Goal: Task Accomplishment & Management: Complete application form

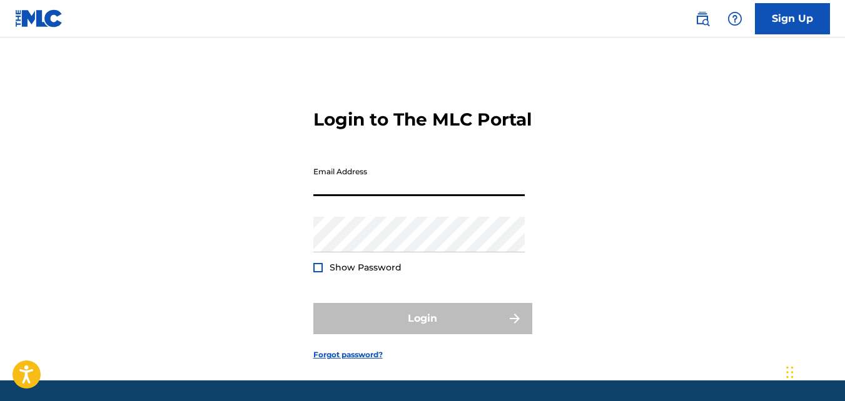
click at [409, 196] on input "Email Address" at bounding box center [418, 179] width 211 height 36
type input "[EMAIL_ADDRESS][DOMAIN_NAME]"
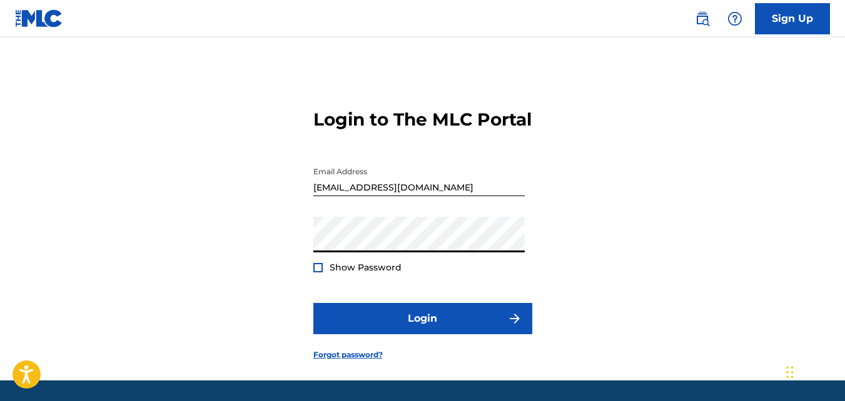
click at [317, 273] on div at bounding box center [317, 267] width 9 height 9
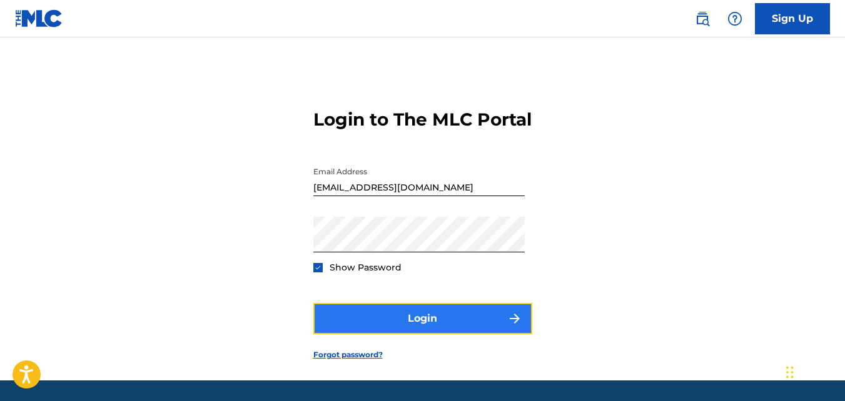
click at [398, 334] on button "Login" at bounding box center [422, 318] width 219 height 31
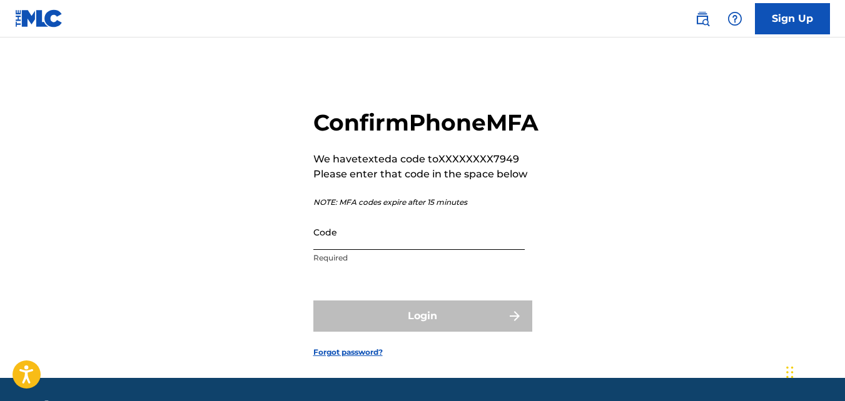
click at [373, 250] on input "Code" at bounding box center [418, 232] width 211 height 36
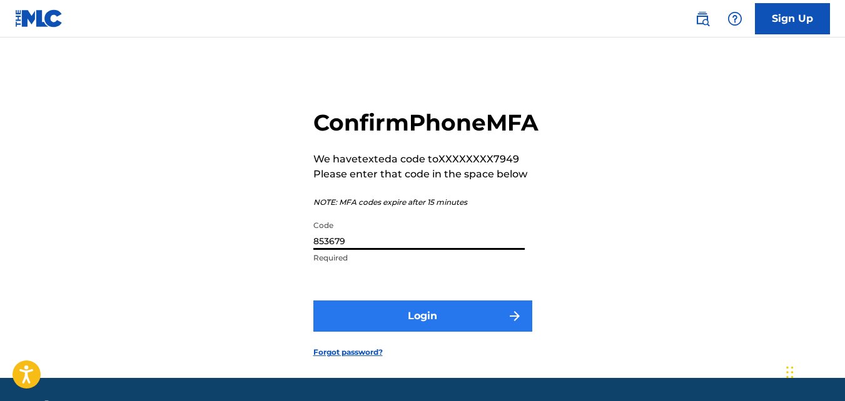
type input "853679"
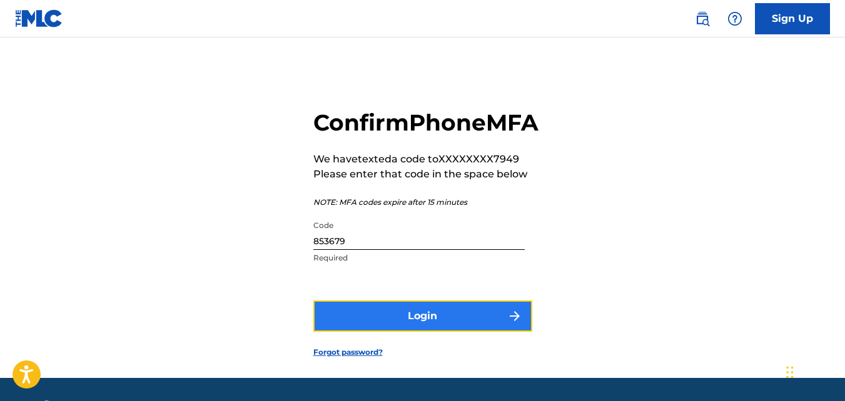
click at [416, 332] on button "Login" at bounding box center [422, 316] width 219 height 31
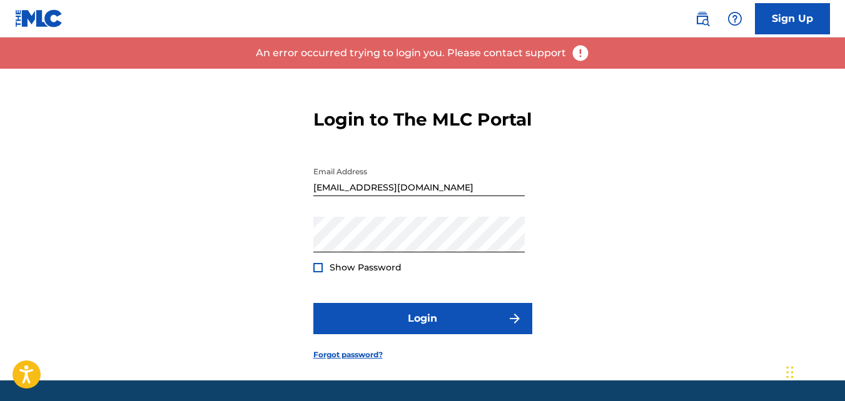
click at [319, 273] on div at bounding box center [317, 267] width 9 height 9
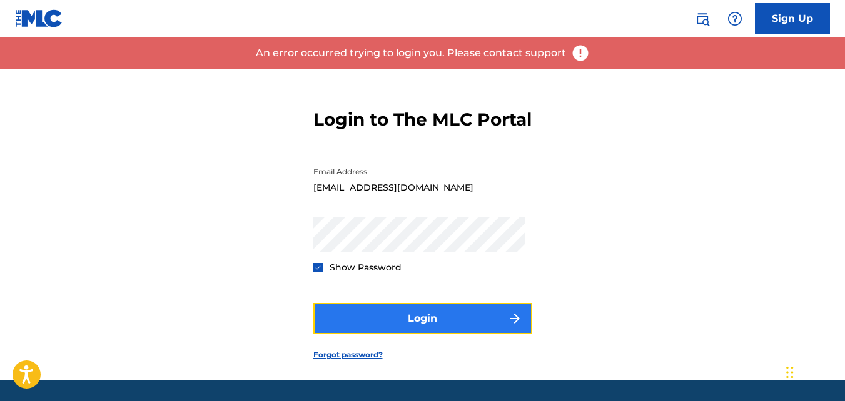
click at [371, 331] on button "Login" at bounding box center [422, 318] width 219 height 31
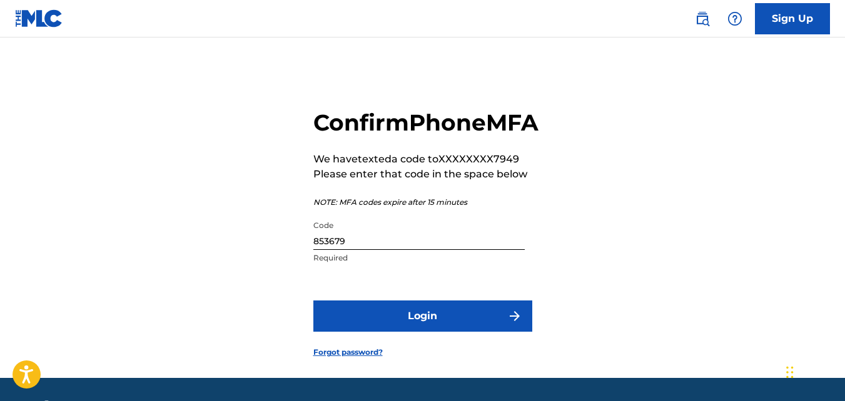
click at [332, 250] on input "853679" at bounding box center [418, 232] width 211 height 36
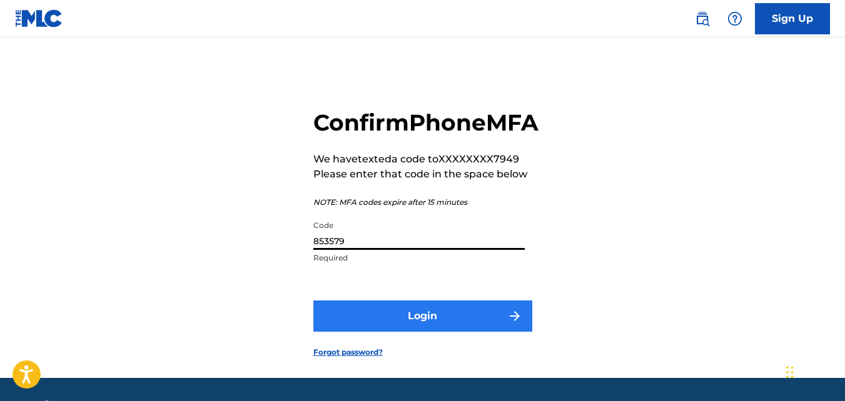
type input "853579"
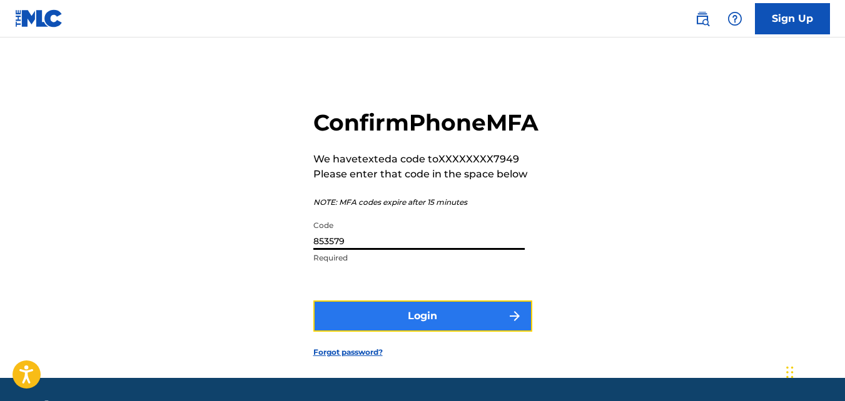
click at [444, 332] on button "Login" at bounding box center [422, 316] width 219 height 31
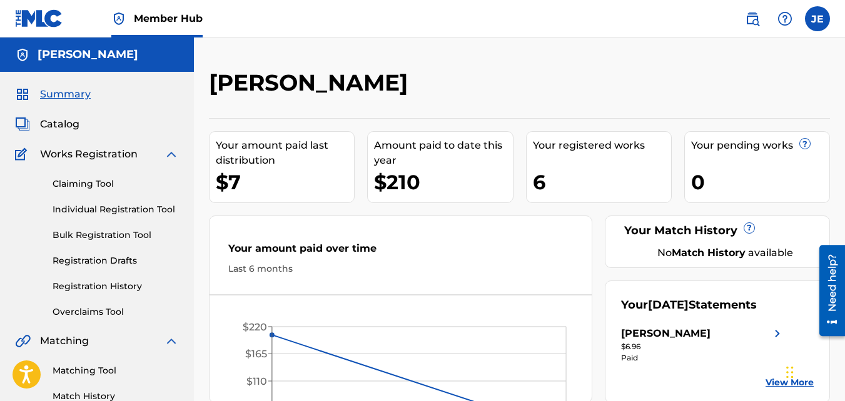
click at [586, 188] on div "6" at bounding box center [602, 182] width 138 height 28
click at [556, 187] on div "6" at bounding box center [602, 182] width 138 height 28
click at [63, 126] on span "Catalog" at bounding box center [59, 124] width 39 height 15
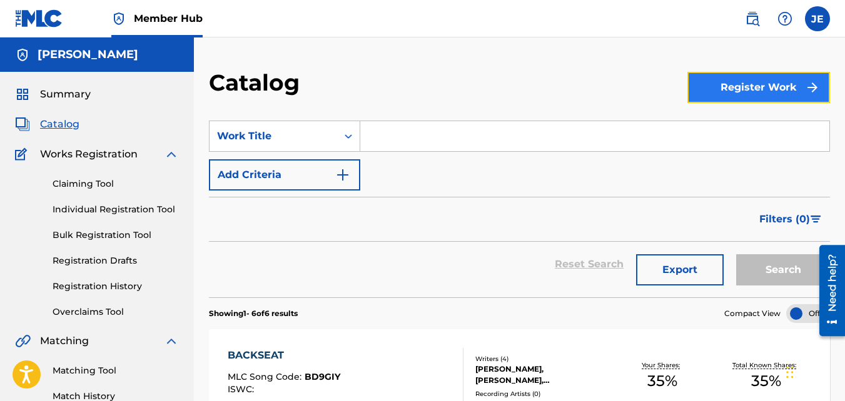
click at [726, 92] on button "Register Work" at bounding box center [758, 87] width 143 height 31
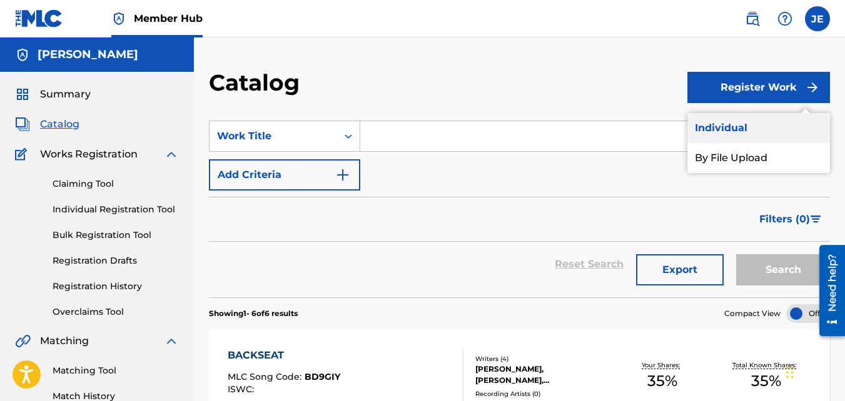
click at [726, 119] on link "Individual" at bounding box center [758, 128] width 143 height 30
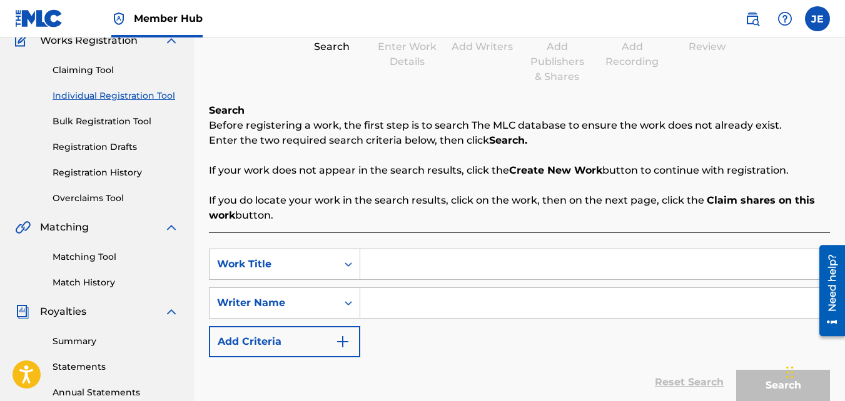
scroll to position [125, 0]
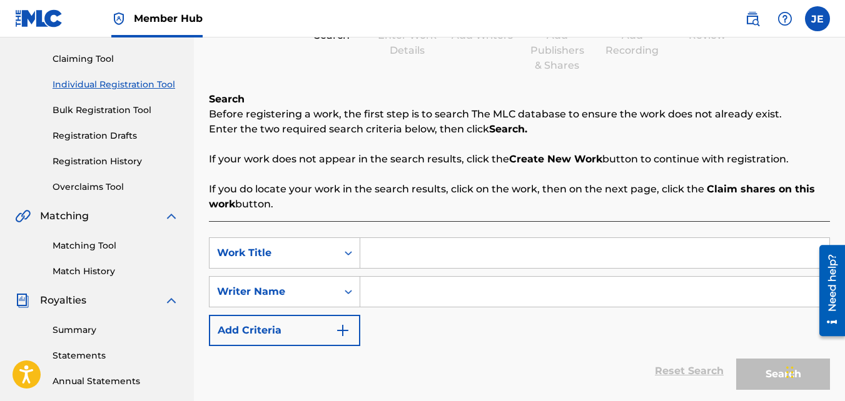
click at [420, 253] on input "Search Form" at bounding box center [594, 253] width 469 height 30
type input "Closer"
click at [449, 301] on input "Search Form" at bounding box center [594, 292] width 469 height 30
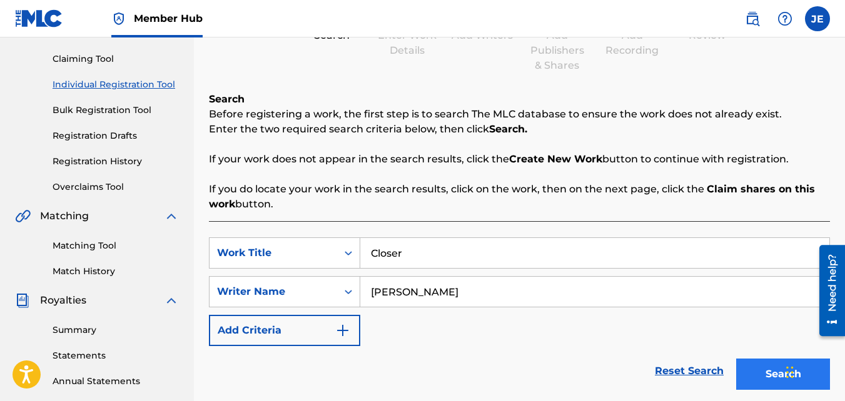
type input "[PERSON_NAME]"
click at [771, 373] on button "Search" at bounding box center [783, 374] width 94 height 31
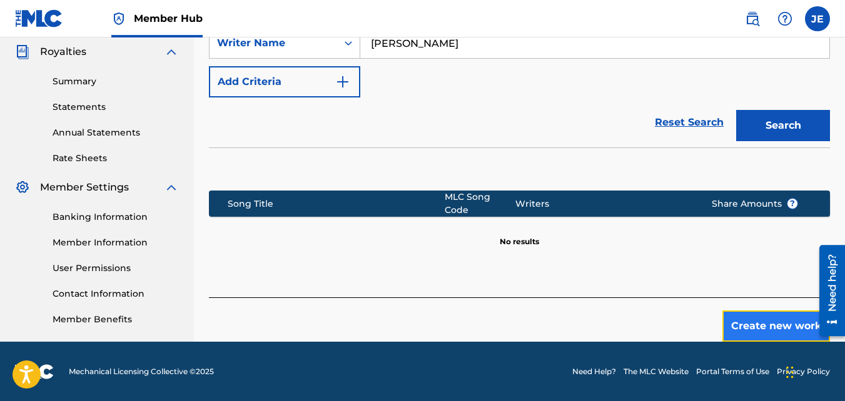
click at [747, 322] on button "Create new work" at bounding box center [776, 326] width 108 height 31
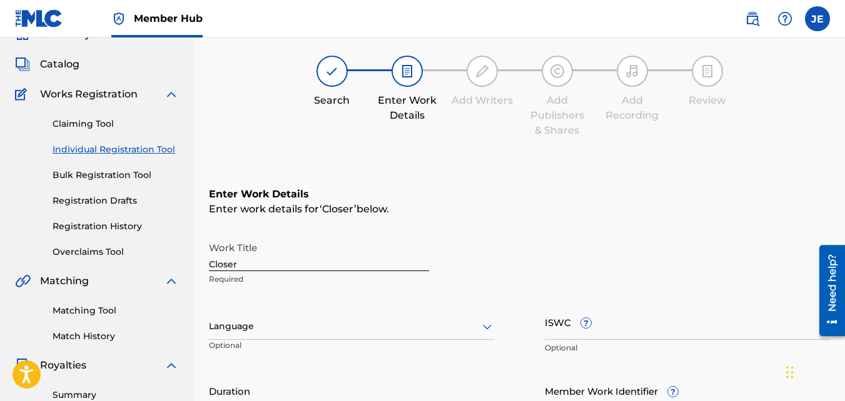
scroll to position [132, 0]
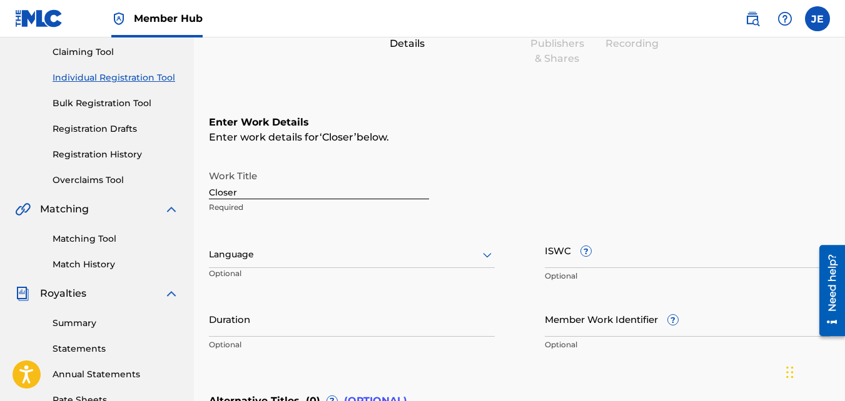
click at [481, 256] on icon at bounding box center [487, 255] width 15 height 15
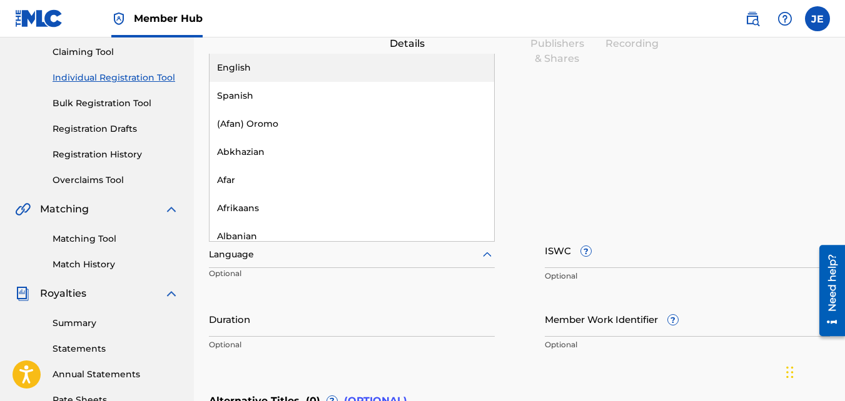
click at [276, 64] on div "English" at bounding box center [351, 68] width 284 height 28
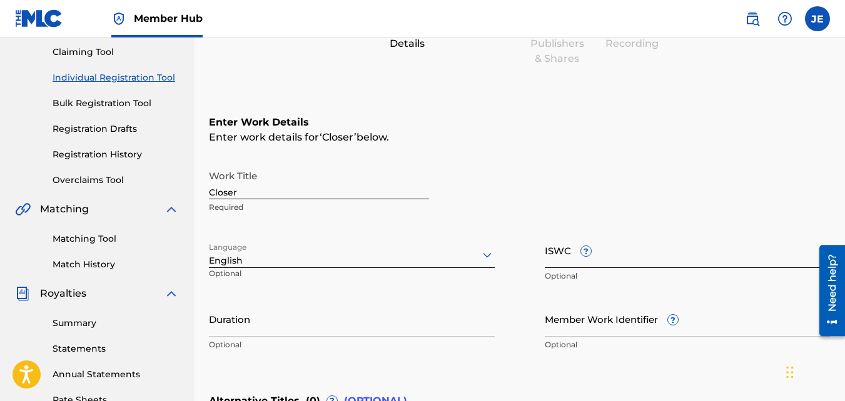
click at [616, 246] on input "ISWC ?" at bounding box center [688, 251] width 286 height 36
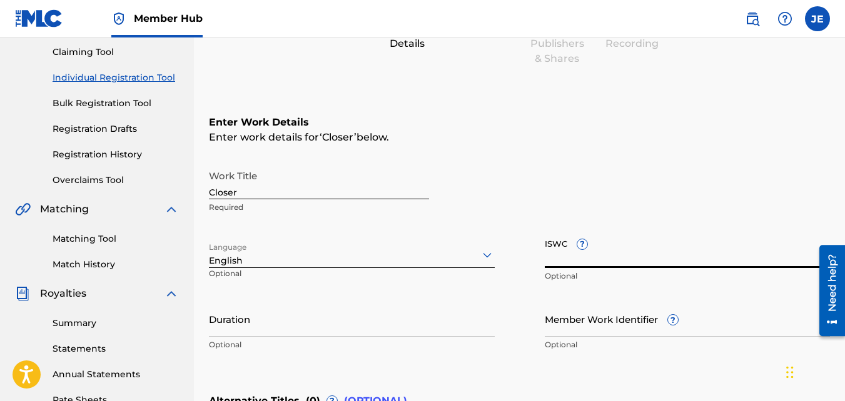
paste input "T-325.597.549-2"
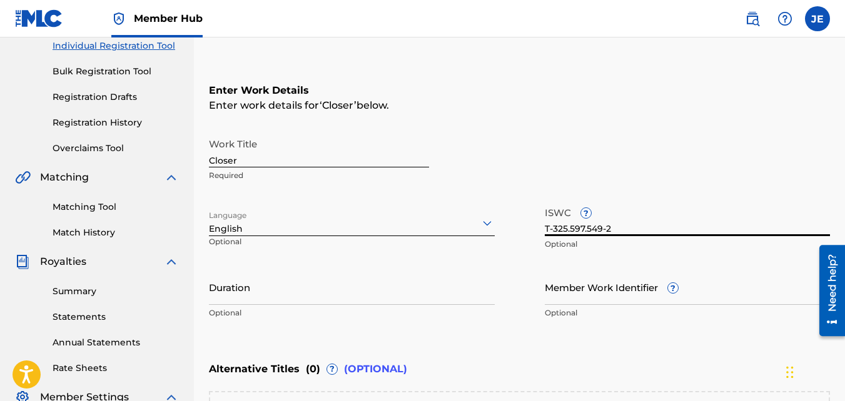
scroll to position [194, 0]
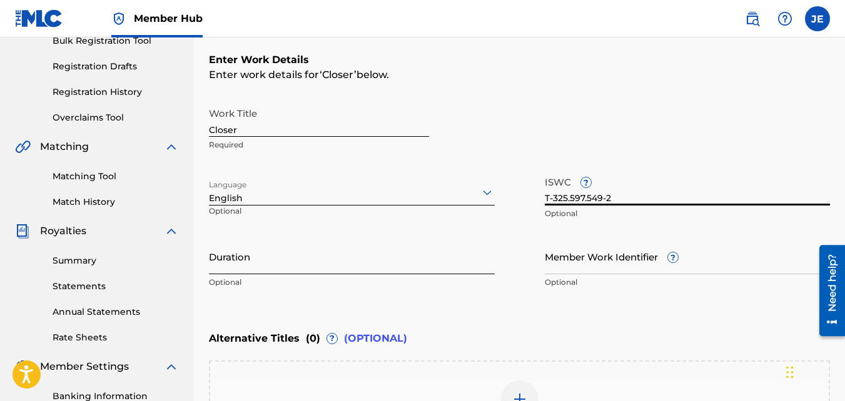
type input "T-325.597.549-2"
click at [423, 256] on input "Duration" at bounding box center [352, 257] width 286 height 36
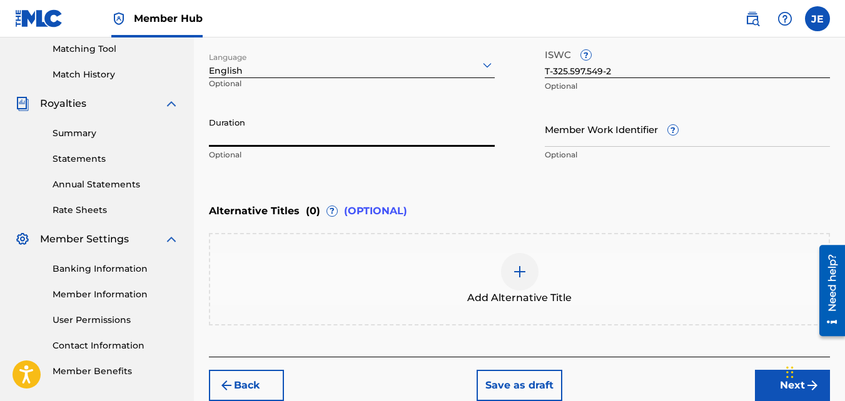
scroll to position [257, 0]
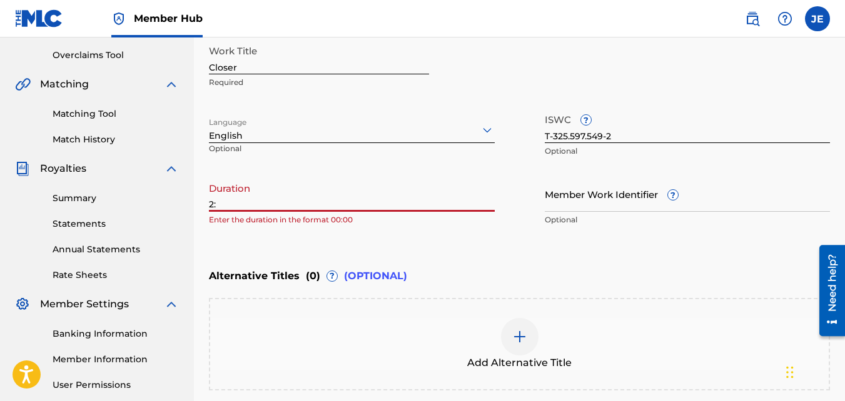
type input "2"
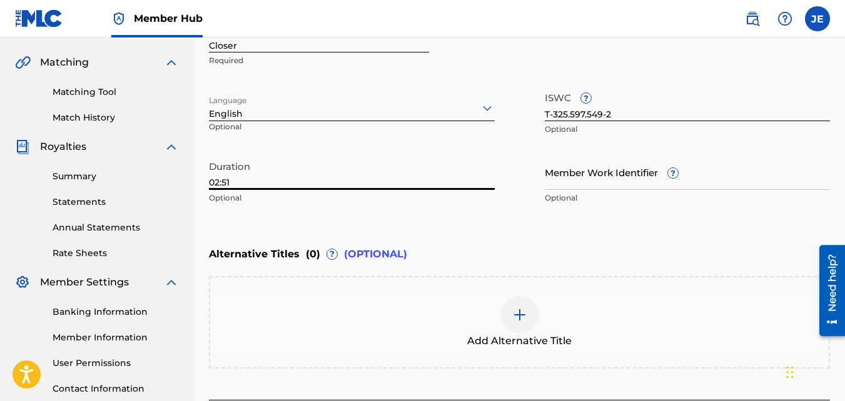
scroll to position [382, 0]
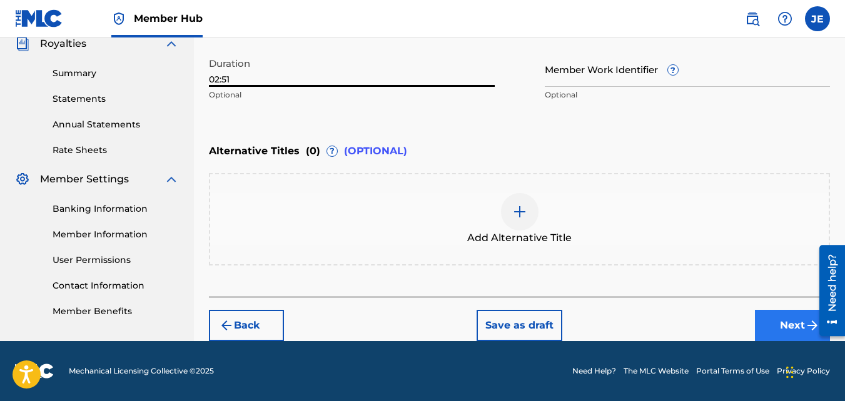
type input "02:51"
click at [783, 323] on button "Next" at bounding box center [792, 325] width 75 height 31
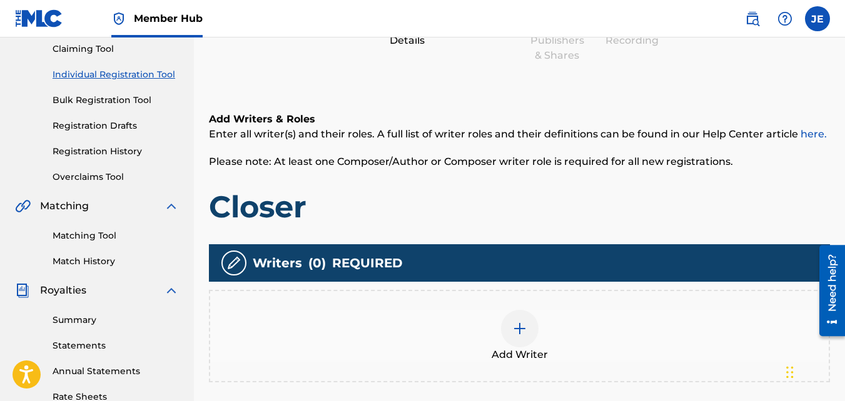
scroll to position [119, 0]
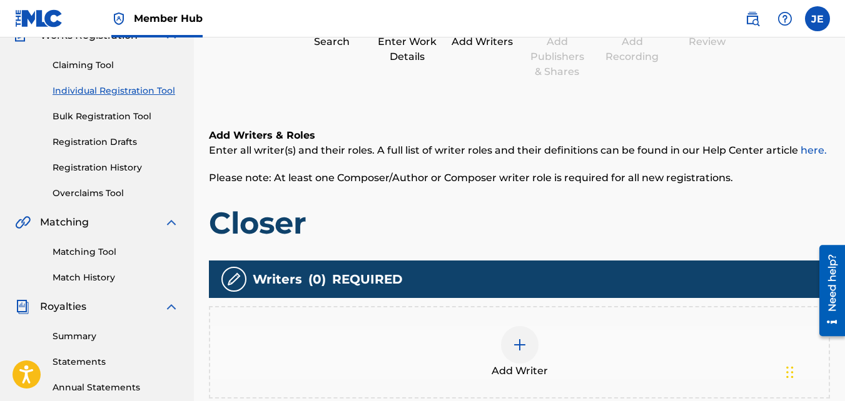
click at [522, 346] on img at bounding box center [519, 345] width 15 height 15
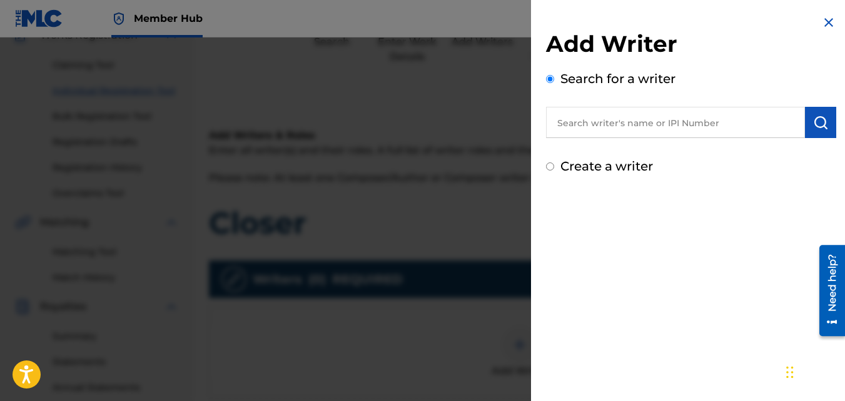
click at [638, 125] on input "text" at bounding box center [675, 122] width 259 height 31
click at [613, 127] on input "text" at bounding box center [675, 122] width 259 height 31
paste input "00350495660"
type input "00350495660"
click at [823, 123] on button "submit" at bounding box center [820, 122] width 31 height 31
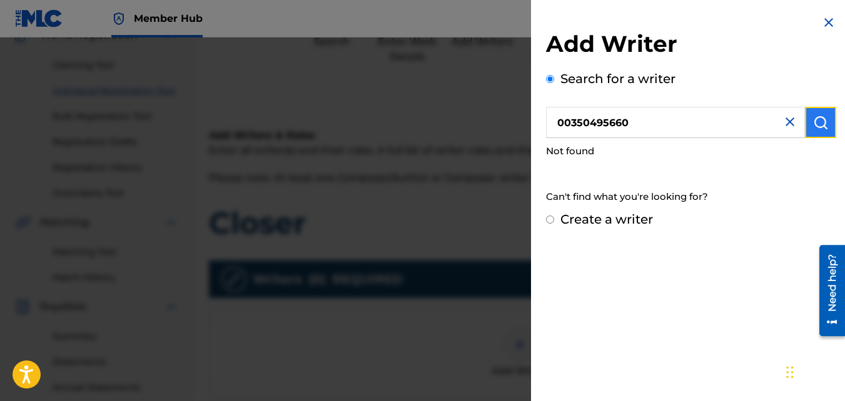
click at [823, 124] on img "submit" at bounding box center [820, 122] width 15 height 15
drag, startPoint x: 718, startPoint y: 123, endPoint x: 560, endPoint y: 121, distance: 158.2
click at [560, 121] on input "00350495660" at bounding box center [675, 122] width 259 height 31
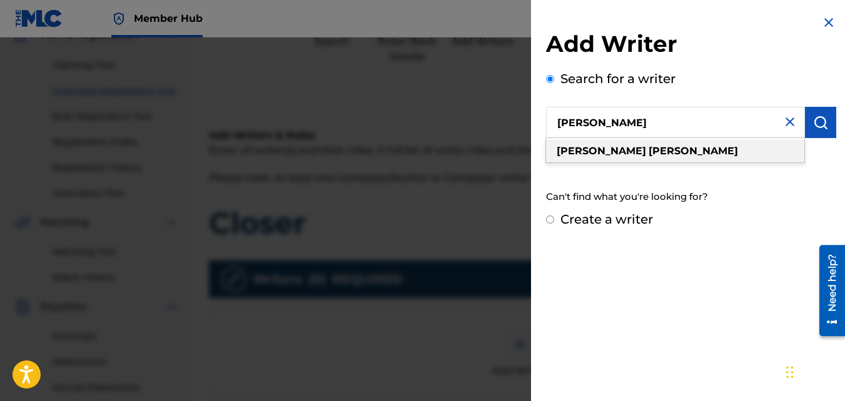
type input "[PERSON_NAME]"
click at [716, 148] on div "jim easley" at bounding box center [675, 151] width 258 height 23
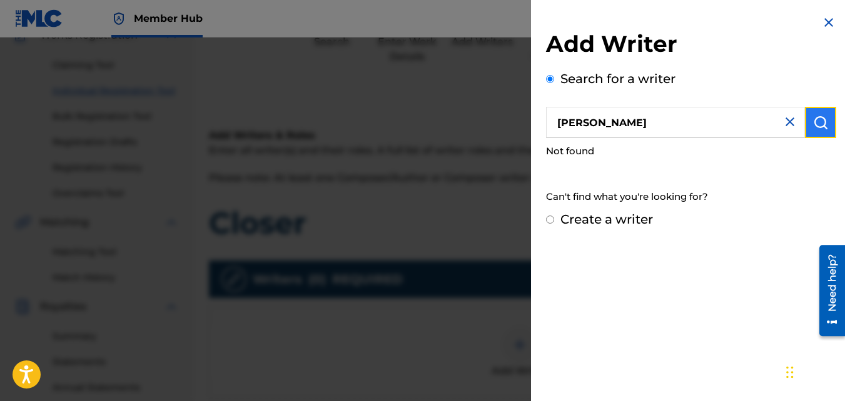
click at [822, 122] on img "submit" at bounding box center [820, 122] width 15 height 15
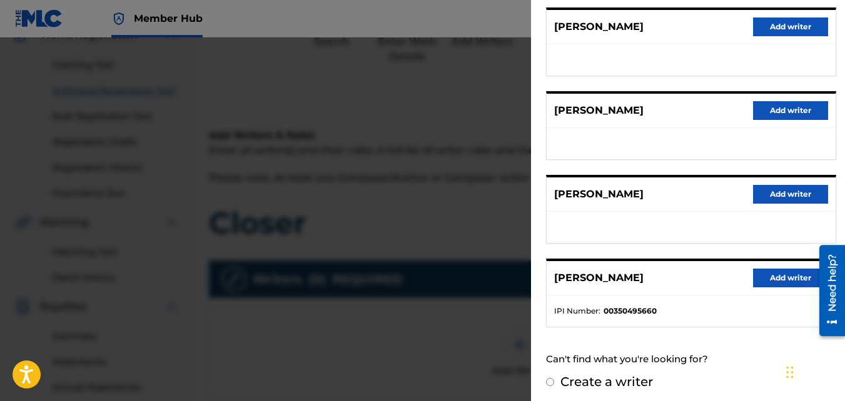
scroll to position [246, 0]
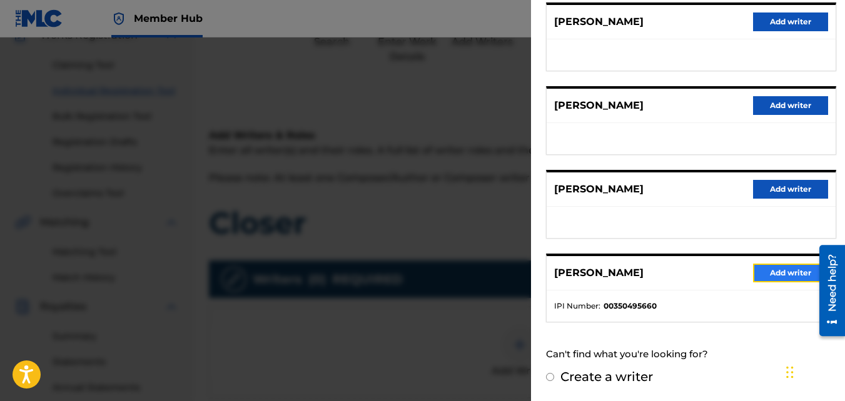
click at [774, 276] on button "Add writer" at bounding box center [790, 273] width 75 height 19
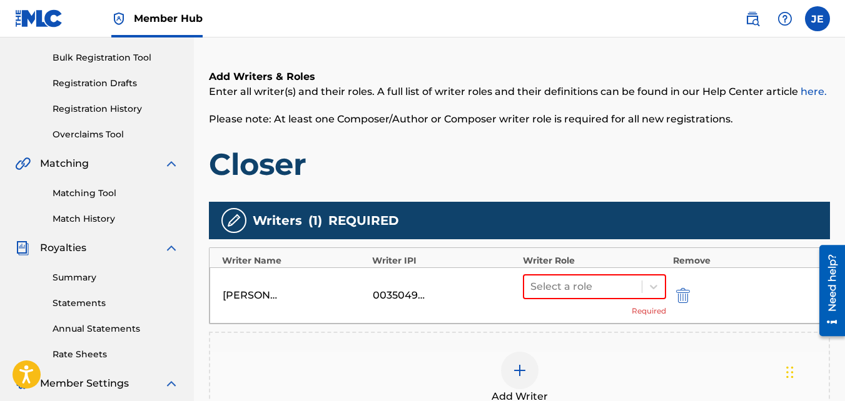
scroll to position [244, 0]
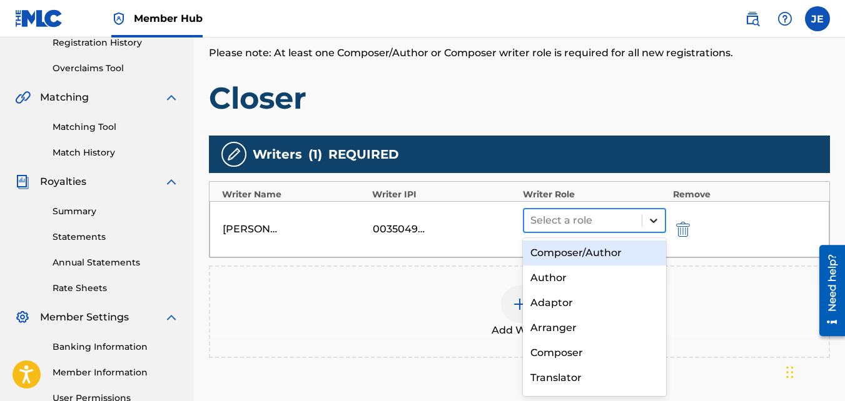
click at [651, 221] on icon at bounding box center [654, 221] width 8 height 4
click at [610, 251] on div "Composer/Author" at bounding box center [595, 253] width 144 height 25
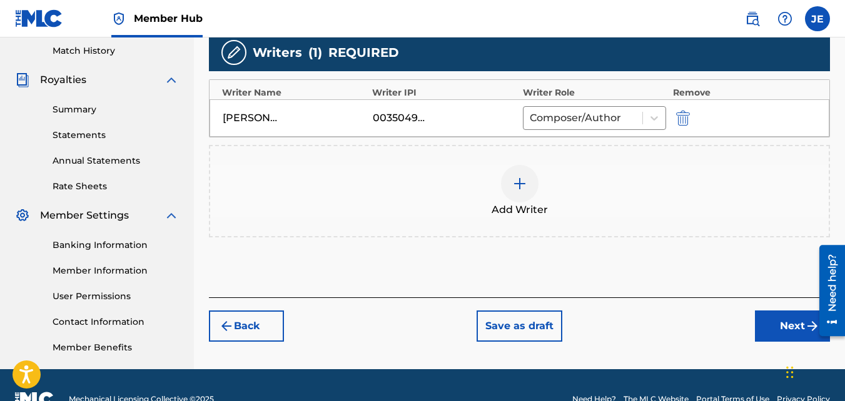
scroll to position [374, 0]
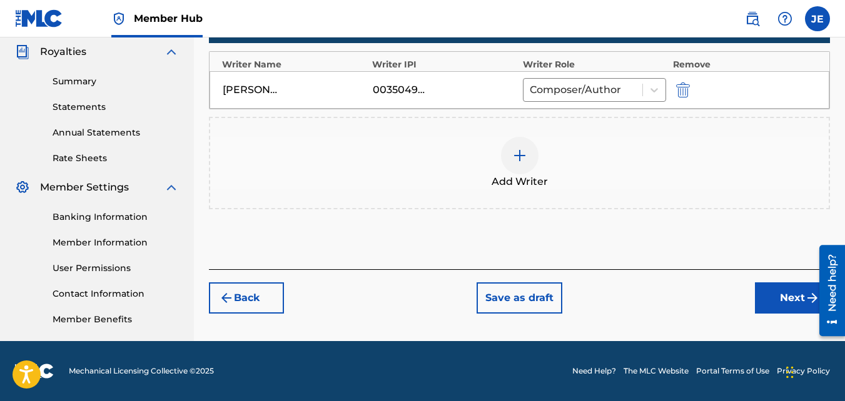
click at [520, 164] on div at bounding box center [520, 156] width 38 height 38
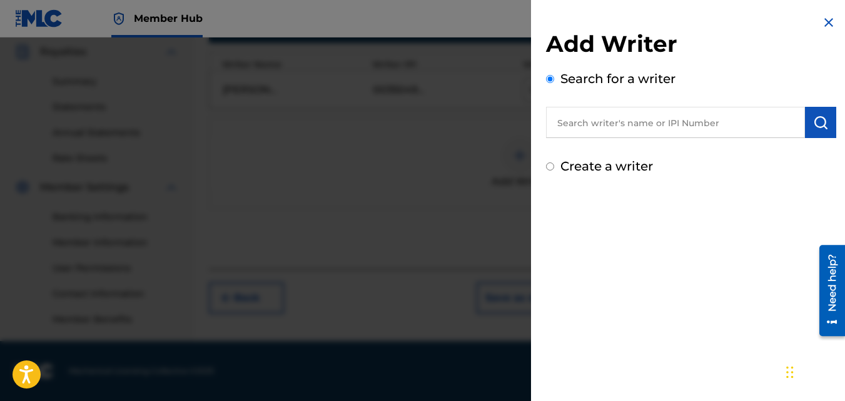
click at [634, 129] on input "text" at bounding box center [675, 122] width 259 height 31
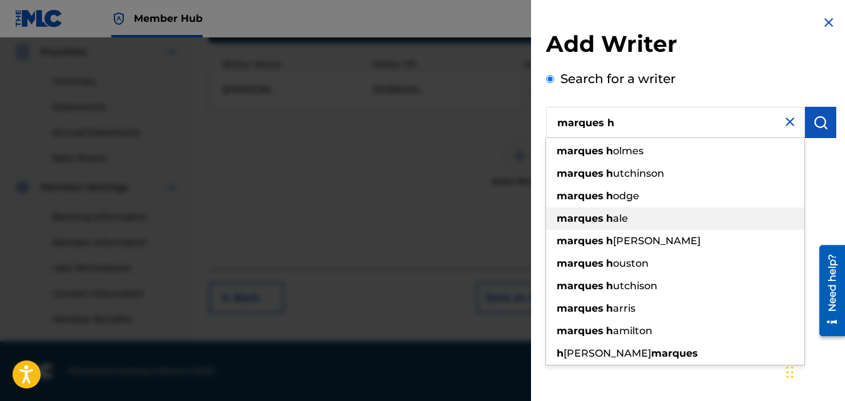
click at [611, 218] on strong "h" at bounding box center [609, 219] width 7 height 12
type input "marques hale"
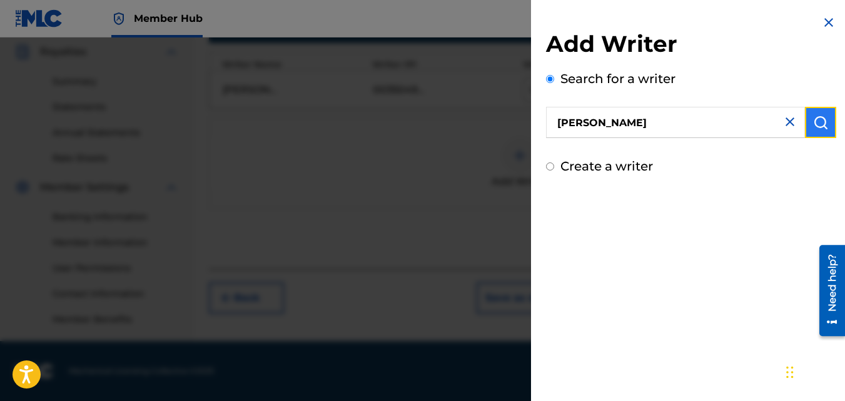
click at [826, 121] on button "submit" at bounding box center [820, 122] width 31 height 31
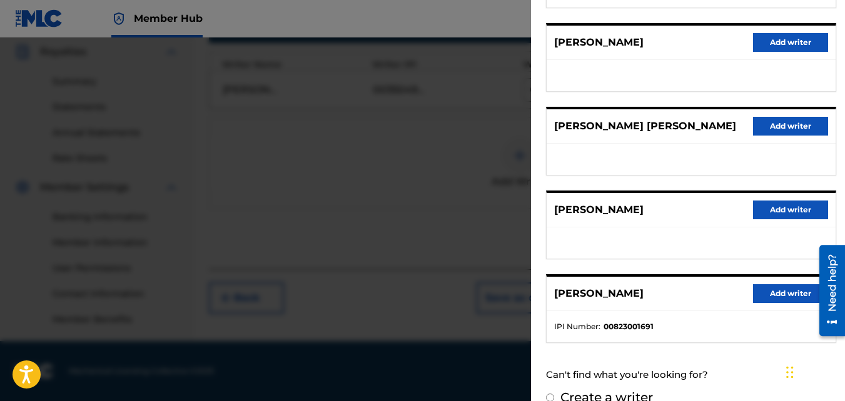
scroll to position [246, 0]
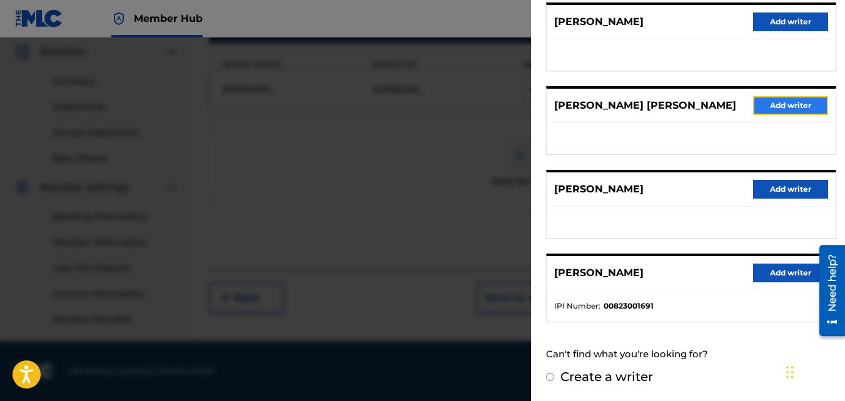
click at [770, 104] on button "Add writer" at bounding box center [790, 105] width 75 height 19
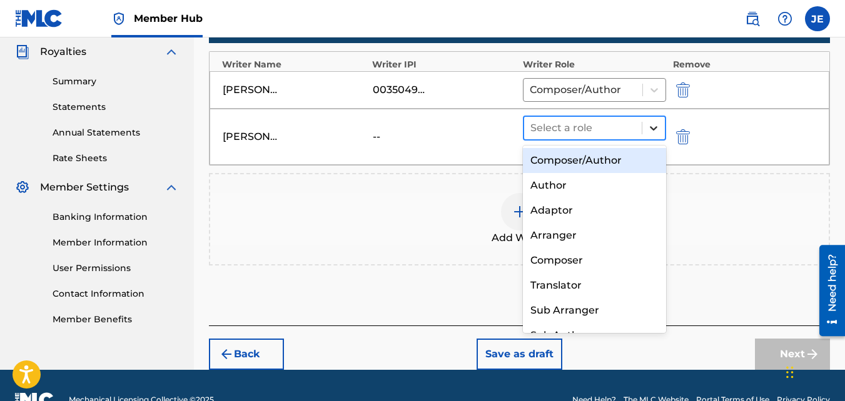
click at [652, 130] on icon at bounding box center [653, 128] width 13 height 13
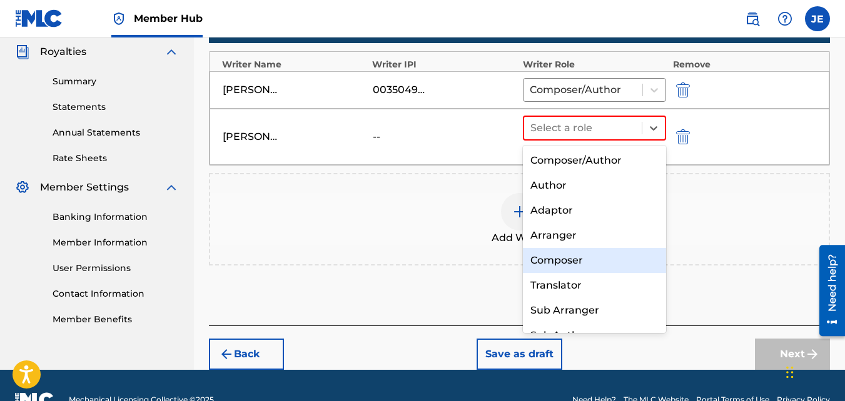
scroll to position [18, 0]
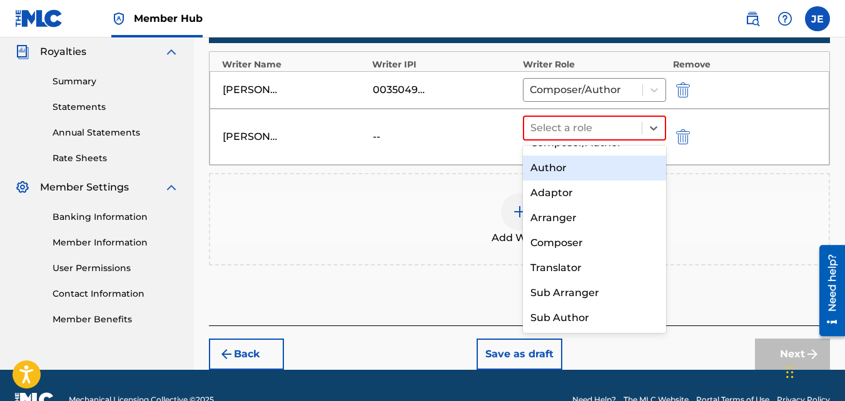
click at [595, 164] on div "Author" at bounding box center [595, 168] width 144 height 25
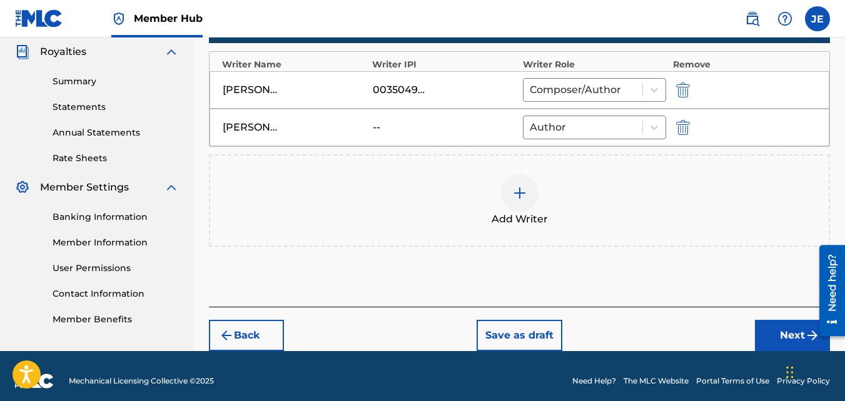
click at [518, 189] on img at bounding box center [519, 193] width 15 height 15
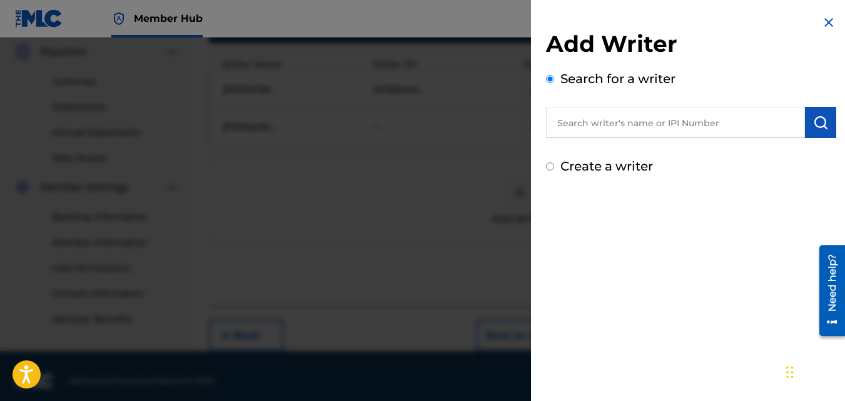
click at [690, 124] on input "text" at bounding box center [675, 122] width 259 height 31
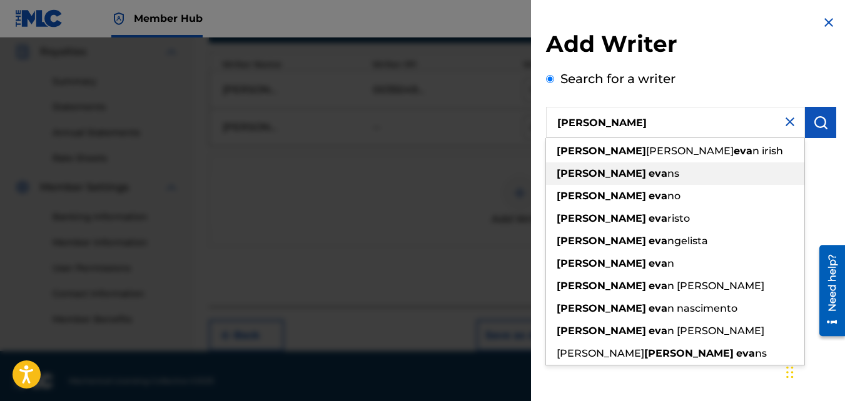
click at [648, 175] on strong "eva" at bounding box center [657, 174] width 19 height 12
type input "michael evans"
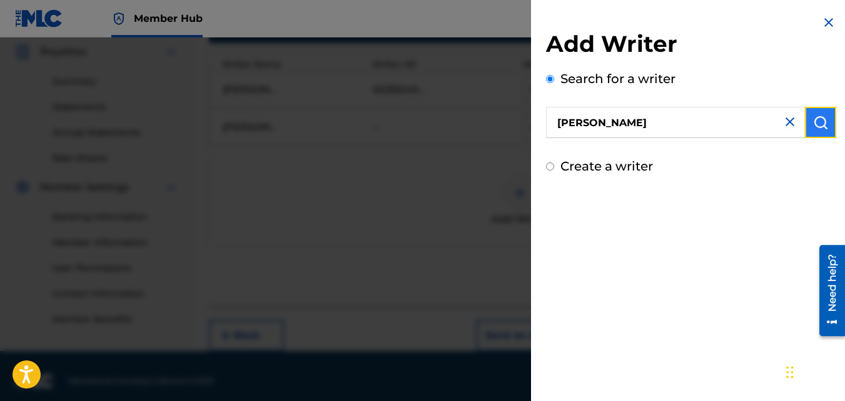
click at [821, 128] on img "submit" at bounding box center [820, 122] width 15 height 15
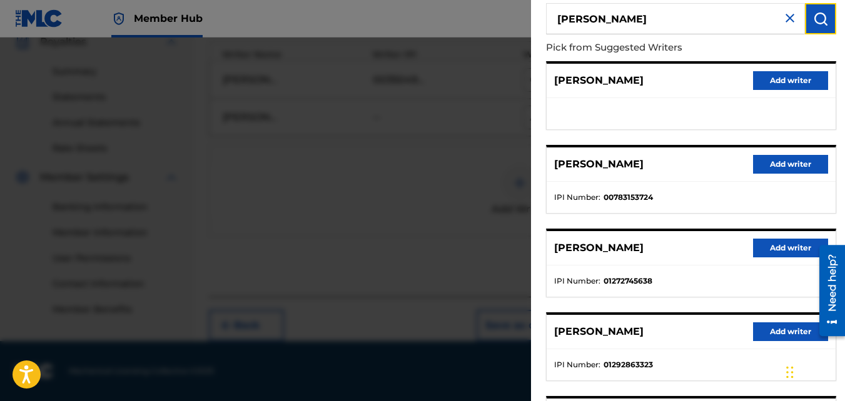
scroll to position [59, 0]
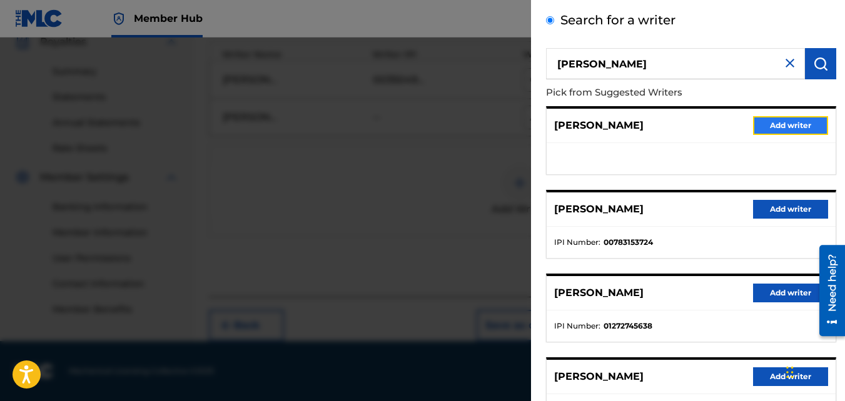
click at [779, 128] on button "Add writer" at bounding box center [790, 125] width 75 height 19
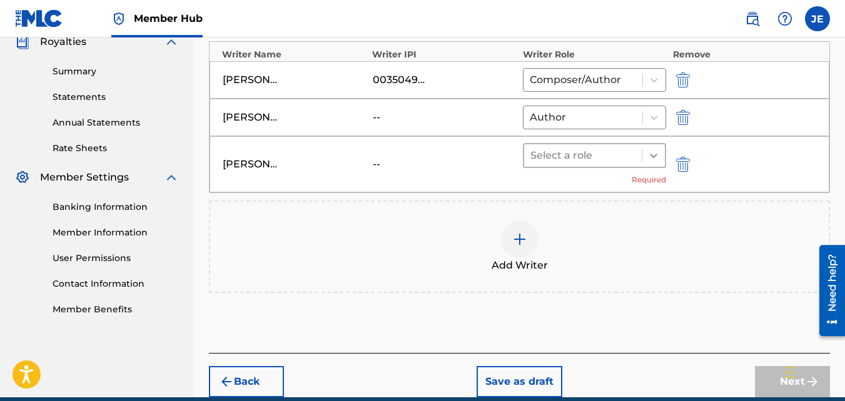
click at [656, 157] on icon at bounding box center [653, 155] width 13 height 13
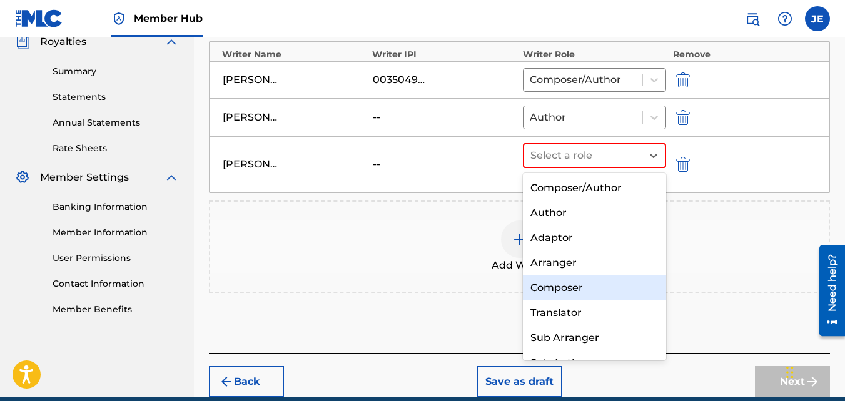
click at [587, 287] on div "Composer" at bounding box center [595, 288] width 144 height 25
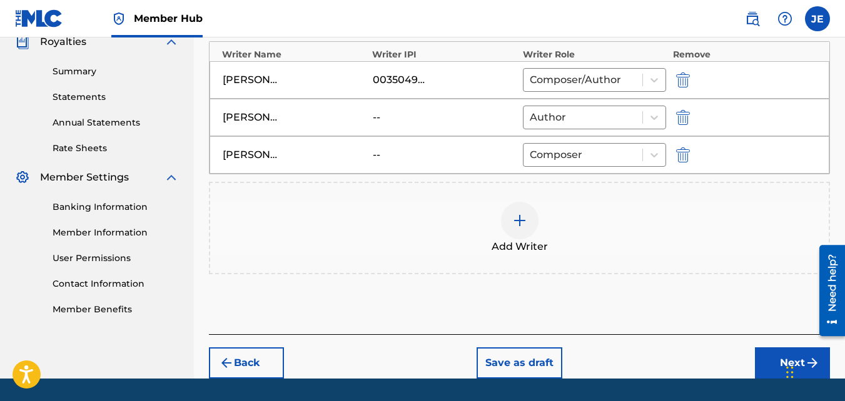
click at [520, 217] on img at bounding box center [519, 220] width 15 height 15
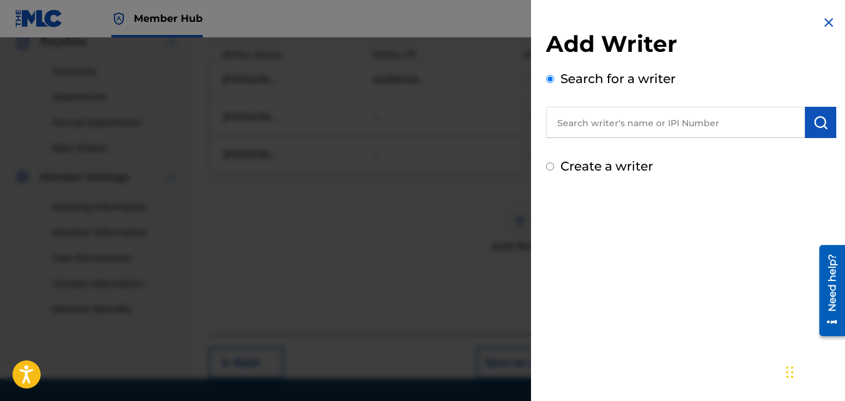
click at [610, 124] on input "text" at bounding box center [675, 122] width 259 height 31
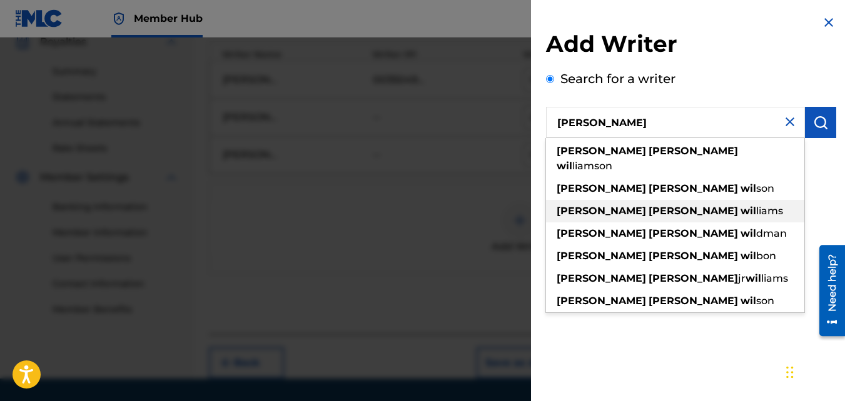
click at [666, 201] on div "michael anthony wil liams" at bounding box center [675, 211] width 258 height 23
type input "[PERSON_NAME] [PERSON_NAME]"
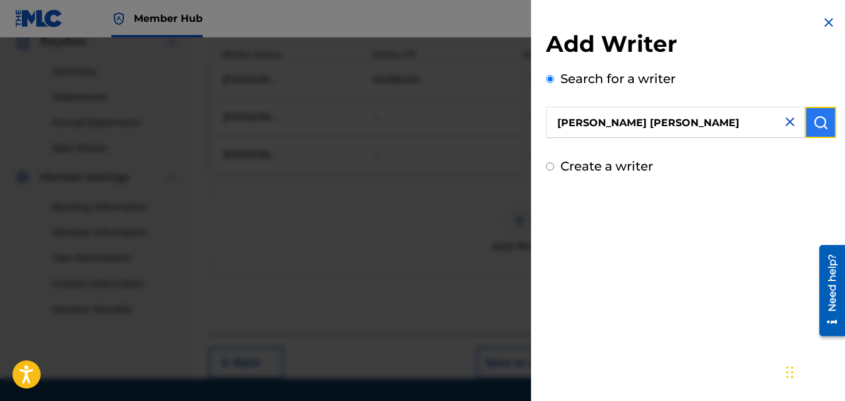
click at [813, 123] on img "submit" at bounding box center [820, 122] width 15 height 15
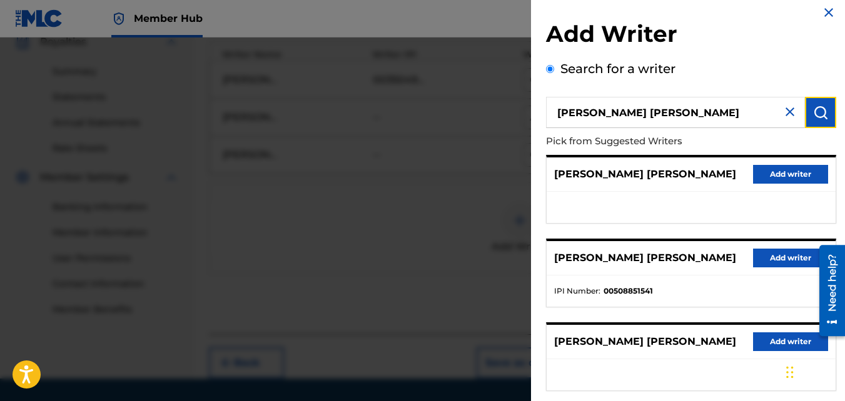
scroll to position [0, 0]
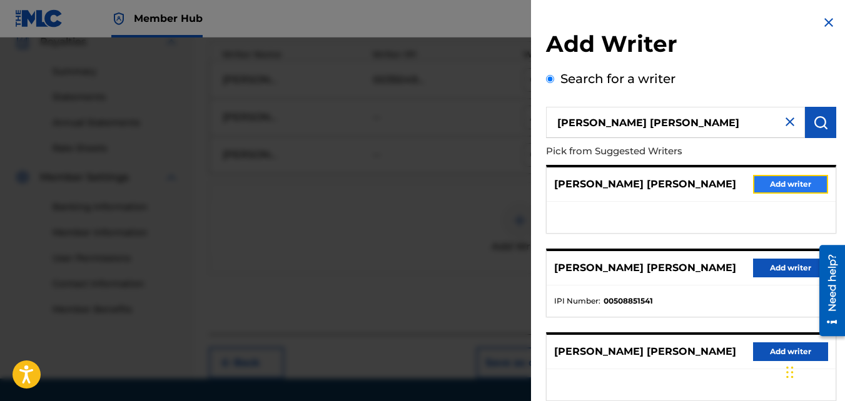
click at [783, 187] on button "Add writer" at bounding box center [790, 184] width 75 height 19
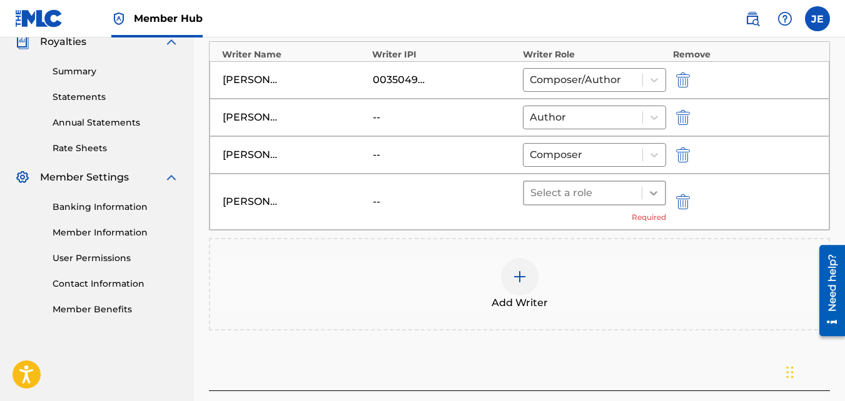
click at [658, 189] on icon at bounding box center [653, 193] width 13 height 13
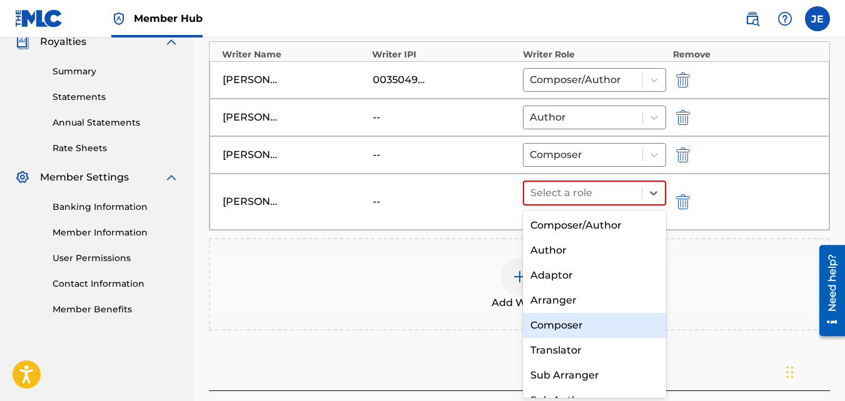
click at [570, 322] on div "Composer" at bounding box center [595, 325] width 144 height 25
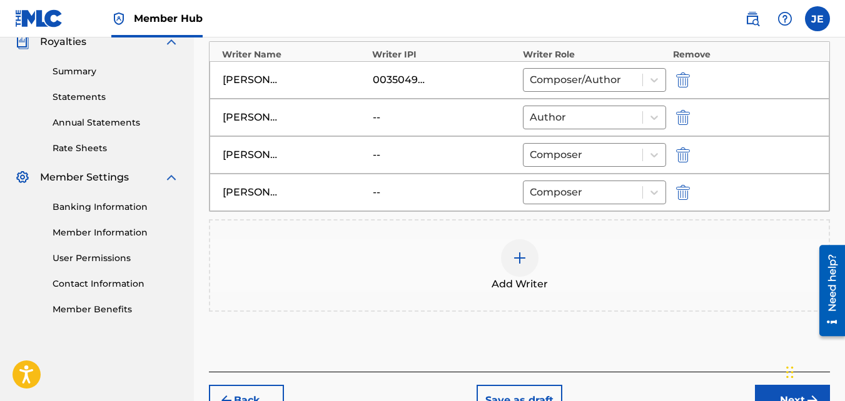
click at [518, 260] on img at bounding box center [519, 258] width 15 height 15
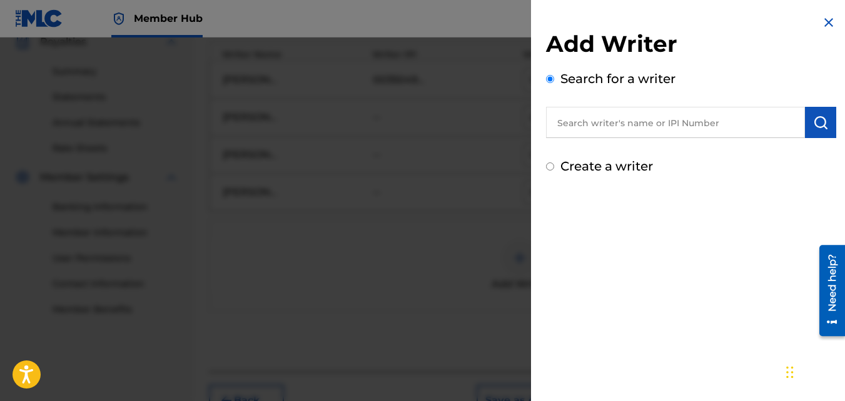
click at [638, 121] on input "text" at bounding box center [675, 122] width 259 height 31
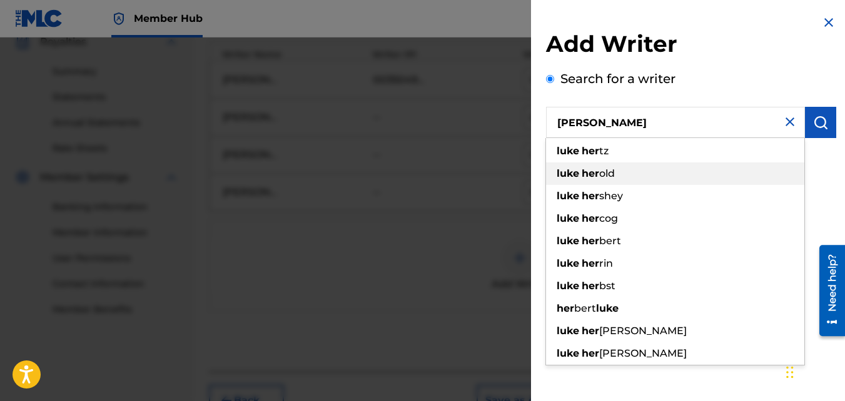
click at [610, 171] on span "old" at bounding box center [607, 174] width 16 height 12
type input "[PERSON_NAME]"
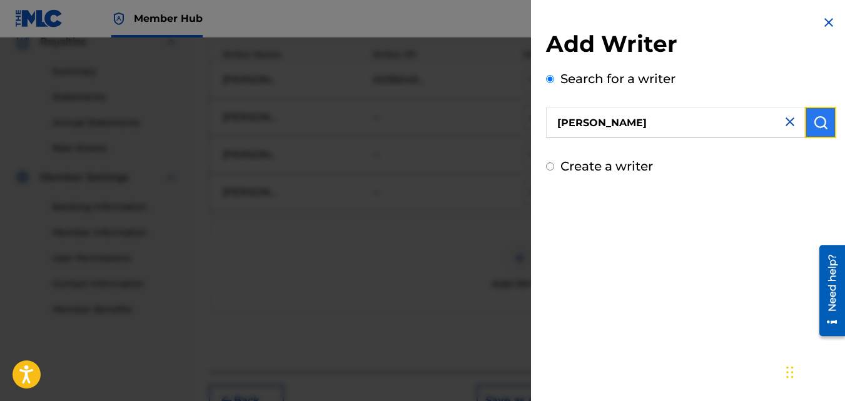
click at [816, 121] on img "submit" at bounding box center [820, 122] width 15 height 15
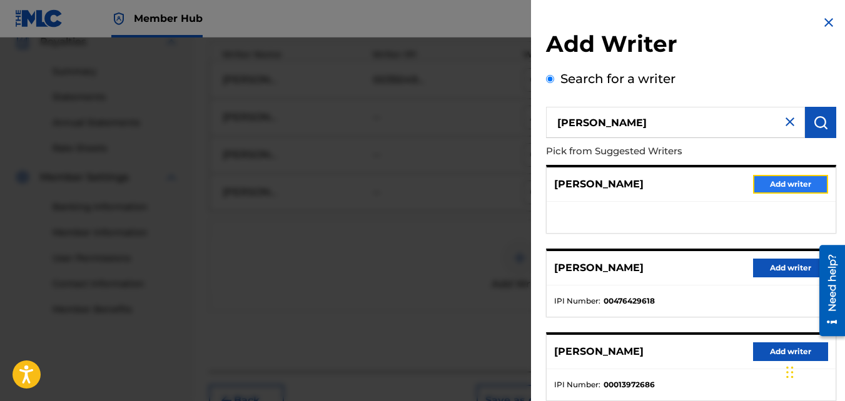
click at [773, 183] on button "Add writer" at bounding box center [790, 184] width 75 height 19
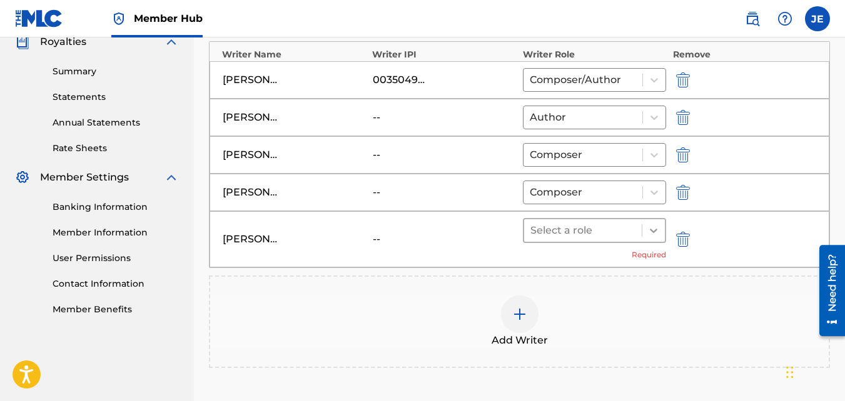
click at [655, 229] on icon at bounding box center [653, 230] width 13 height 13
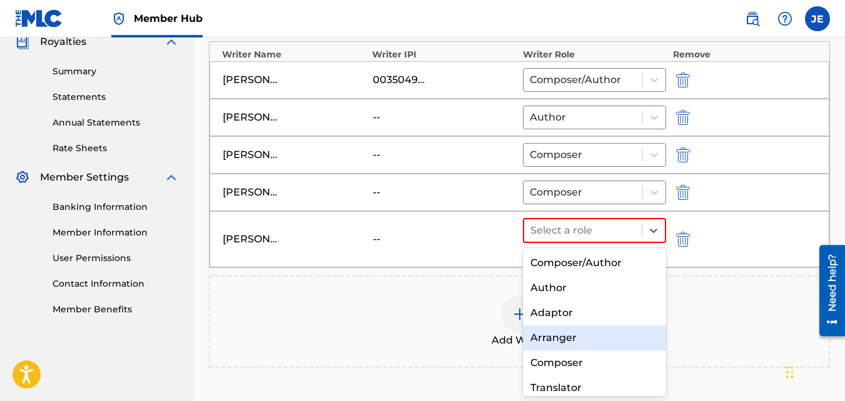
scroll to position [56, 0]
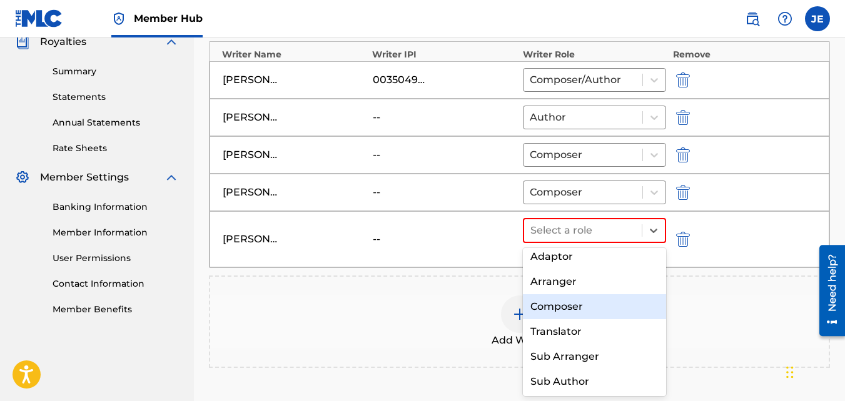
click at [589, 308] on div "Composer" at bounding box center [595, 306] width 144 height 25
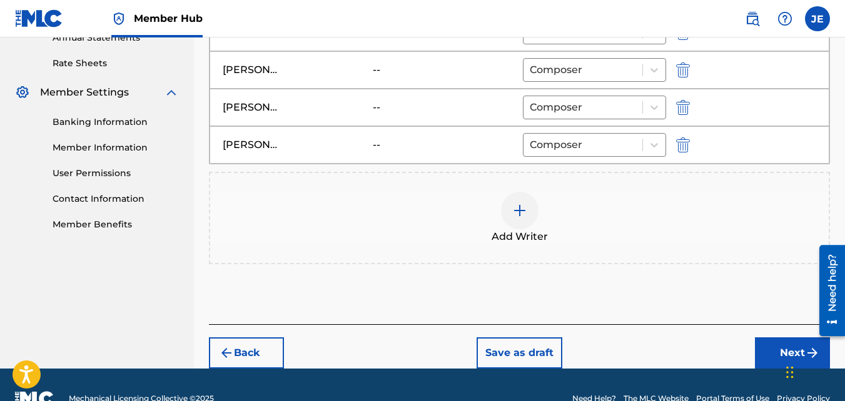
scroll to position [496, 0]
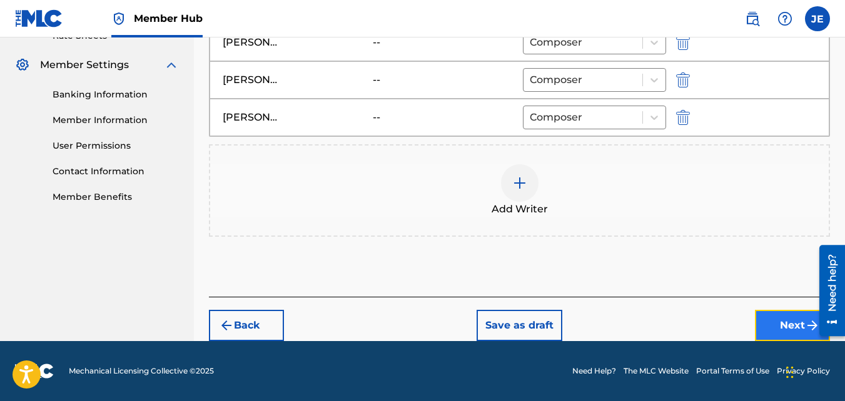
click at [789, 323] on button "Next" at bounding box center [792, 325] width 75 height 31
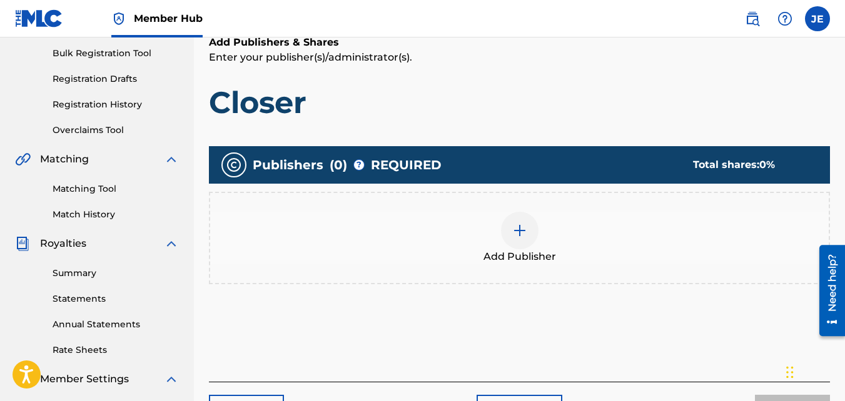
scroll to position [181, 0]
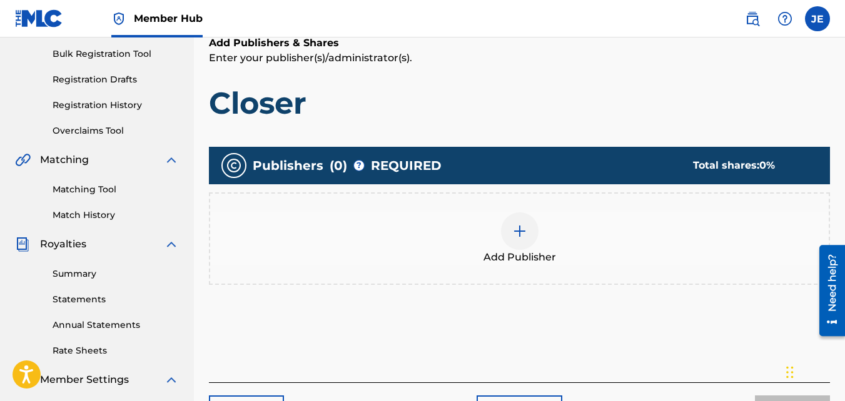
click at [516, 235] on img at bounding box center [519, 231] width 15 height 15
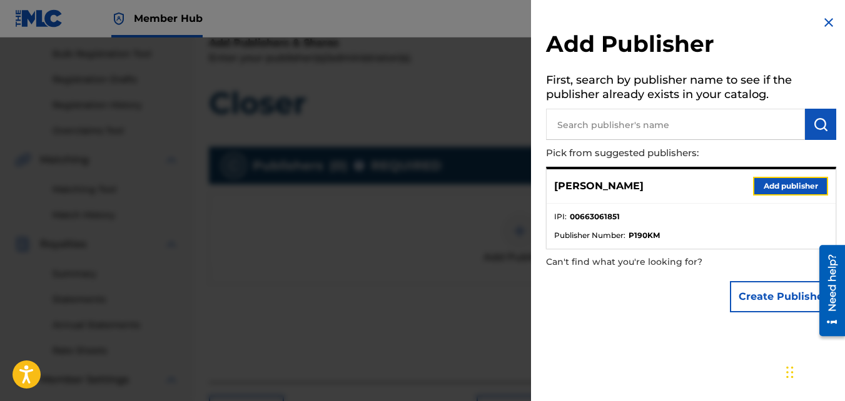
click at [781, 188] on button "Add publisher" at bounding box center [790, 186] width 75 height 19
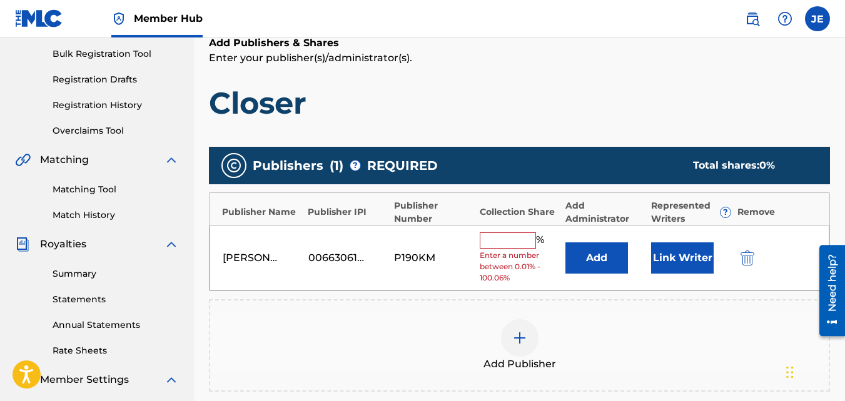
click at [494, 239] on input "text" at bounding box center [508, 241] width 56 height 16
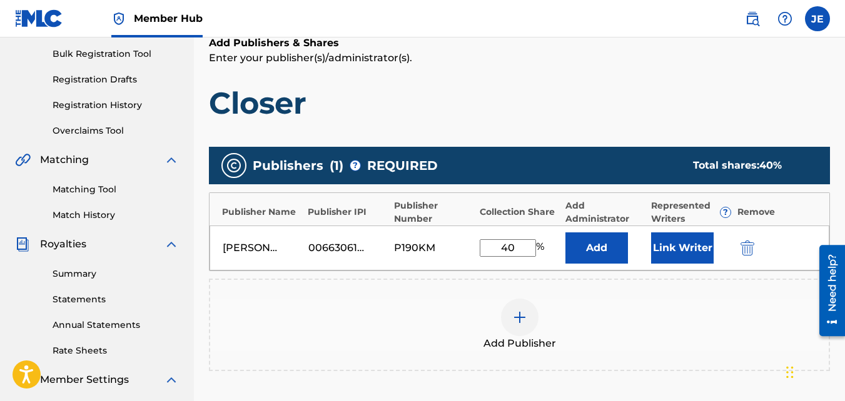
type input "40"
click at [678, 306] on div "Add Publisher" at bounding box center [519, 325] width 618 height 53
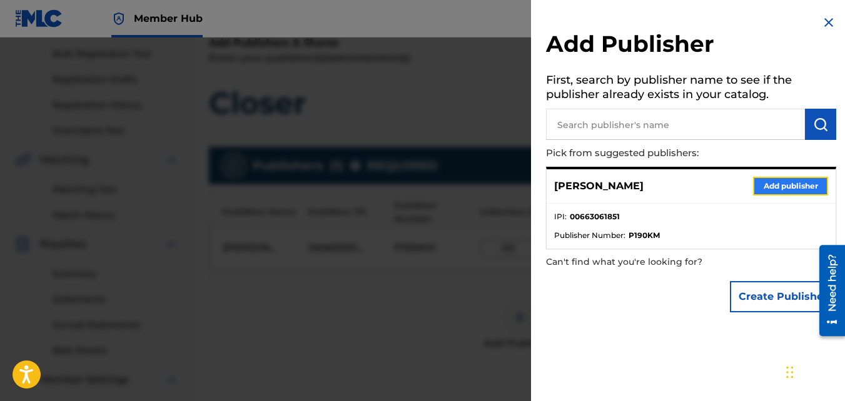
click at [786, 188] on button "Add publisher" at bounding box center [790, 186] width 75 height 19
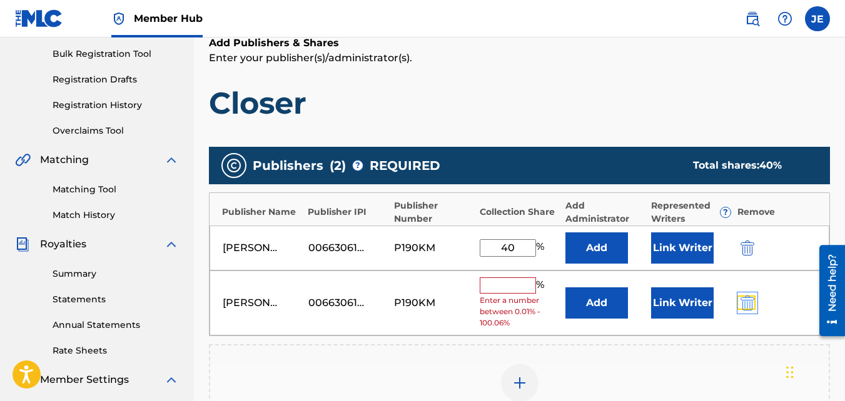
click at [752, 301] on img "submit" at bounding box center [747, 303] width 14 height 15
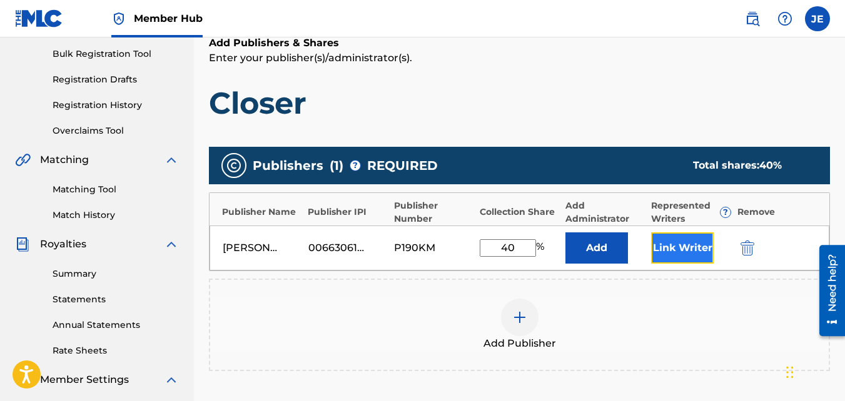
click at [685, 251] on button "Link Writer" at bounding box center [682, 248] width 63 height 31
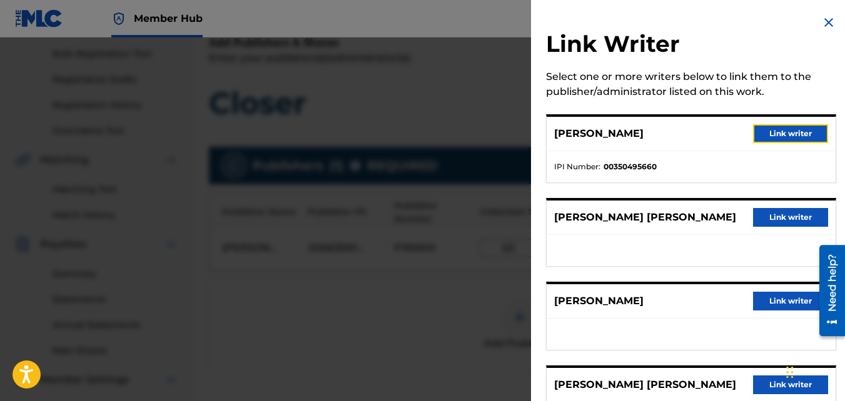
click at [778, 133] on button "Link writer" at bounding box center [790, 133] width 75 height 19
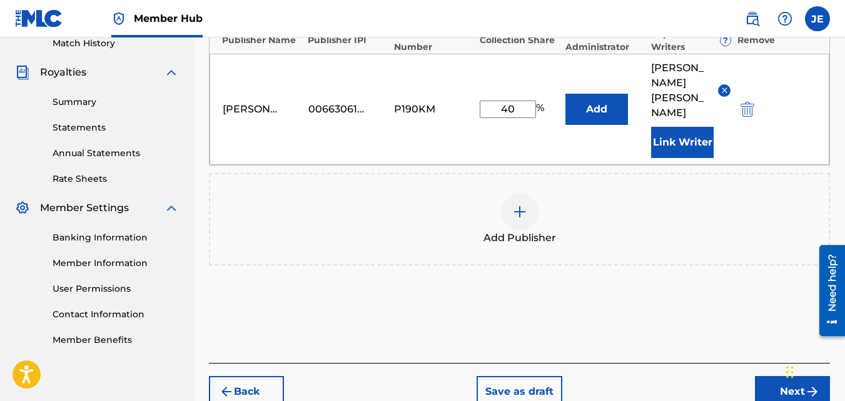
scroll to position [369, 0]
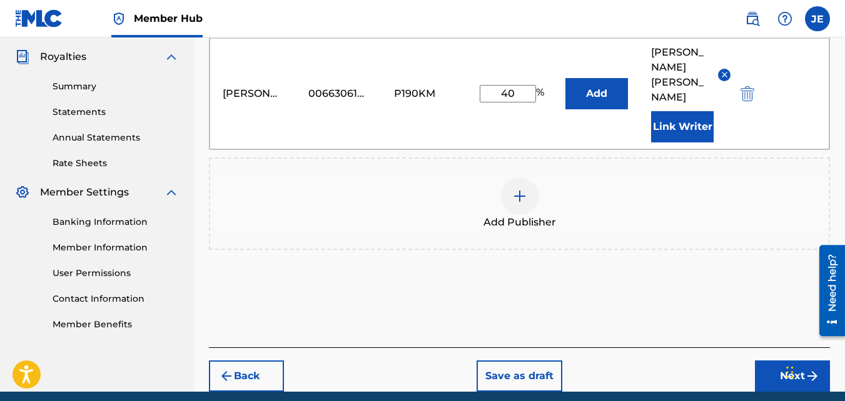
click at [522, 189] on img at bounding box center [519, 196] width 15 height 15
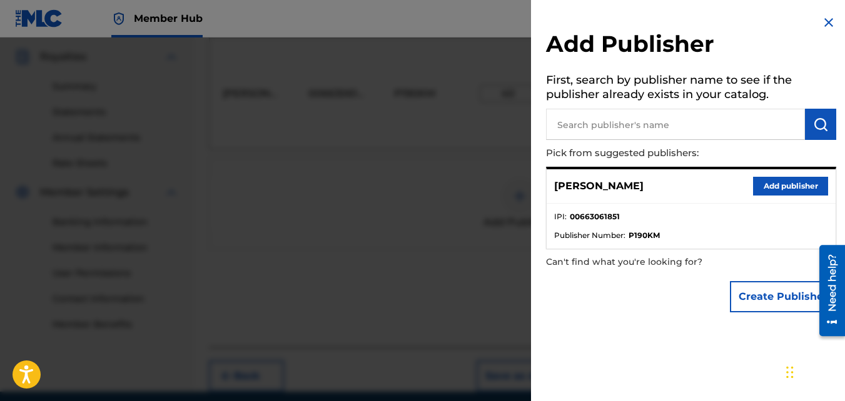
click at [638, 134] on input "text" at bounding box center [675, 124] width 259 height 31
type input "Genyus Mcfly"
click at [814, 124] on img "submit" at bounding box center [820, 124] width 15 height 15
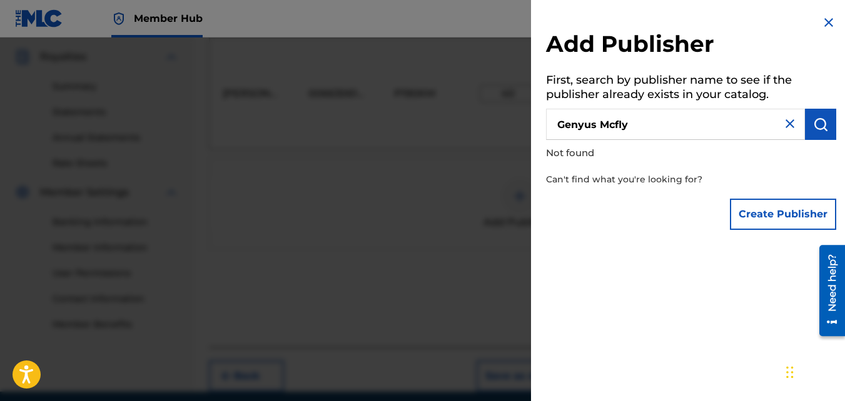
click at [790, 125] on img at bounding box center [789, 123] width 15 height 15
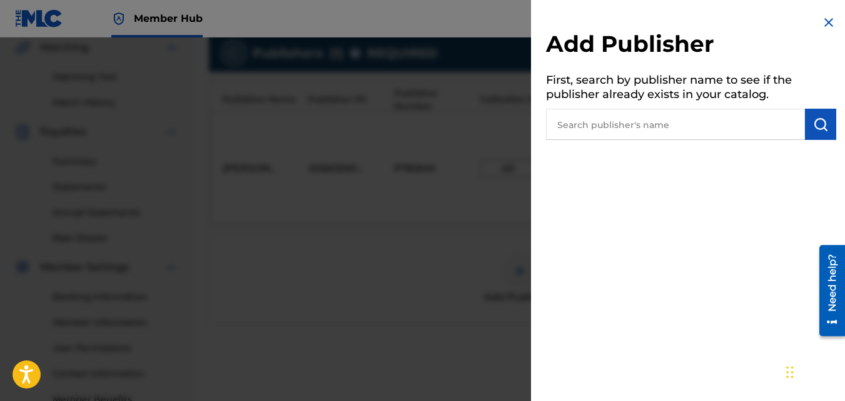
scroll to position [202, 0]
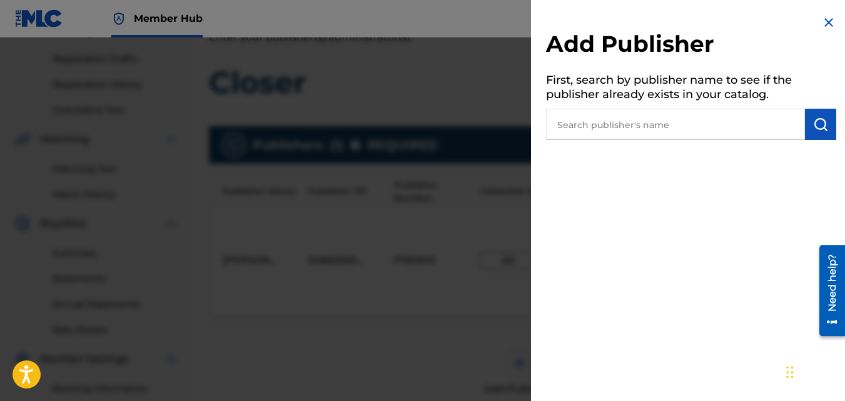
click at [829, 19] on img at bounding box center [828, 22] width 15 height 15
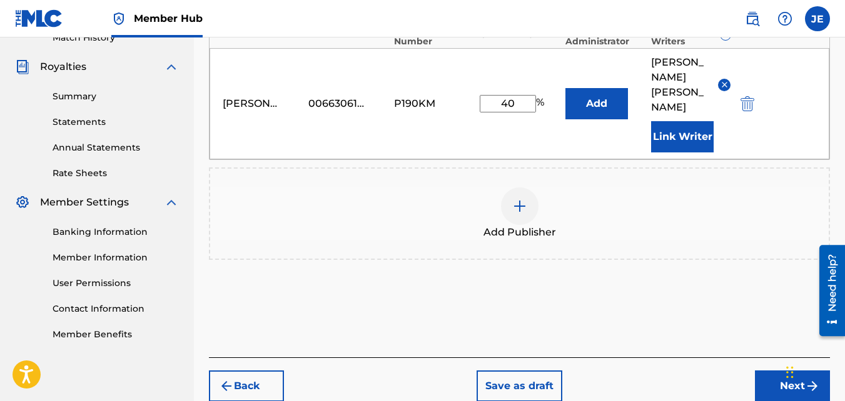
scroll to position [389, 0]
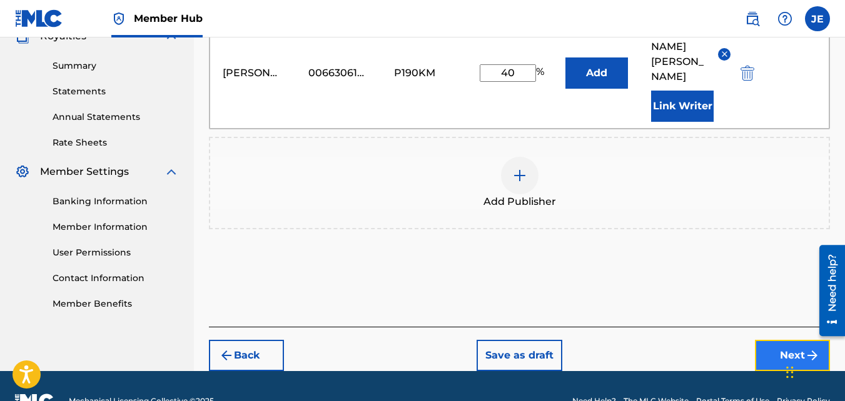
click at [780, 340] on button "Next" at bounding box center [792, 355] width 75 height 31
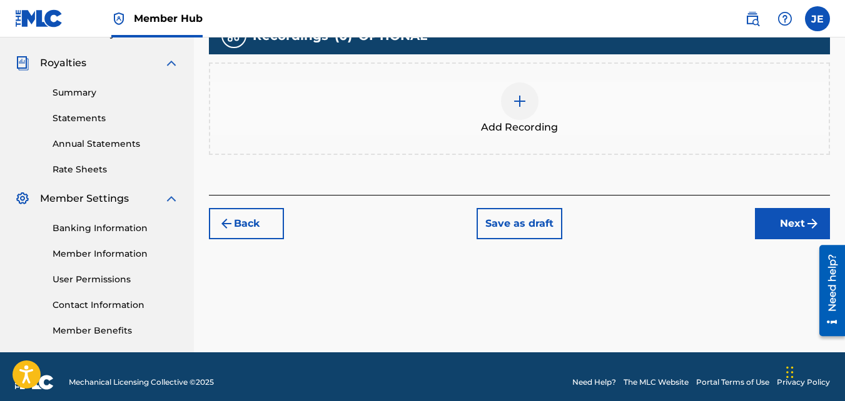
scroll to position [369, 0]
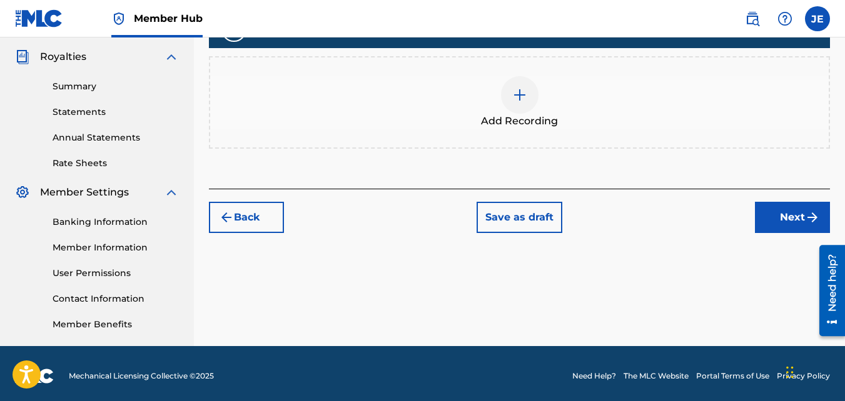
click at [518, 94] on img at bounding box center [519, 95] width 15 height 15
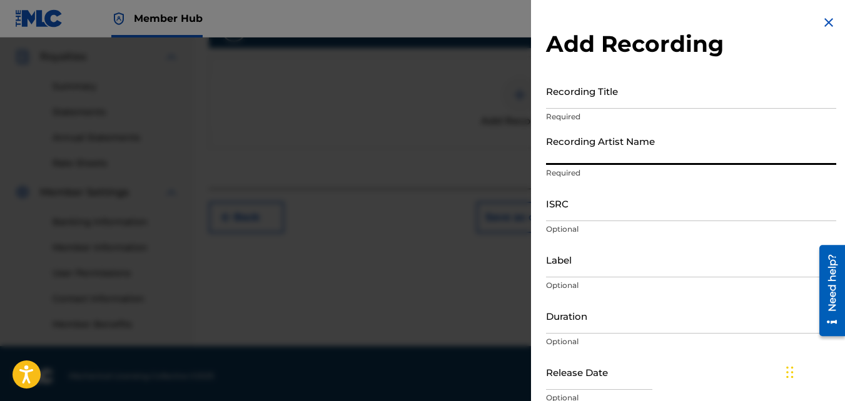
click at [698, 138] on input "Recording Artist Name" at bounding box center [691, 147] width 290 height 36
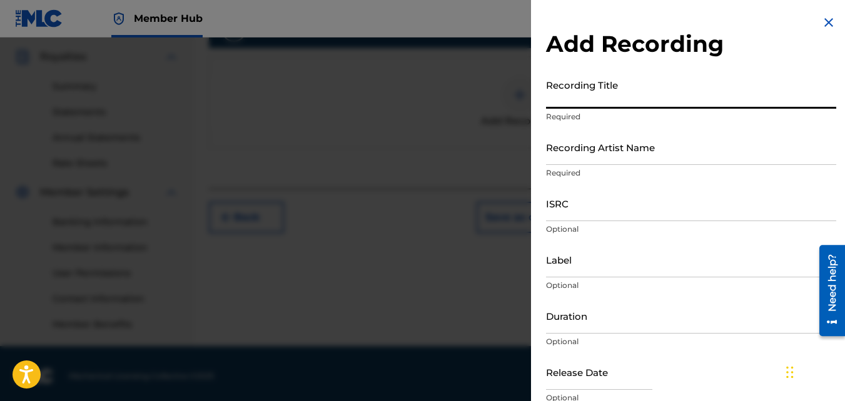
click at [655, 99] on input "Recording Title" at bounding box center [691, 91] width 290 height 36
type input "Closer"
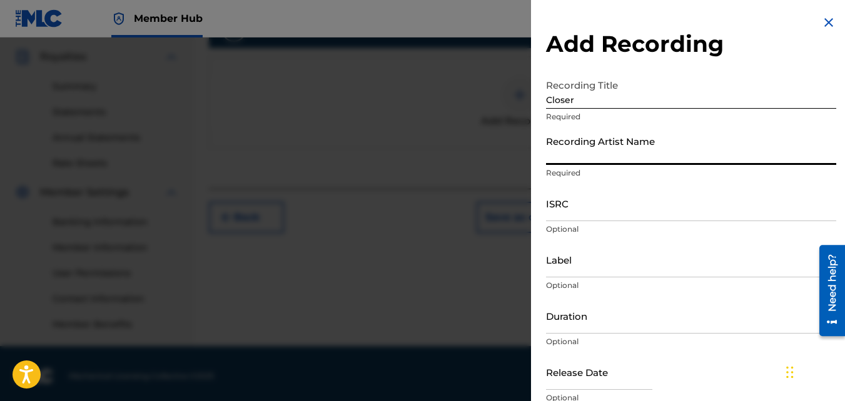
click at [625, 151] on input "Recording Artist Name" at bounding box center [691, 147] width 290 height 36
type input "[PERSON_NAME]"
type input "MH Music/ MuseArts Entertainment"
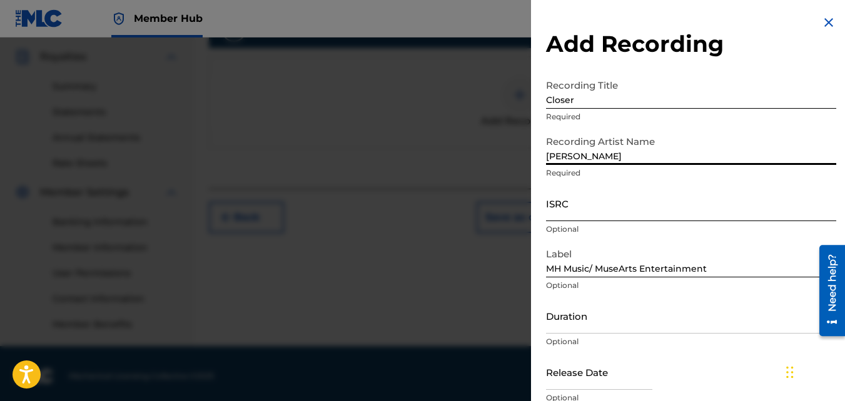
click at [596, 209] on input "ISRC" at bounding box center [691, 204] width 290 height 36
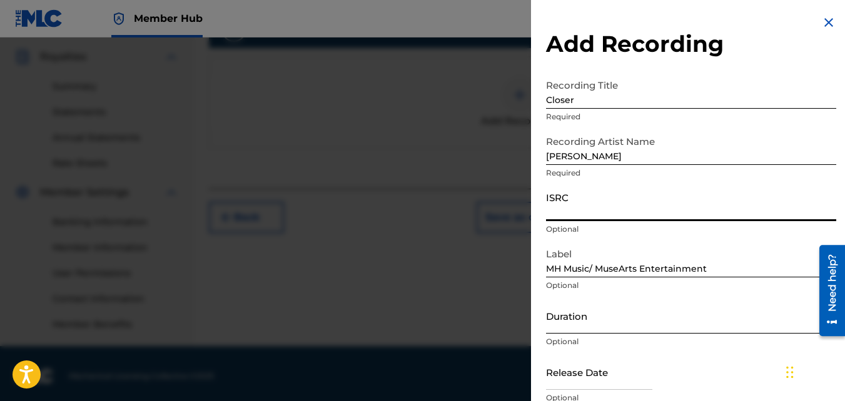
click at [593, 321] on input "Duration" at bounding box center [691, 316] width 290 height 36
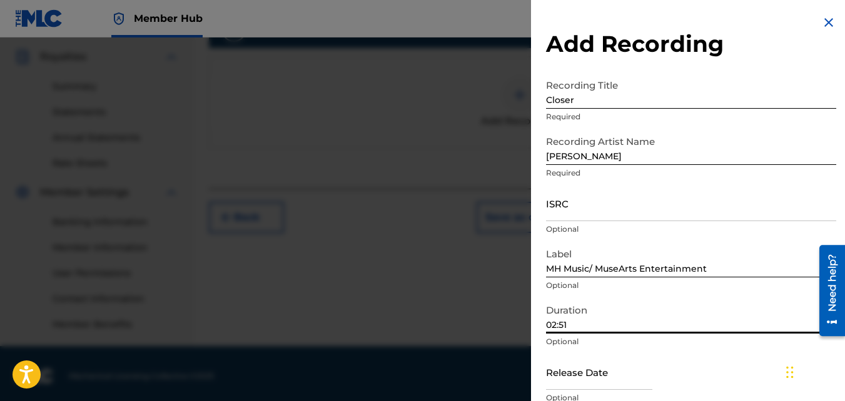
scroll to position [56, 0]
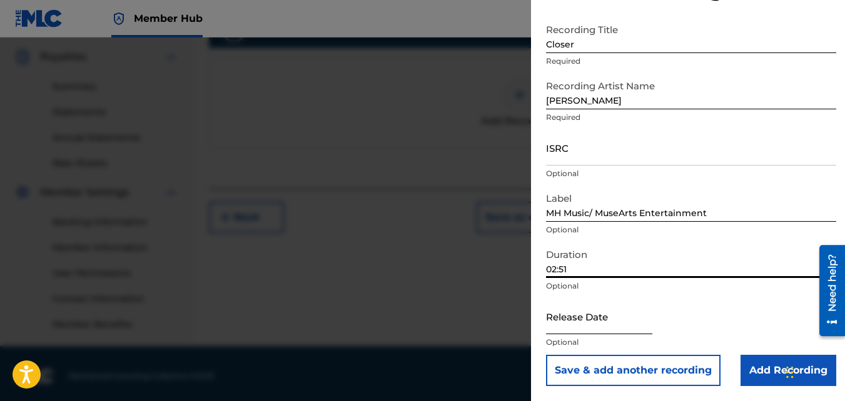
type input "02:51"
click at [571, 325] on input "text" at bounding box center [599, 317] width 106 height 36
select select "8"
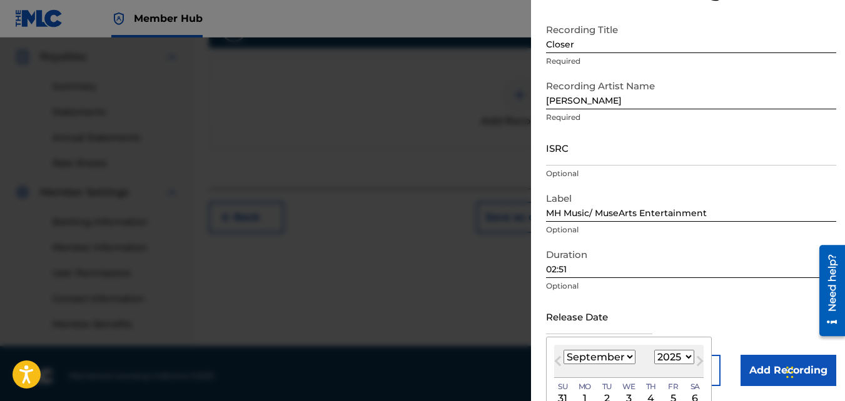
click at [683, 354] on select "1899 1900 1901 1902 1903 1904 1905 1906 1907 1908 1909 1910 1911 1912 1913 1914…" at bounding box center [674, 357] width 40 height 14
select select "2024"
click at [654, 350] on select "1899 1900 1901 1902 1903 1904 1905 1906 1907 1908 1909 1910 1911 1912 1913 1914…" at bounding box center [674, 357] width 40 height 14
click at [629, 358] on select "January February March April May June July August September October November De…" at bounding box center [599, 357] width 72 height 14
select select "3"
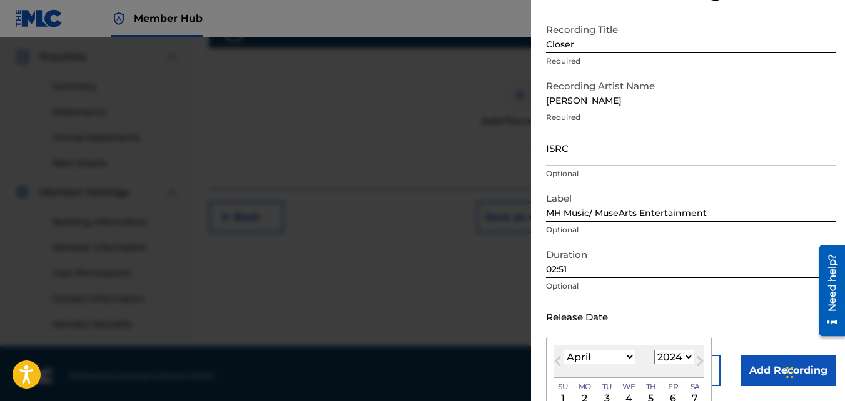
click at [563, 350] on select "January February March April May June July August September October November De…" at bounding box center [599, 357] width 72 height 14
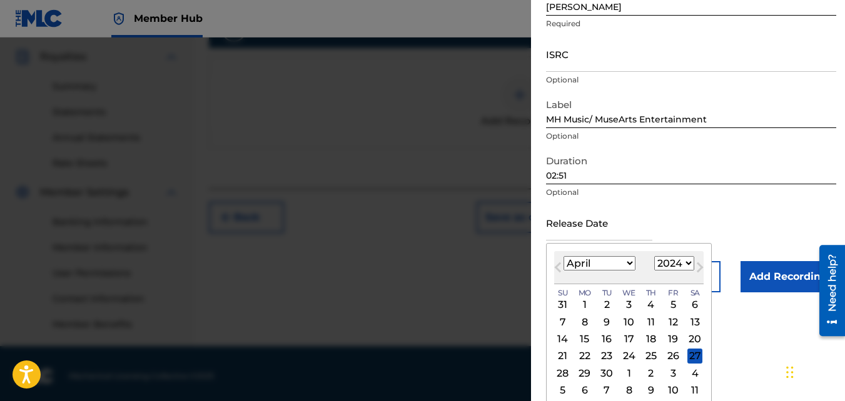
scroll to position [155, 0]
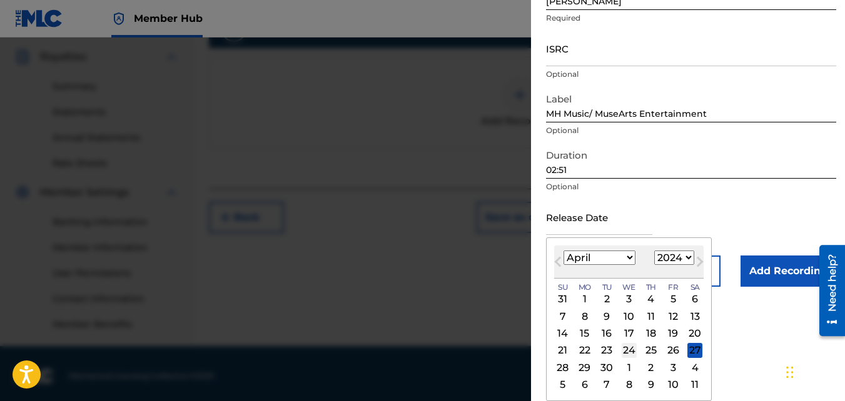
click at [628, 346] on div "24" at bounding box center [628, 350] width 15 height 15
type input "April 24 2024"
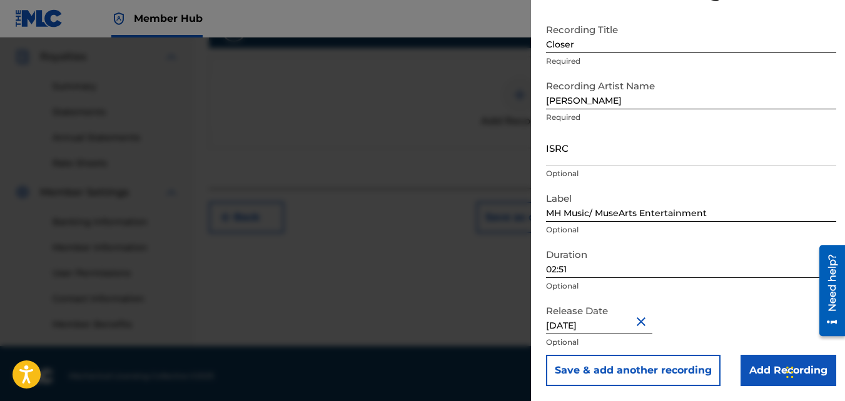
scroll to position [374, 0]
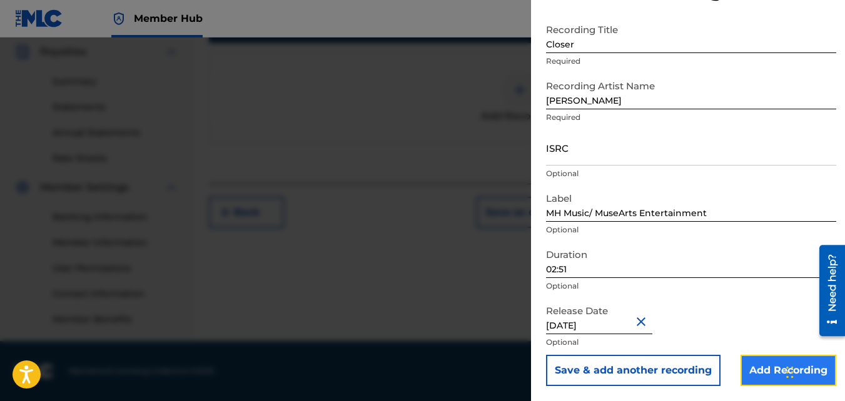
click at [766, 372] on input "Add Recording" at bounding box center [788, 370] width 96 height 31
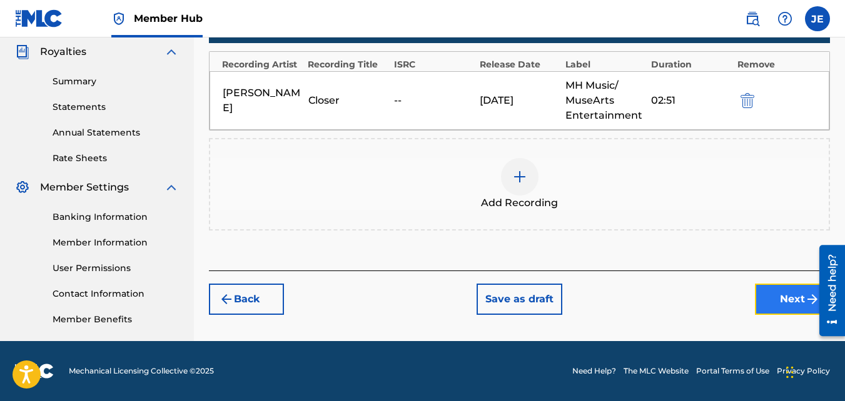
click at [785, 299] on button "Next" at bounding box center [792, 299] width 75 height 31
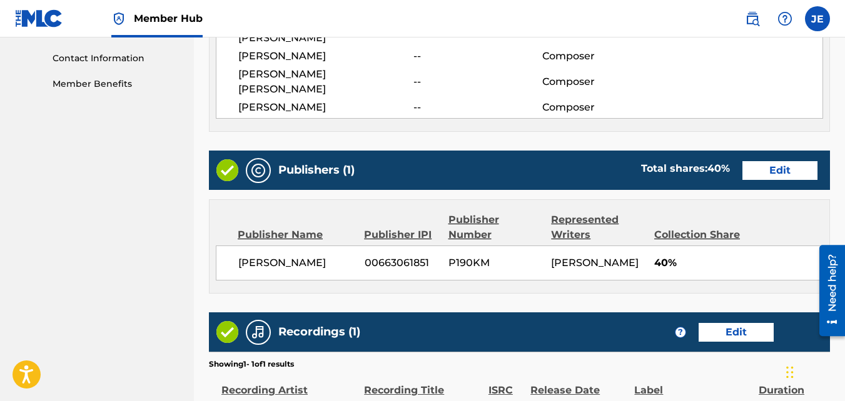
scroll to position [735, 0]
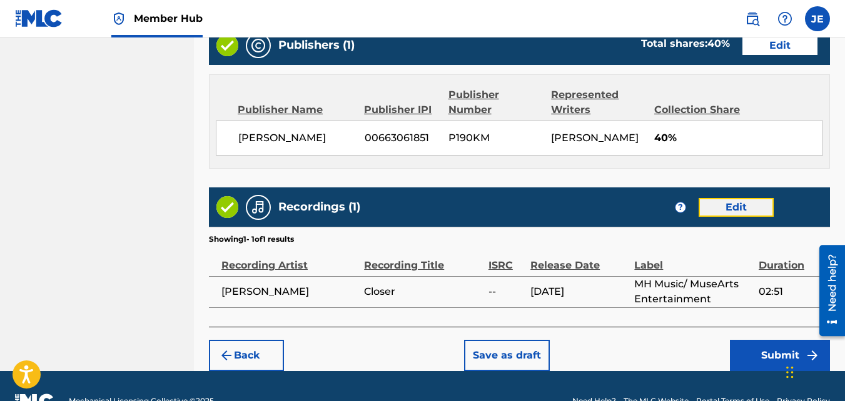
click at [748, 198] on button "Edit" at bounding box center [735, 207] width 75 height 19
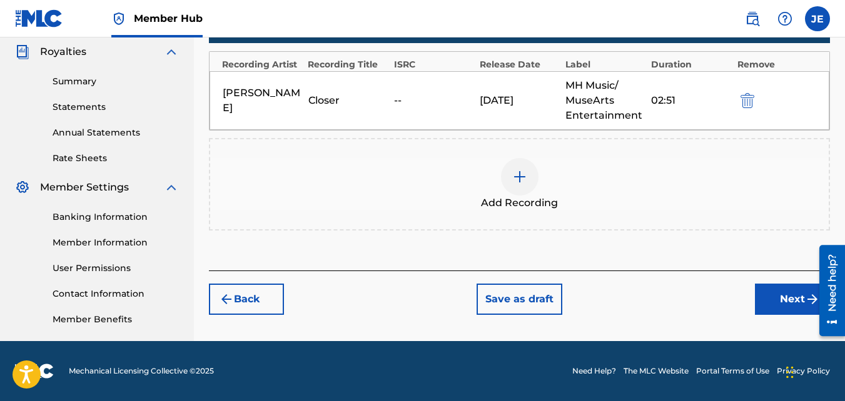
scroll to position [249, 0]
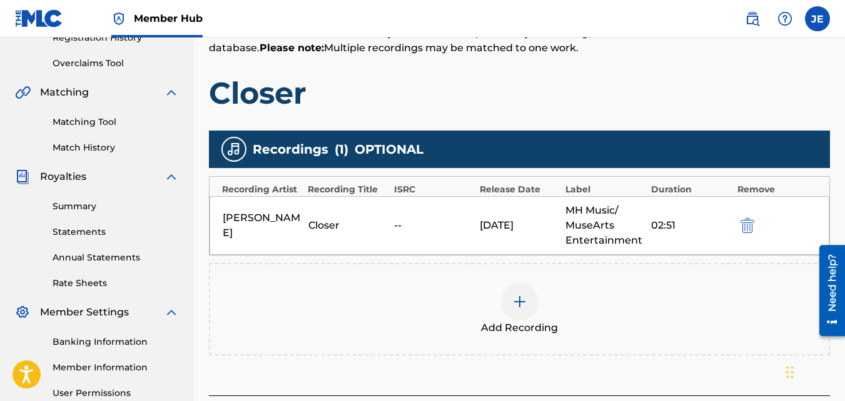
click at [399, 226] on div "--" at bounding box center [433, 225] width 79 height 15
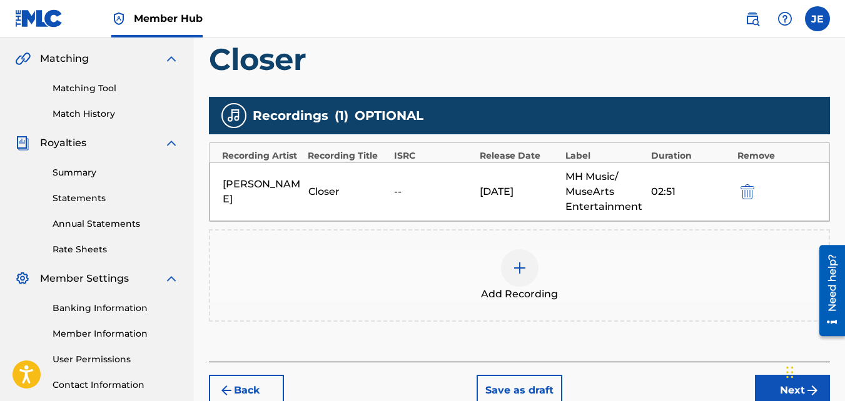
scroll to position [311, 0]
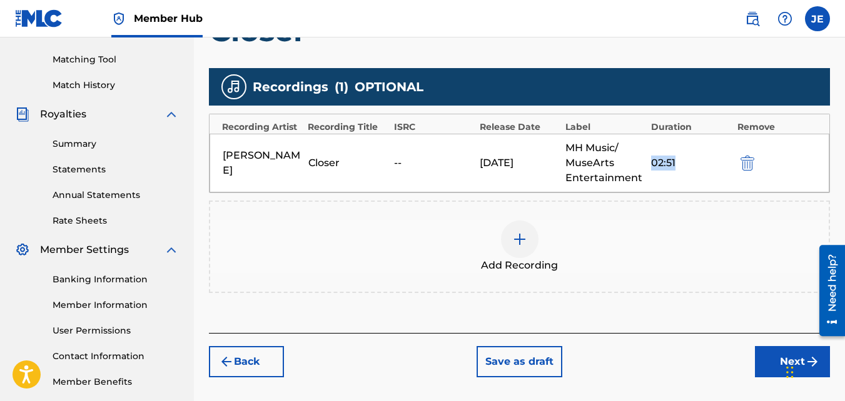
drag, startPoint x: 680, startPoint y: 159, endPoint x: 651, endPoint y: 158, distance: 28.8
click at [651, 158] on div "02:51" at bounding box center [690, 163] width 79 height 15
copy div "02:51"
click at [751, 161] on img "submit" at bounding box center [747, 163] width 14 height 15
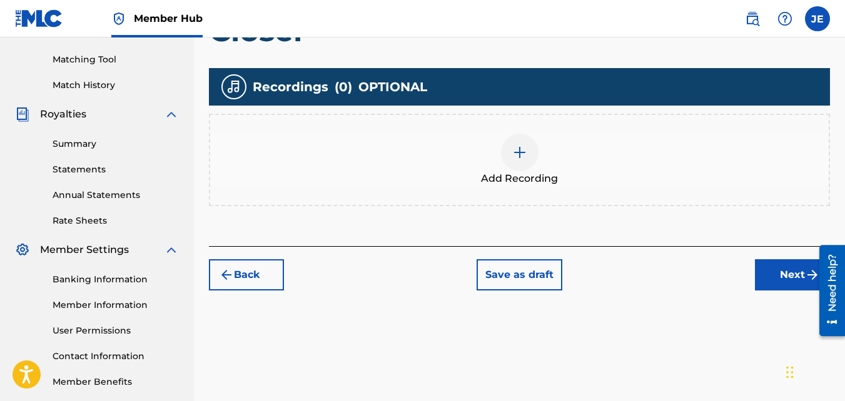
click at [520, 155] on img at bounding box center [519, 152] width 15 height 15
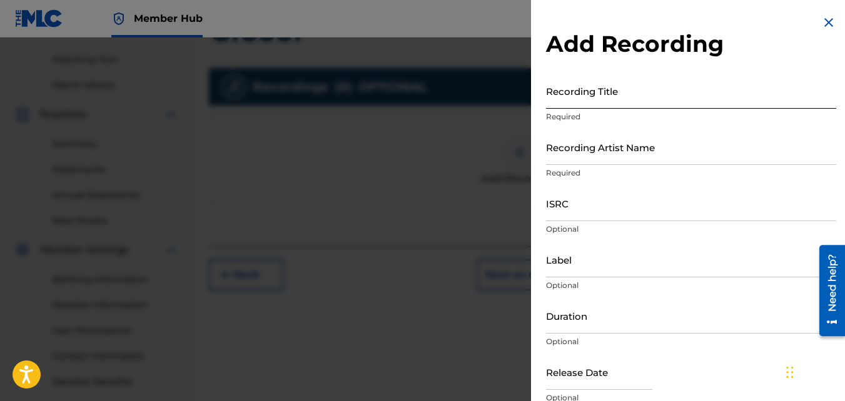
click at [613, 93] on input "Recording Title" at bounding box center [691, 91] width 290 height 36
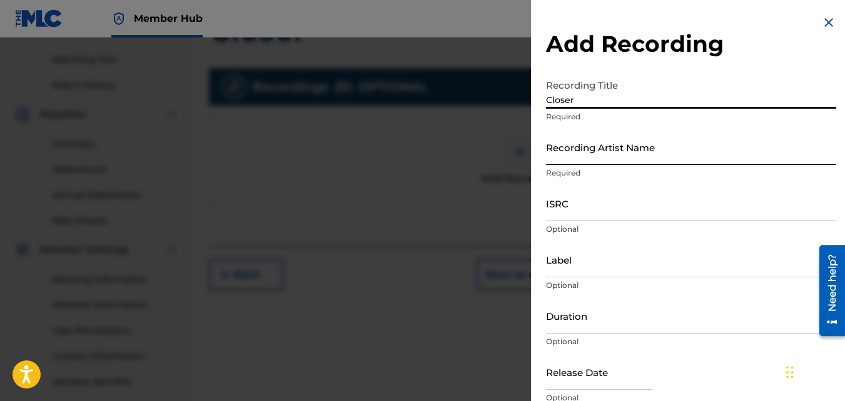
type input "Closer"
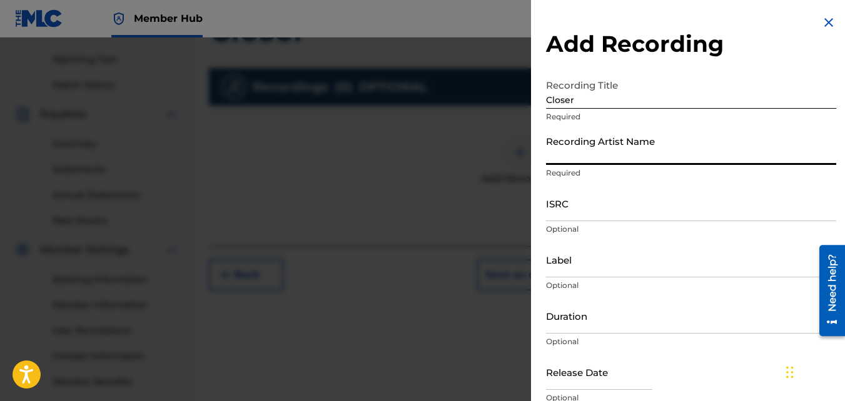
click at [605, 154] on input "Recording Artist Name" at bounding box center [691, 147] width 290 height 36
type input "[PERSON_NAME]"
type input "MH Music/ MuseArts Entertainment"
type input "02:51"
type input "April 24 2024"
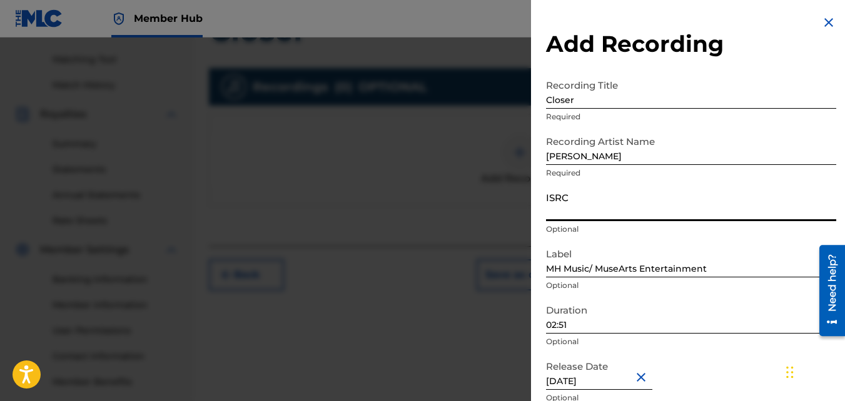
click at [613, 204] on input "ISRC" at bounding box center [691, 204] width 290 height 36
type input "v"
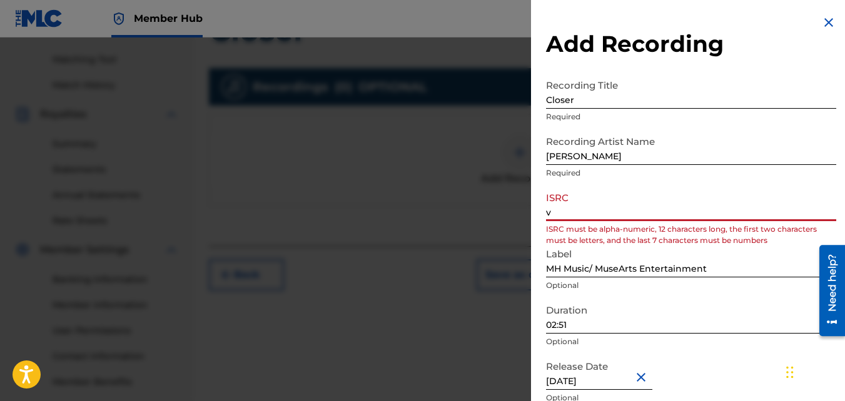
click at [598, 219] on input "v" at bounding box center [691, 204] width 290 height 36
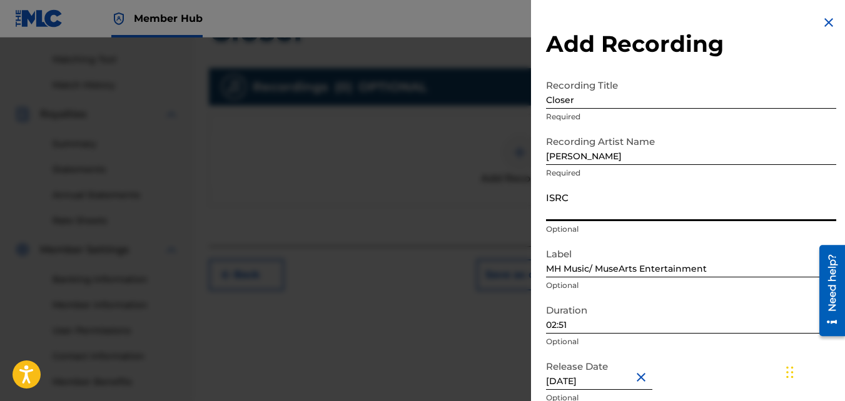
paste input "QZMWW2405443"
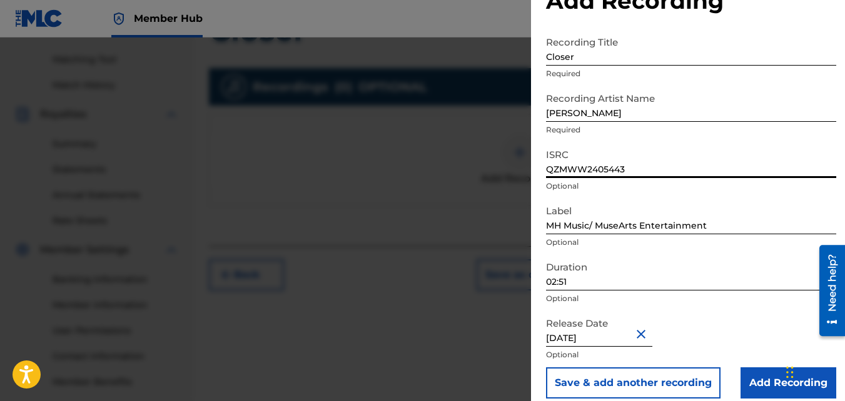
scroll to position [56, 0]
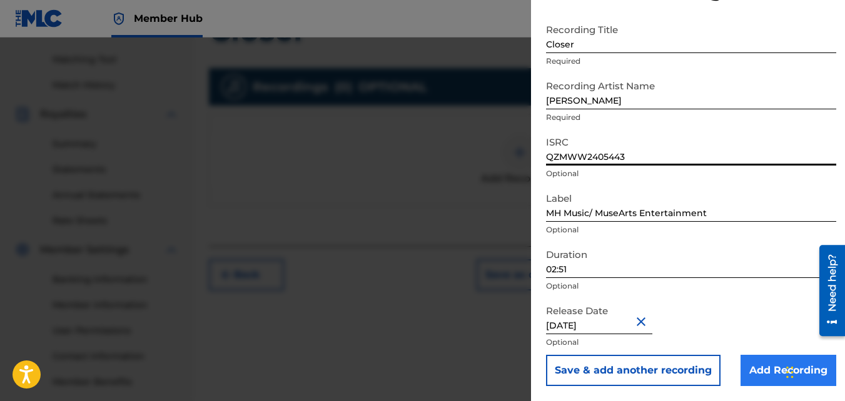
type input "QZMWW2405443"
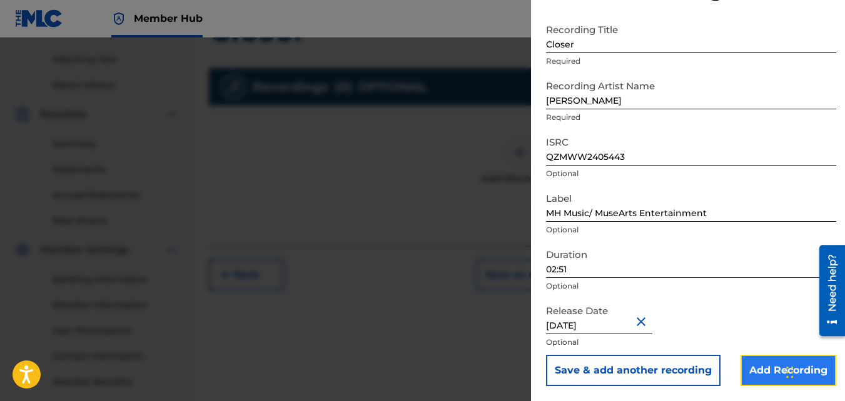
click at [763, 374] on input "Add Recording" at bounding box center [788, 370] width 96 height 31
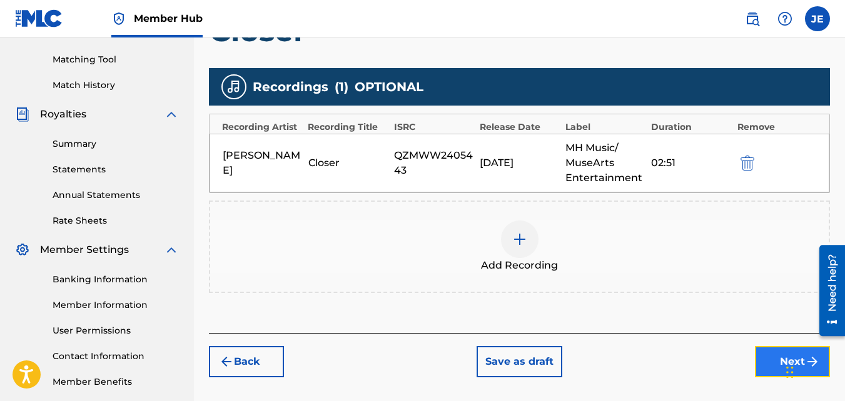
click at [775, 364] on button "Next" at bounding box center [792, 361] width 75 height 31
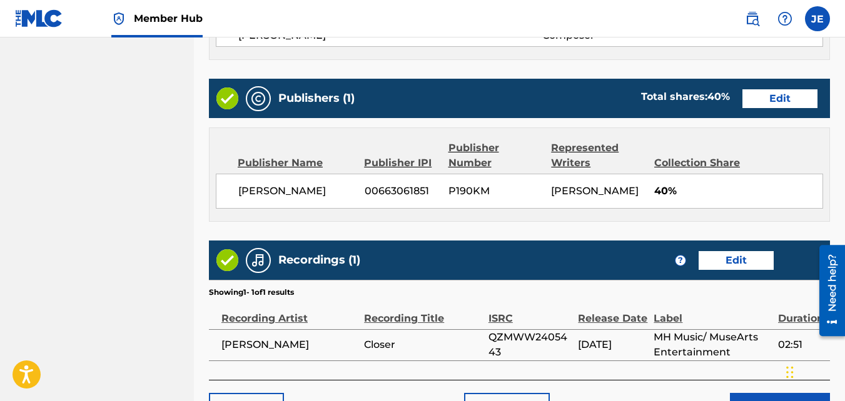
scroll to position [735, 0]
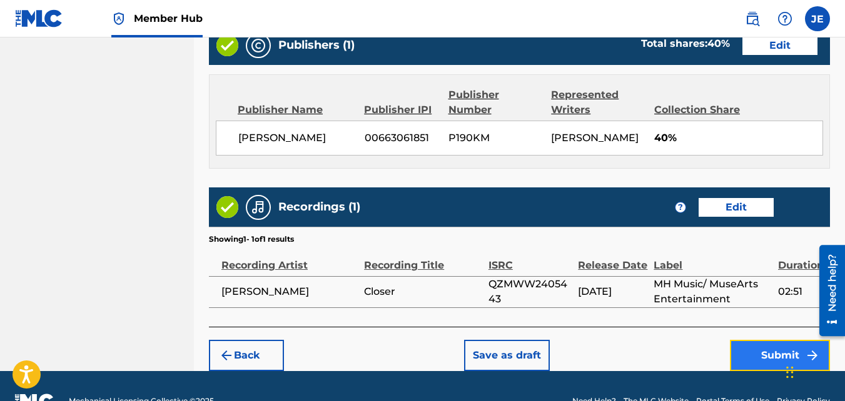
click at [767, 340] on button "Submit" at bounding box center [780, 355] width 100 height 31
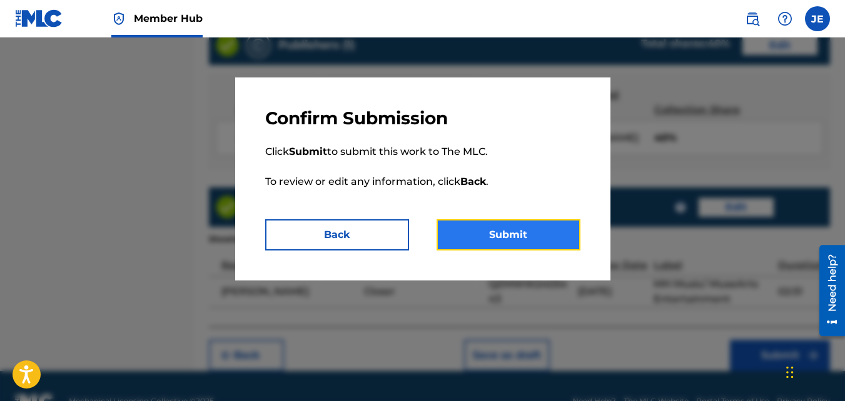
click at [533, 236] on button "Submit" at bounding box center [508, 234] width 144 height 31
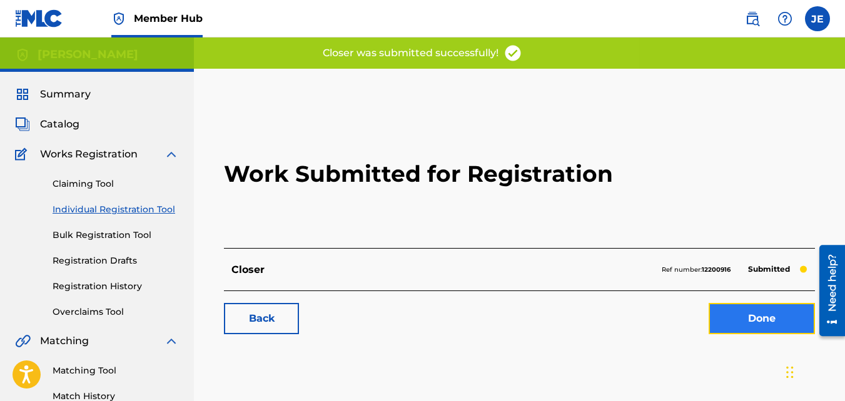
click at [739, 317] on link "Done" at bounding box center [761, 318] width 106 height 31
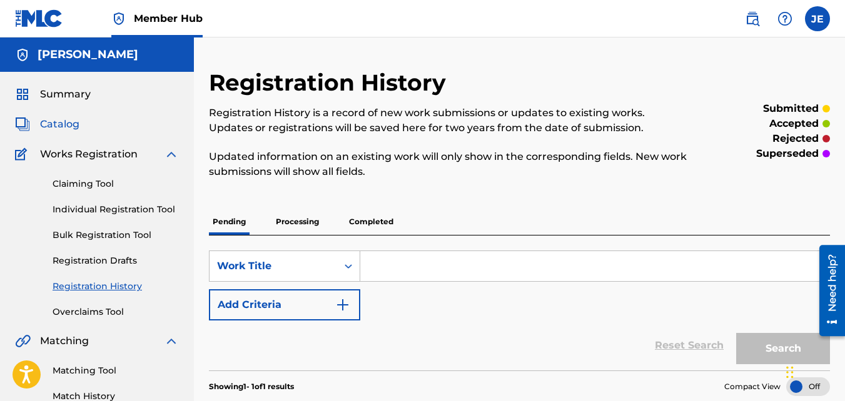
click at [73, 124] on span "Catalog" at bounding box center [59, 124] width 39 height 15
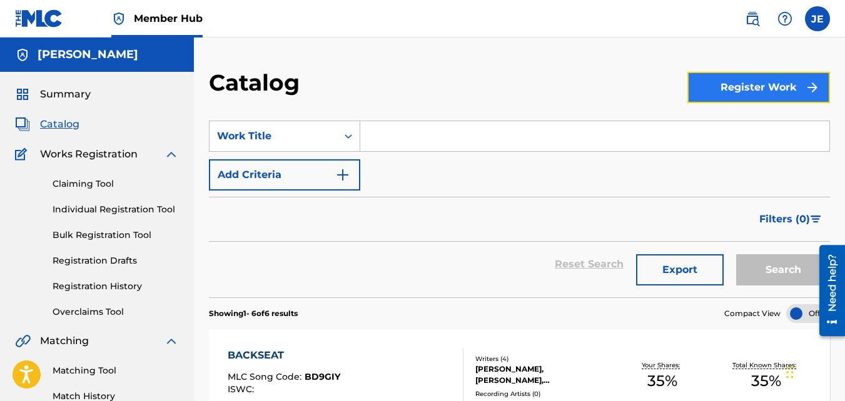
click at [766, 84] on button "Register Work" at bounding box center [758, 87] width 143 height 31
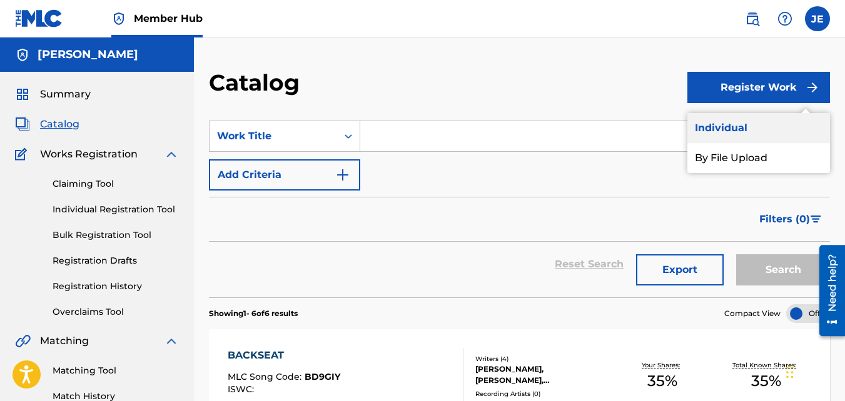
click at [726, 129] on link "Individual" at bounding box center [758, 128] width 143 height 30
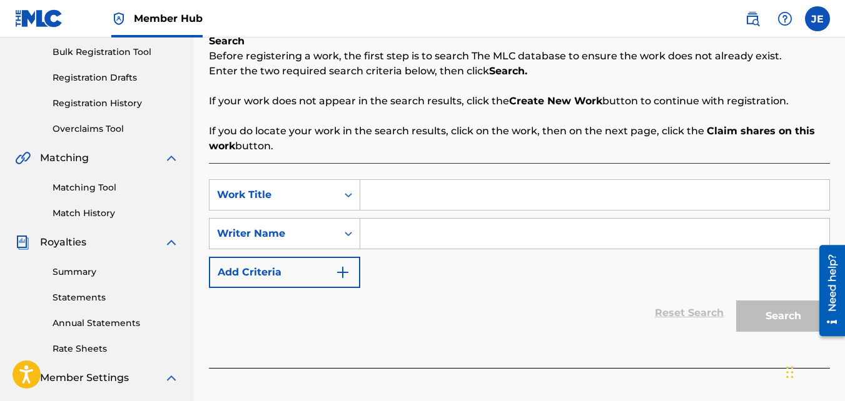
scroll to position [188, 0]
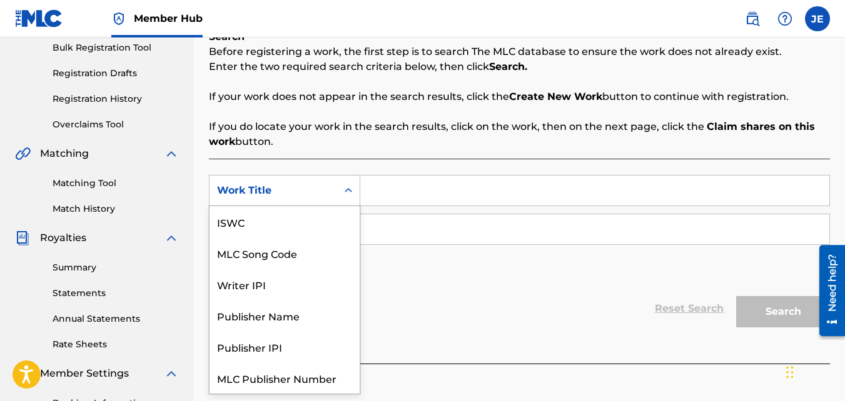
click at [329, 186] on div "Work Title" at bounding box center [273, 191] width 128 height 24
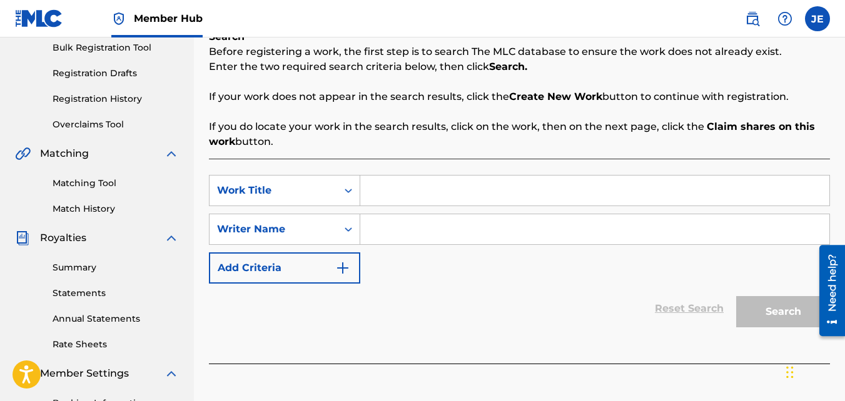
click at [416, 201] on input "Search Form" at bounding box center [594, 191] width 469 height 30
type input "What A Woman"
click at [441, 213] on div "SearchWithCriteria234c5365-5043-453c-90a5-5dafa51d602f Work Title What A Woman …" at bounding box center [519, 229] width 621 height 109
click at [438, 226] on input "Search Form" at bounding box center [594, 229] width 469 height 30
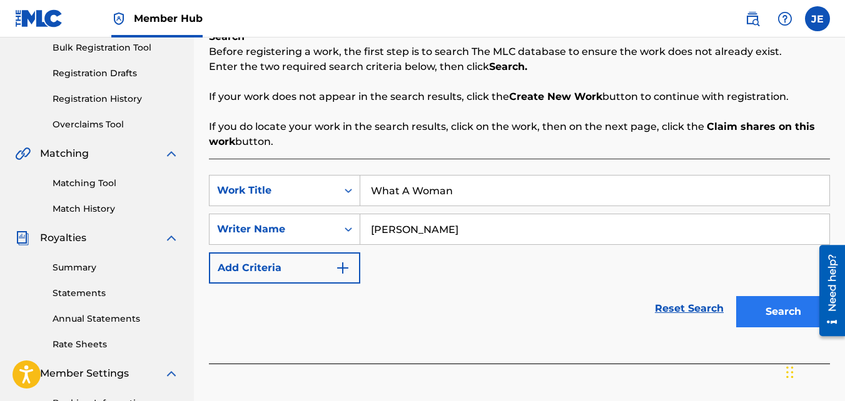
type input "[PERSON_NAME]"
click at [762, 310] on button "Search" at bounding box center [783, 311] width 94 height 31
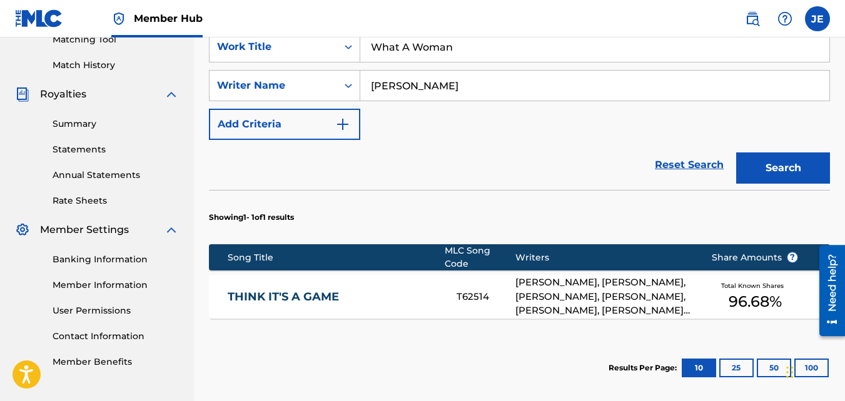
scroll to position [455, 0]
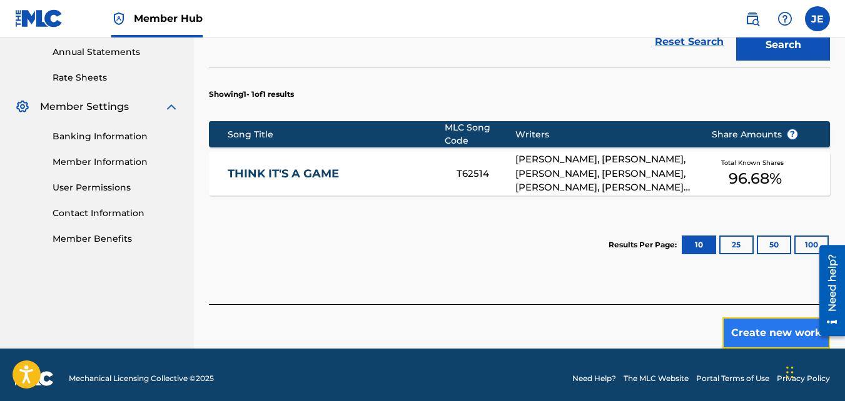
click at [750, 329] on button "Create new work" at bounding box center [776, 333] width 108 height 31
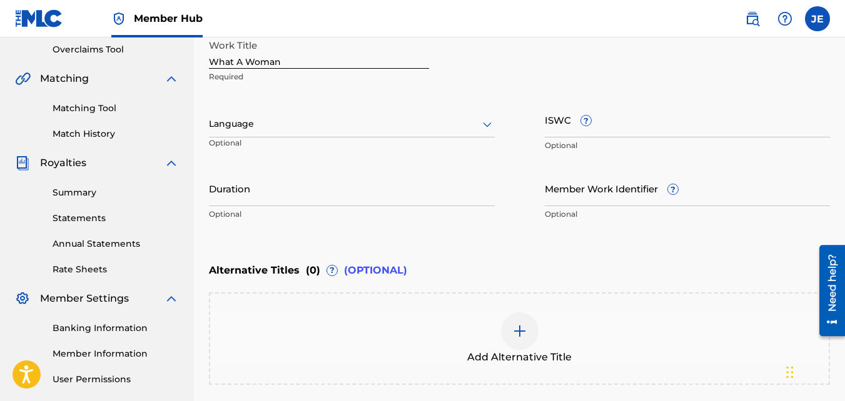
scroll to position [69, 0]
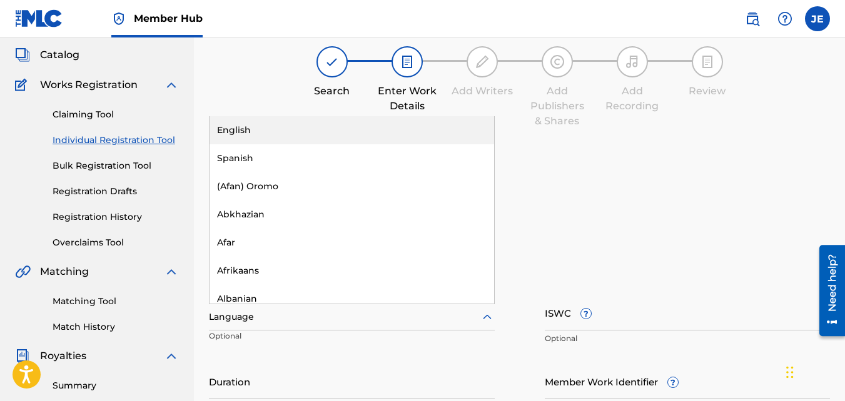
click at [379, 318] on div at bounding box center [352, 317] width 286 height 16
click at [276, 131] on div "English" at bounding box center [351, 130] width 284 height 28
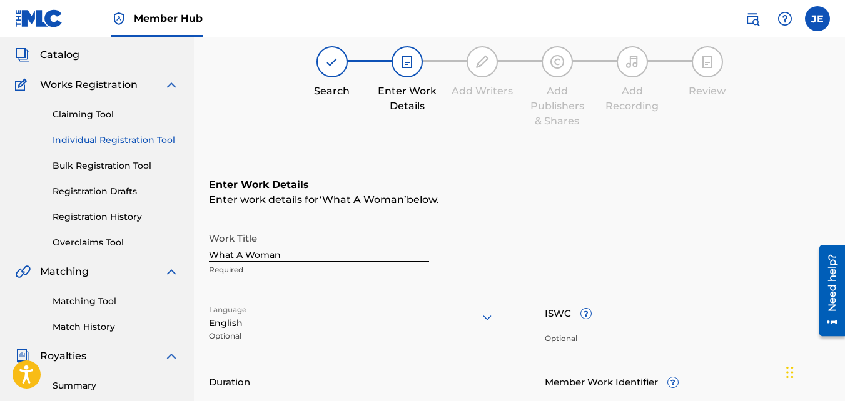
click at [569, 320] on input "ISWC ?" at bounding box center [688, 313] width 286 height 36
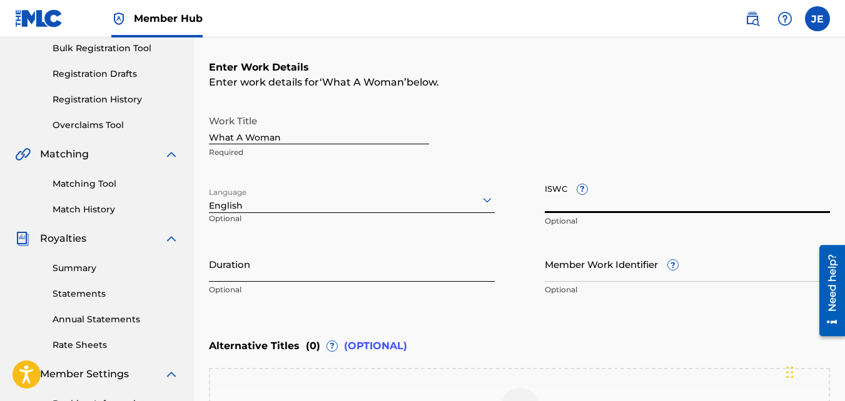
scroll to position [194, 0]
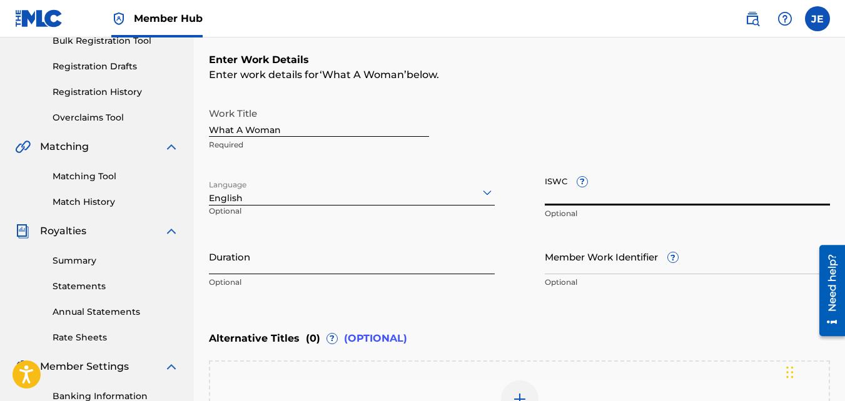
click at [305, 266] on input "Duration" at bounding box center [352, 257] width 286 height 36
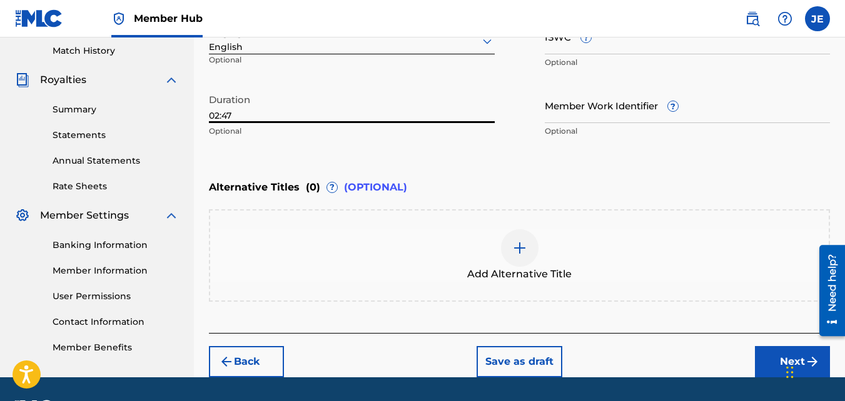
scroll to position [382, 0]
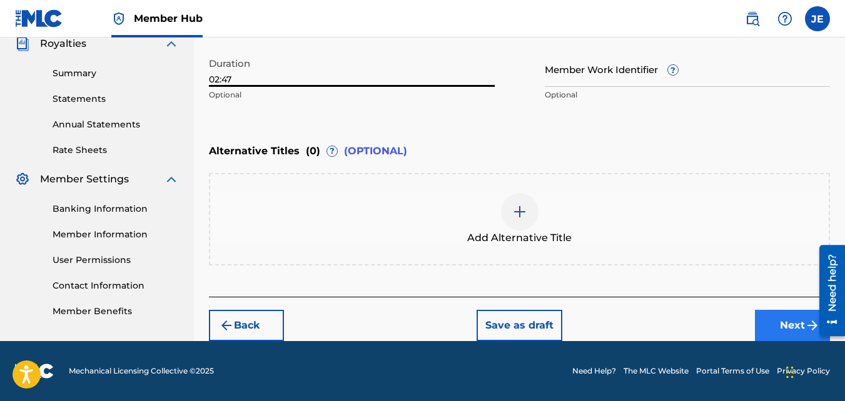
type input "02:47"
click at [781, 323] on button "Next" at bounding box center [792, 325] width 75 height 31
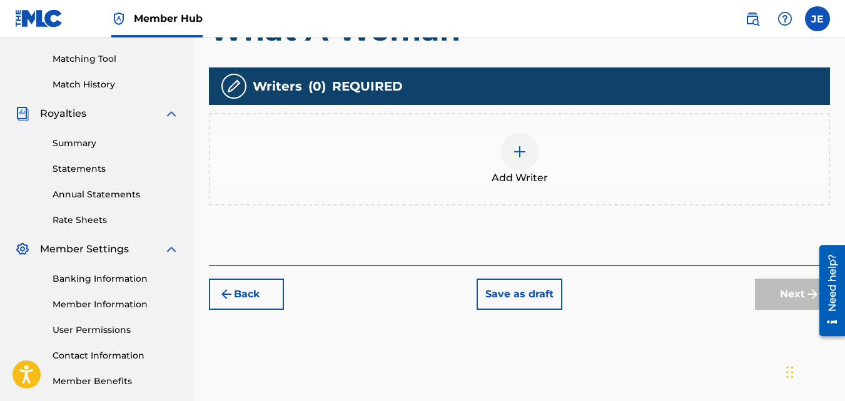
scroll to position [306, 0]
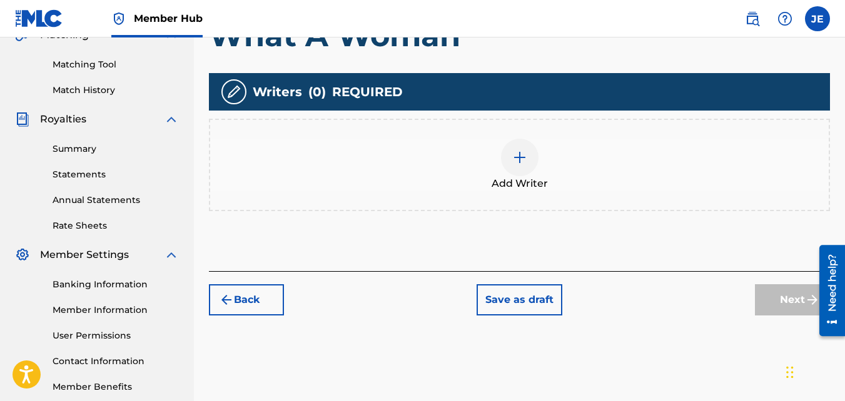
click at [520, 149] on div at bounding box center [520, 158] width 38 height 38
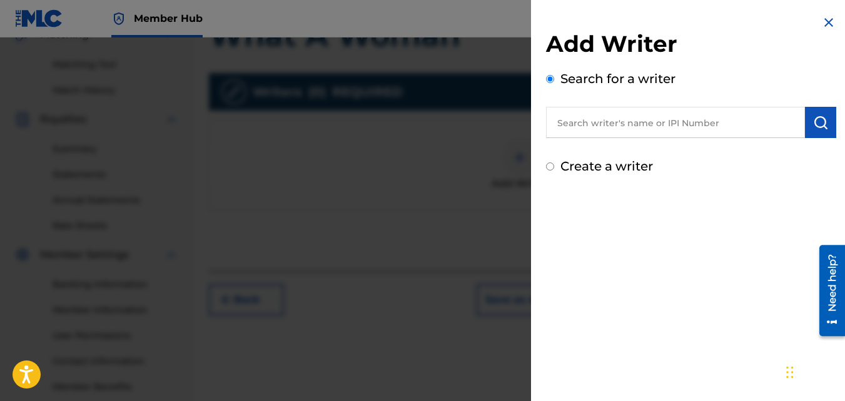
click at [692, 128] on input "text" at bounding box center [675, 122] width 259 height 31
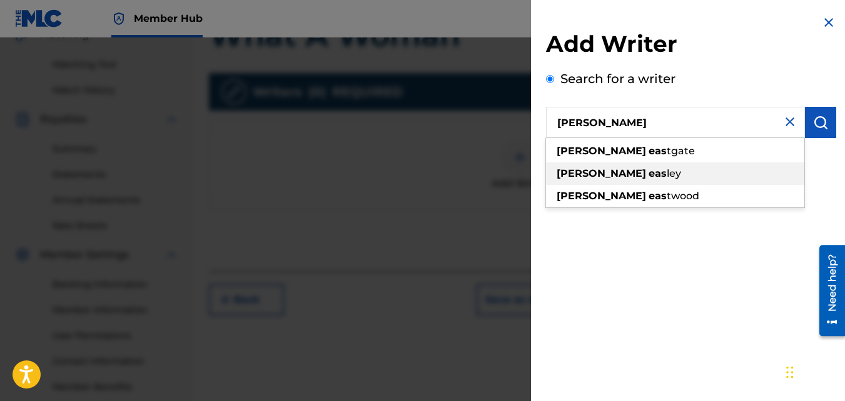
click at [631, 179] on div "jim eas ley" at bounding box center [675, 174] width 258 height 23
type input "[PERSON_NAME]"
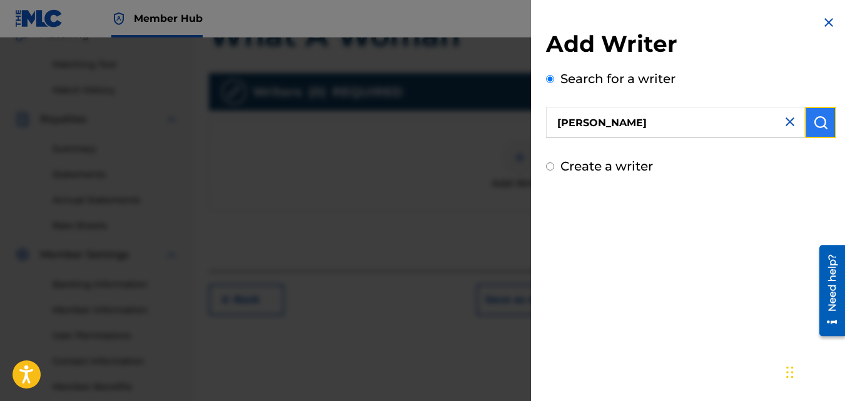
click at [816, 120] on img "submit" at bounding box center [820, 122] width 15 height 15
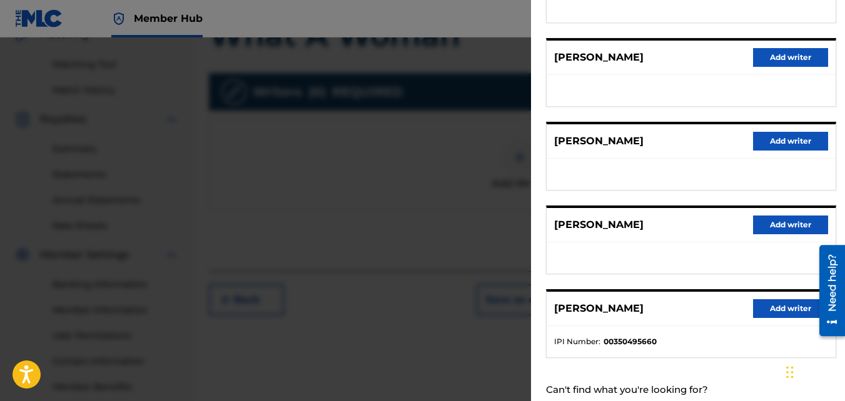
scroll to position [246, 0]
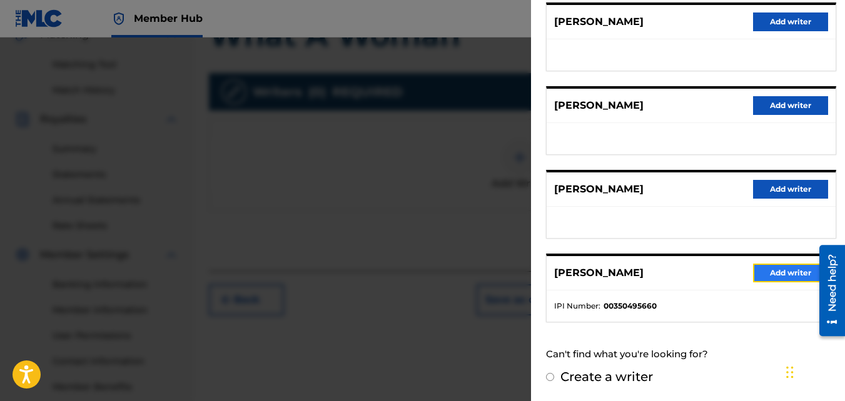
click at [768, 272] on button "Add writer" at bounding box center [790, 273] width 75 height 19
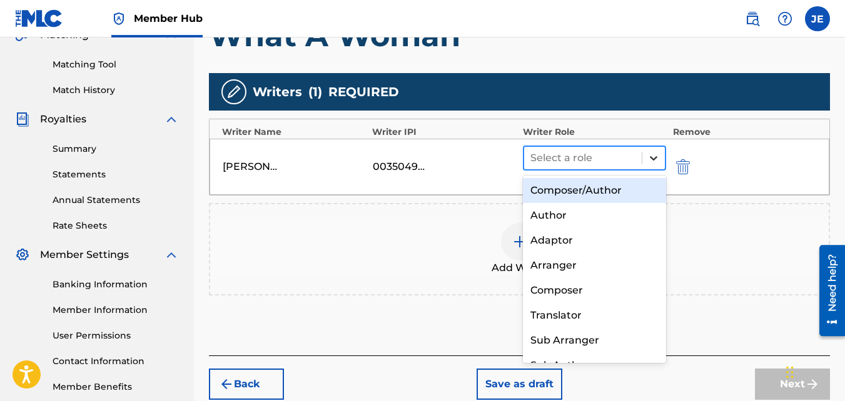
click at [654, 157] on icon at bounding box center [653, 158] width 13 height 13
click at [610, 192] on div "Composer/Author" at bounding box center [595, 190] width 144 height 25
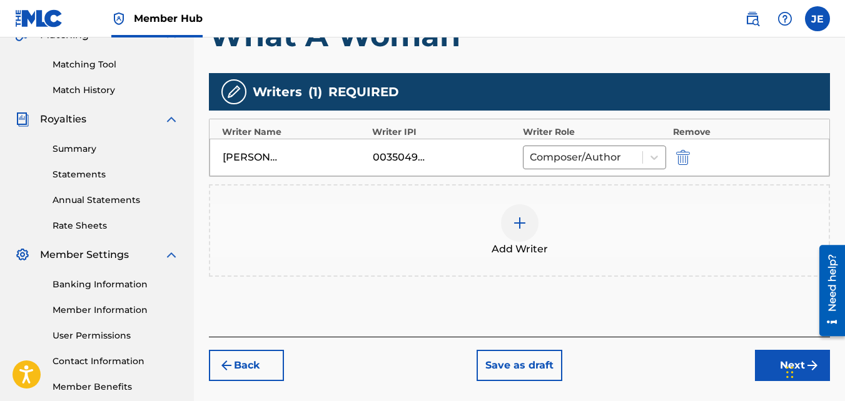
click at [520, 233] on div at bounding box center [520, 223] width 38 height 38
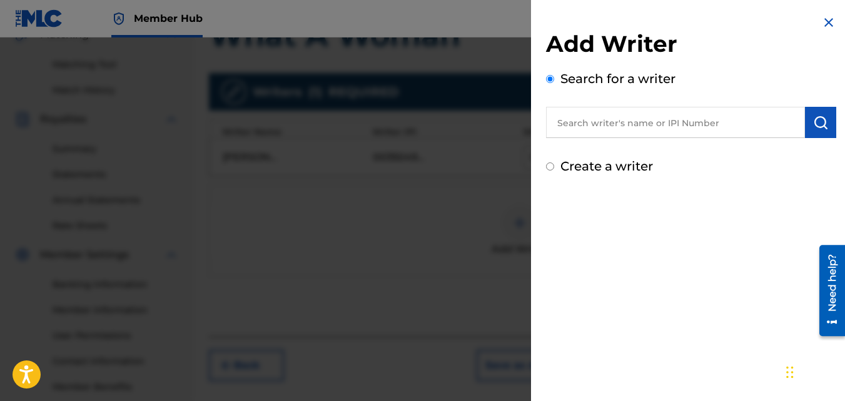
click at [654, 119] on input "text" at bounding box center [675, 122] width 259 height 31
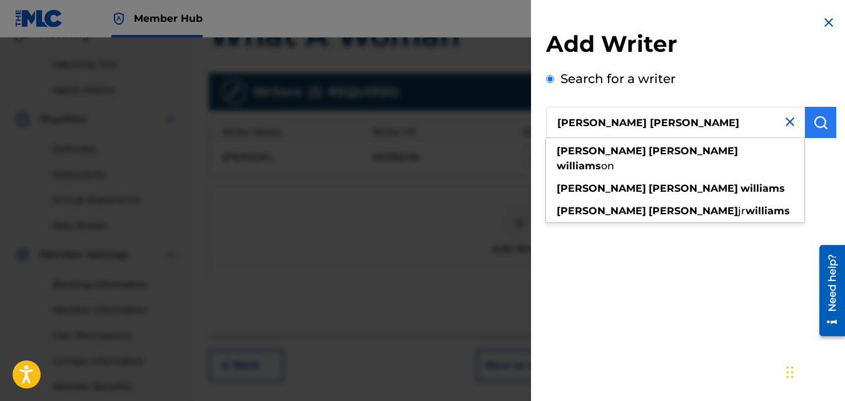
type input "Michael Anthony Williams"
click at [820, 129] on button "submit" at bounding box center [820, 122] width 31 height 31
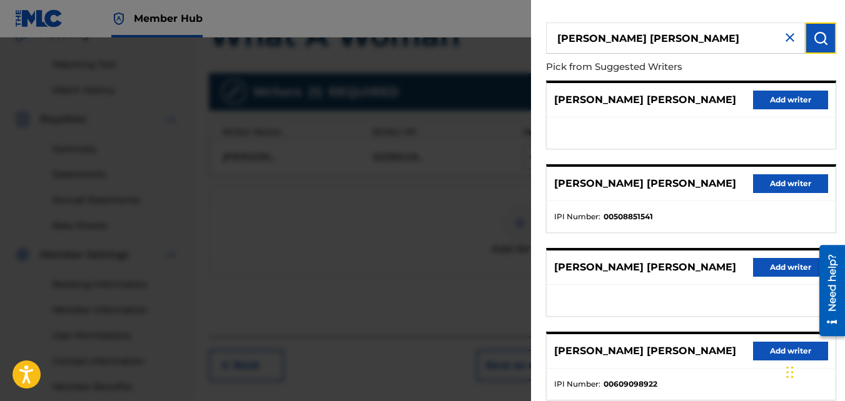
scroll to position [63, 0]
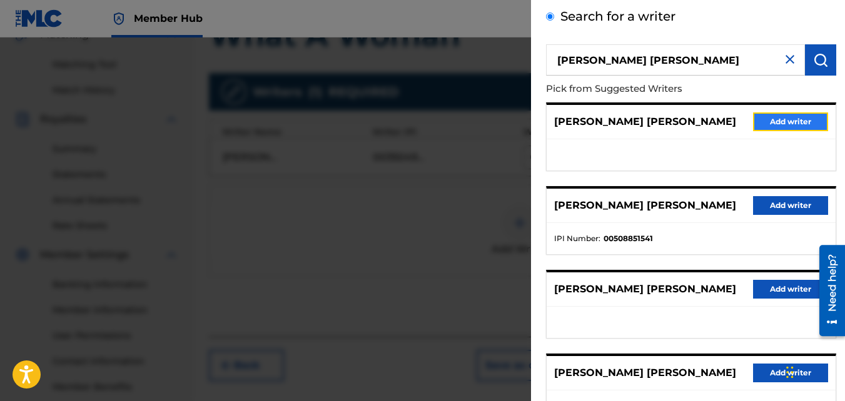
click at [783, 123] on button "Add writer" at bounding box center [790, 122] width 75 height 19
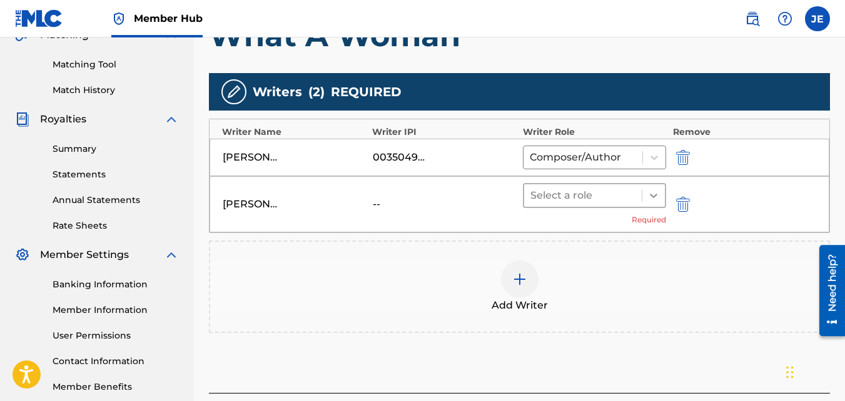
click at [655, 196] on icon at bounding box center [654, 196] width 8 height 4
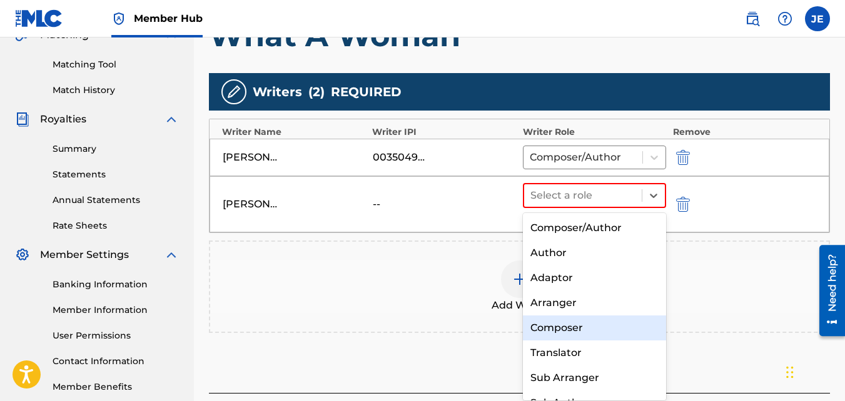
click at [560, 329] on div "Composer" at bounding box center [595, 328] width 144 height 25
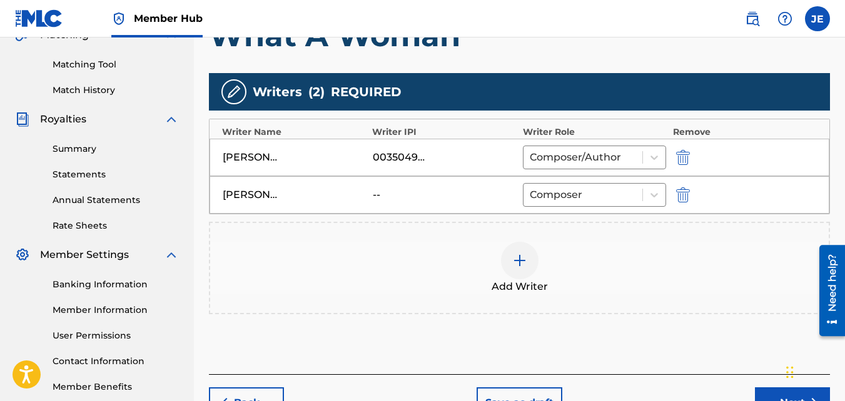
click at [519, 264] on img at bounding box center [519, 260] width 15 height 15
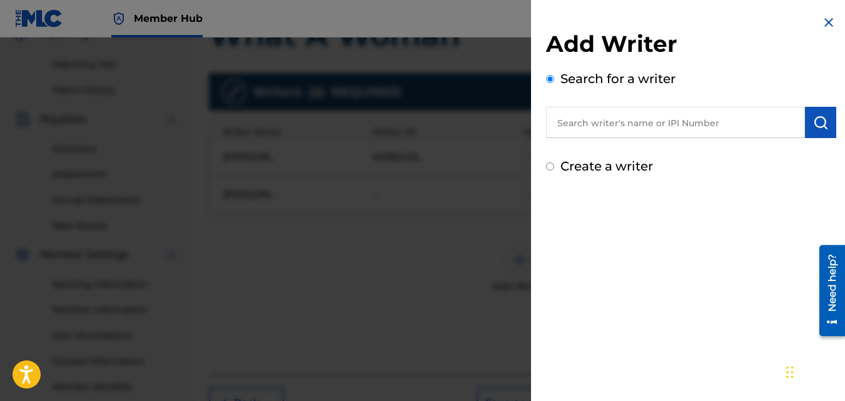
click at [645, 122] on input "text" at bounding box center [675, 122] width 259 height 31
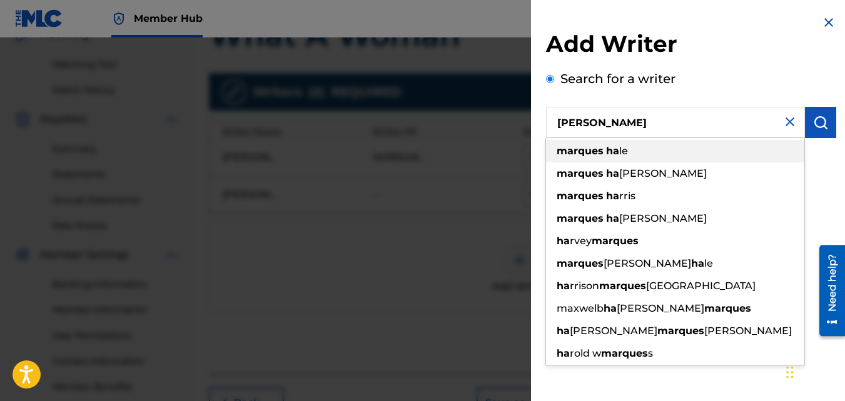
click at [619, 153] on span "le" at bounding box center [623, 151] width 9 height 12
type input "marques hale"
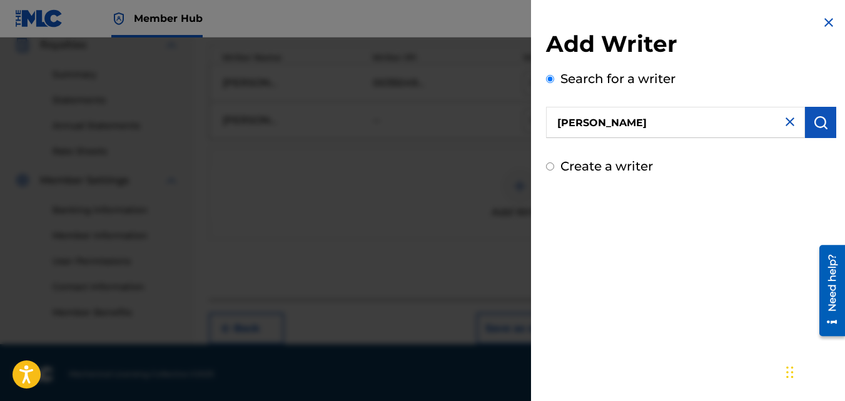
scroll to position [384, 0]
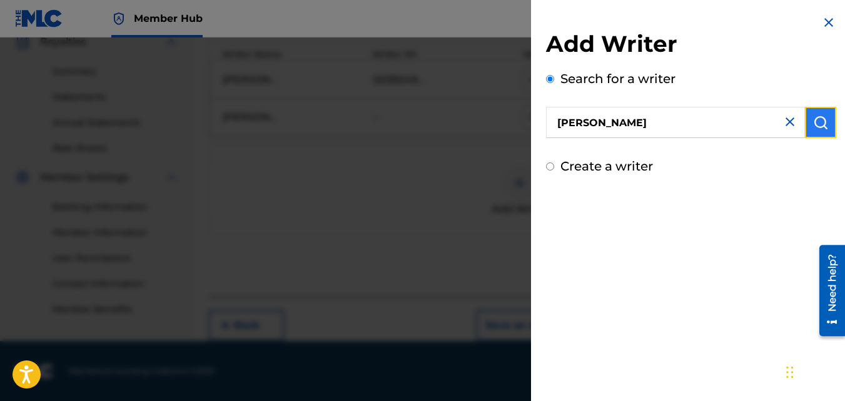
click at [821, 122] on img "submit" at bounding box center [820, 122] width 15 height 15
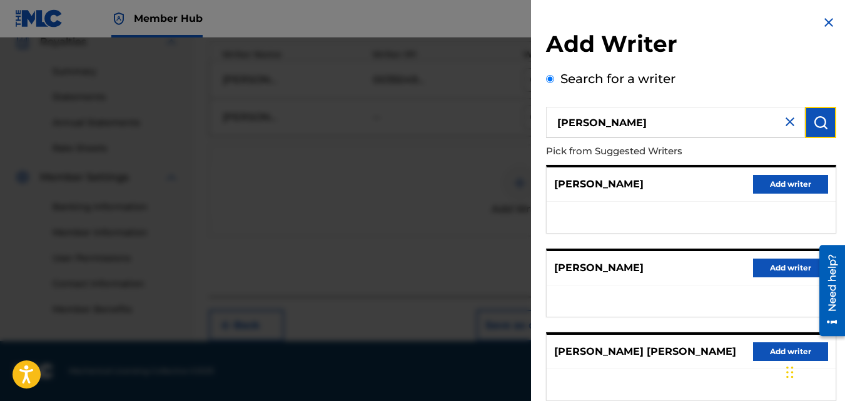
scroll to position [188, 0]
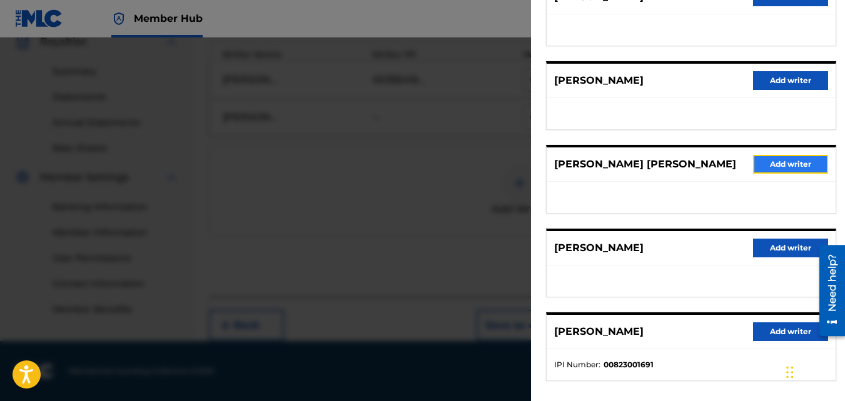
click at [786, 161] on button "Add writer" at bounding box center [790, 164] width 75 height 19
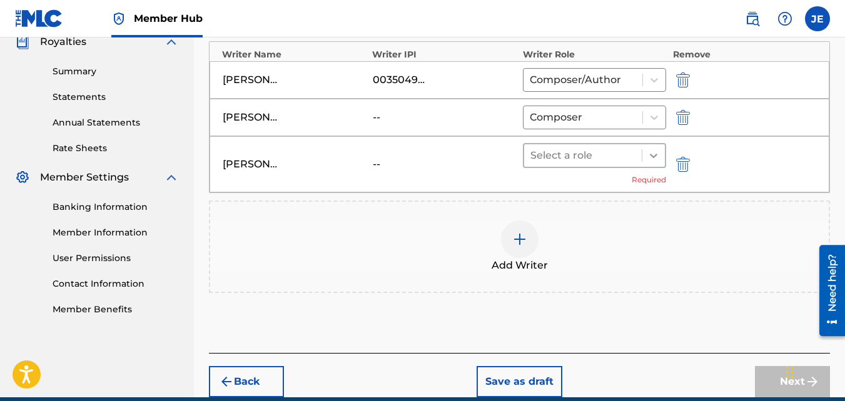
click at [655, 158] on icon at bounding box center [653, 155] width 13 height 13
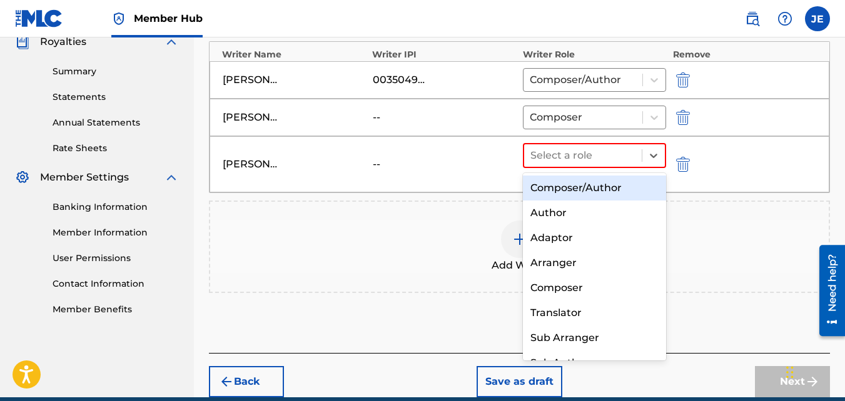
click at [598, 192] on div "Composer/Author" at bounding box center [595, 188] width 144 height 25
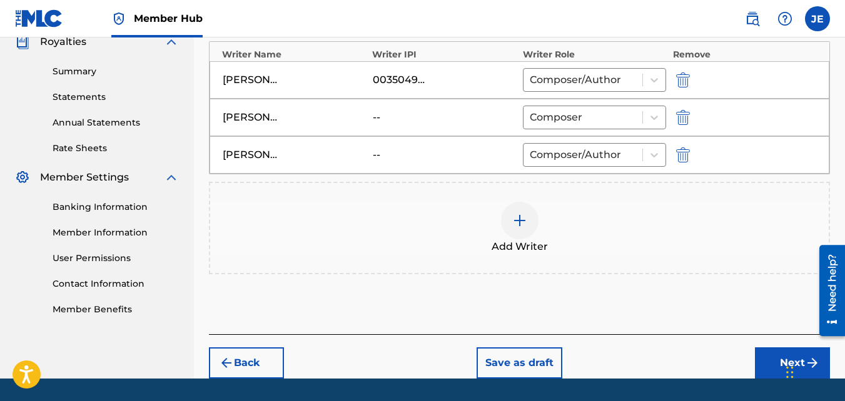
click at [514, 223] on img at bounding box center [519, 220] width 15 height 15
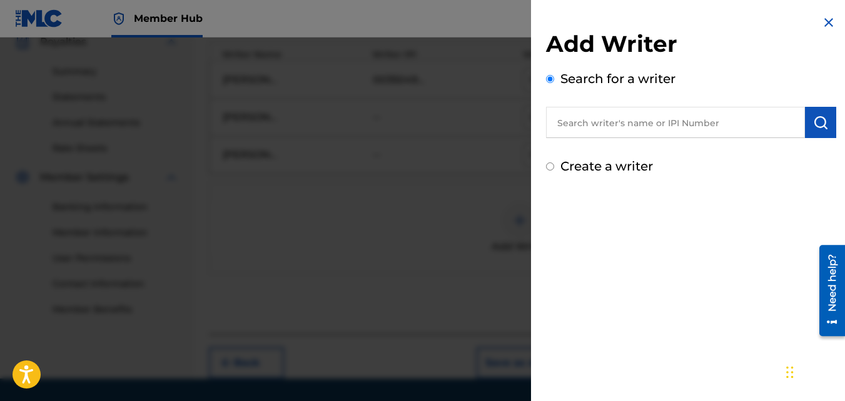
click at [640, 125] on input "text" at bounding box center [675, 122] width 259 height 31
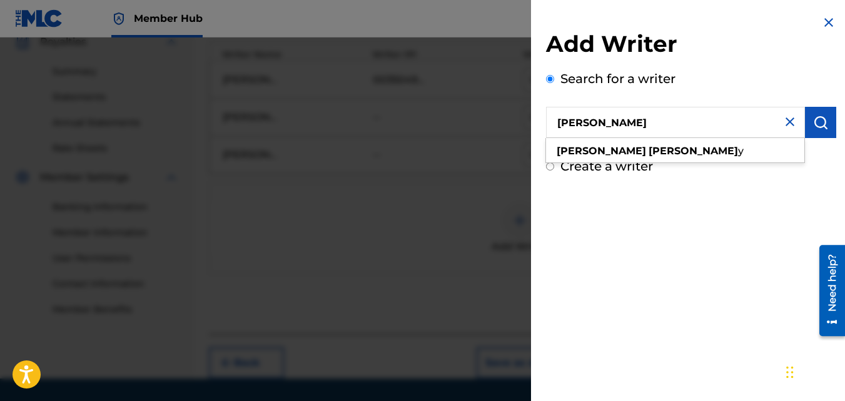
click at [638, 149] on div "reginald harve y" at bounding box center [675, 151] width 258 height 23
type input "reginald harvey"
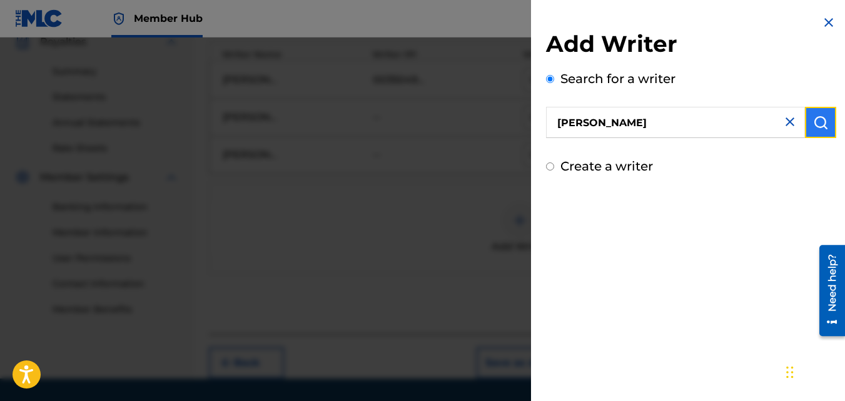
click at [820, 124] on img "submit" at bounding box center [820, 122] width 15 height 15
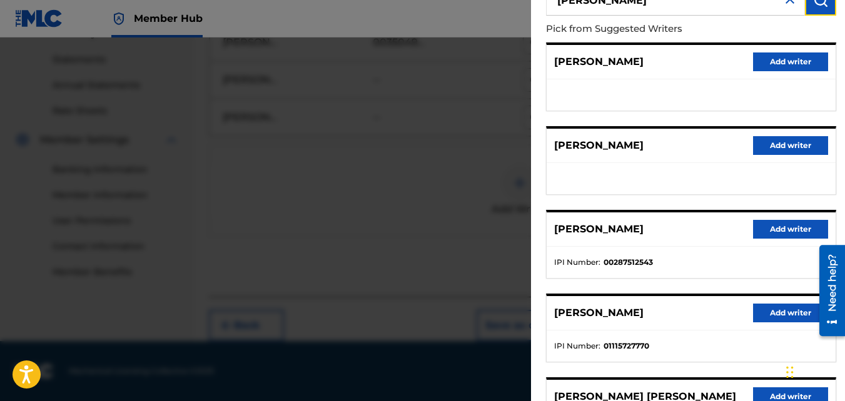
scroll to position [0, 0]
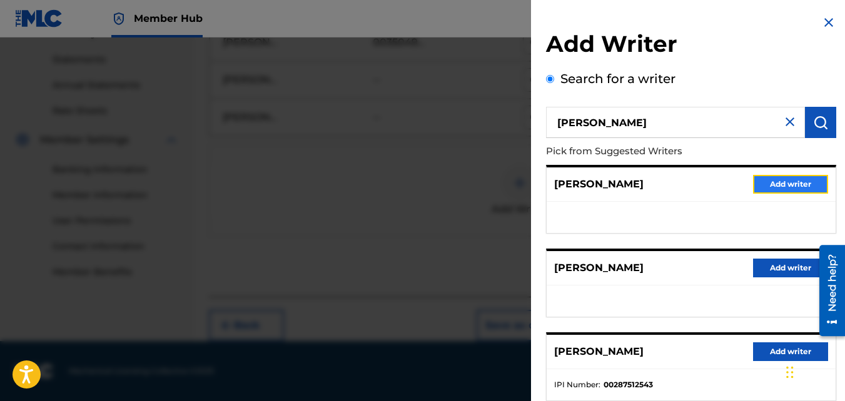
click at [795, 182] on button "Add writer" at bounding box center [790, 184] width 75 height 19
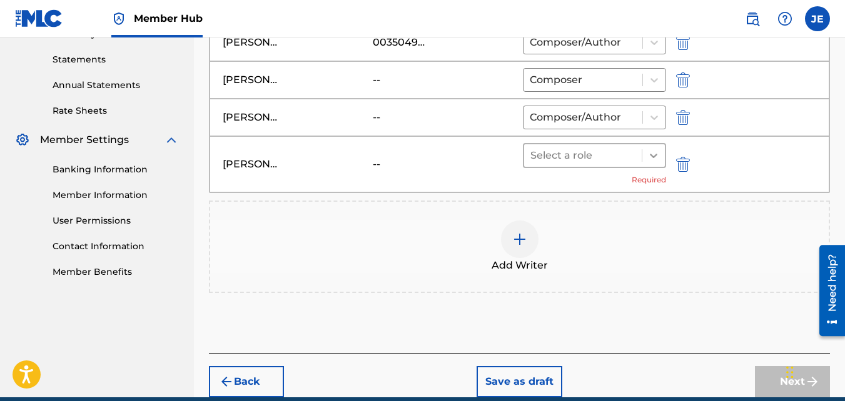
click at [658, 157] on icon at bounding box center [653, 155] width 13 height 13
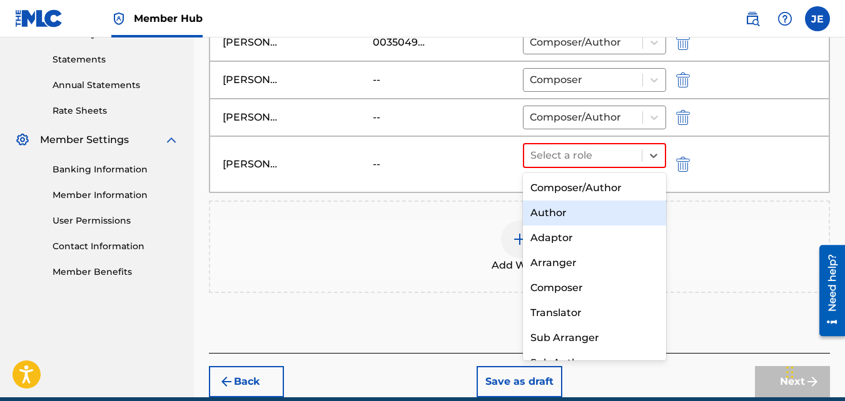
click at [568, 214] on div "Author" at bounding box center [595, 213] width 144 height 25
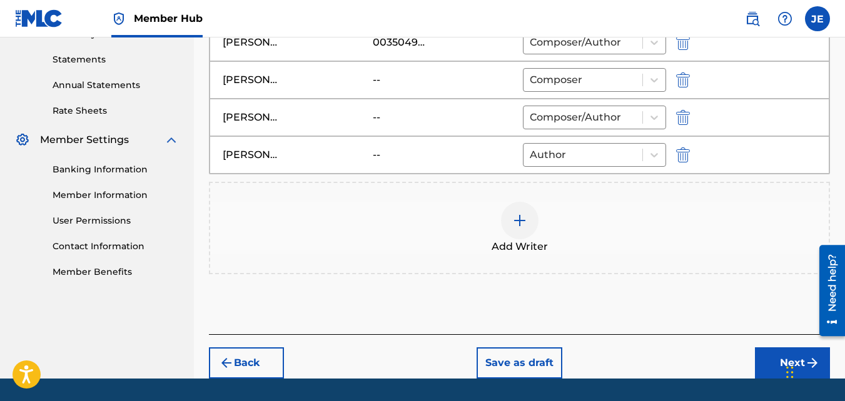
scroll to position [359, 0]
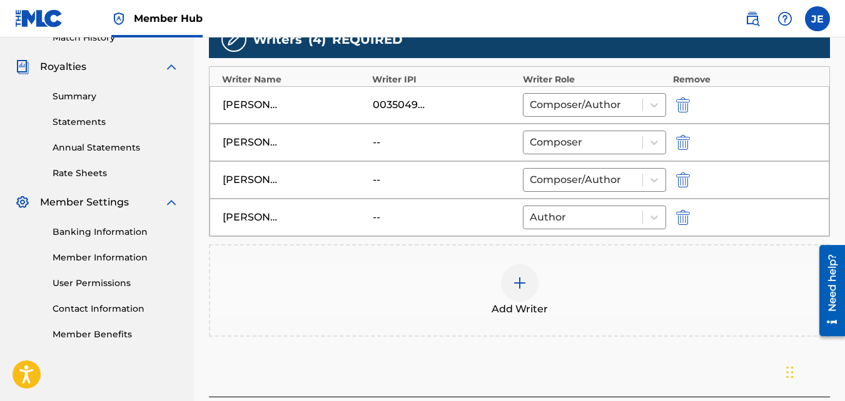
click at [517, 279] on img at bounding box center [519, 283] width 15 height 15
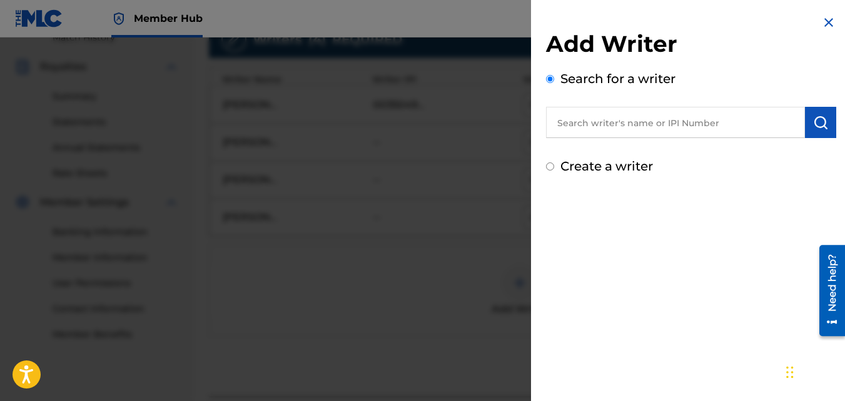
click at [608, 118] on input "text" at bounding box center [675, 122] width 259 height 31
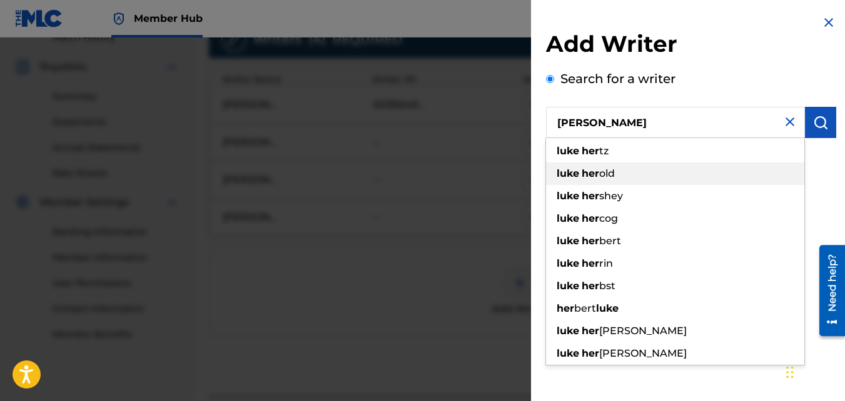
click at [603, 173] on span "old" at bounding box center [607, 174] width 16 height 12
type input "[PERSON_NAME]"
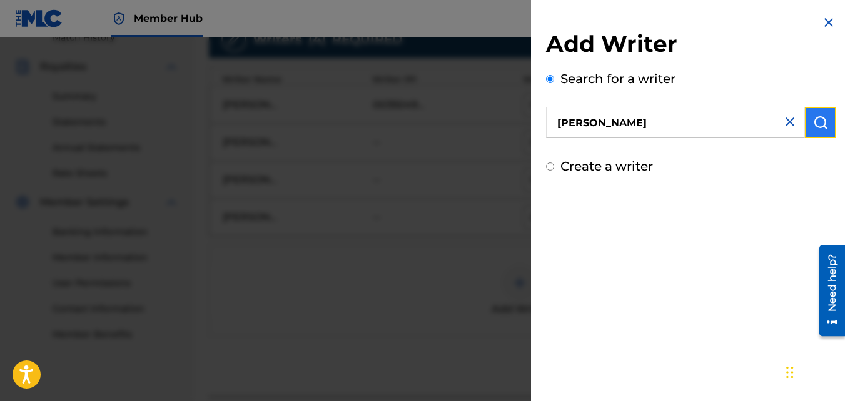
click at [822, 122] on img "submit" at bounding box center [820, 122] width 15 height 15
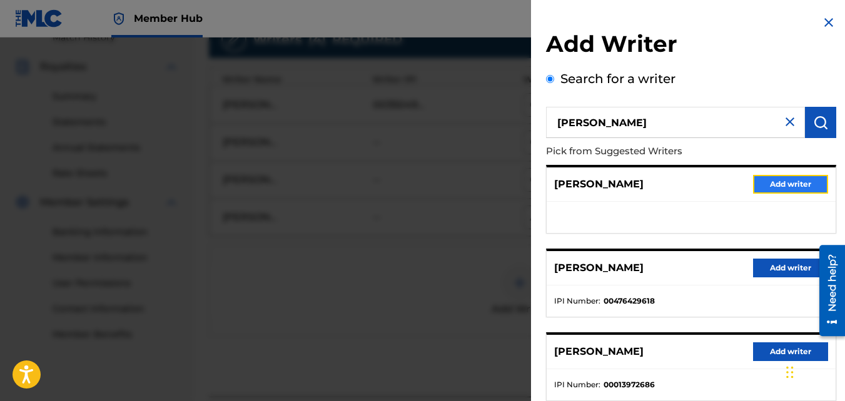
click at [783, 186] on button "Add writer" at bounding box center [790, 184] width 75 height 19
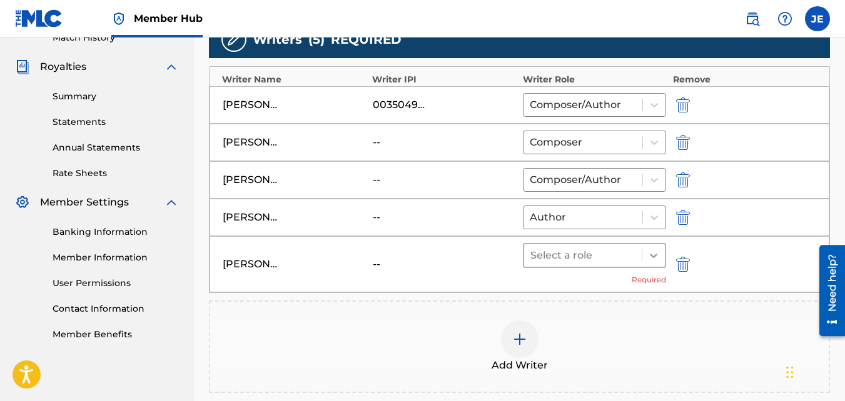
click at [655, 254] on icon at bounding box center [653, 255] width 13 height 13
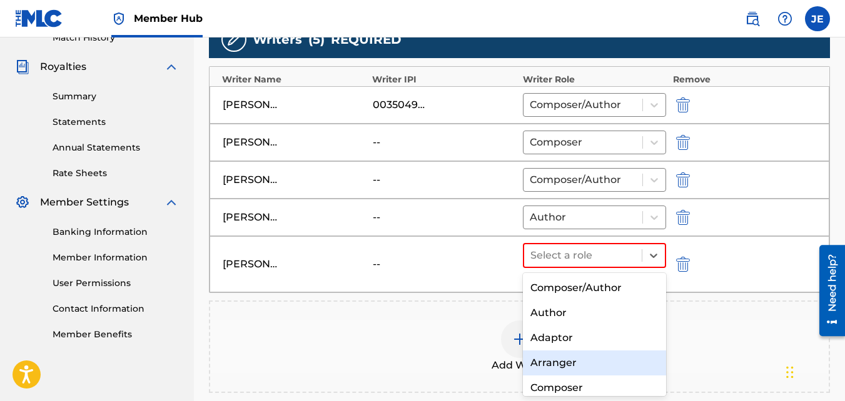
scroll to position [63, 0]
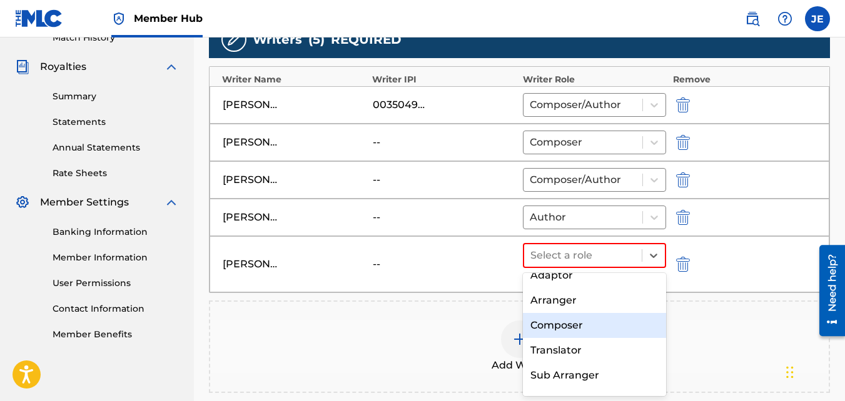
click at [575, 324] on div "Composer" at bounding box center [595, 325] width 144 height 25
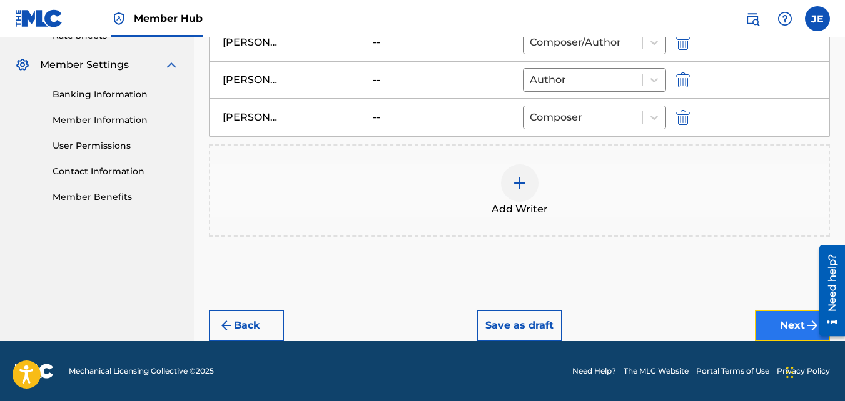
click at [778, 324] on button "Next" at bounding box center [792, 325] width 75 height 31
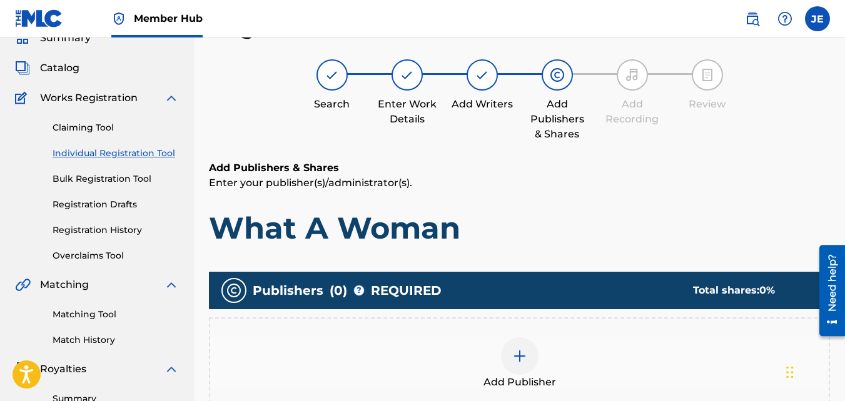
scroll to position [119, 0]
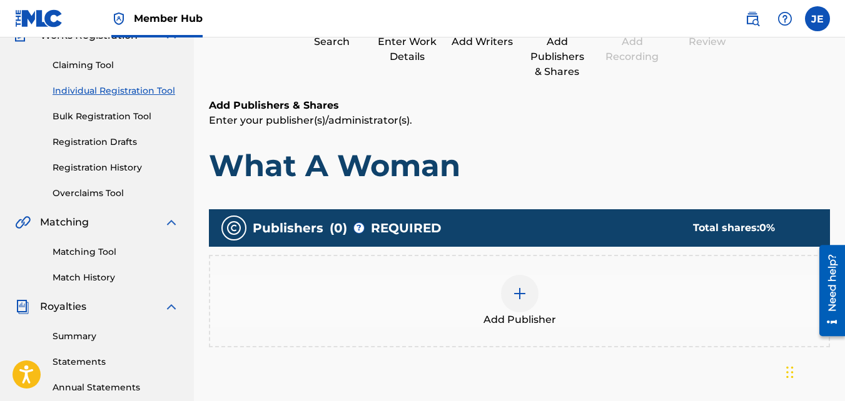
click at [516, 298] on img at bounding box center [519, 293] width 15 height 15
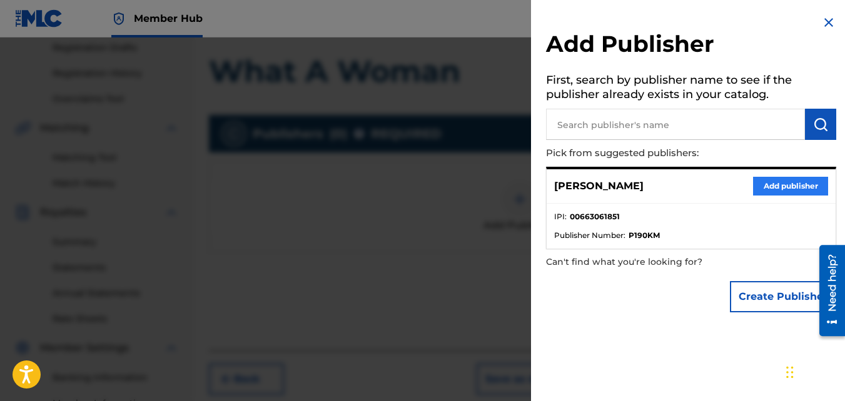
scroll to position [306, 0]
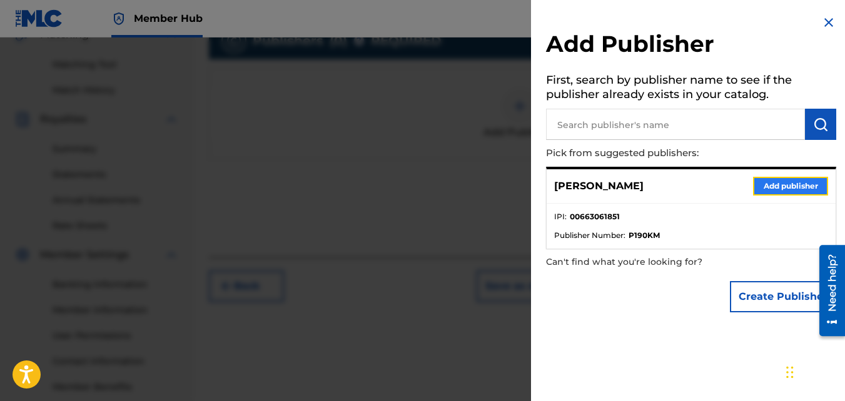
click at [790, 183] on button "Add publisher" at bounding box center [790, 186] width 75 height 19
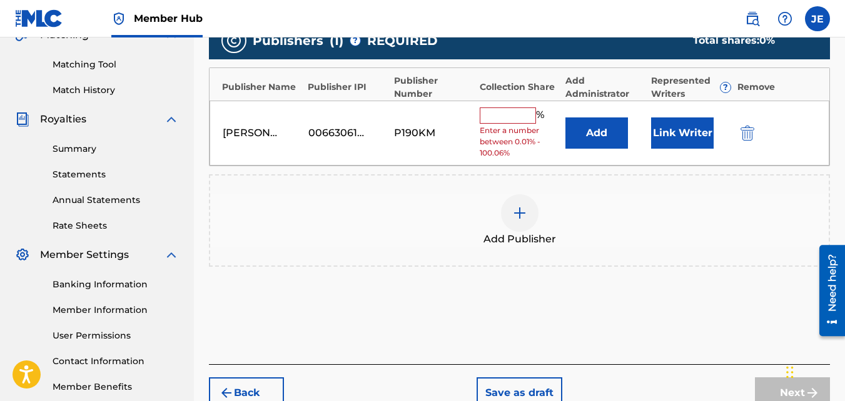
click at [516, 119] on input "text" at bounding box center [508, 116] width 56 height 16
click at [641, 266] on div "Add Publisher" at bounding box center [519, 220] width 621 height 93
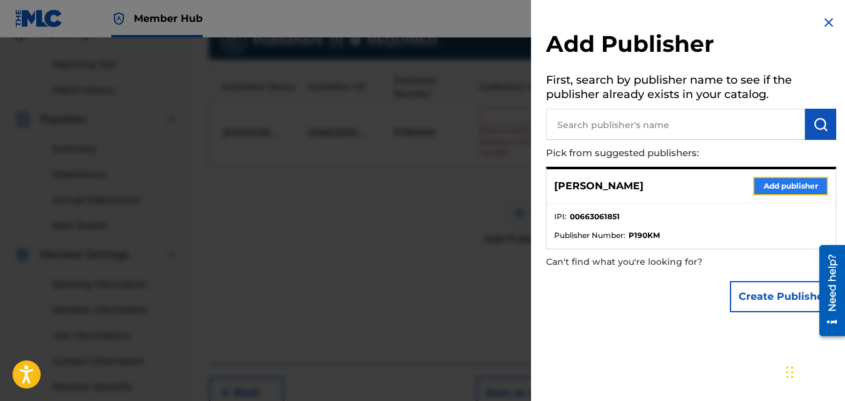
click at [768, 192] on button "Add publisher" at bounding box center [790, 186] width 75 height 19
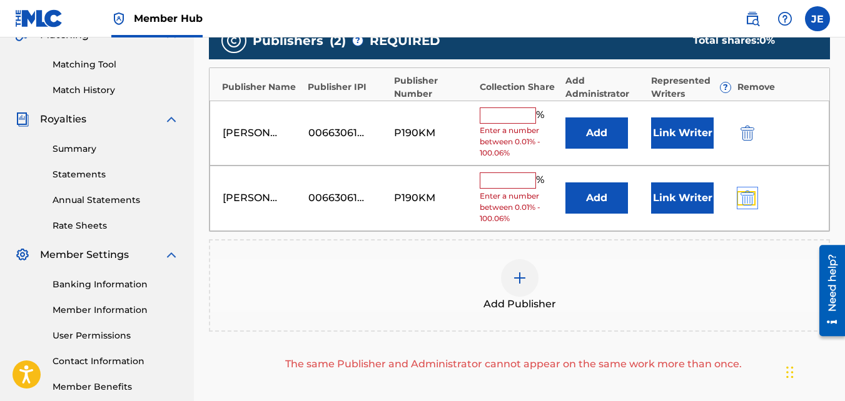
click at [742, 198] on img "submit" at bounding box center [747, 198] width 14 height 15
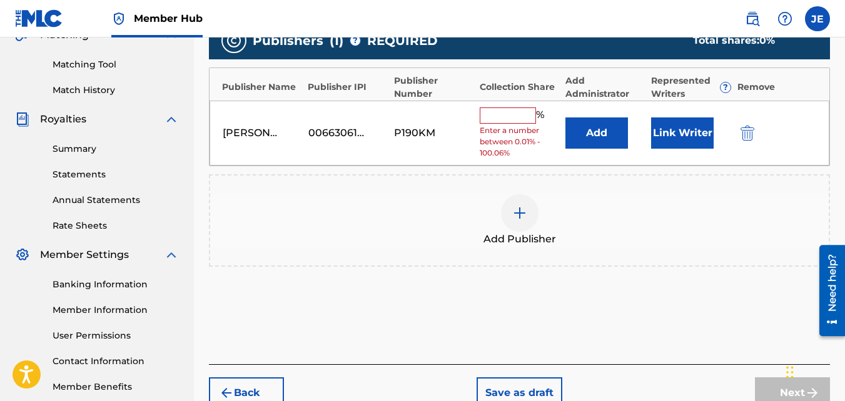
click at [497, 115] on input "text" at bounding box center [508, 116] width 56 height 16
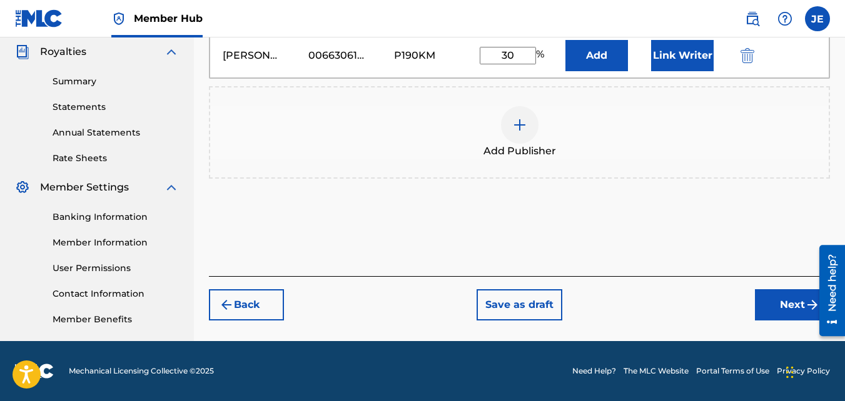
type input "30"
click at [634, 123] on div "Add Publisher" at bounding box center [519, 132] width 618 height 53
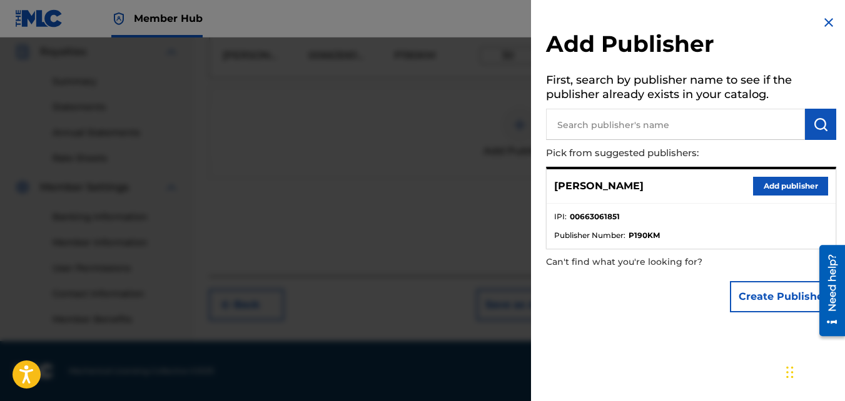
click at [831, 24] on img at bounding box center [828, 22] width 15 height 15
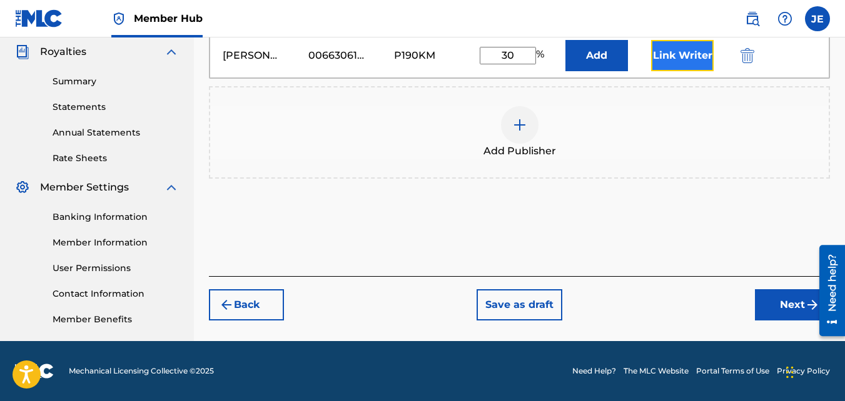
click at [683, 56] on button "Link Writer" at bounding box center [682, 55] width 63 height 31
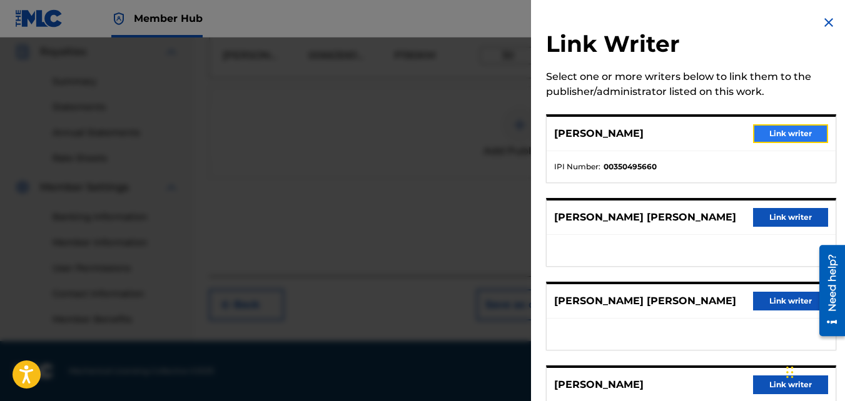
click at [772, 129] on button "Link writer" at bounding box center [790, 133] width 75 height 19
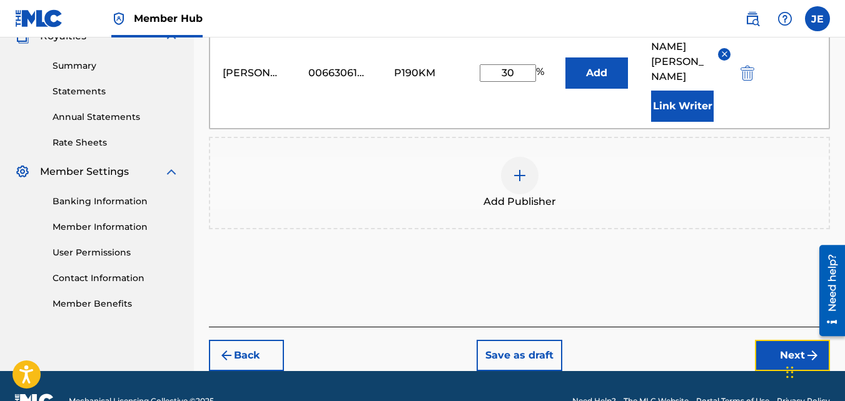
click at [780, 340] on button "Next" at bounding box center [792, 355] width 75 height 31
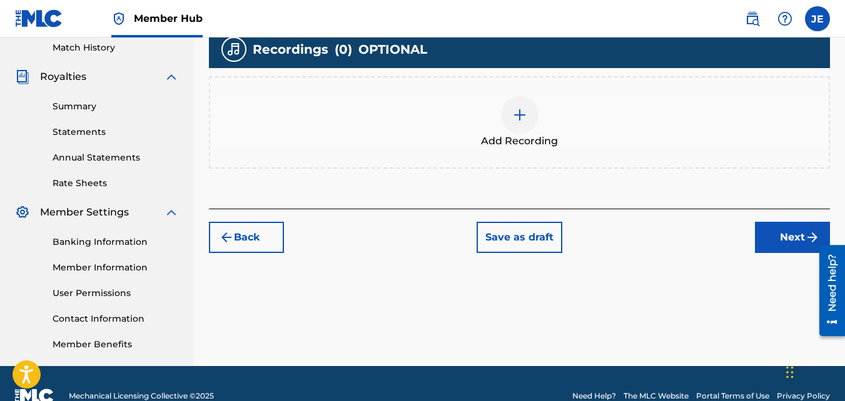
scroll to position [369, 0]
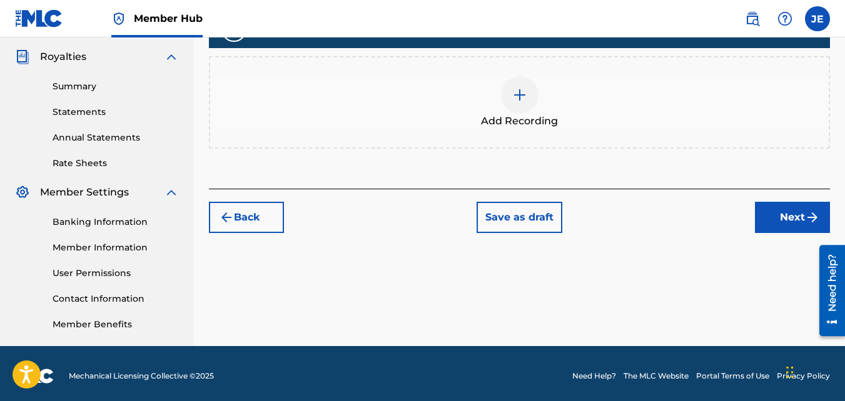
click at [520, 99] on img at bounding box center [519, 95] width 15 height 15
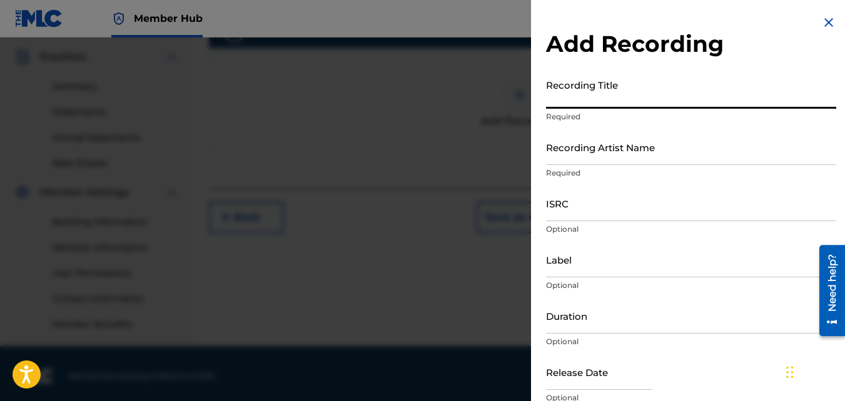
click at [589, 101] on input "Recording Title" at bounding box center [691, 91] width 290 height 36
type input "What A Woman"
click at [593, 160] on input "Recording Artist Name" at bounding box center [691, 147] width 290 height 36
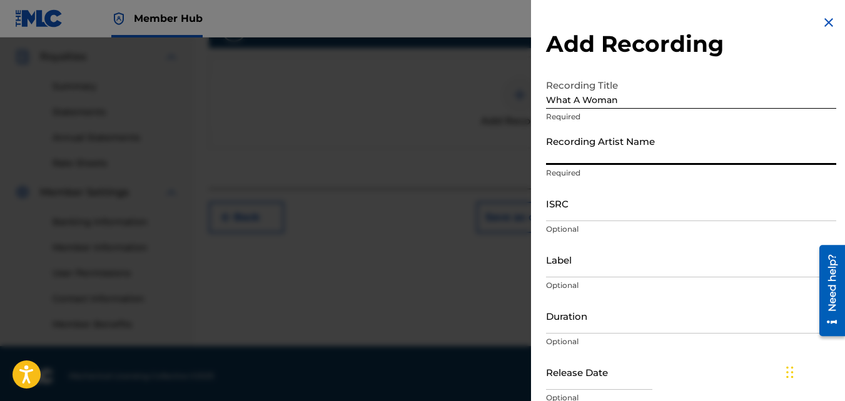
type input "[PERSON_NAME]"
type input "MH Music/ MuseArts Entertainment"
type input "02:51"
type input "April 24 2024"
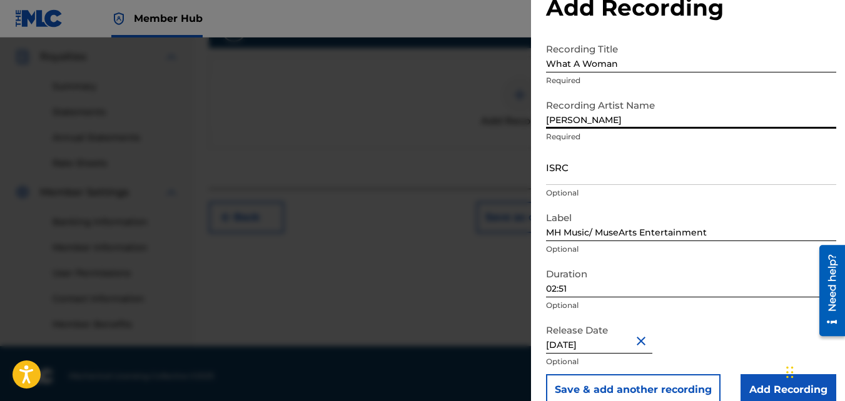
scroll to position [56, 0]
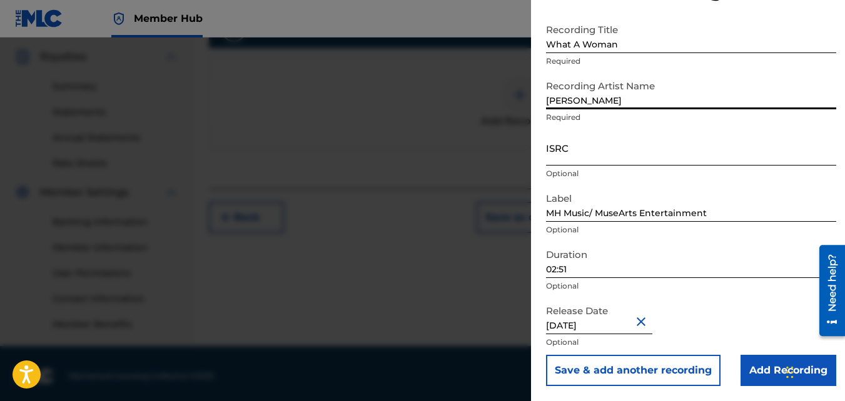
click at [579, 161] on input "ISRC" at bounding box center [691, 148] width 290 height 36
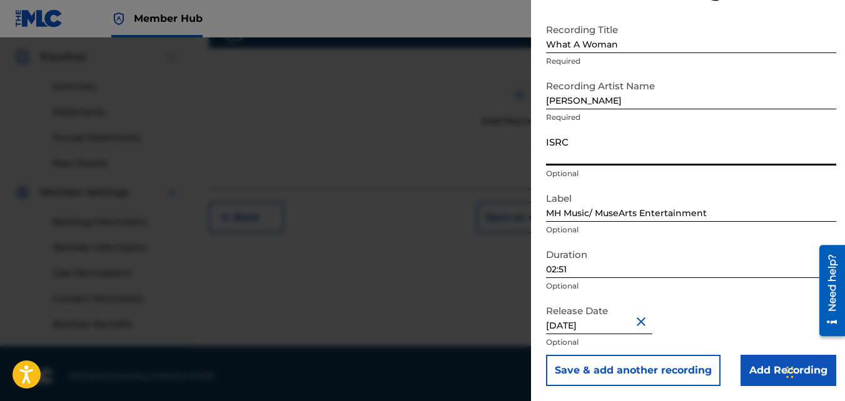
scroll to position [374, 0]
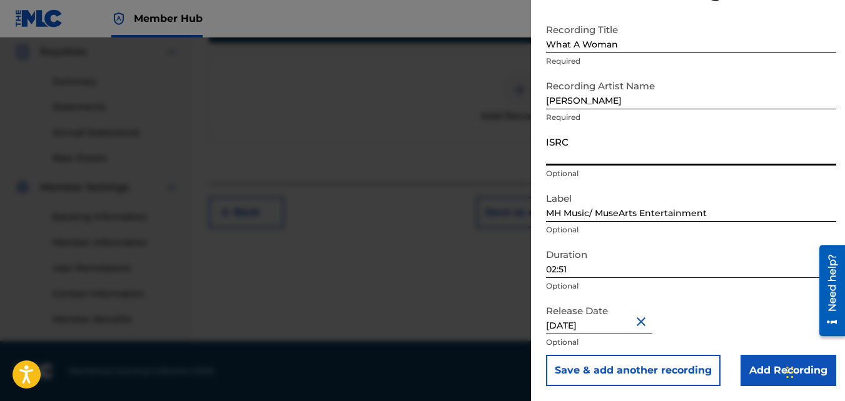
paste input "QZNMW2557683"
type input "QZNMW2557683"
click at [641, 325] on button "Close" at bounding box center [642, 322] width 19 height 38
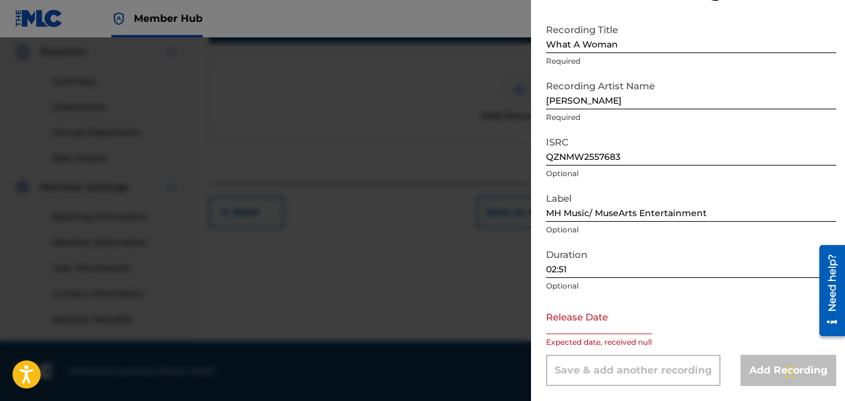
click at [623, 323] on input "text" at bounding box center [599, 317] width 106 height 36
select select "8"
select select "2025"
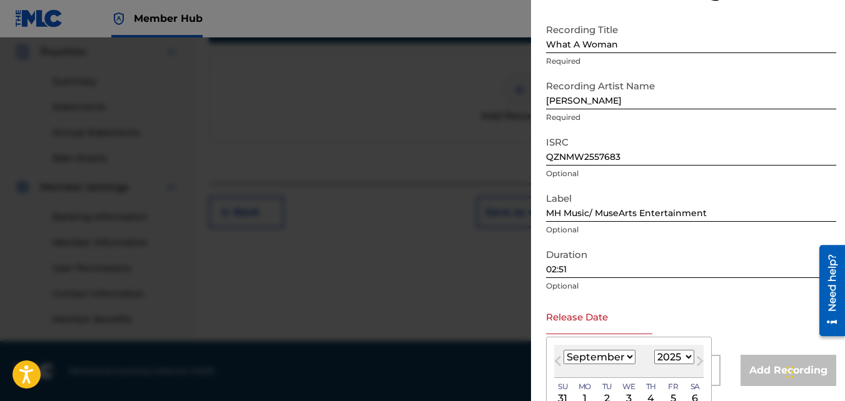
scroll to position [118, 0]
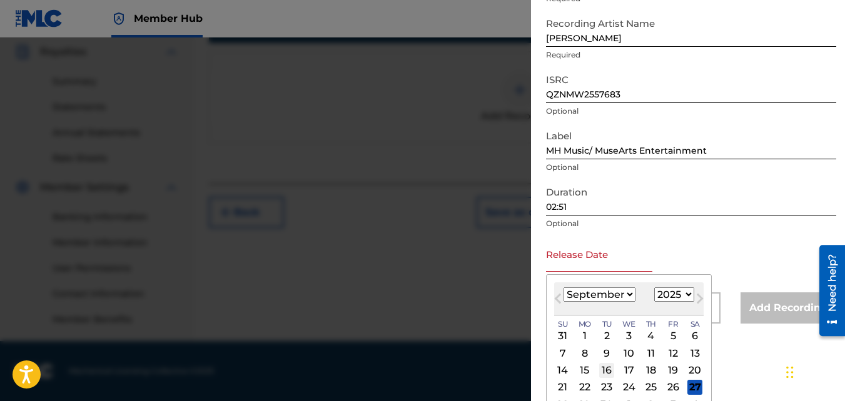
click at [603, 370] on div "16" at bounding box center [606, 370] width 15 height 15
type input "September 16 2025"
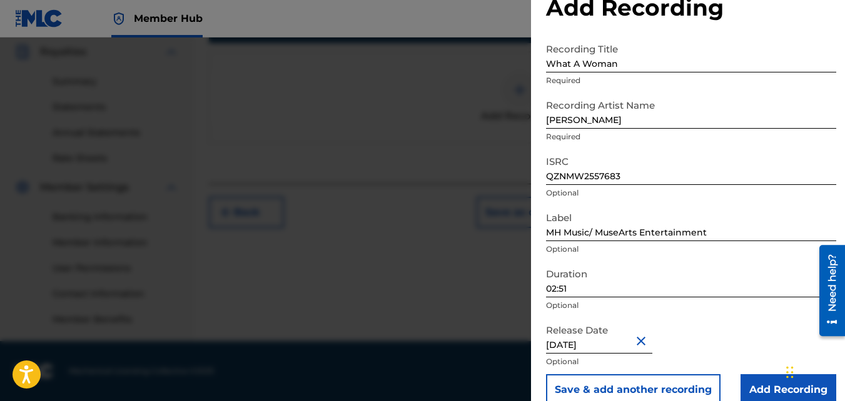
scroll to position [56, 0]
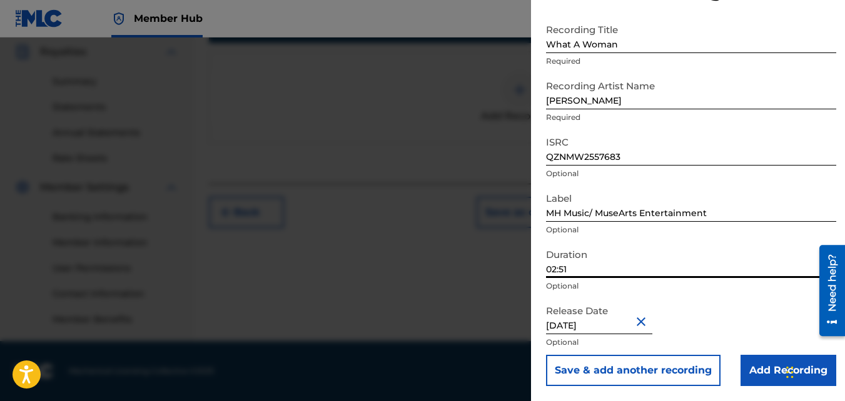
click at [574, 267] on input "02:51" at bounding box center [691, 261] width 290 height 36
type input "02:47"
click at [752, 373] on input "Add Recording" at bounding box center [788, 370] width 96 height 31
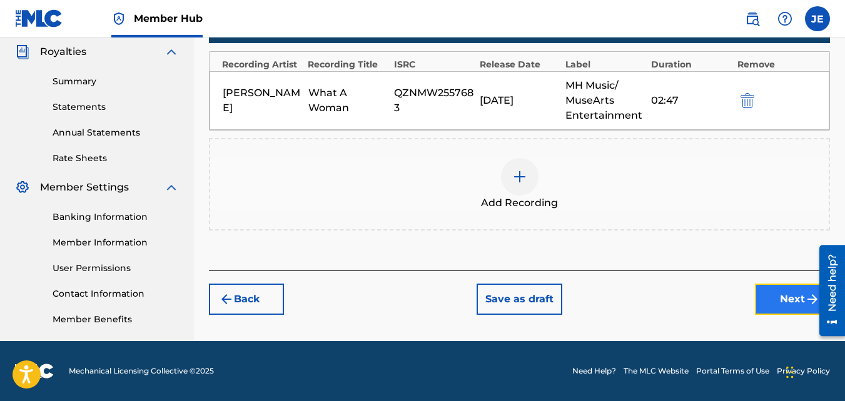
click at [782, 298] on button "Next" at bounding box center [792, 299] width 75 height 31
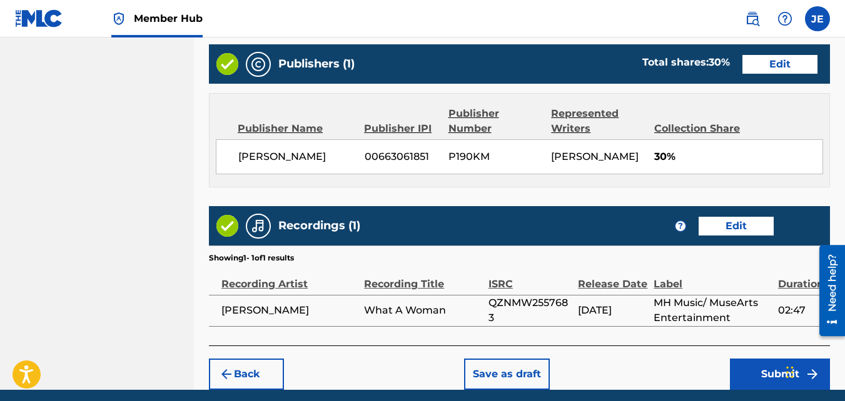
scroll to position [735, 0]
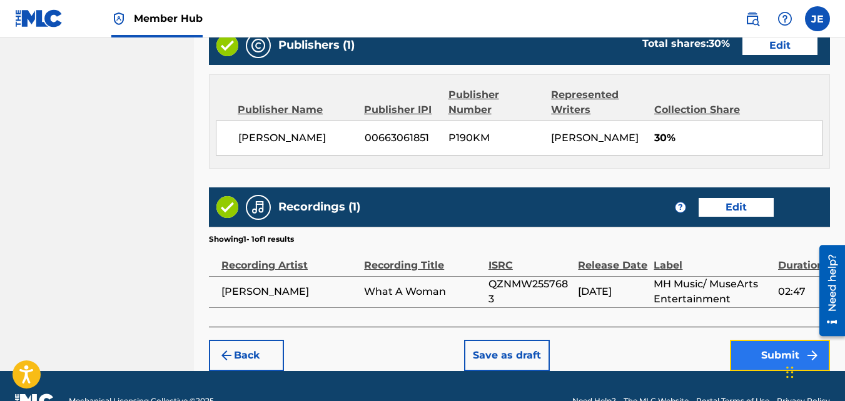
click at [781, 340] on button "Submit" at bounding box center [780, 355] width 100 height 31
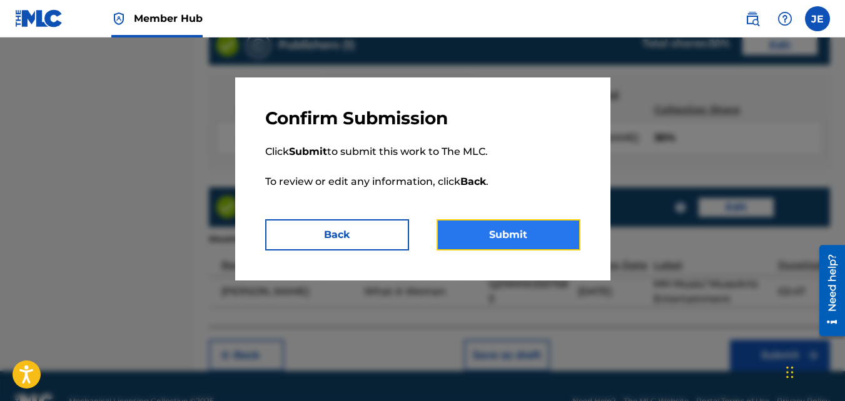
click at [535, 233] on button "Submit" at bounding box center [508, 234] width 144 height 31
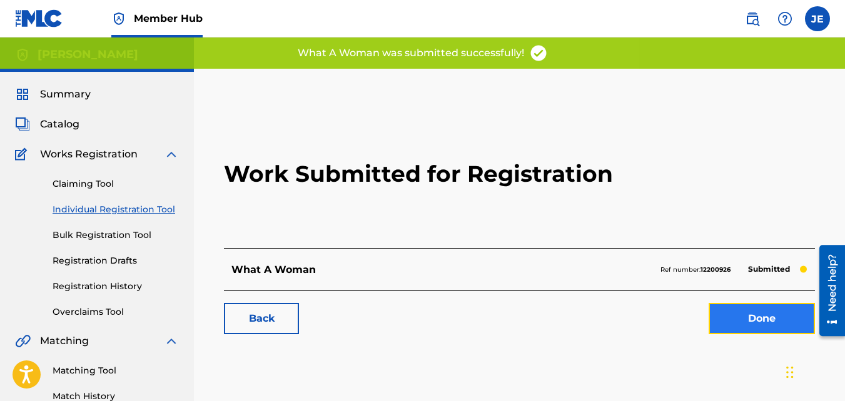
click at [775, 324] on link "Done" at bounding box center [761, 318] width 106 height 31
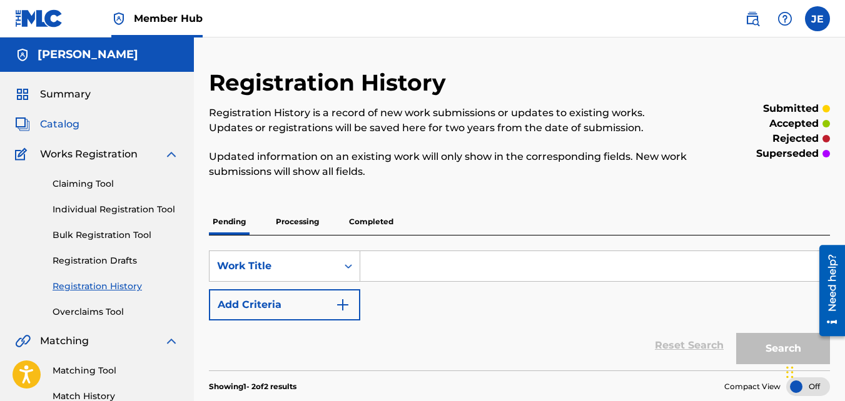
click at [76, 121] on span "Catalog" at bounding box center [59, 124] width 39 height 15
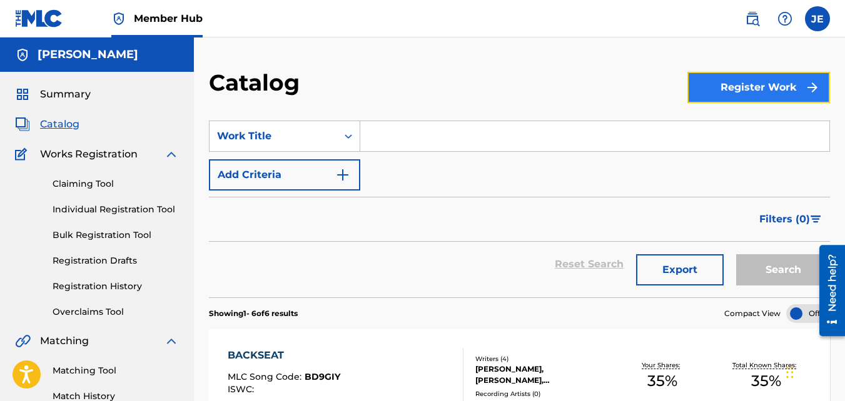
click at [760, 87] on button "Register Work" at bounding box center [758, 87] width 143 height 31
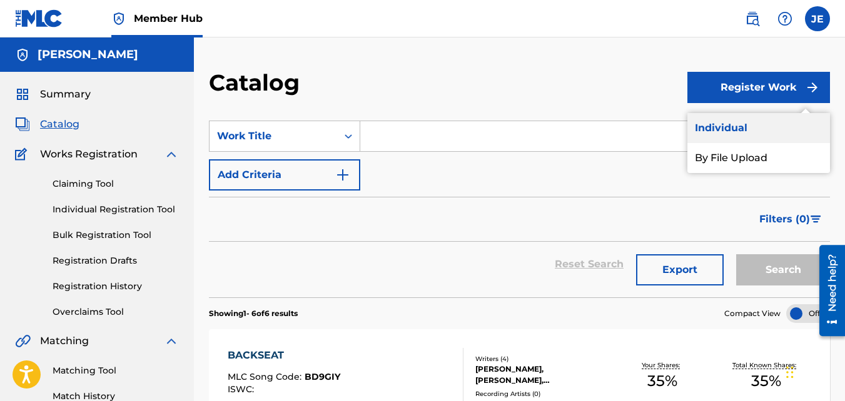
click at [731, 126] on link "Individual" at bounding box center [758, 128] width 143 height 30
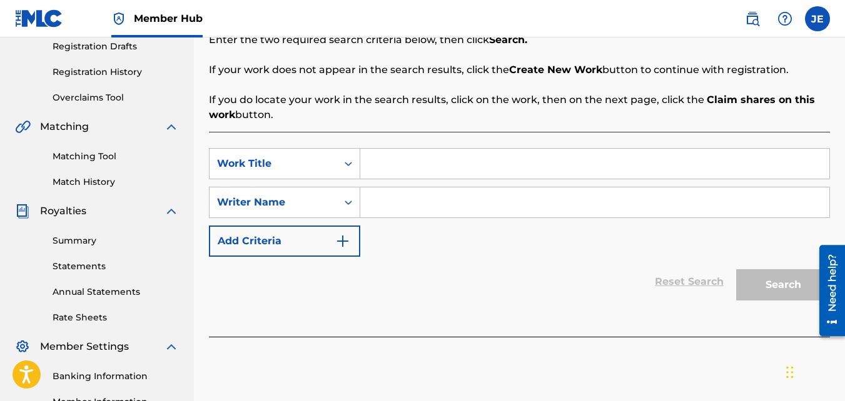
scroll to position [186, 0]
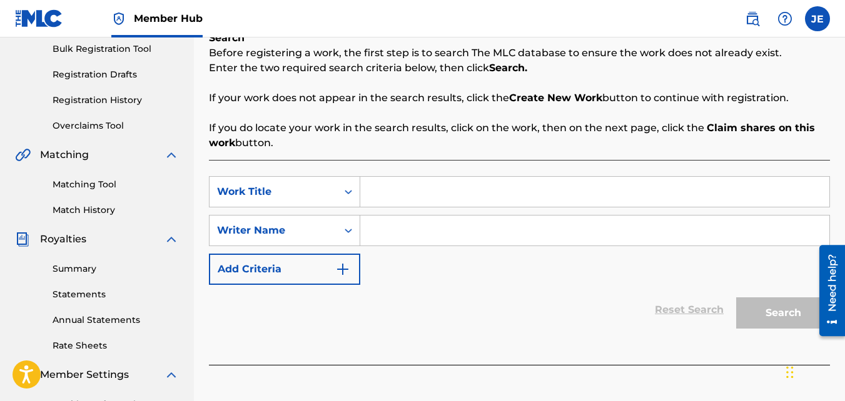
click at [423, 196] on input "Search Form" at bounding box center [594, 192] width 469 height 30
type input "Body Shop"
click at [511, 266] on div "SearchWithCriteria234c5365-5043-453c-90a5-5dafa51d602f Work Title Body Shop Sea…" at bounding box center [519, 230] width 621 height 109
click at [413, 225] on input "Search Form" at bounding box center [594, 231] width 469 height 30
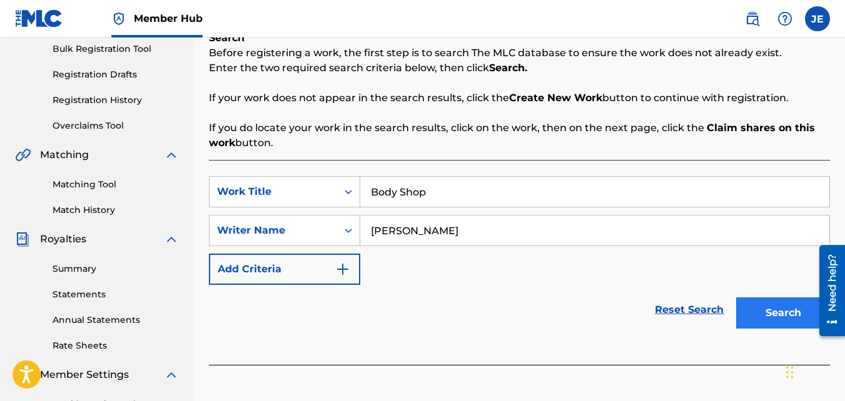
type input "[PERSON_NAME]"
click at [792, 316] on button "Search" at bounding box center [783, 313] width 94 height 31
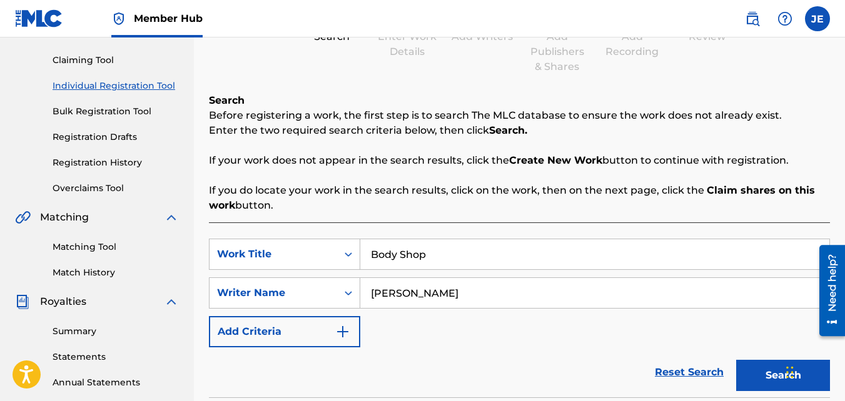
scroll to position [311, 0]
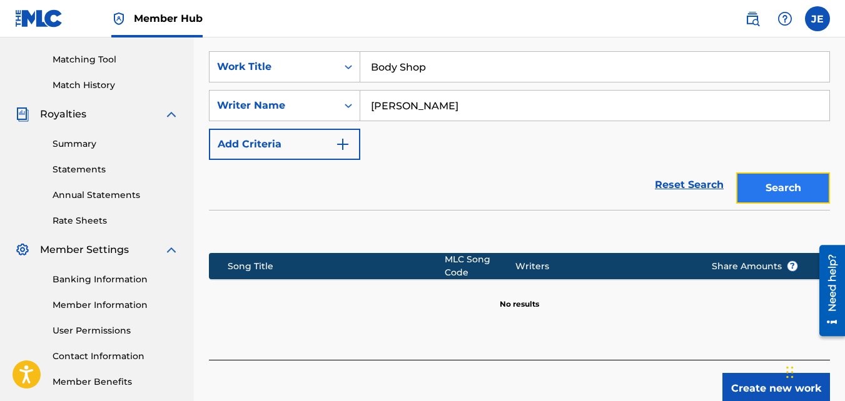
click at [760, 182] on button "Search" at bounding box center [783, 188] width 94 height 31
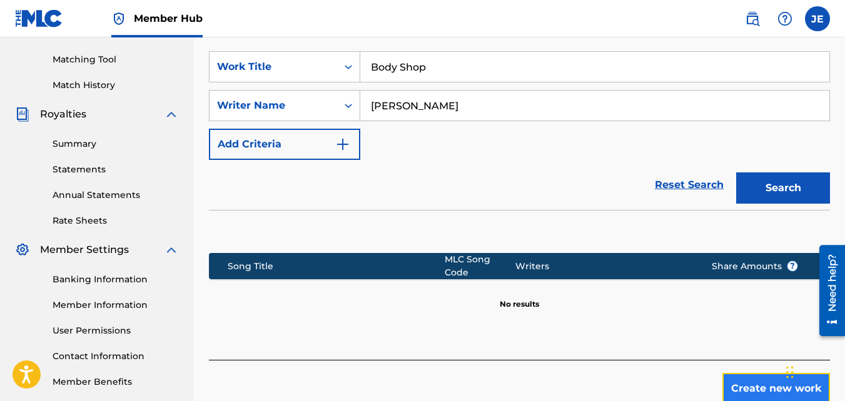
click at [739, 379] on button "Create new work" at bounding box center [776, 388] width 108 height 31
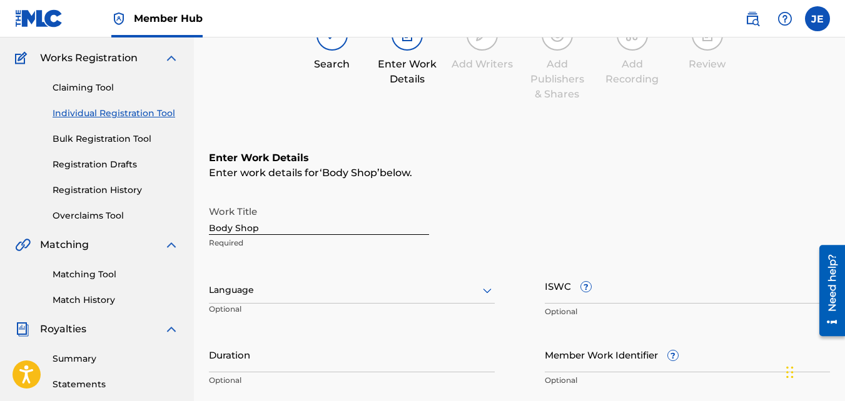
scroll to position [124, 0]
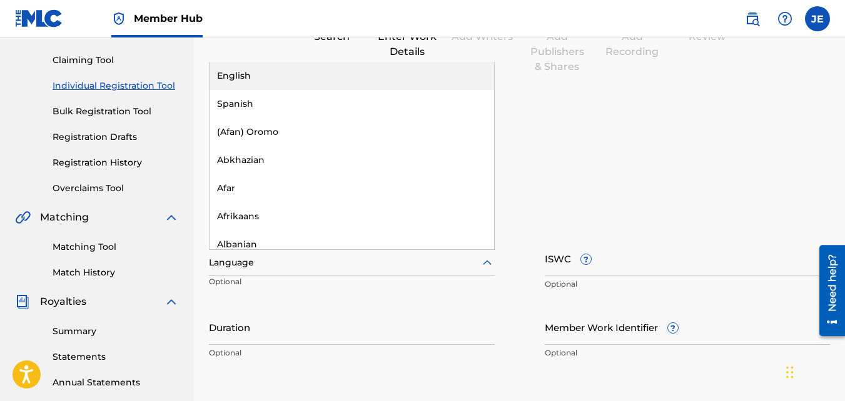
click at [432, 268] on div at bounding box center [352, 263] width 286 height 16
click at [310, 70] on div "English" at bounding box center [351, 76] width 284 height 28
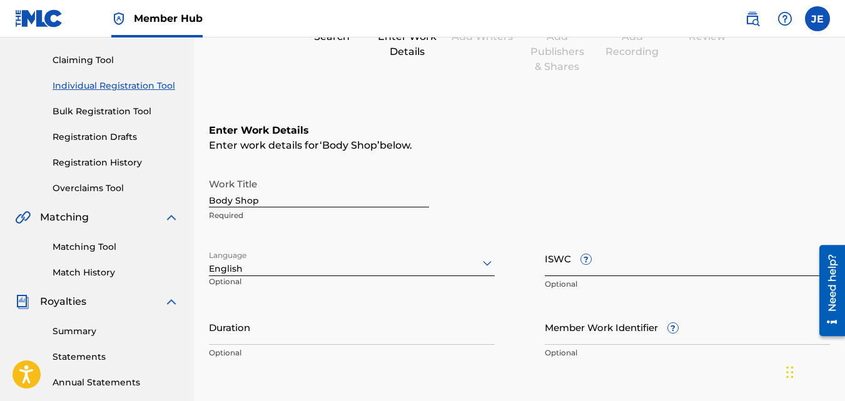
click at [621, 262] on input "ISWC ?" at bounding box center [688, 259] width 286 height 36
type input "v"
paste input "QZNMV2521184"
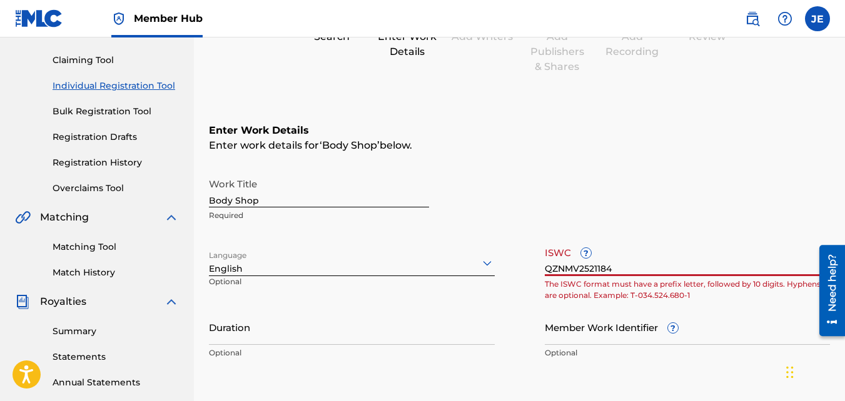
type input "QZNMV2521184"
click at [593, 298] on p "The ISWC format must have a prefix letter, followed by 10 digits. Hyphens are o…" at bounding box center [688, 290] width 286 height 23
drag, startPoint x: 618, startPoint y: 268, endPoint x: 489, endPoint y: 262, distance: 128.9
click at [490, 262] on div "Work Title Body Shop Required Language English Optional ISWC ? QZNMV2521184 The…" at bounding box center [519, 269] width 621 height 194
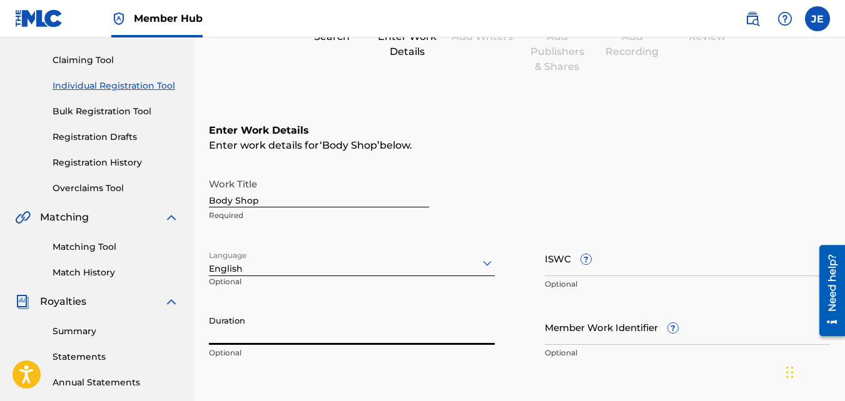
click at [361, 329] on input "Duration" at bounding box center [352, 327] width 286 height 36
click at [393, 337] on input "Duration" at bounding box center [352, 327] width 286 height 36
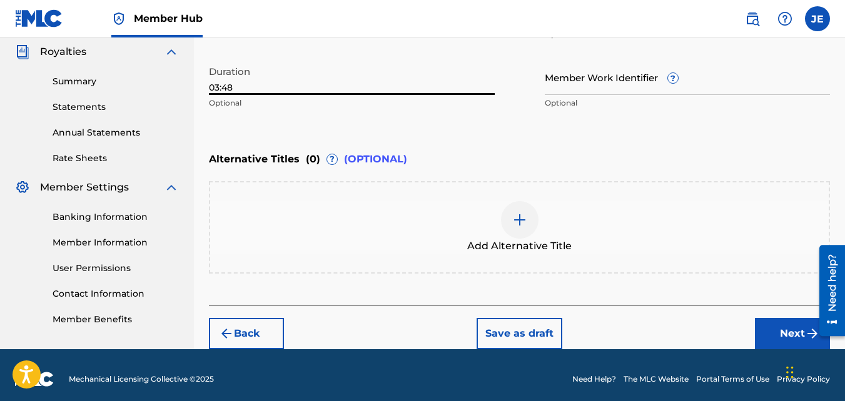
scroll to position [382, 0]
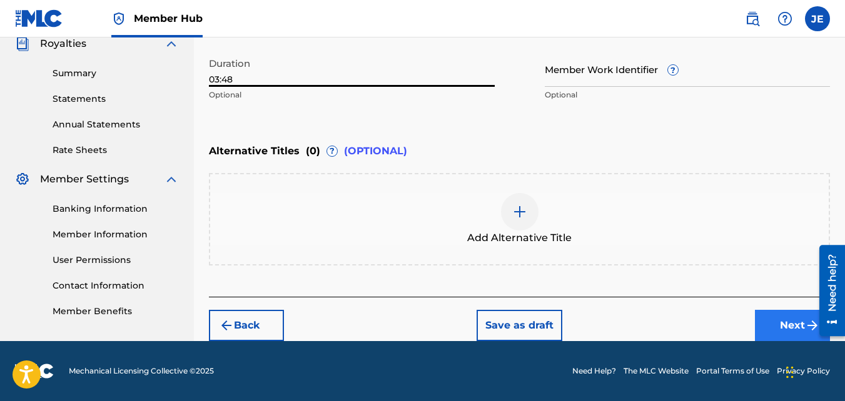
type input "03:48"
click at [786, 326] on button "Next" at bounding box center [792, 325] width 75 height 31
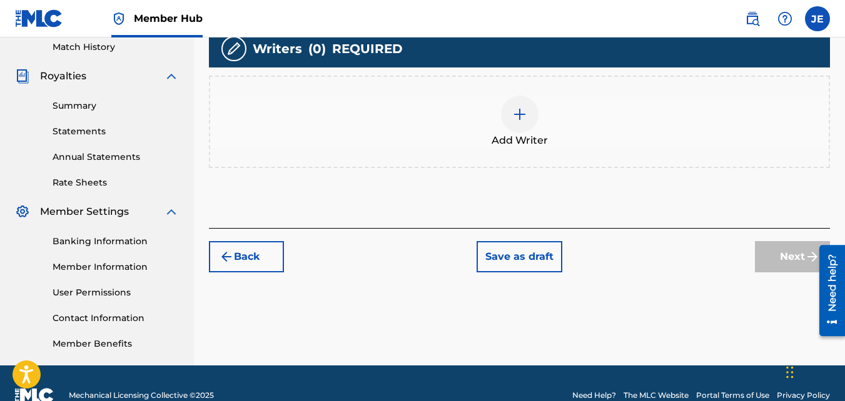
scroll to position [369, 0]
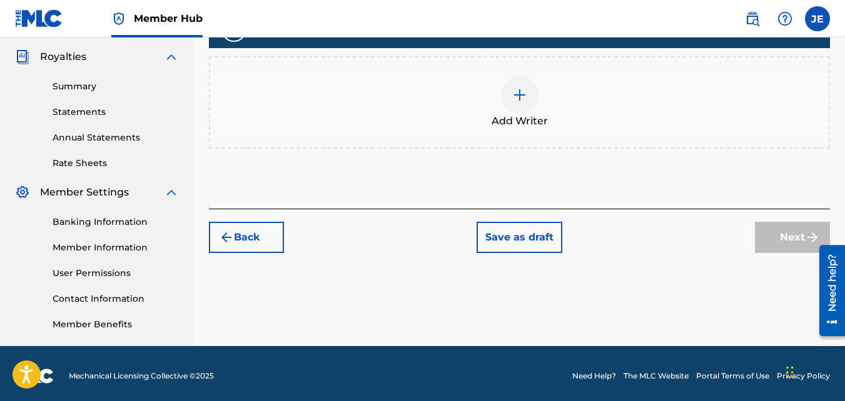
click at [522, 90] on img at bounding box center [519, 95] width 15 height 15
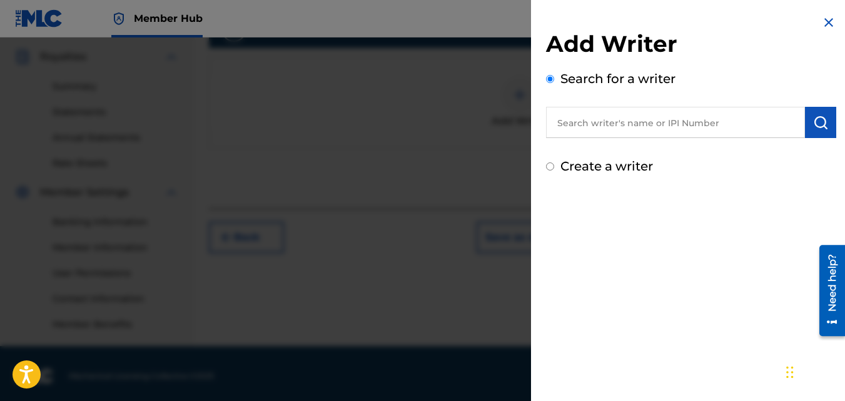
click at [597, 129] on input "text" at bounding box center [675, 122] width 259 height 31
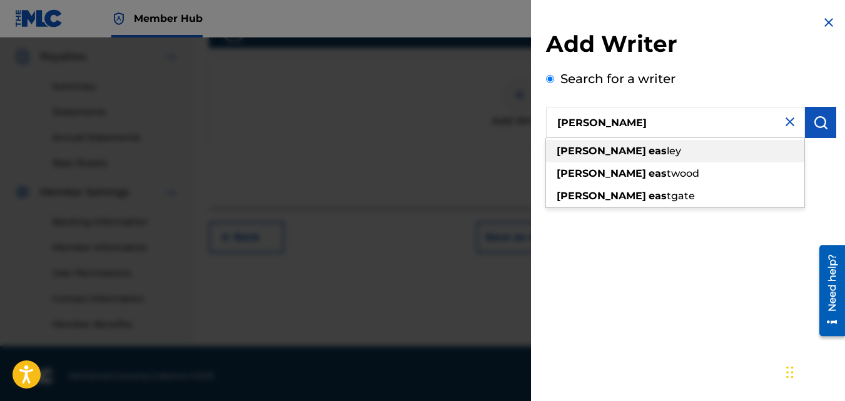
click at [666, 152] on span "ley" at bounding box center [673, 151] width 14 height 12
type input "[PERSON_NAME]"
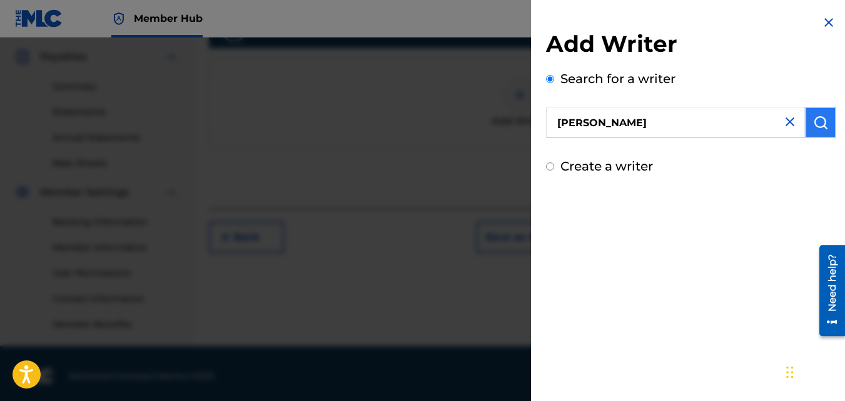
click at [816, 126] on img "submit" at bounding box center [820, 122] width 15 height 15
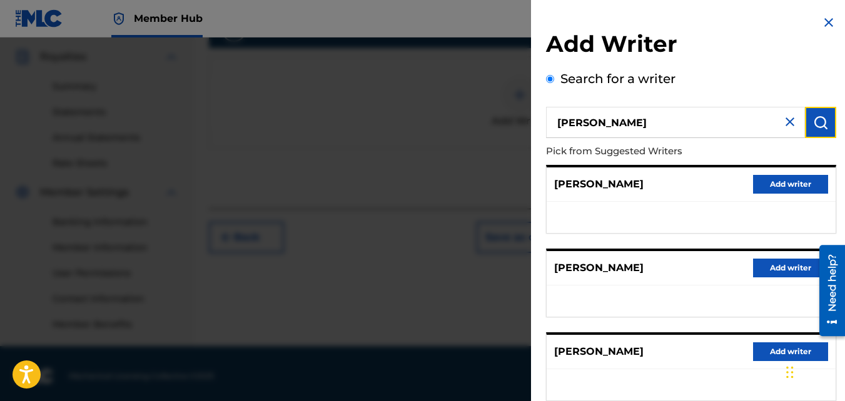
scroll to position [246, 0]
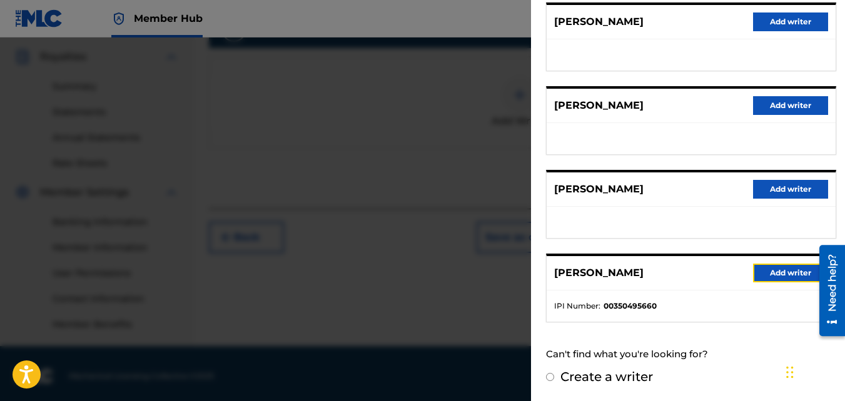
click at [780, 273] on button "Add writer" at bounding box center [790, 273] width 75 height 19
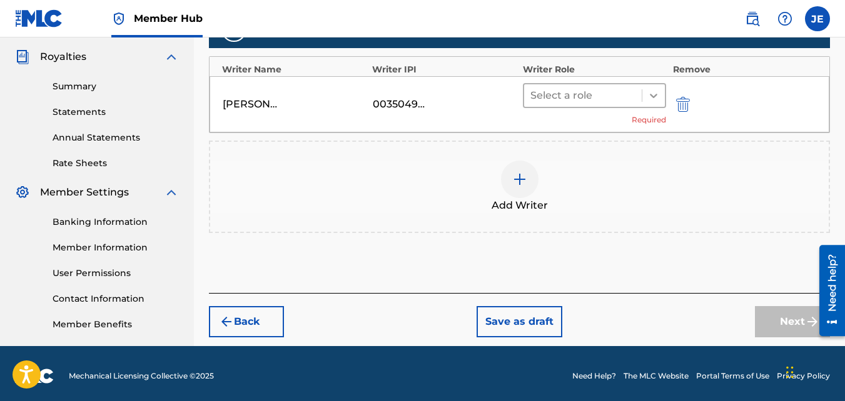
click at [650, 96] on icon at bounding box center [653, 95] width 13 height 13
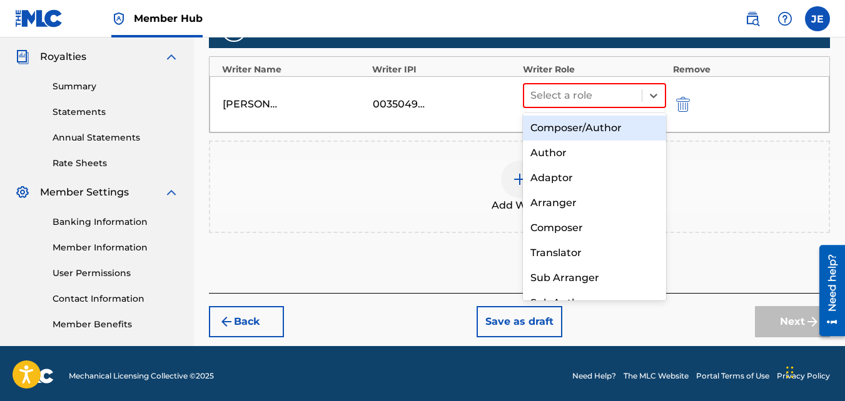
click at [608, 131] on div "Composer/Author" at bounding box center [595, 128] width 144 height 25
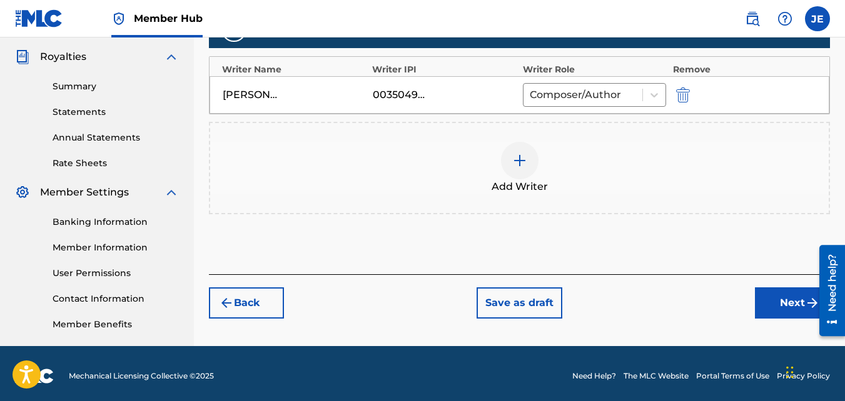
click at [520, 161] on img at bounding box center [519, 160] width 15 height 15
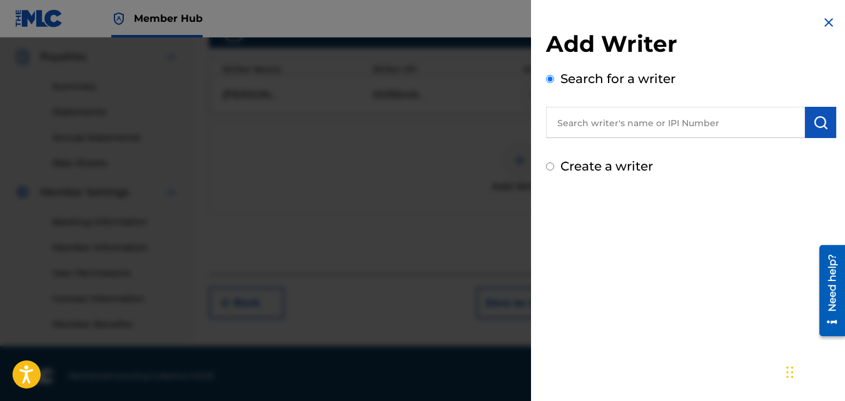
click at [608, 129] on input "text" at bounding box center [675, 122] width 259 height 31
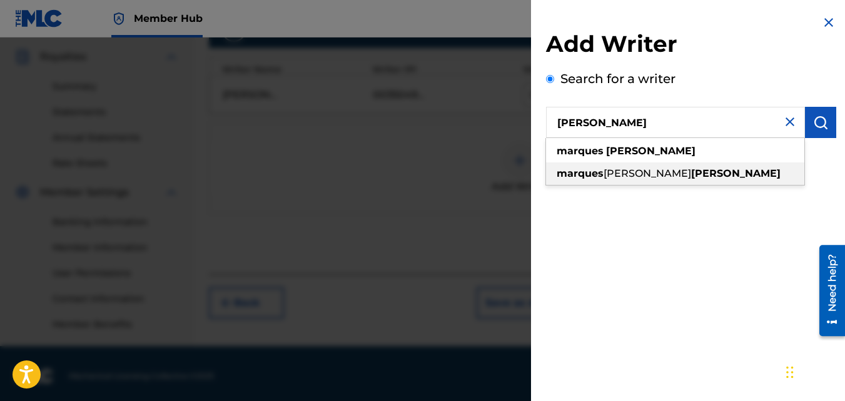
drag, startPoint x: 622, startPoint y: 174, endPoint x: 656, endPoint y: 164, distance: 35.0
click at [623, 173] on span "[PERSON_NAME]" at bounding box center [647, 174] width 88 height 12
type input "[PERSON_NAME] [PERSON_NAME]"
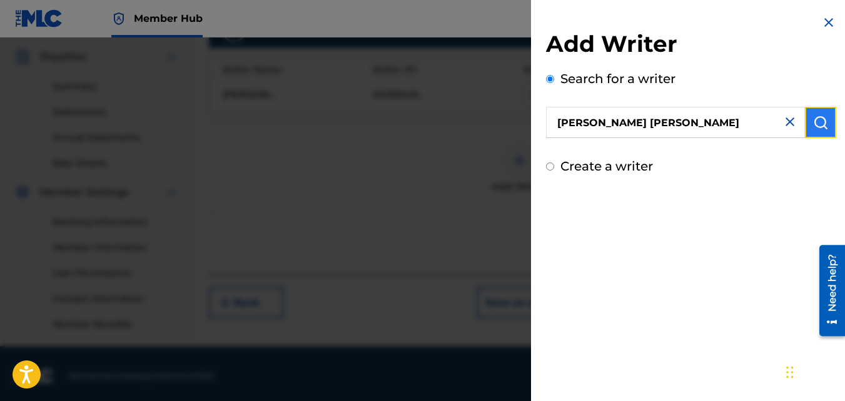
click at [813, 131] on button "submit" at bounding box center [820, 122] width 31 height 31
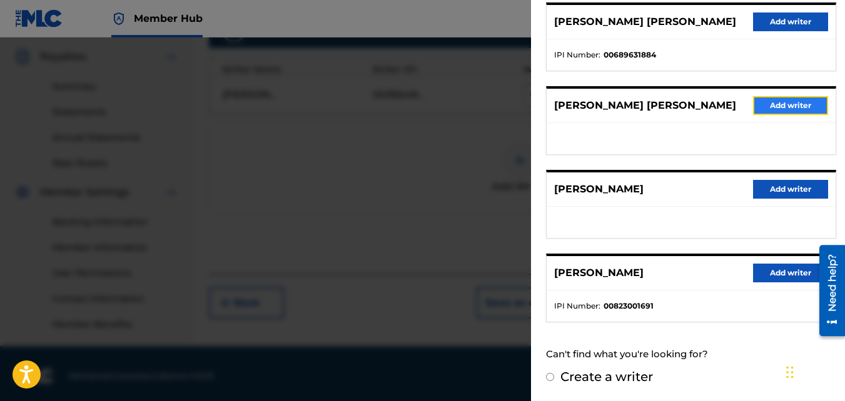
click at [776, 108] on button "Add writer" at bounding box center [790, 105] width 75 height 19
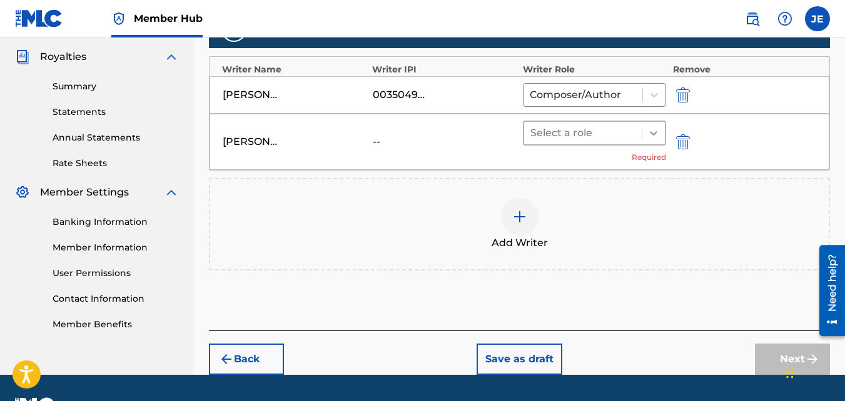
click at [655, 130] on icon at bounding box center [653, 133] width 13 height 13
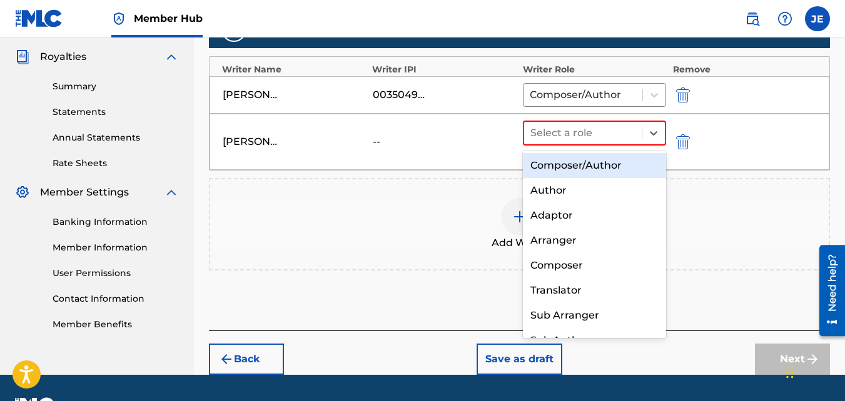
click at [598, 163] on div "Composer/Author" at bounding box center [595, 165] width 144 height 25
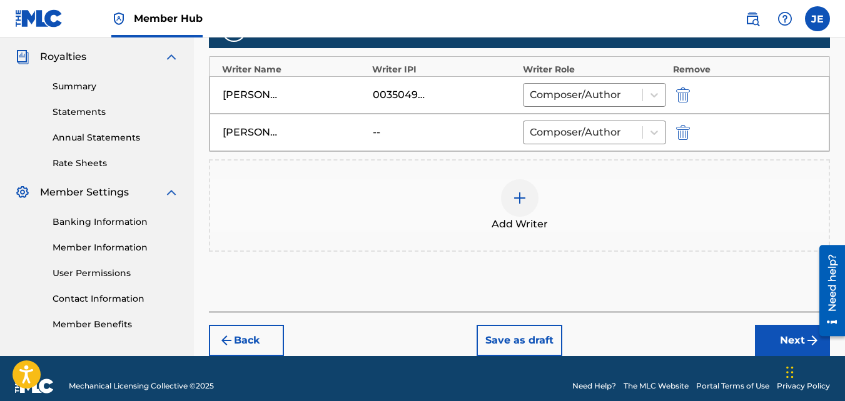
click at [517, 201] on img at bounding box center [519, 198] width 15 height 15
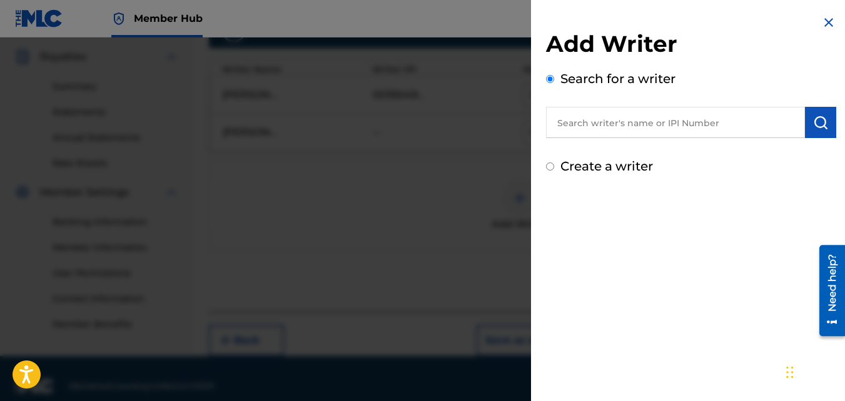
click at [648, 115] on input "text" at bounding box center [675, 122] width 259 height 31
type input "Kaelani Foote"
click at [816, 127] on img "submit" at bounding box center [820, 122] width 15 height 15
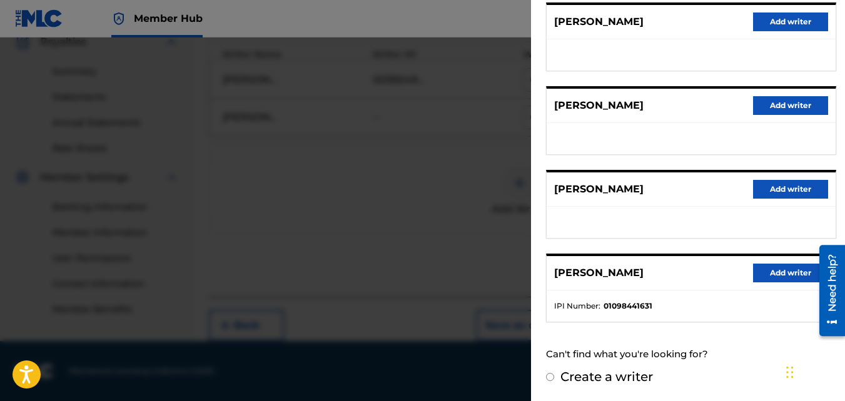
click at [605, 375] on label "Create a writer" at bounding box center [606, 376] width 93 height 15
radio input "true"
click at [554, 375] on input "Create a writer" at bounding box center [550, 377] width 8 height 8
radio input "false"
radio input "true"
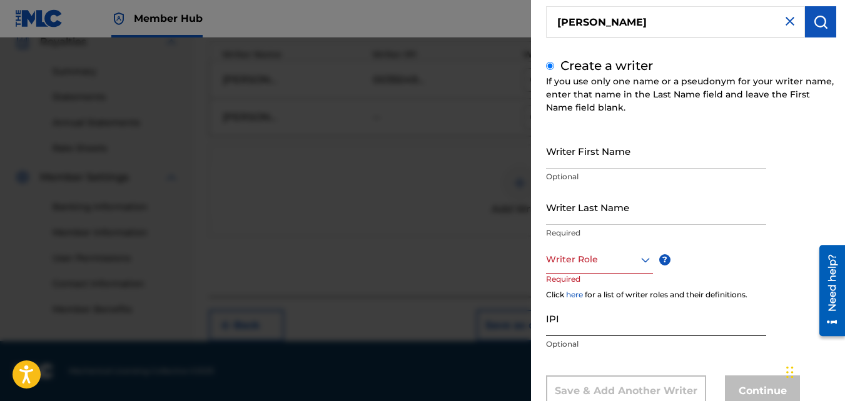
scroll to position [140, 0]
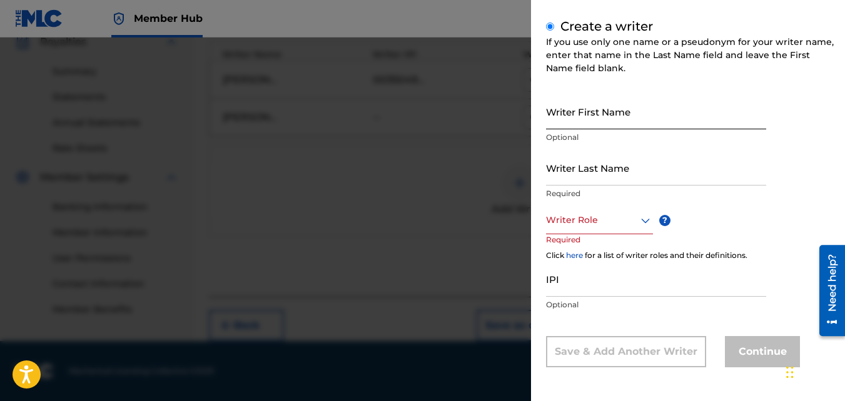
click at [631, 115] on input "Writer First Name" at bounding box center [656, 112] width 220 height 36
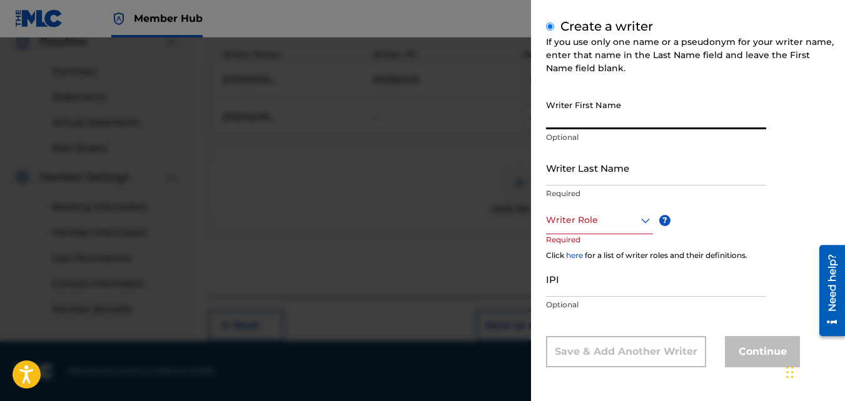
type input "b"
paste input "KAELANI"
type input "KAELANI"
click at [611, 171] on input "Writer Last Name" at bounding box center [656, 168] width 220 height 36
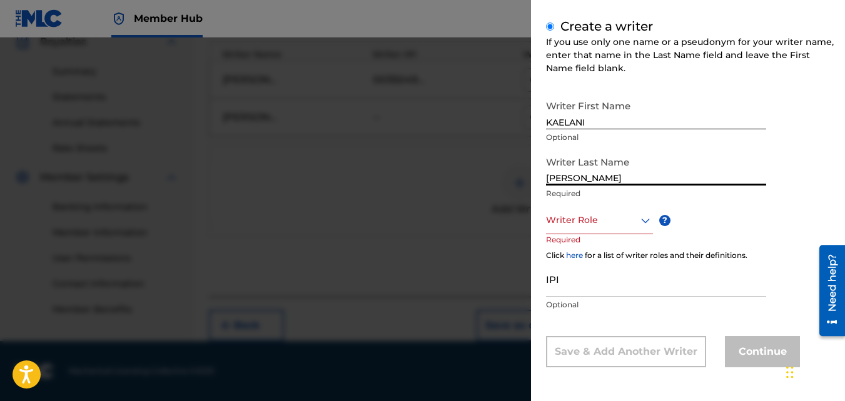
type input "Foote"
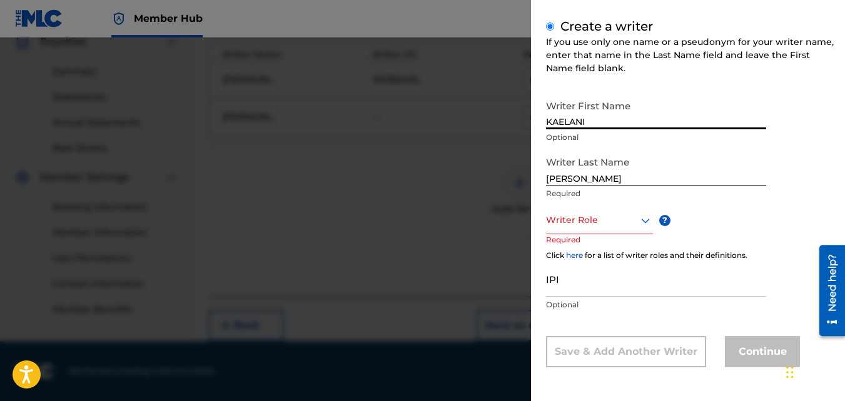
drag, startPoint x: 553, startPoint y: 122, endPoint x: 592, endPoint y: 122, distance: 39.4
click at [592, 122] on input "KAELANI" at bounding box center [656, 112] width 220 height 36
type input "Kaelani"
click at [638, 221] on icon at bounding box center [645, 220] width 15 height 15
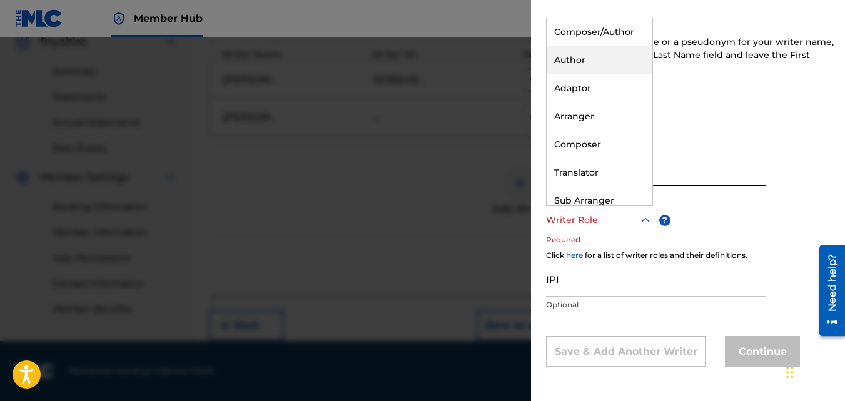
click at [594, 53] on div "Author" at bounding box center [599, 60] width 106 height 28
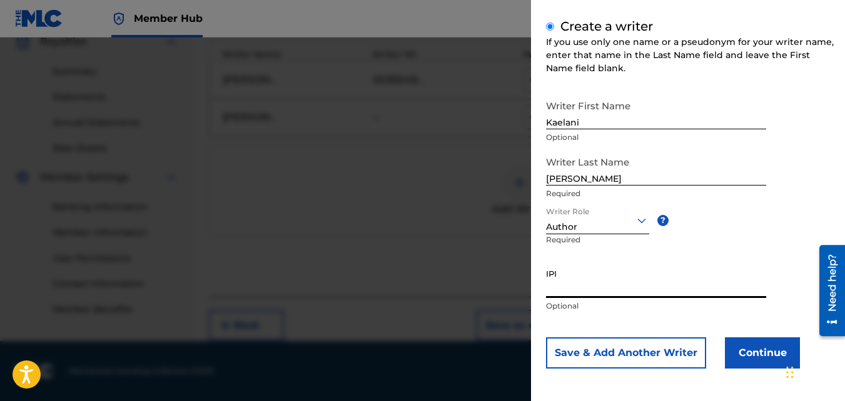
click at [611, 288] on input "IPI" at bounding box center [656, 281] width 220 height 36
paste input "01246771243"
type input "01246771243"
click at [753, 349] on button "Continue" at bounding box center [762, 353] width 75 height 31
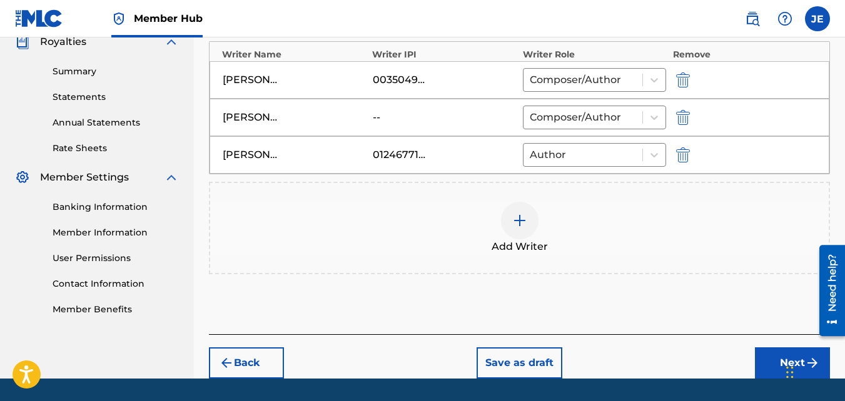
click at [519, 223] on img at bounding box center [519, 220] width 15 height 15
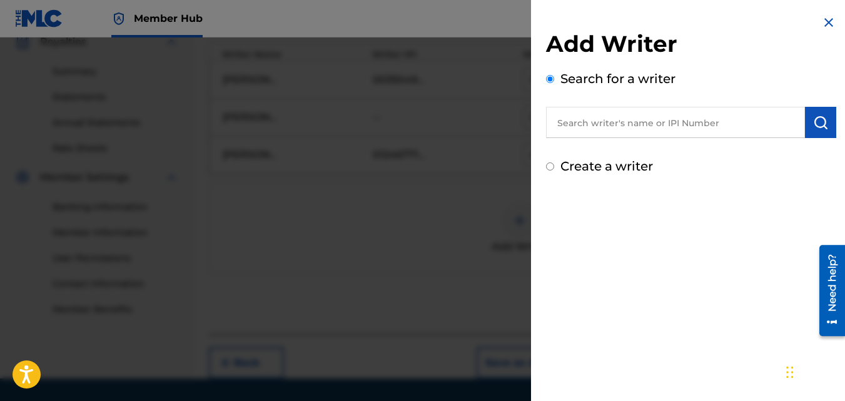
click at [625, 121] on input "text" at bounding box center [675, 122] width 259 height 31
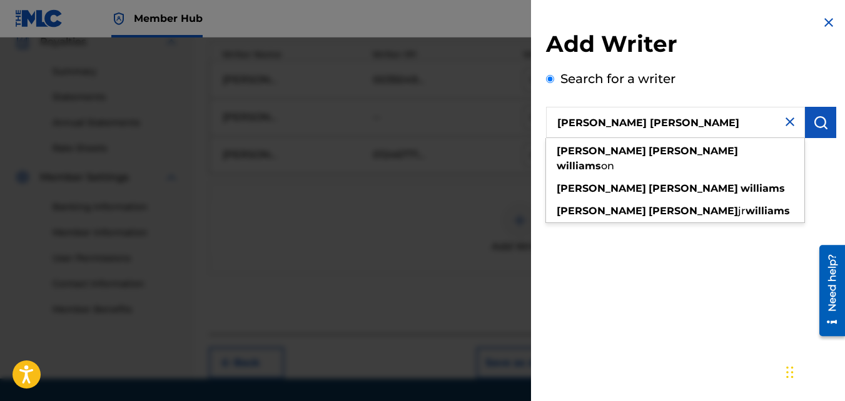
type input "Michael Anthony Williams"
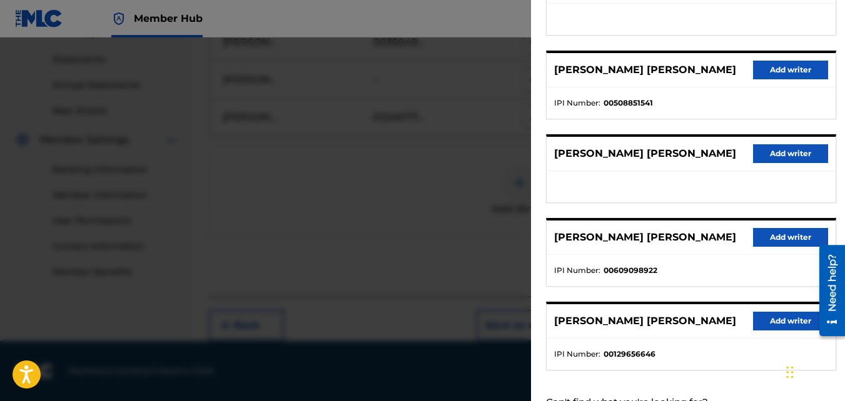
scroll to position [125, 0]
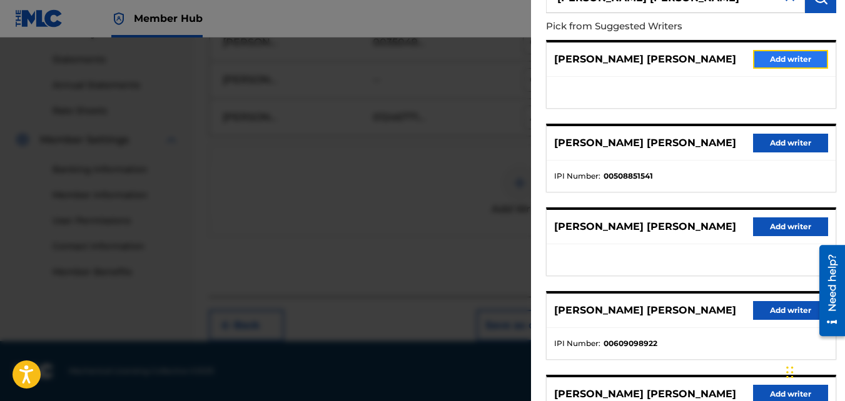
click at [780, 61] on button "Add writer" at bounding box center [790, 59] width 75 height 19
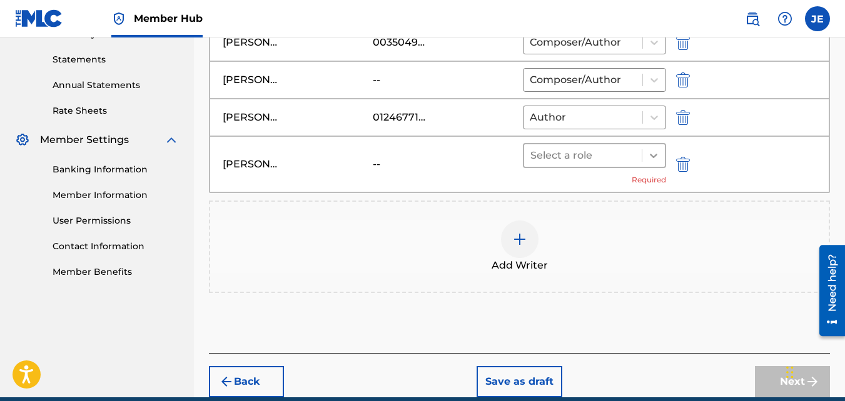
click at [653, 158] on icon at bounding box center [653, 155] width 13 height 13
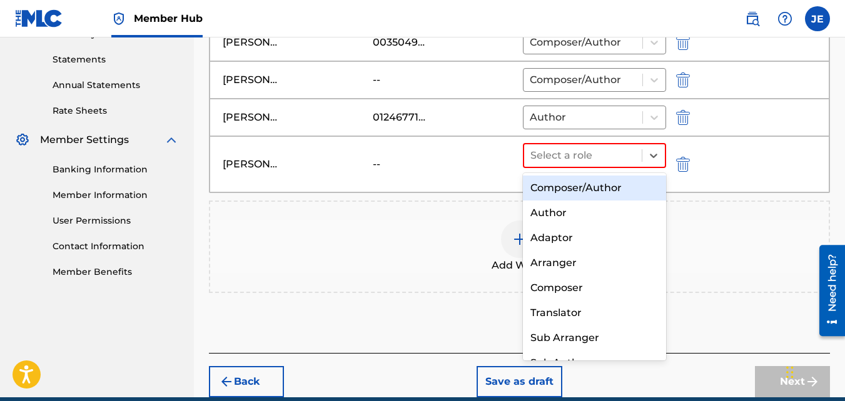
click at [591, 187] on div "Composer/Author" at bounding box center [595, 188] width 144 height 25
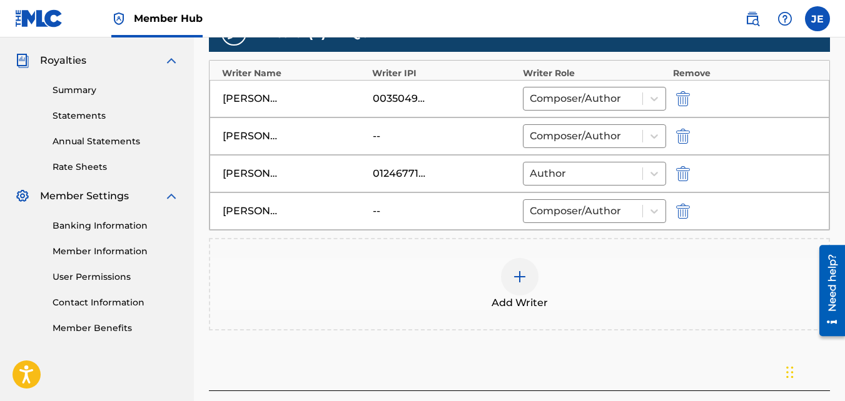
scroll to position [359, 0]
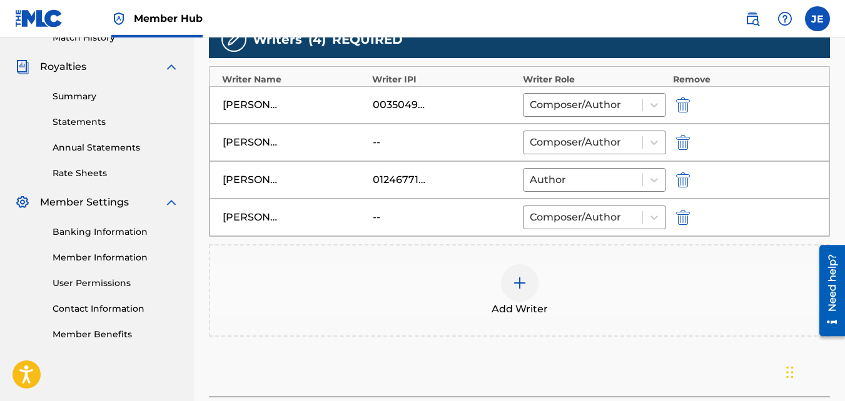
click at [521, 284] on img at bounding box center [519, 283] width 15 height 15
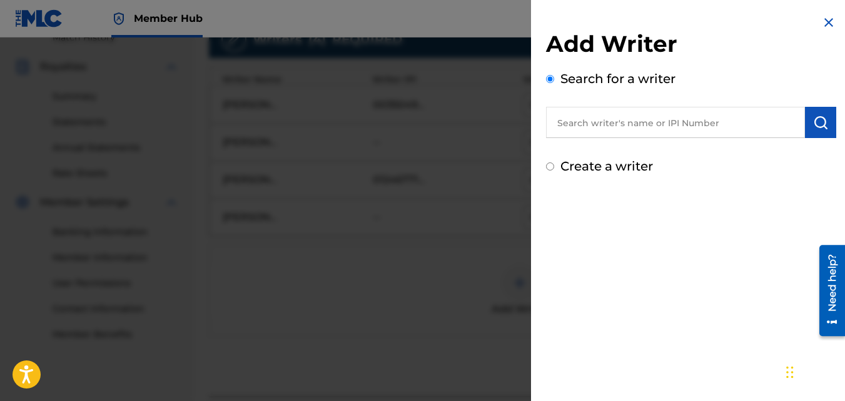
click at [617, 123] on input "text" at bounding box center [675, 122] width 259 height 31
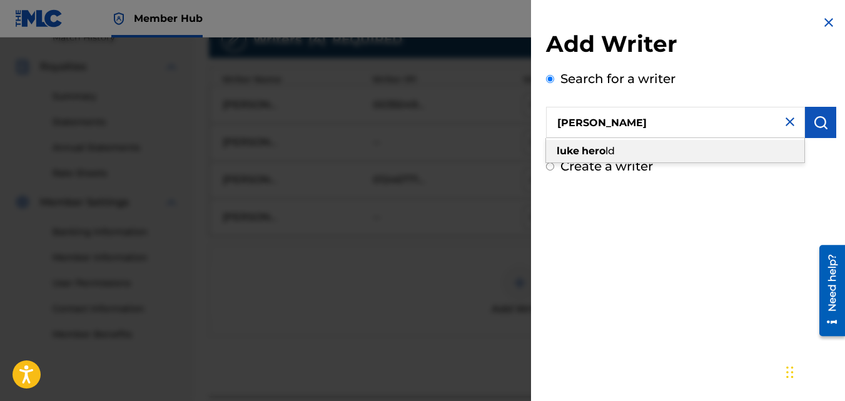
click at [612, 148] on span "ld" at bounding box center [609, 151] width 9 height 12
type input "[PERSON_NAME]"
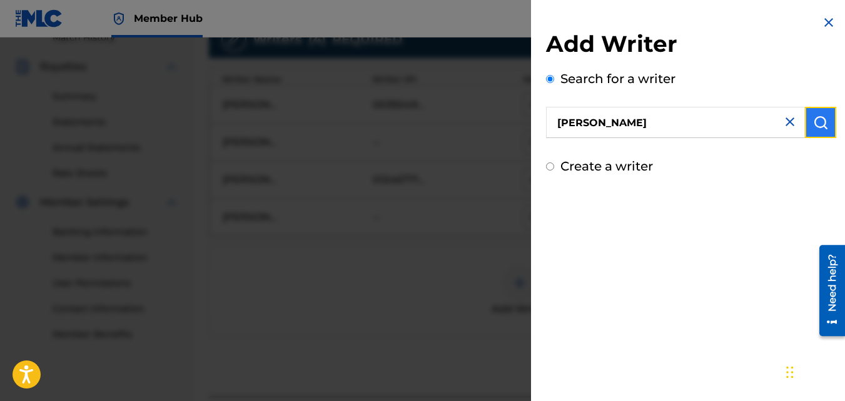
click at [821, 125] on img "submit" at bounding box center [820, 122] width 15 height 15
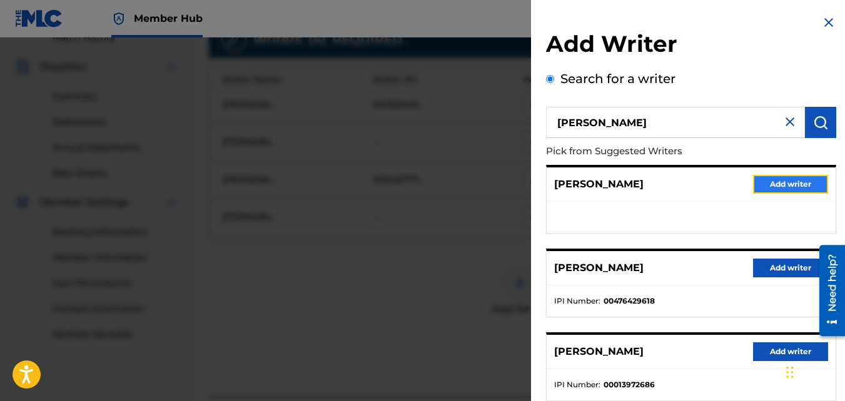
click at [789, 178] on button "Add writer" at bounding box center [790, 184] width 75 height 19
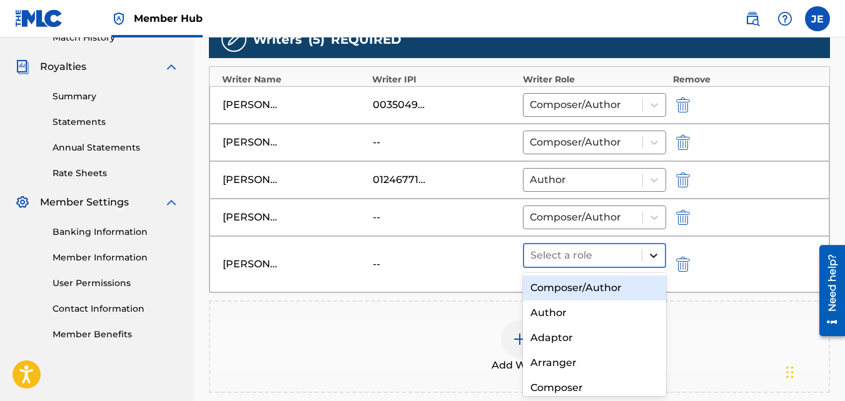
click at [655, 256] on icon at bounding box center [654, 256] width 8 height 4
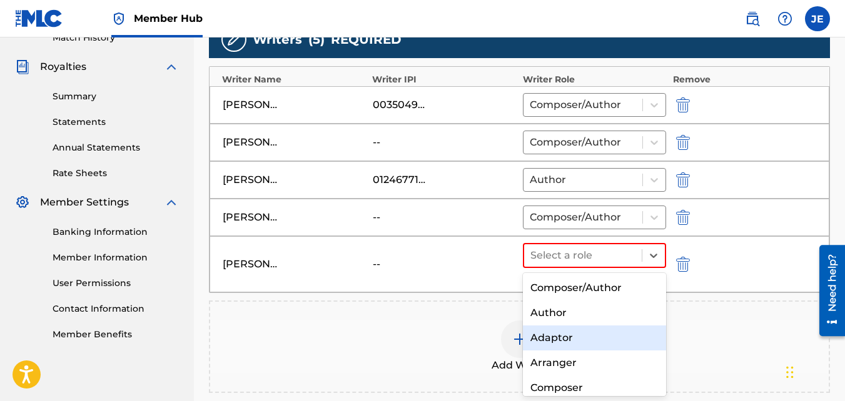
scroll to position [63, 0]
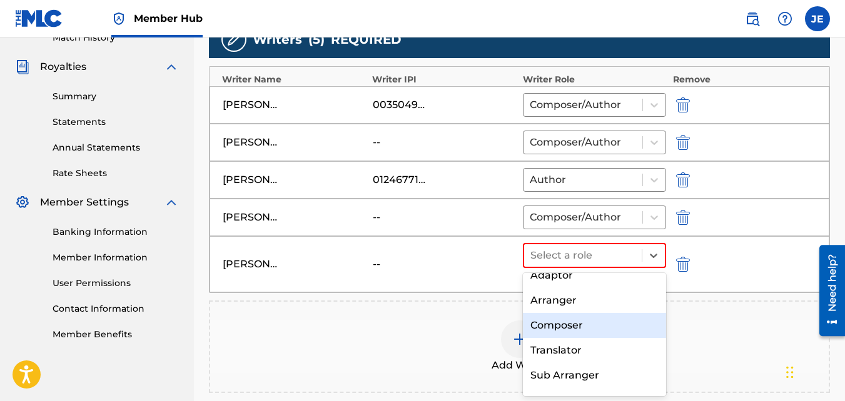
click at [582, 326] on div "Composer" at bounding box center [595, 325] width 144 height 25
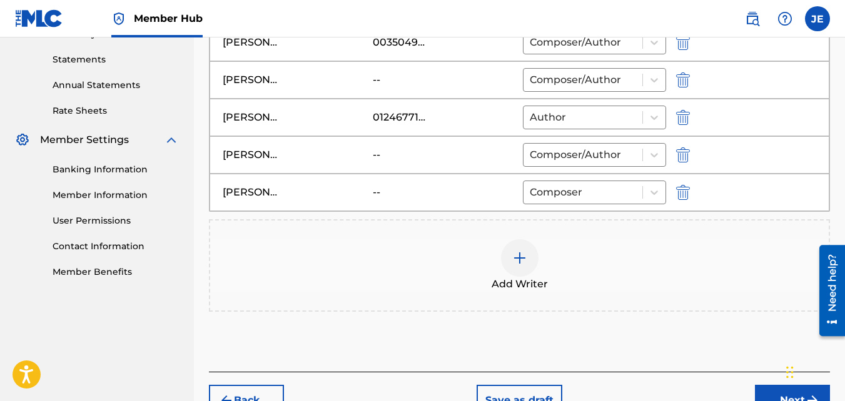
scroll to position [484, 0]
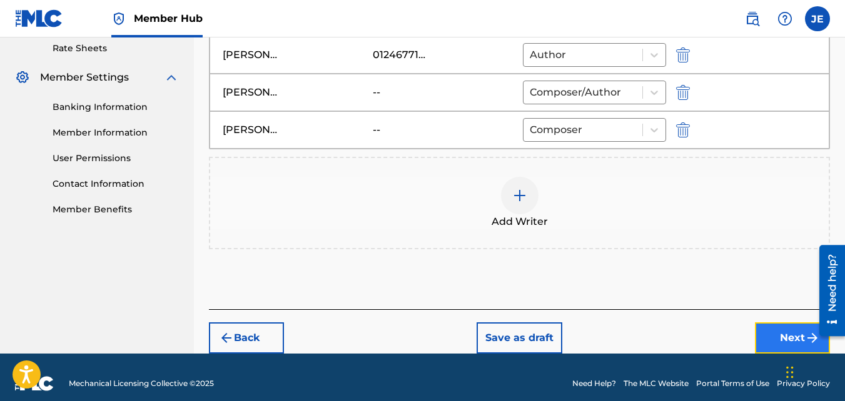
click at [776, 338] on button "Next" at bounding box center [792, 338] width 75 height 31
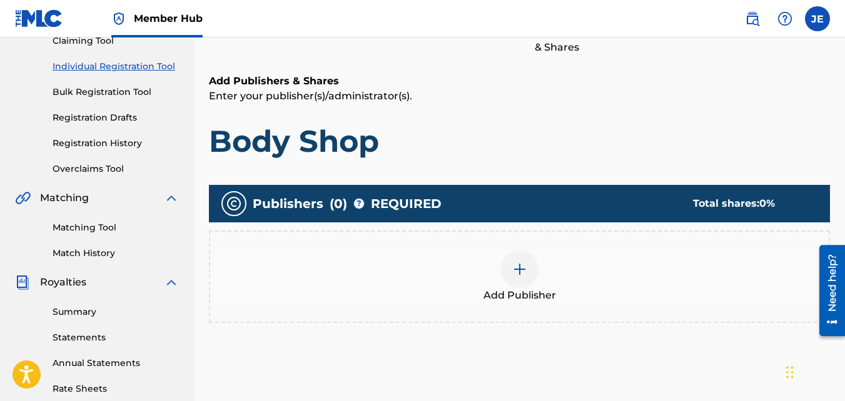
scroll to position [181, 0]
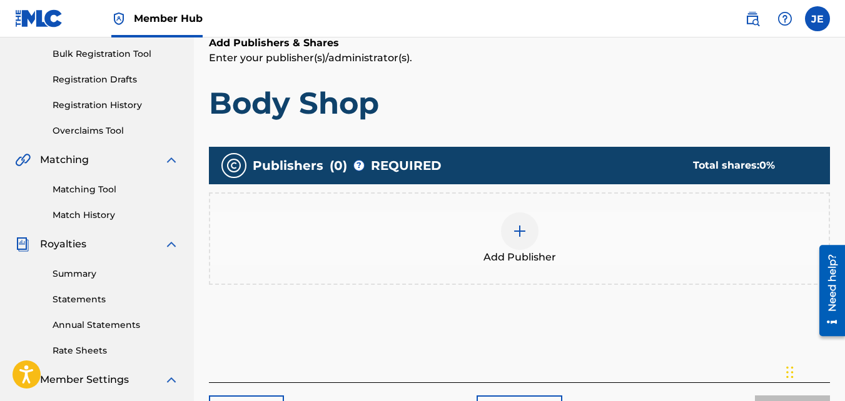
click at [523, 234] on img at bounding box center [519, 231] width 15 height 15
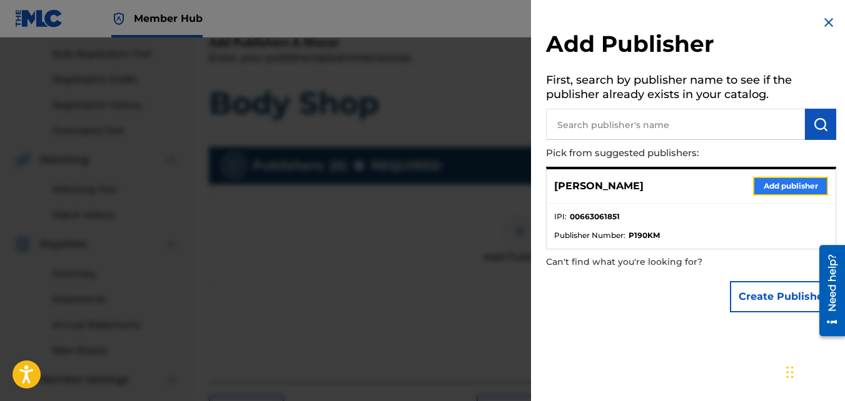
click at [769, 184] on button "Add publisher" at bounding box center [790, 186] width 75 height 19
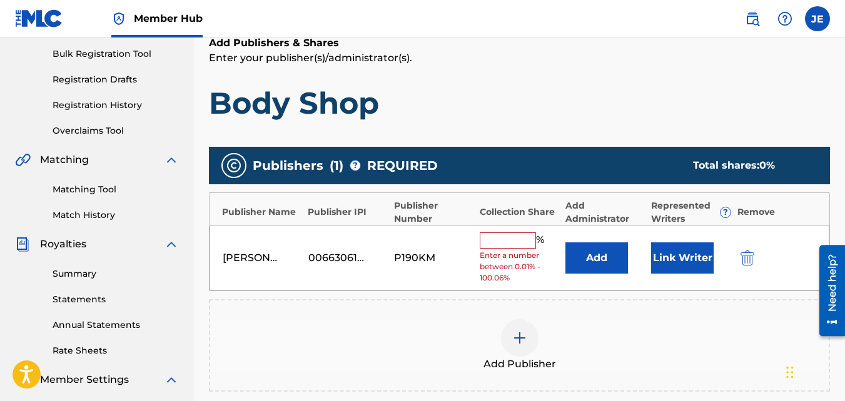
click at [516, 240] on input "text" at bounding box center [508, 241] width 56 height 16
type input "30"
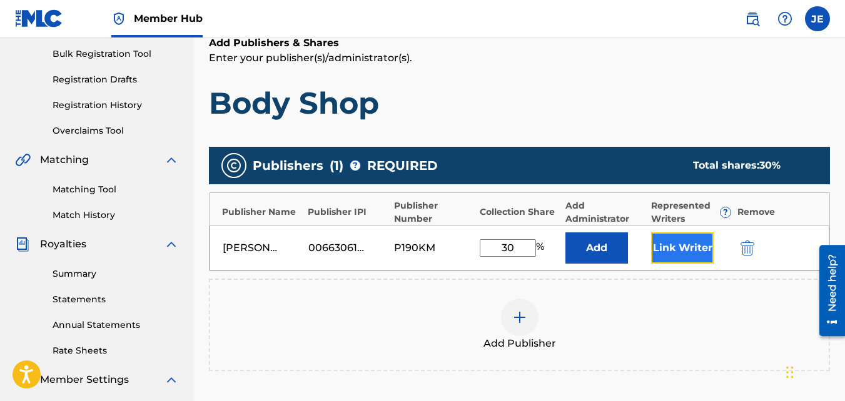
click at [668, 250] on button "Link Writer" at bounding box center [682, 248] width 63 height 31
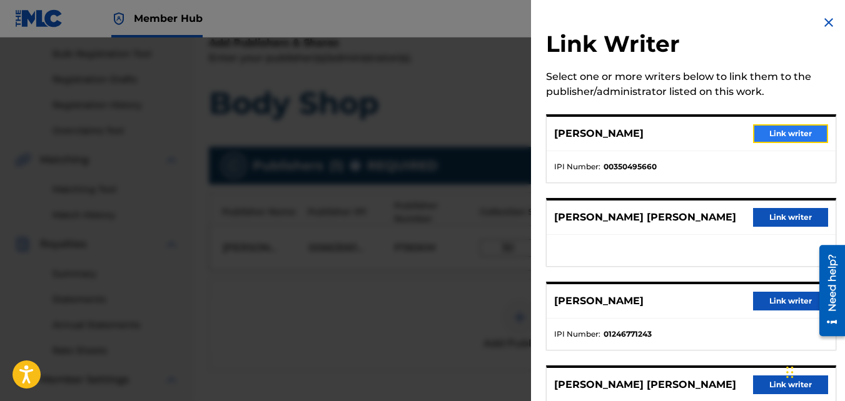
click at [777, 132] on button "Link writer" at bounding box center [790, 133] width 75 height 19
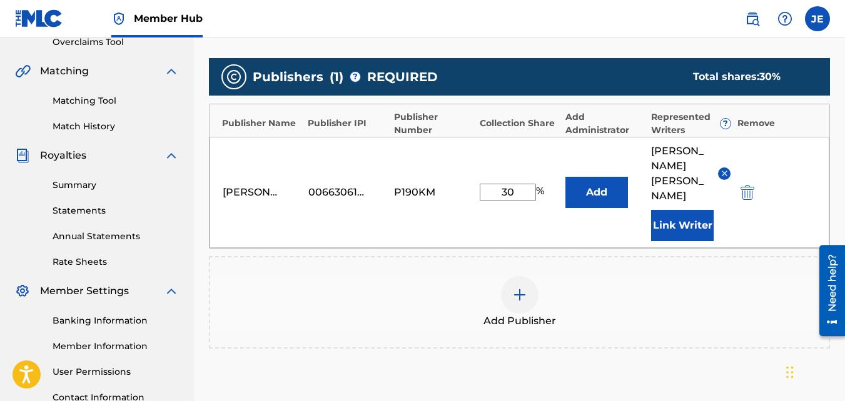
scroll to position [264, 0]
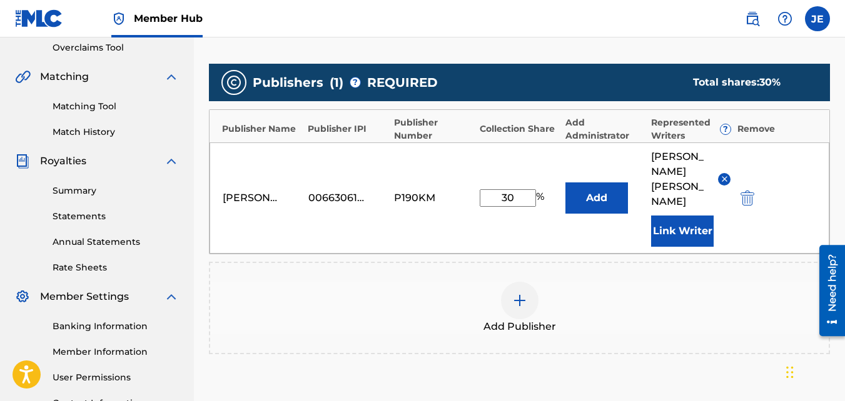
click at [522, 293] on img at bounding box center [519, 300] width 15 height 15
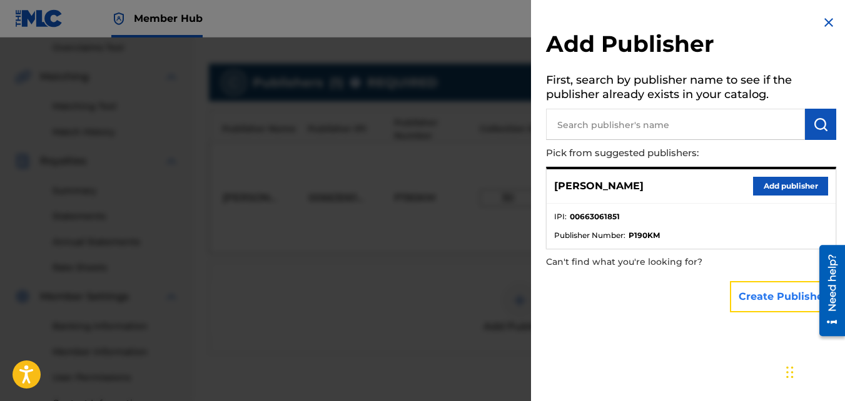
click at [766, 300] on button "Create Publisher" at bounding box center [783, 296] width 106 height 31
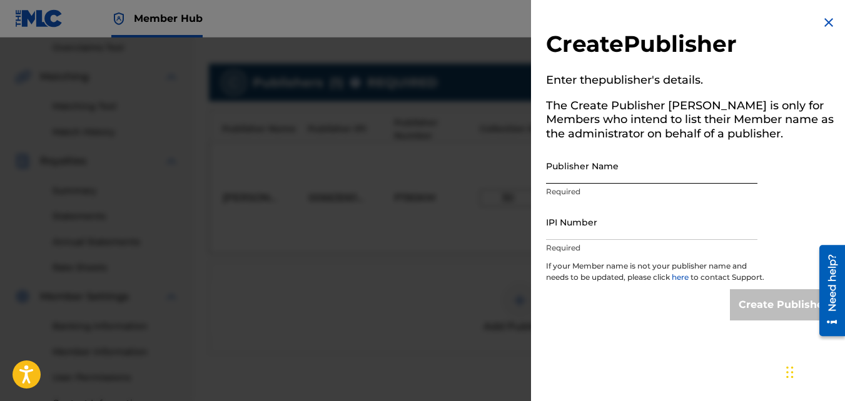
click at [616, 171] on input "Publisher Name" at bounding box center [651, 166] width 211 height 36
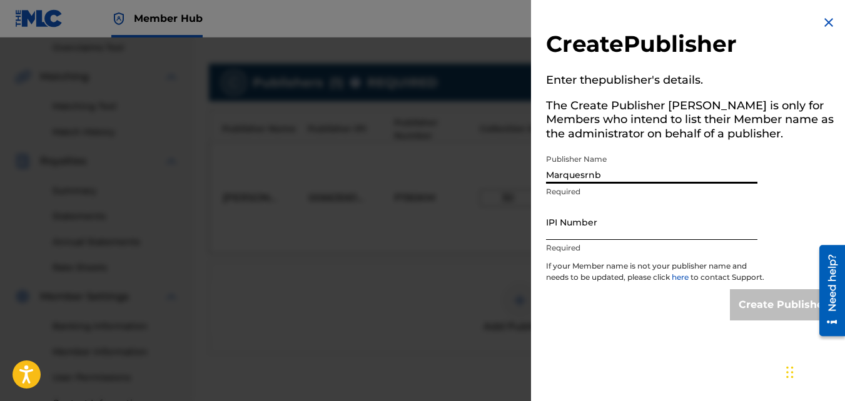
type input "Marquesrnb"
click at [598, 231] on input "IPI Number" at bounding box center [651, 222] width 211 height 36
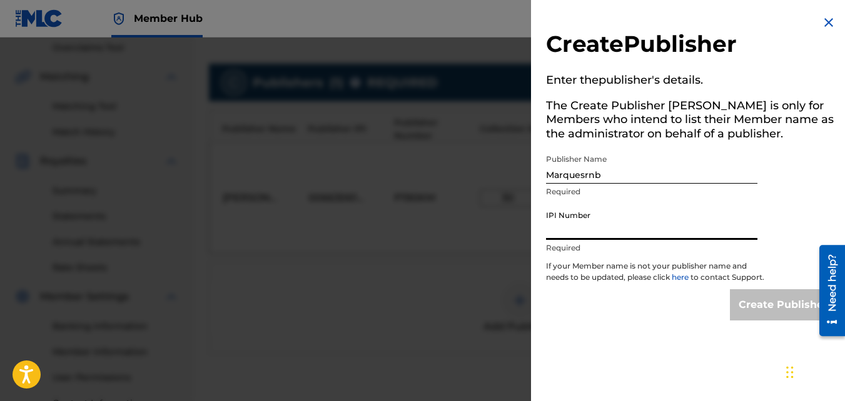
paste input "1234564757"
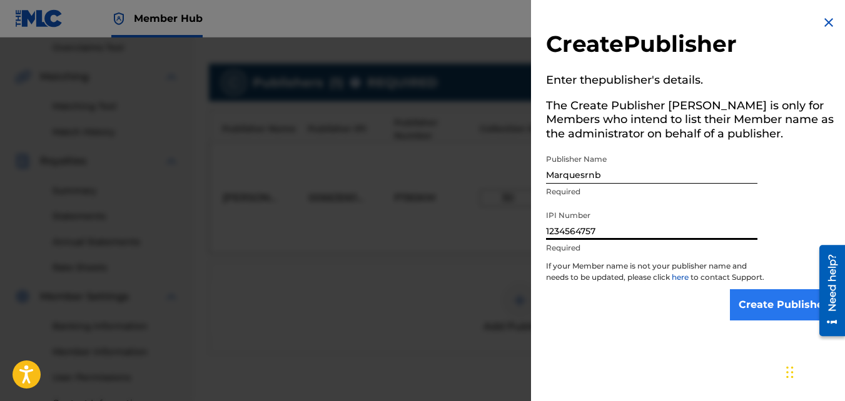
type input "1234564757"
click at [751, 313] on input "Create Publisher" at bounding box center [783, 304] width 106 height 31
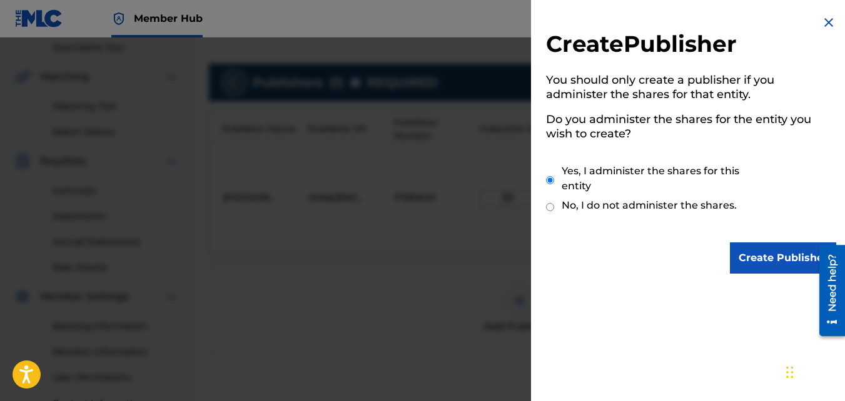
click at [616, 196] on div "Yes, I administer the shares for this entity No, I do not administer the shares." at bounding box center [691, 190] width 290 height 85
click at [612, 204] on label "No, I do not administer the shares." at bounding box center [648, 205] width 175 height 15
click at [554, 204] on input "No, I do not administer the shares." at bounding box center [550, 207] width 8 height 12
radio input "true"
click at [750, 256] on input "Create Publisher" at bounding box center [783, 258] width 106 height 31
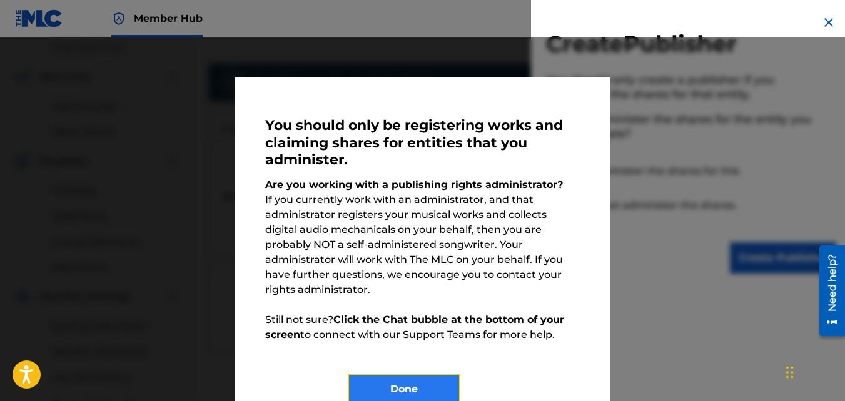
click at [436, 381] on button "Done" at bounding box center [404, 389] width 113 height 31
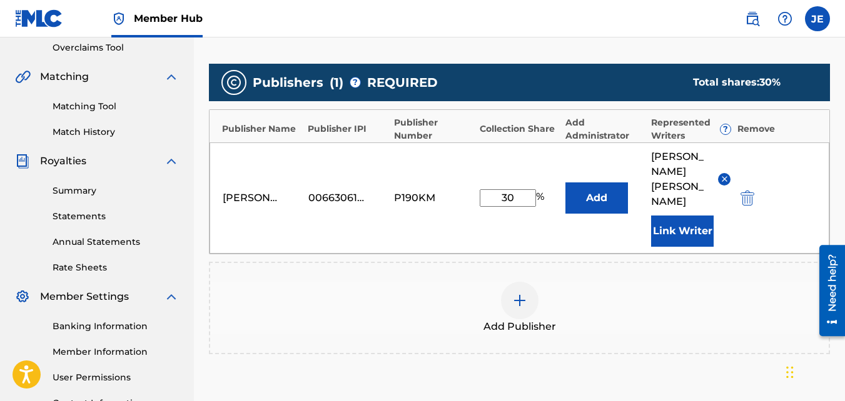
click at [627, 282] on div "Add Publisher" at bounding box center [519, 308] width 618 height 53
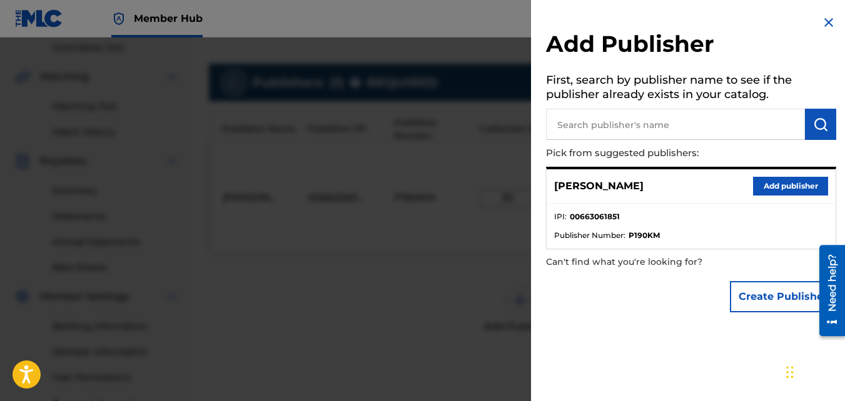
click at [820, 30] on h2 "Add Publisher" at bounding box center [691, 46] width 290 height 32
click at [823, 21] on img at bounding box center [828, 22] width 15 height 15
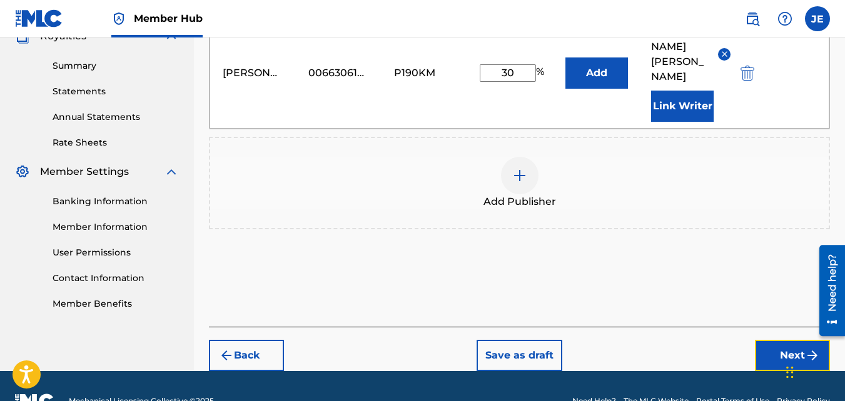
click at [773, 340] on button "Next" at bounding box center [792, 355] width 75 height 31
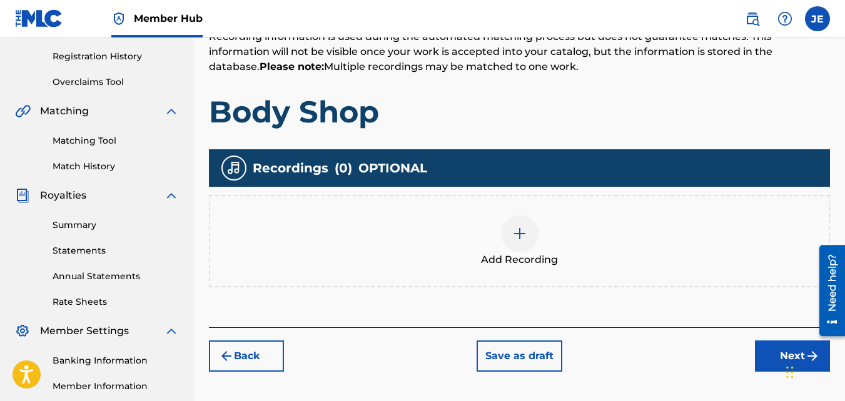
scroll to position [244, 0]
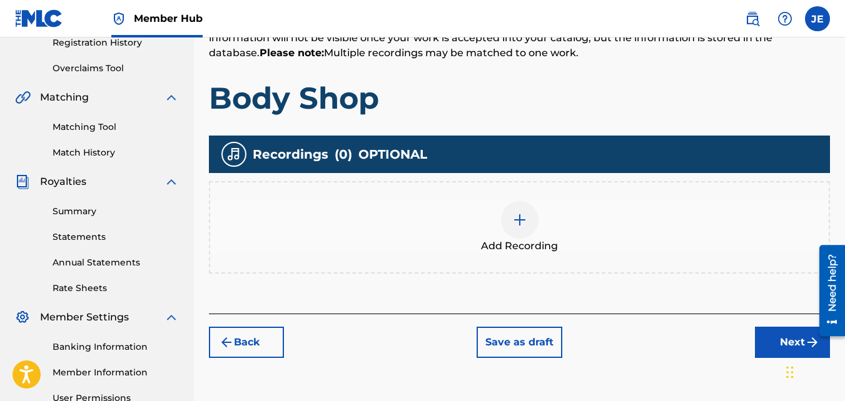
click at [517, 223] on img at bounding box center [519, 220] width 15 height 15
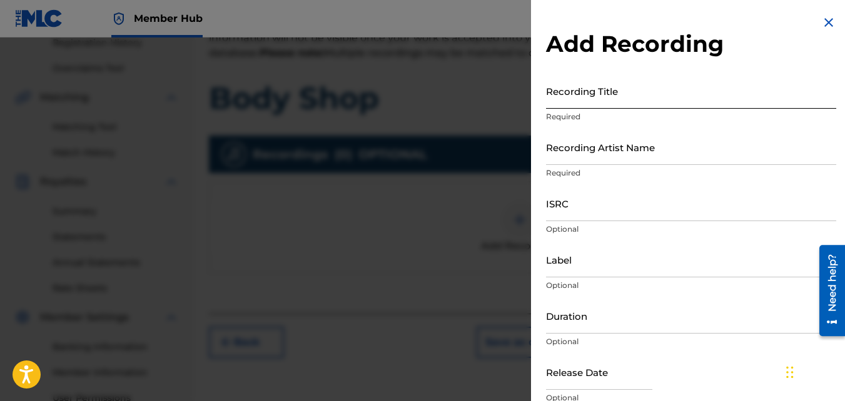
click at [631, 99] on input "Recording Title" at bounding box center [691, 91] width 290 height 36
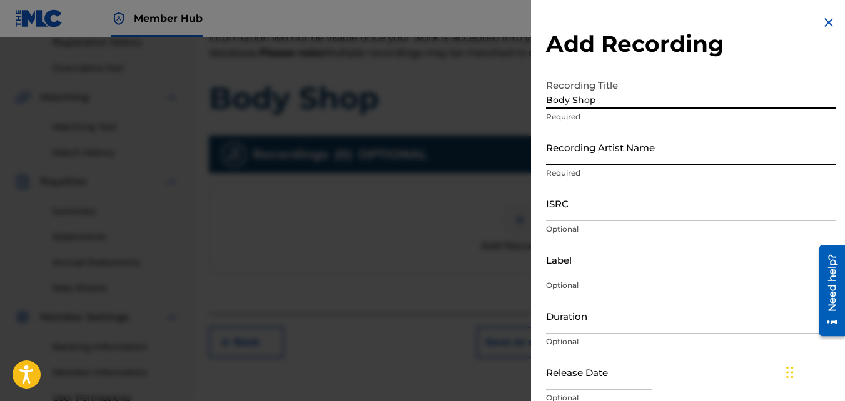
type input "Body Shop"
click at [640, 154] on input "Recording Artist Name" at bounding box center [691, 147] width 290 height 36
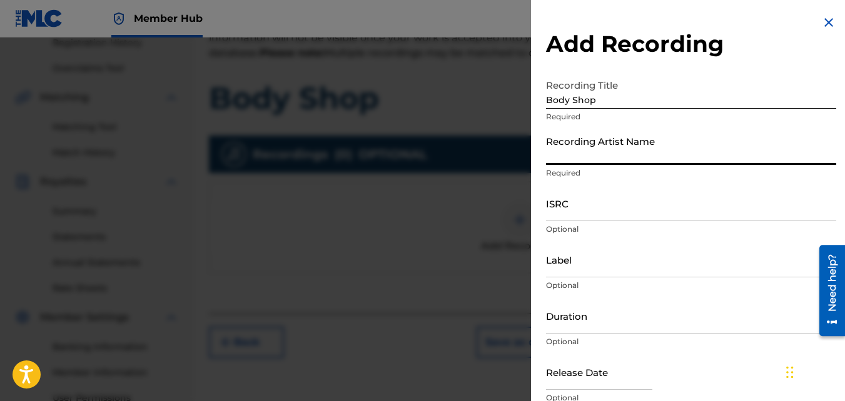
type input "[PERSON_NAME]"
type input "MH Music/ MuseArts Entertainment"
type input "02:47"
type input "September 16 2025"
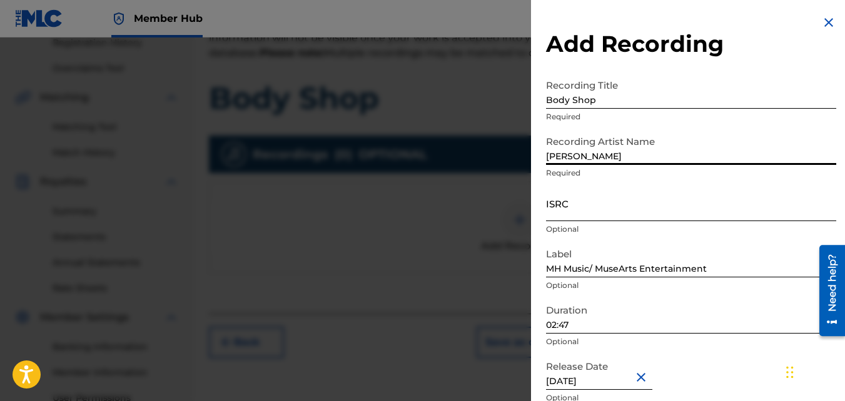
click at [616, 211] on input "ISRC" at bounding box center [691, 204] width 290 height 36
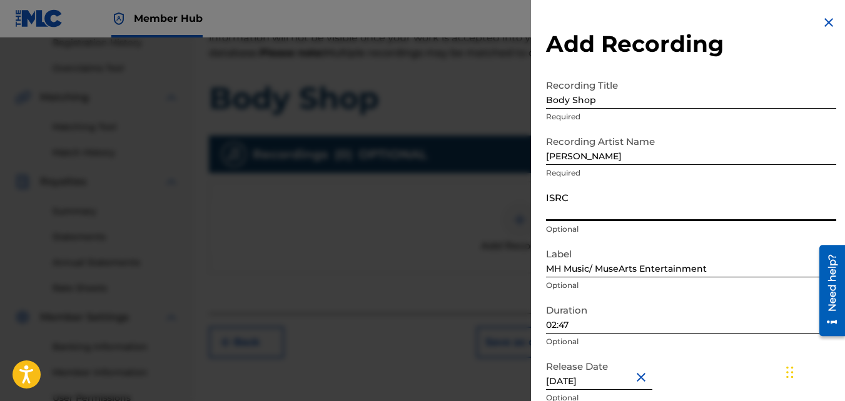
paste input "QZNMV2521184"
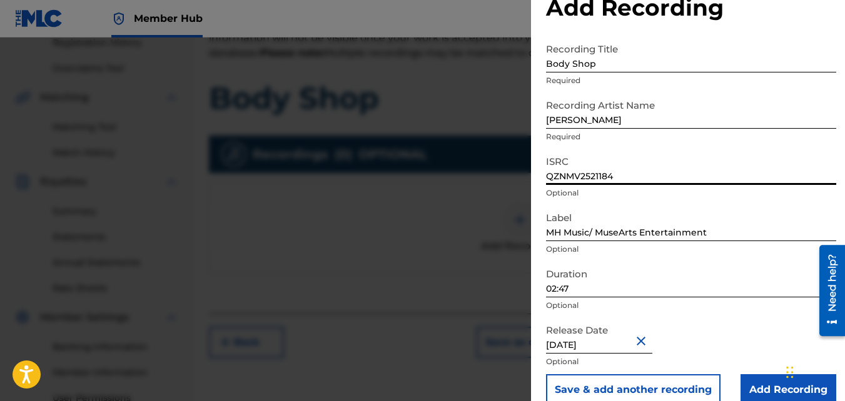
scroll to position [56, 0]
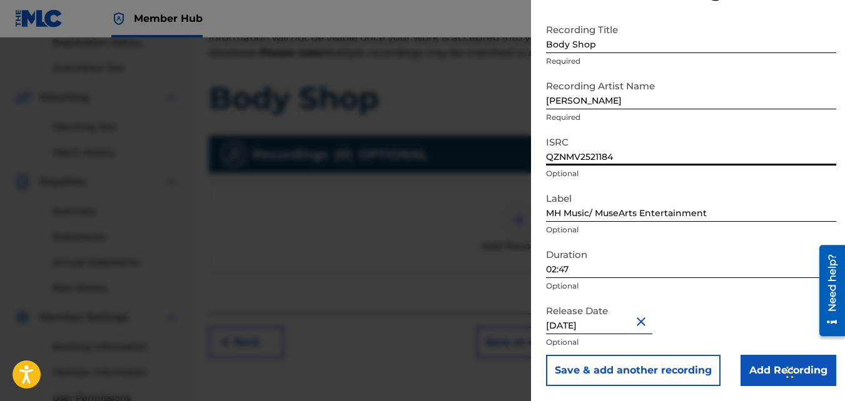
type input "QZNMV2521184"
click at [556, 268] on input "02:47" at bounding box center [691, 261] width 290 height 36
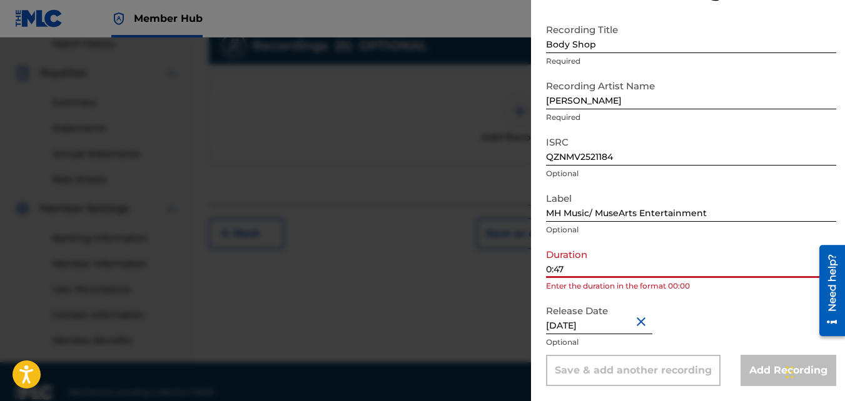
scroll to position [374, 0]
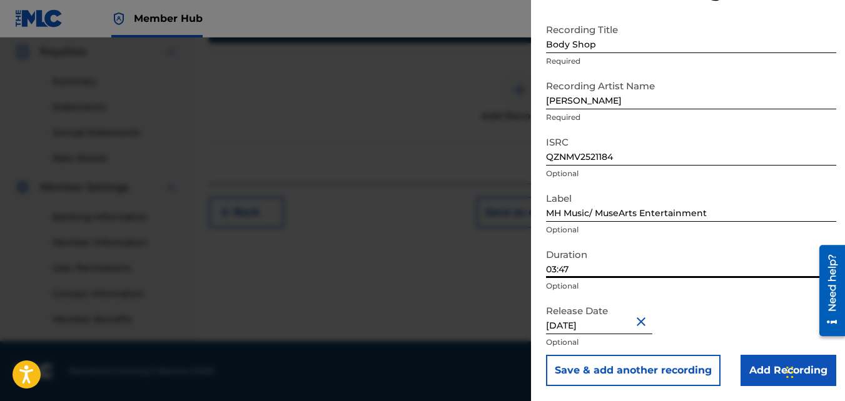
click at [583, 268] on input "03:47" at bounding box center [691, 261] width 290 height 36
type input "03:48"
click at [645, 324] on button "Close" at bounding box center [642, 322] width 19 height 38
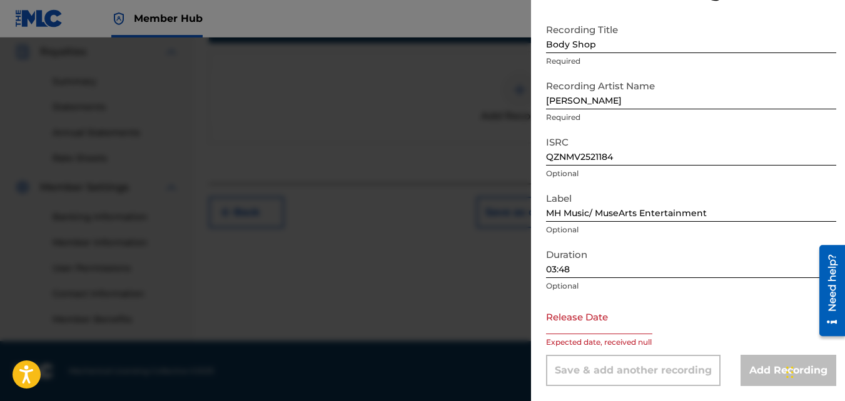
type input "8"
click at [615, 330] on input "text" at bounding box center [599, 317] width 106 height 36
select select "8"
select select "2025"
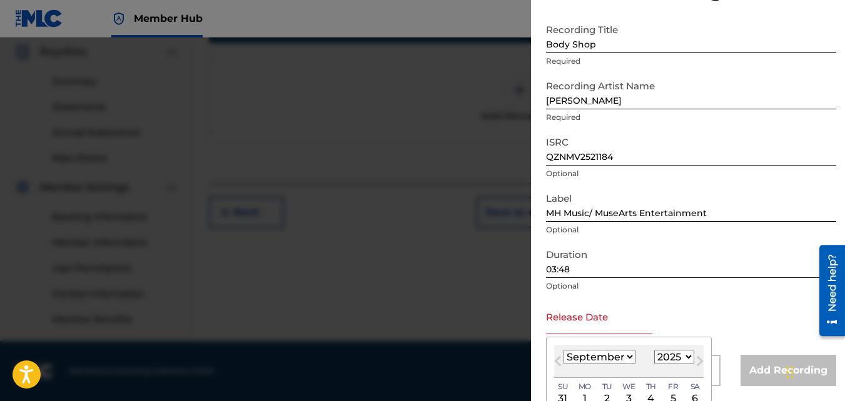
click at [630, 358] on select "January February March April May June July August September October November De…" at bounding box center [599, 357] width 72 height 14
select select "7"
click at [563, 350] on select "January February March April May June July August September October November De…" at bounding box center [599, 357] width 72 height 14
click at [670, 396] on div "1" at bounding box center [672, 398] width 15 height 15
type input "August 1 2025"
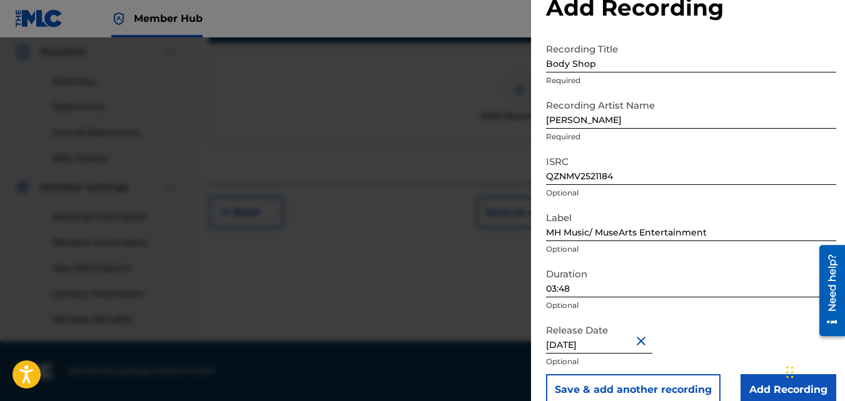
scroll to position [56, 0]
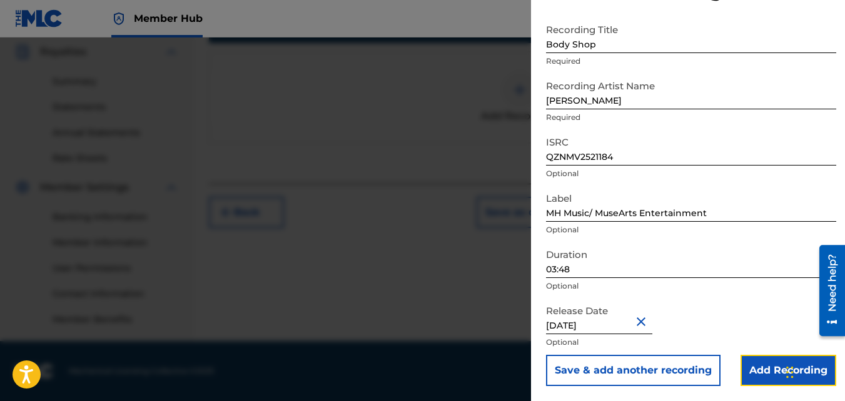
click at [766, 375] on input "Add Recording" at bounding box center [788, 370] width 96 height 31
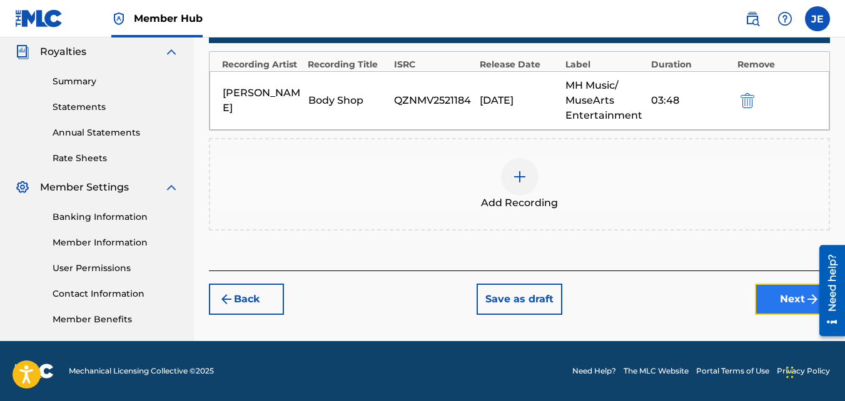
click at [800, 304] on button "Next" at bounding box center [792, 299] width 75 height 31
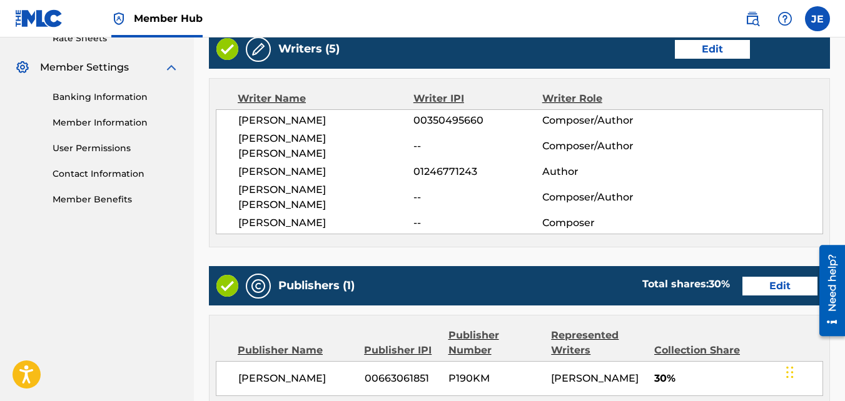
scroll to position [735, 0]
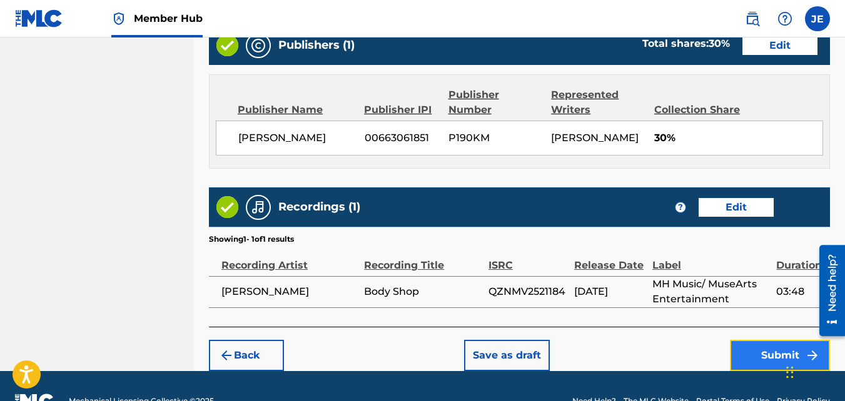
click at [775, 340] on button "Submit" at bounding box center [780, 355] width 100 height 31
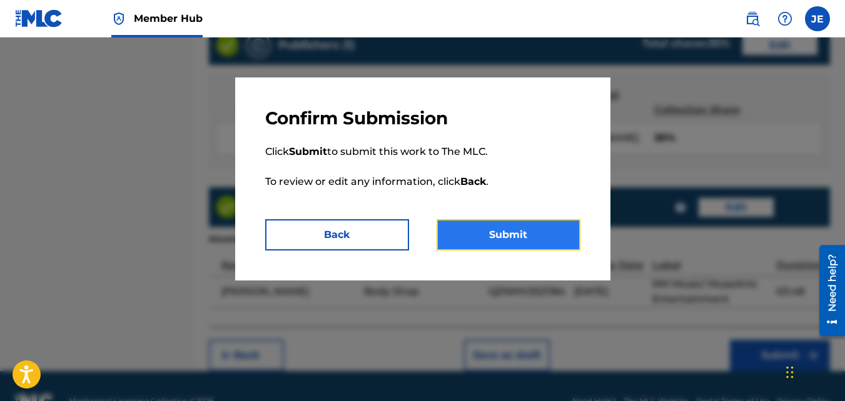
click at [536, 230] on button "Submit" at bounding box center [508, 234] width 144 height 31
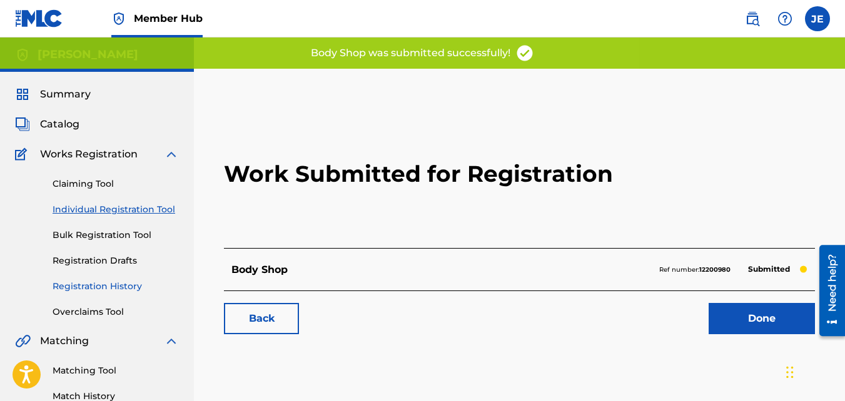
click at [108, 286] on link "Registration History" at bounding box center [116, 286] width 126 height 13
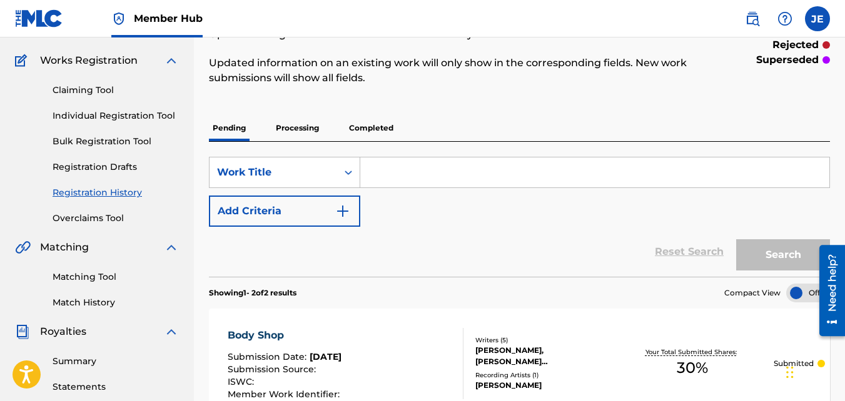
scroll to position [39, 0]
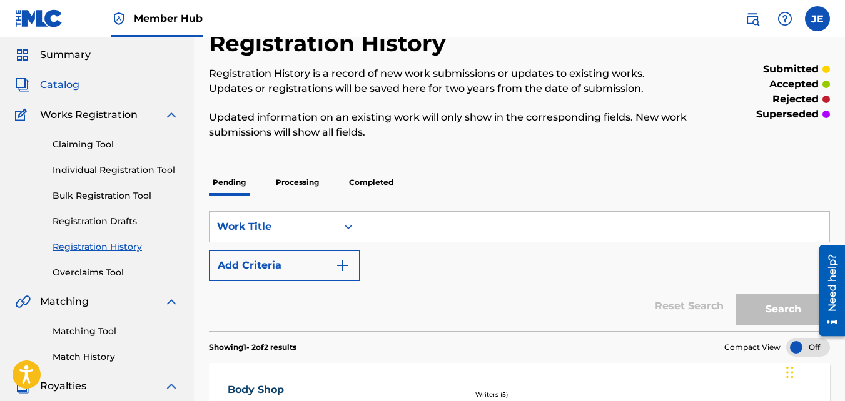
click at [76, 87] on span "Catalog" at bounding box center [59, 85] width 39 height 15
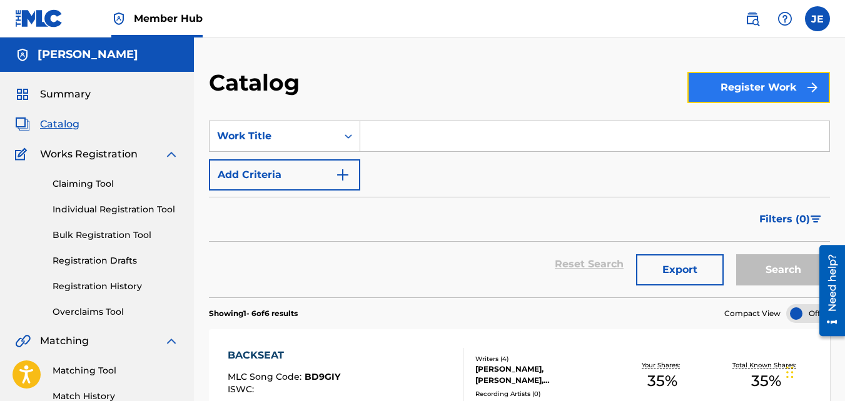
click at [730, 86] on button "Register Work" at bounding box center [758, 87] width 143 height 31
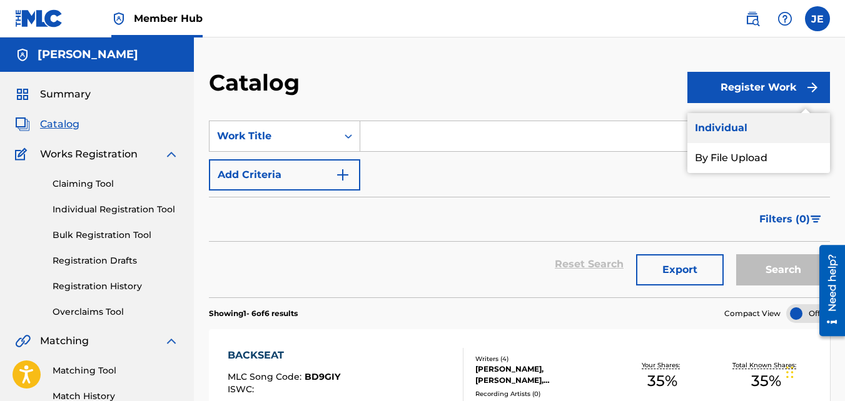
click at [723, 126] on link "Individual" at bounding box center [758, 128] width 143 height 30
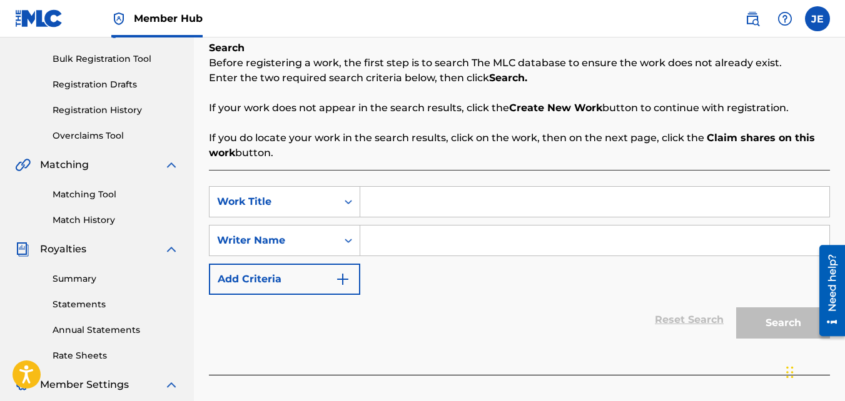
scroll to position [188, 0]
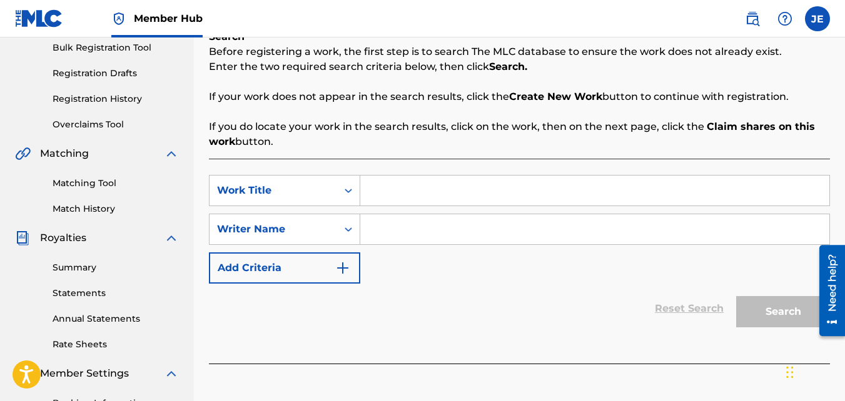
click at [461, 196] on input "Search Form" at bounding box center [594, 191] width 469 height 30
type input "Press Ya Buttons"
click at [449, 229] on input "Search Form" at bounding box center [594, 229] width 469 height 30
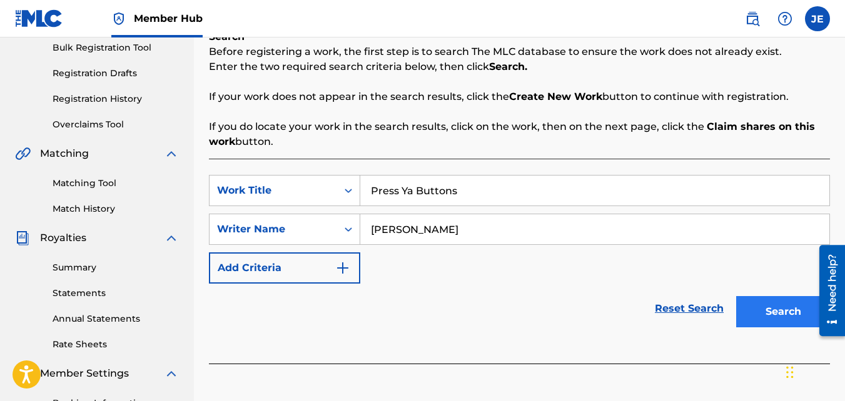
type input "[PERSON_NAME]"
click at [794, 325] on button "Search" at bounding box center [783, 311] width 94 height 31
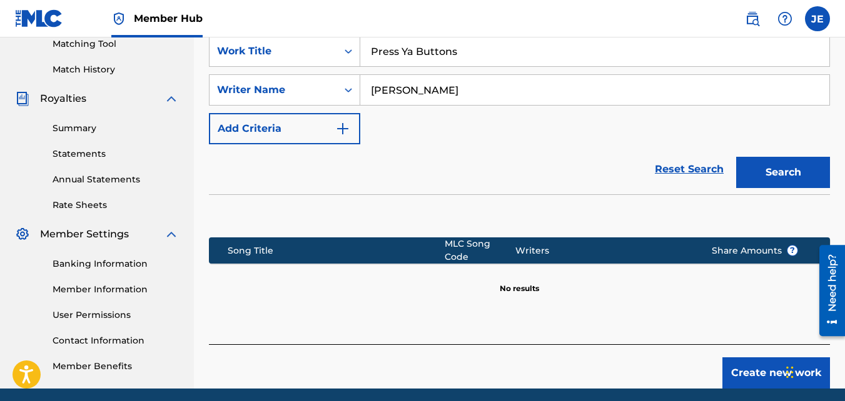
scroll to position [374, 0]
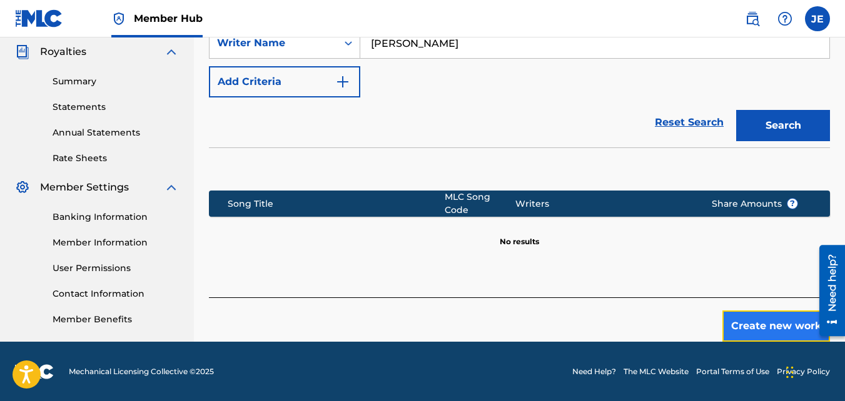
click at [768, 318] on button "Create new work" at bounding box center [776, 326] width 108 height 31
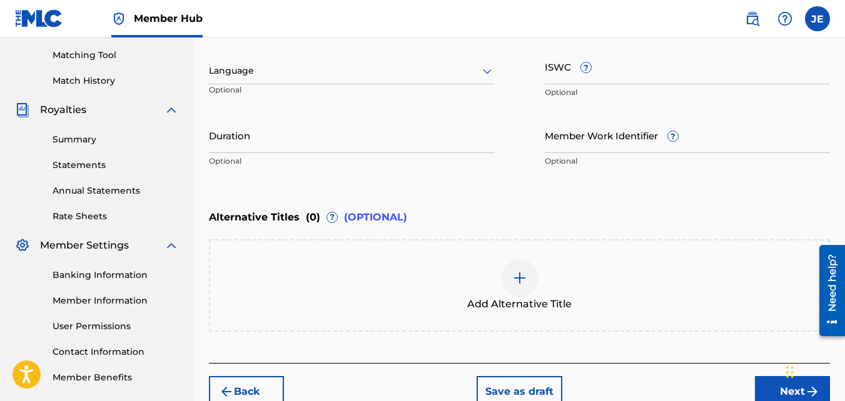
scroll to position [61, 0]
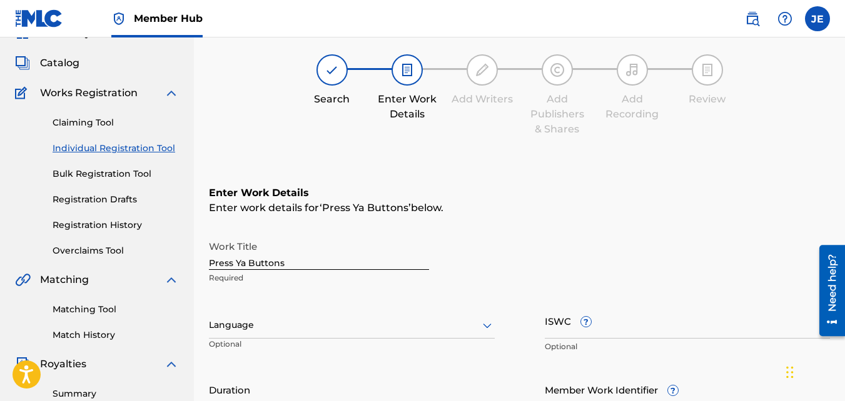
click at [352, 326] on div at bounding box center [352, 326] width 286 height 16
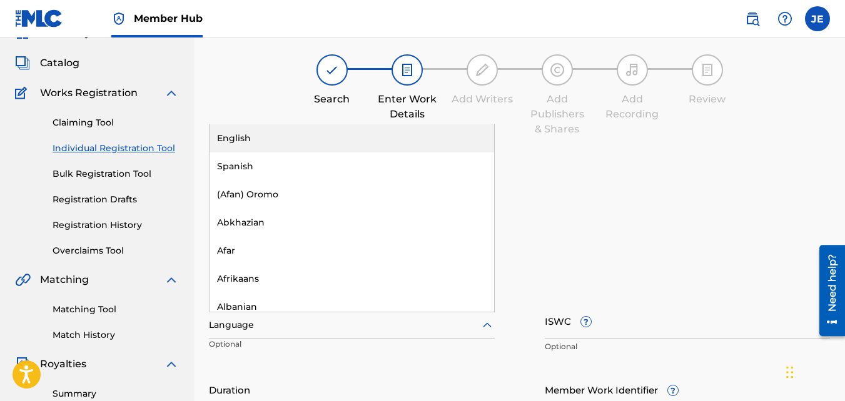
click at [347, 133] on div "English" at bounding box center [351, 138] width 284 height 28
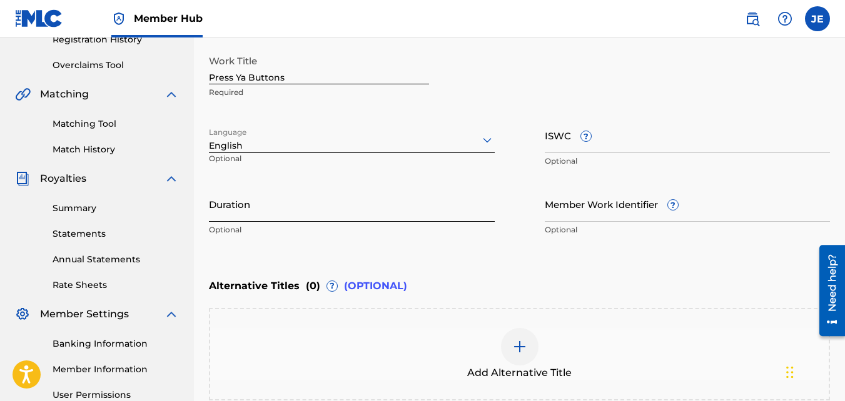
scroll to position [313, 0]
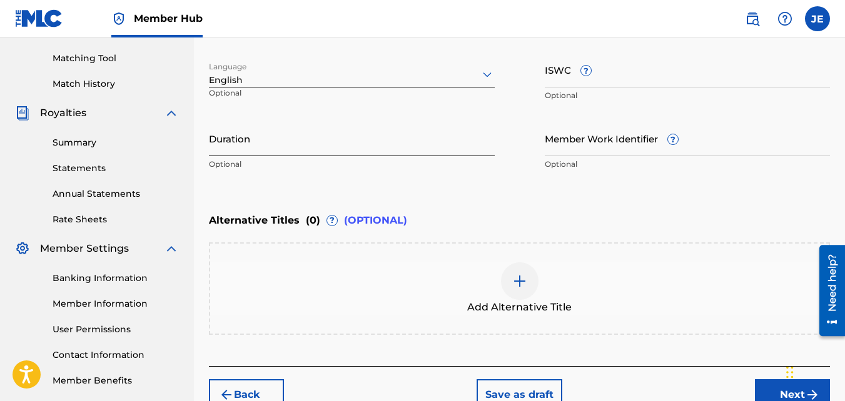
click at [339, 144] on input "Duration" at bounding box center [352, 139] width 286 height 36
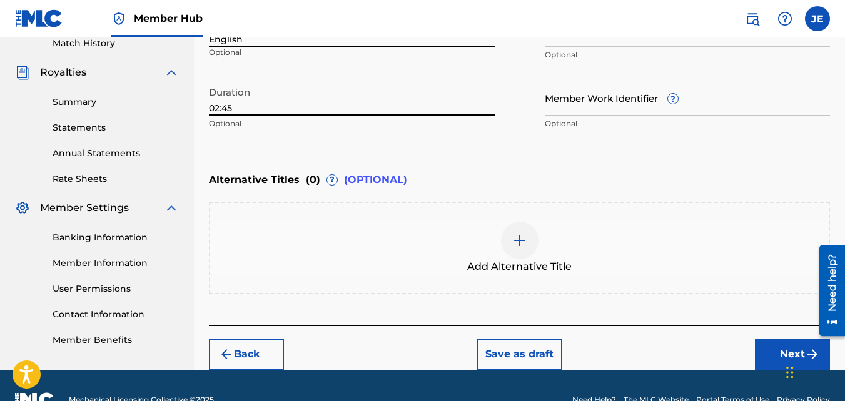
scroll to position [382, 0]
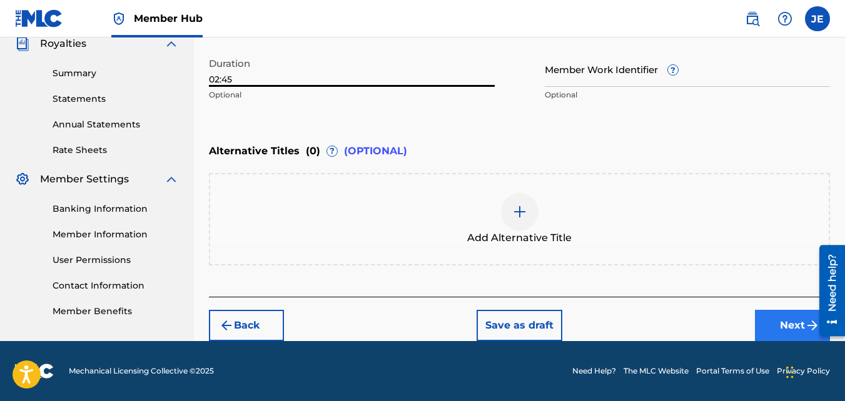
type input "02:45"
click at [796, 327] on button "Next" at bounding box center [792, 325] width 75 height 31
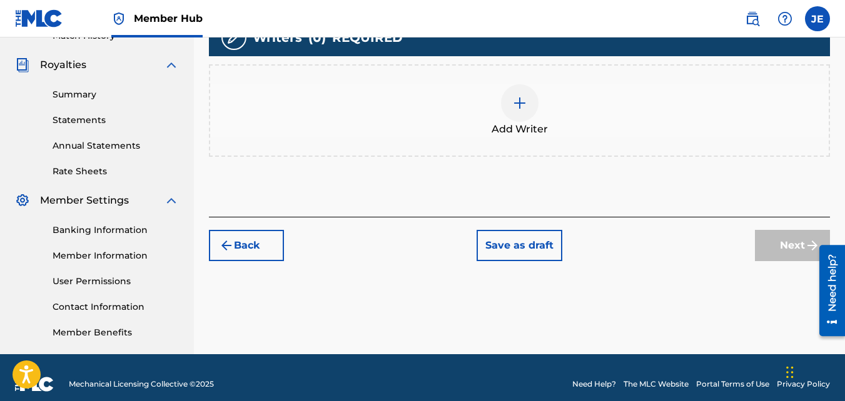
scroll to position [374, 0]
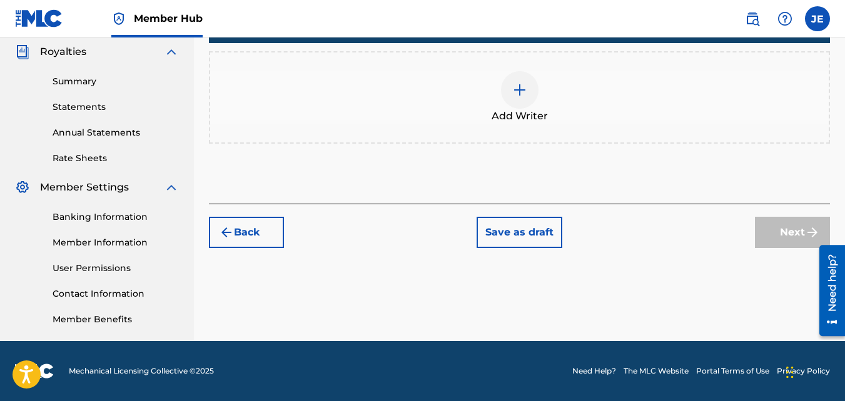
click at [527, 101] on div at bounding box center [520, 90] width 38 height 38
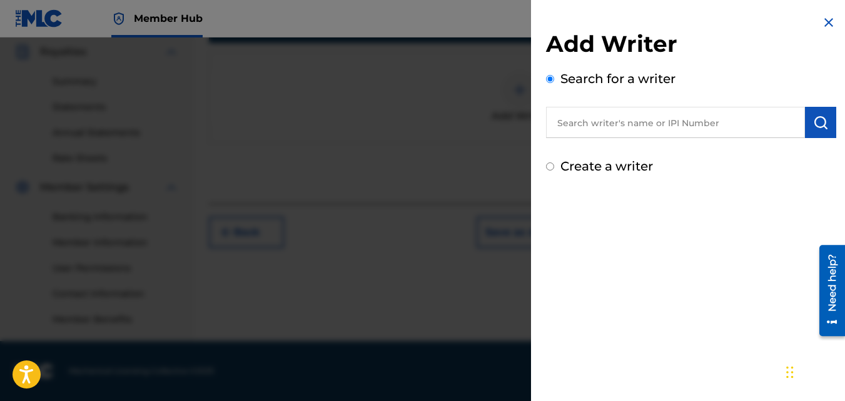
click at [691, 126] on input "text" at bounding box center [675, 122] width 259 height 31
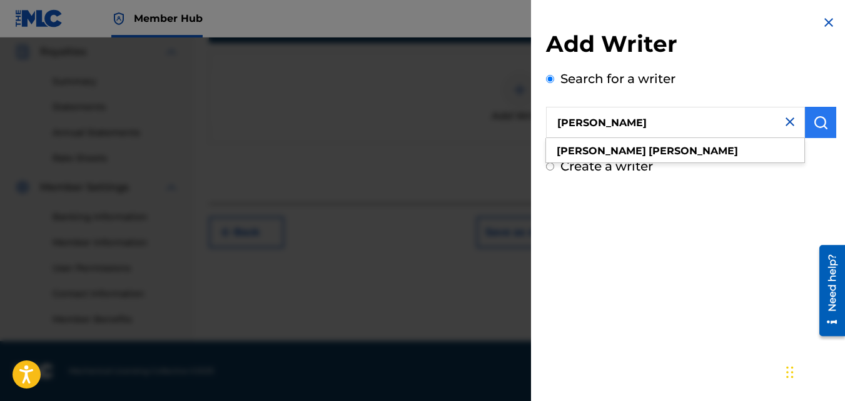
type input "[PERSON_NAME]"
click at [819, 124] on img "submit" at bounding box center [820, 122] width 15 height 15
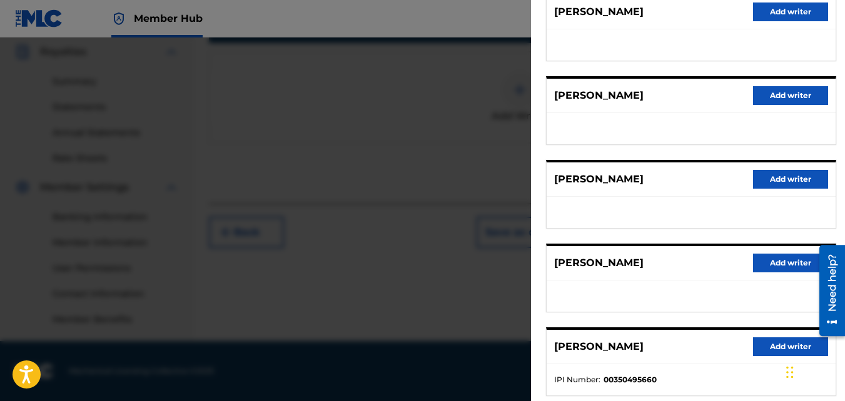
scroll to position [246, 0]
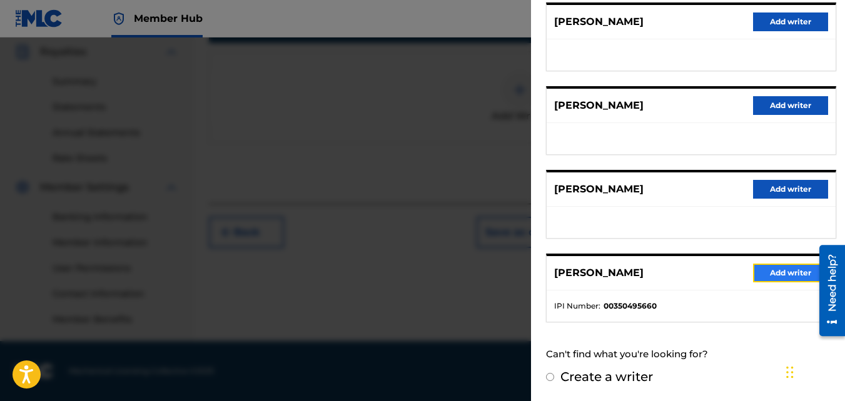
click at [773, 275] on button "Add writer" at bounding box center [790, 273] width 75 height 19
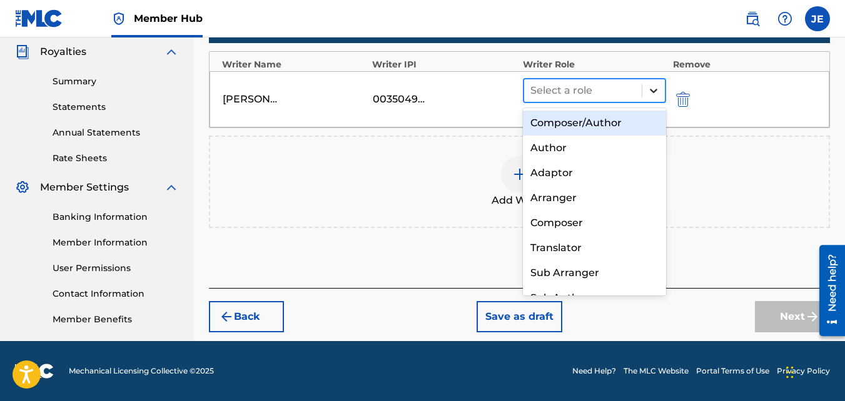
click at [653, 91] on icon at bounding box center [653, 90] width 13 height 13
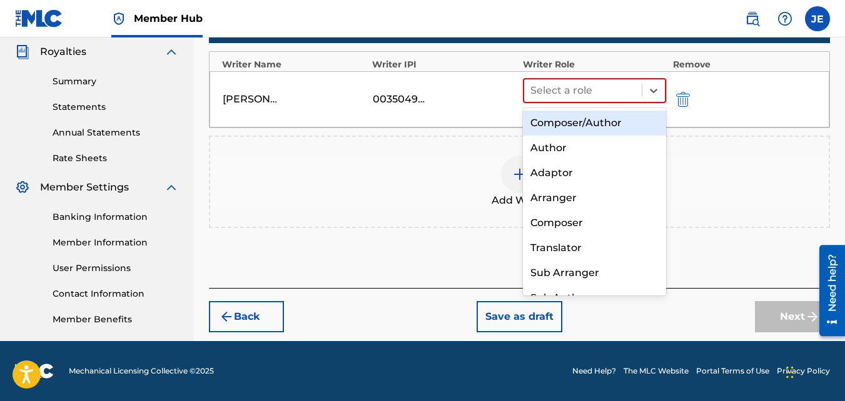
click at [609, 123] on div "Composer/Author" at bounding box center [595, 123] width 144 height 25
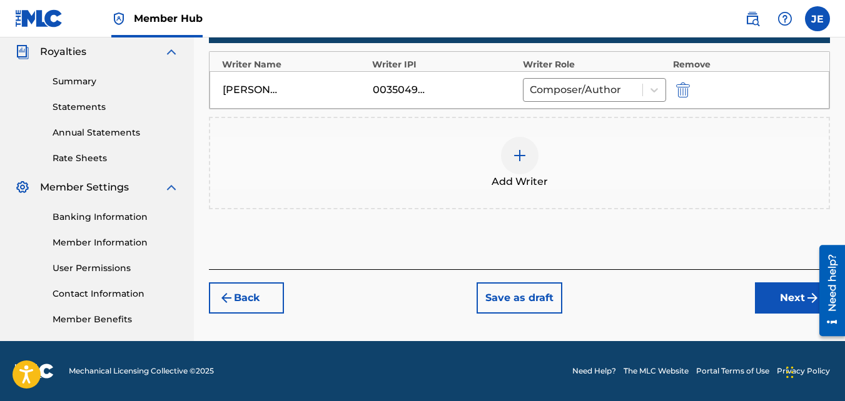
click at [525, 161] on img at bounding box center [519, 155] width 15 height 15
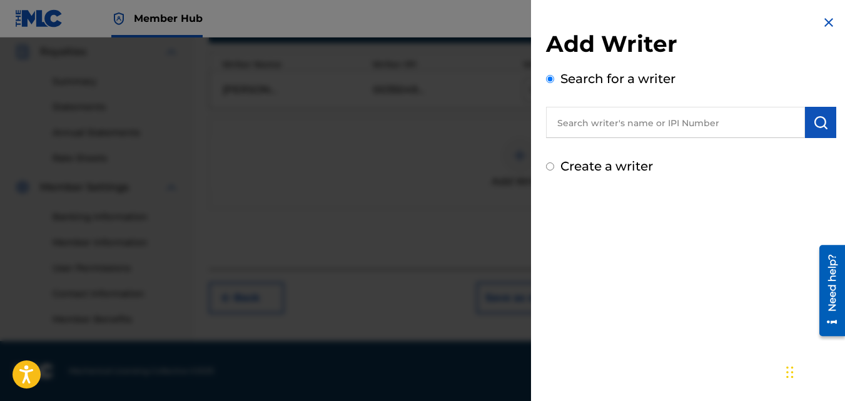
click at [708, 127] on input "text" at bounding box center [675, 122] width 259 height 31
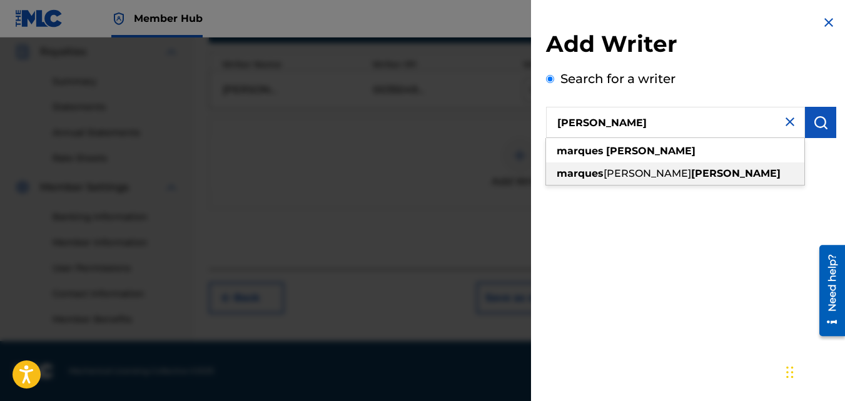
click at [657, 178] on span "[PERSON_NAME]" at bounding box center [647, 174] width 88 height 12
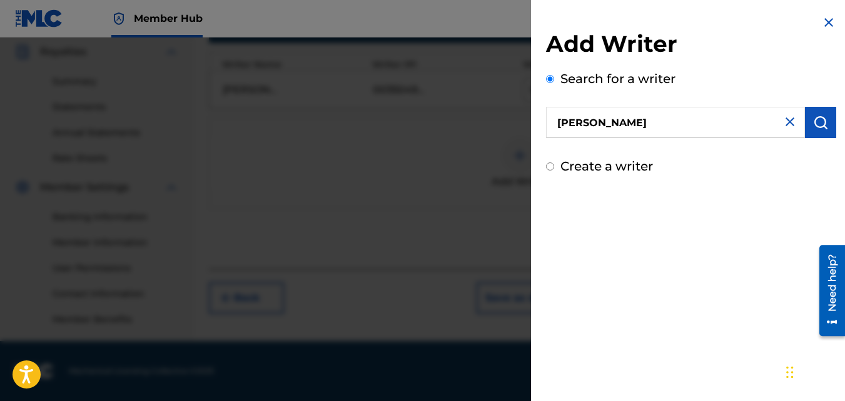
type input "[PERSON_NAME] [PERSON_NAME]"
click at [813, 122] on img "submit" at bounding box center [820, 122] width 15 height 15
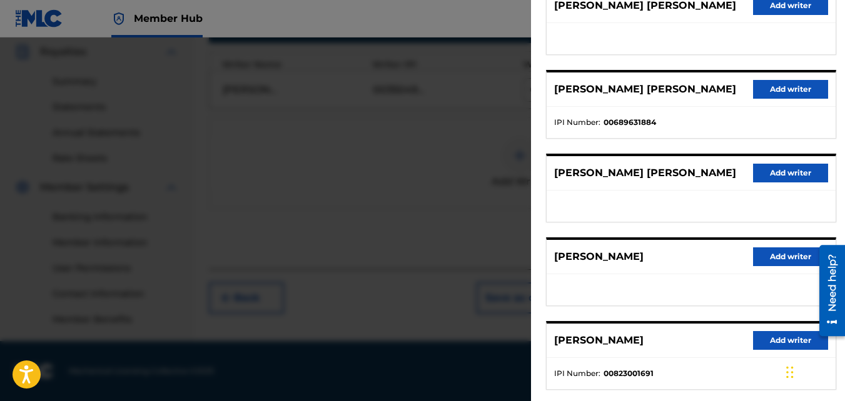
scroll to position [184, 0]
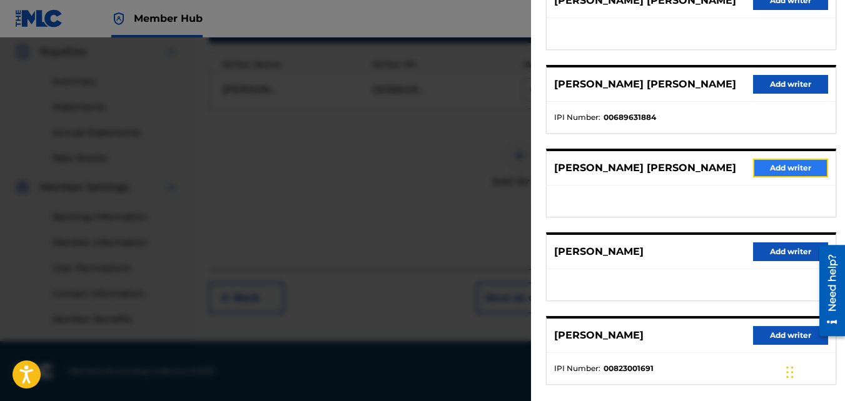
click at [790, 166] on button "Add writer" at bounding box center [790, 168] width 75 height 19
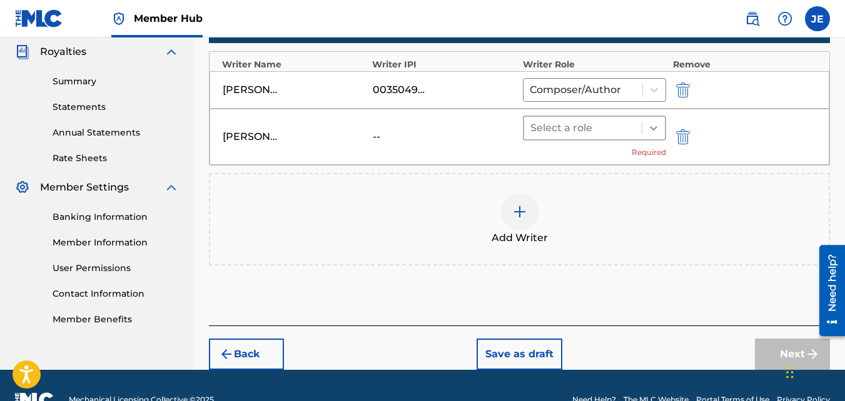
click at [656, 129] on icon at bounding box center [653, 128] width 13 height 13
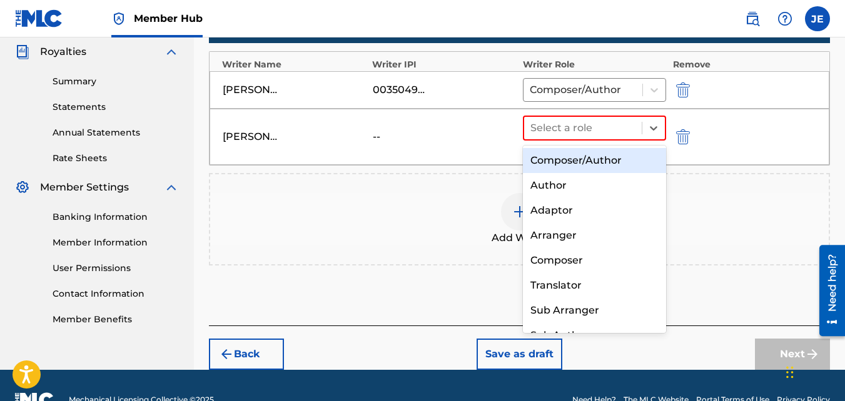
click at [587, 160] on div "Composer/Author" at bounding box center [595, 160] width 144 height 25
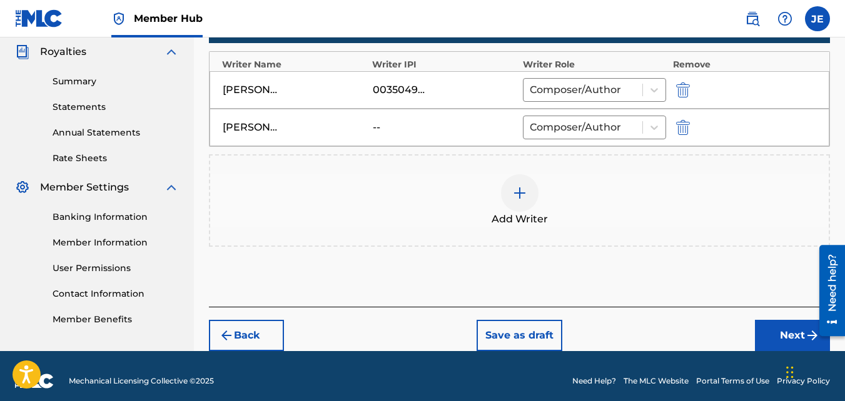
click at [525, 192] on img at bounding box center [519, 193] width 15 height 15
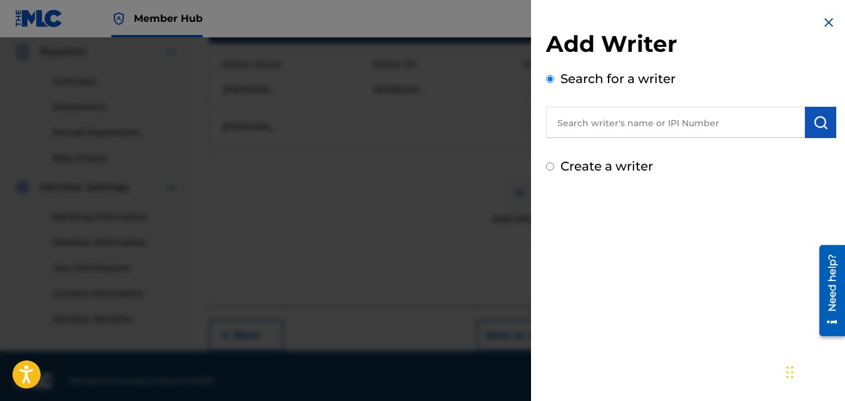
click at [680, 123] on input "text" at bounding box center [675, 122] width 259 height 31
type input "<"
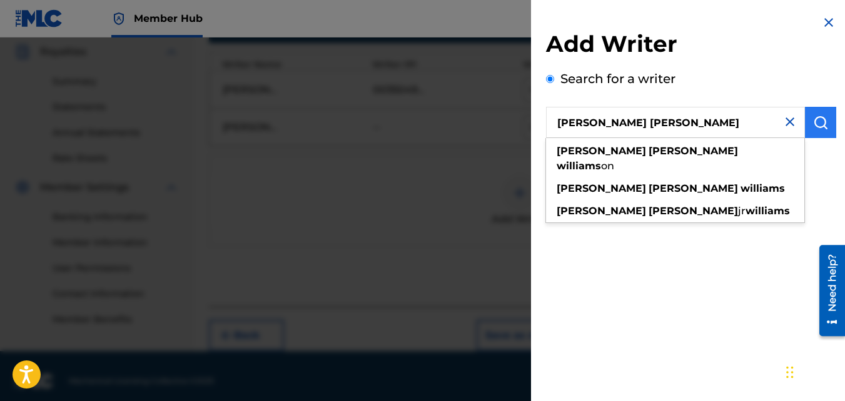
type input "Michael Anthony Williams"
click at [813, 124] on img "submit" at bounding box center [820, 122] width 15 height 15
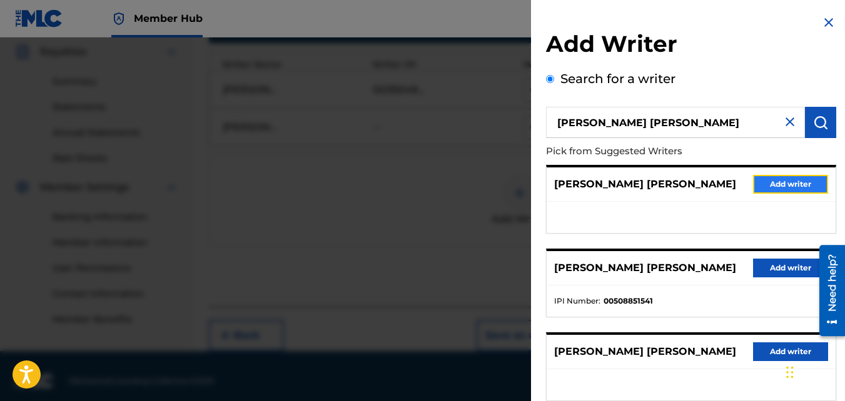
click at [770, 183] on button "Add writer" at bounding box center [790, 184] width 75 height 19
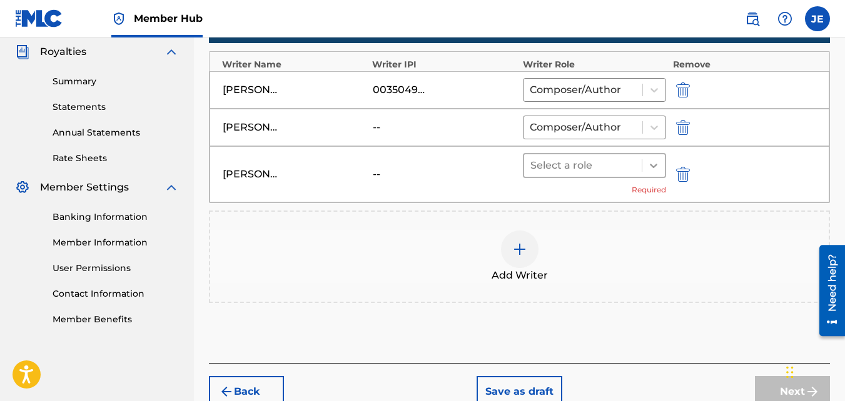
click at [655, 166] on icon at bounding box center [654, 166] width 8 height 4
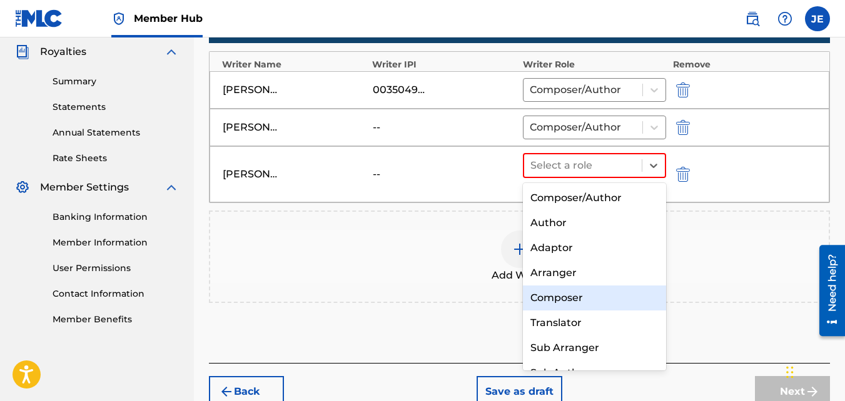
click at [557, 296] on div "Composer" at bounding box center [595, 298] width 144 height 25
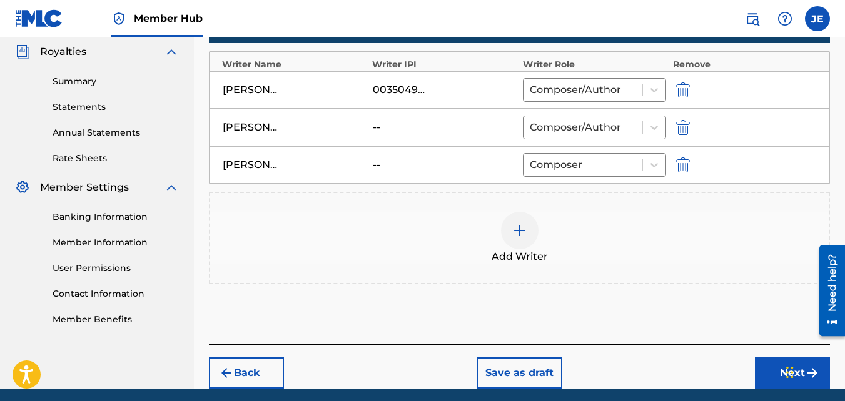
click at [521, 230] on img at bounding box center [519, 230] width 15 height 15
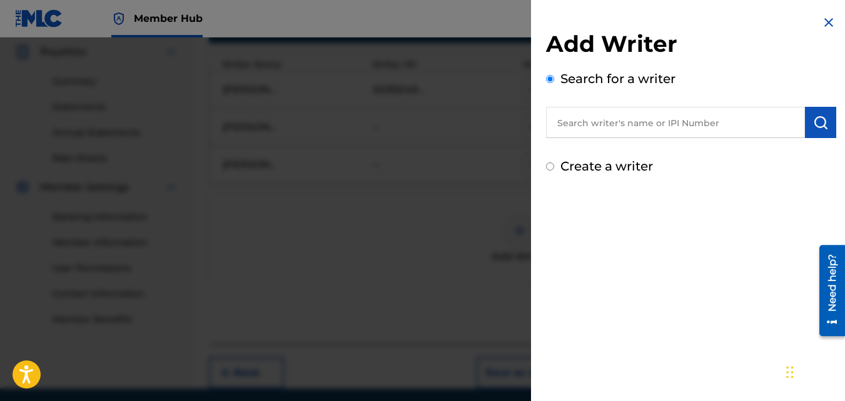
click at [674, 123] on input "text" at bounding box center [675, 122] width 259 height 31
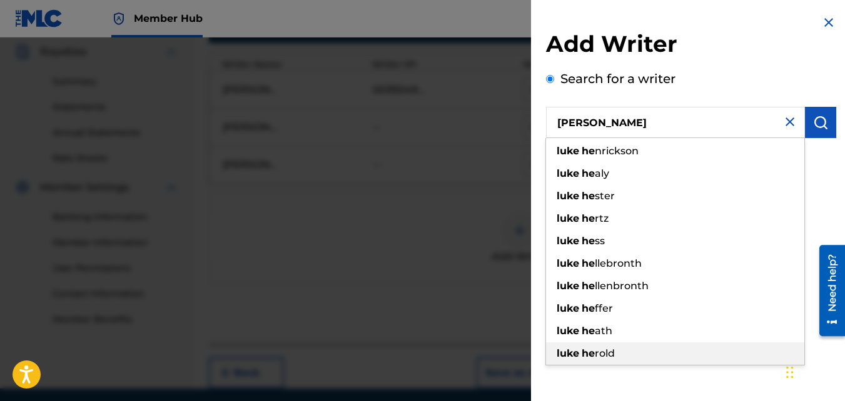
click at [625, 356] on div "luke he rold" at bounding box center [675, 354] width 258 height 23
type input "[PERSON_NAME]"
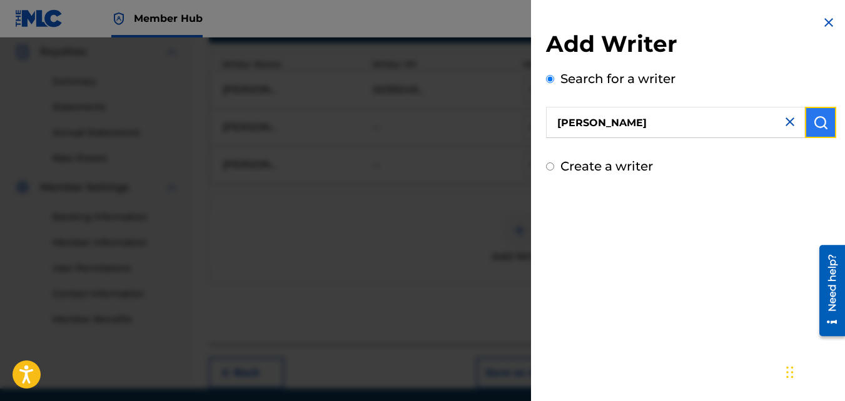
click at [817, 124] on img "submit" at bounding box center [820, 122] width 15 height 15
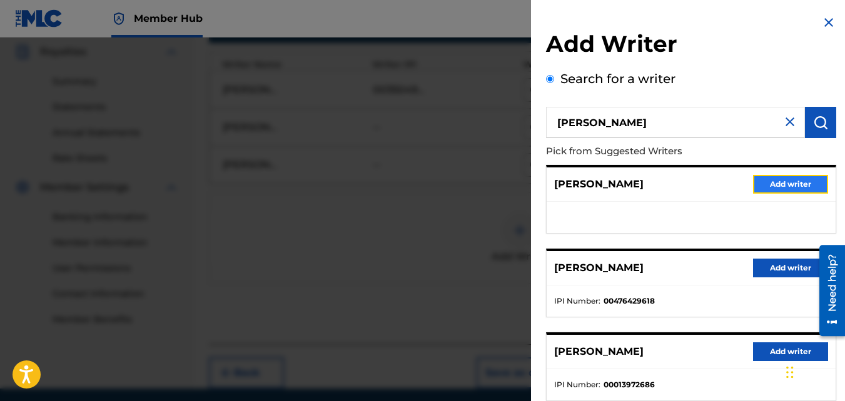
click at [786, 181] on button "Add writer" at bounding box center [790, 184] width 75 height 19
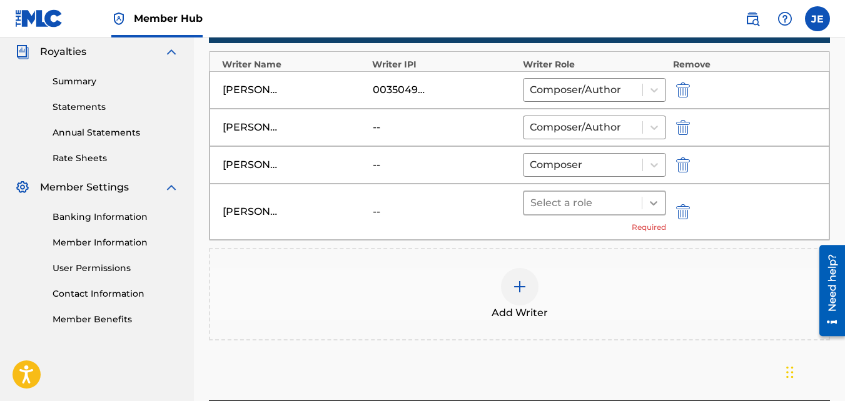
click at [654, 205] on icon at bounding box center [654, 203] width 8 height 4
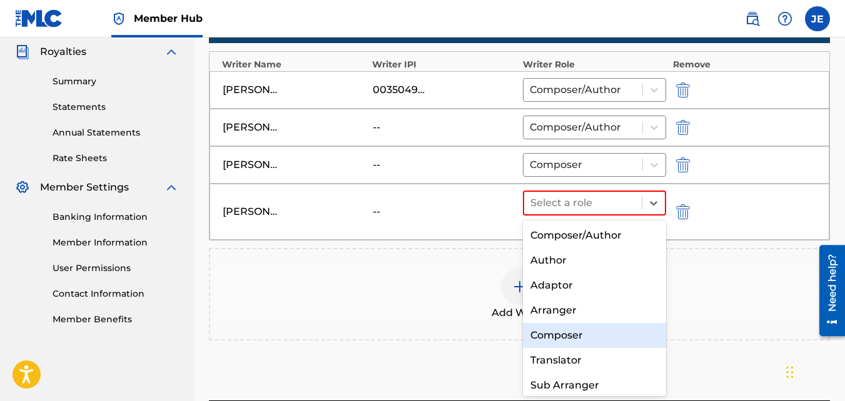
click at [583, 334] on div "Composer" at bounding box center [595, 335] width 144 height 25
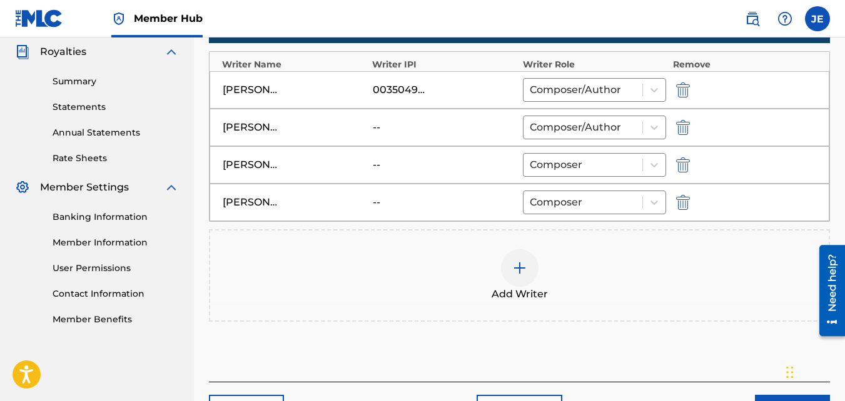
click at [650, 241] on div "Add Writer" at bounding box center [519, 275] width 621 height 93
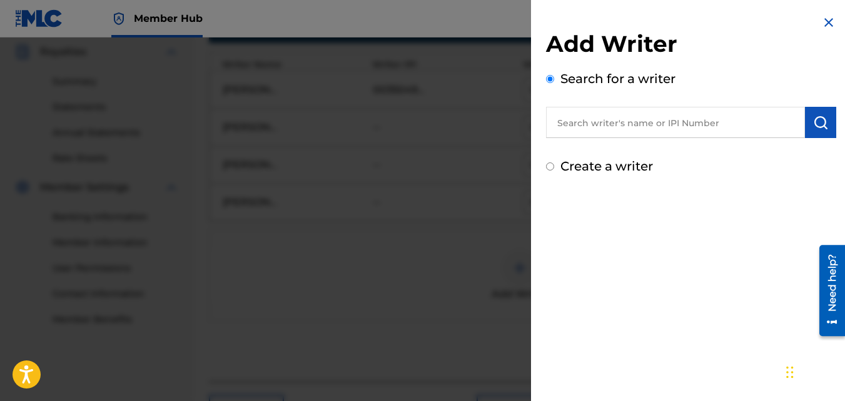
click at [825, 23] on img at bounding box center [828, 22] width 15 height 15
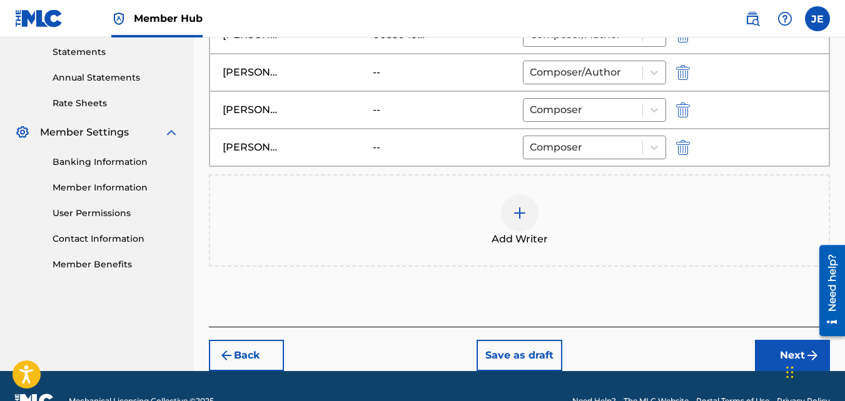
scroll to position [459, 0]
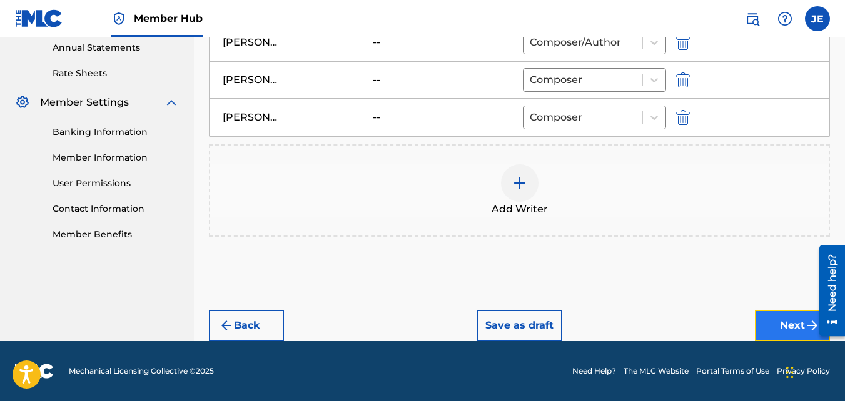
click at [777, 324] on button "Next" at bounding box center [792, 325] width 75 height 31
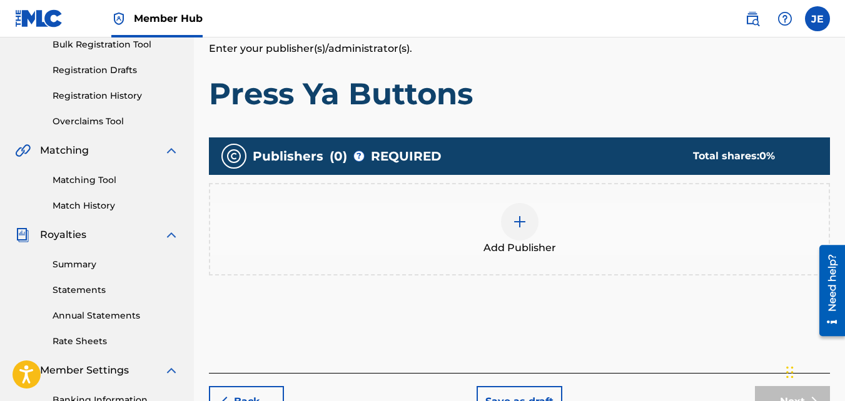
scroll to position [306, 0]
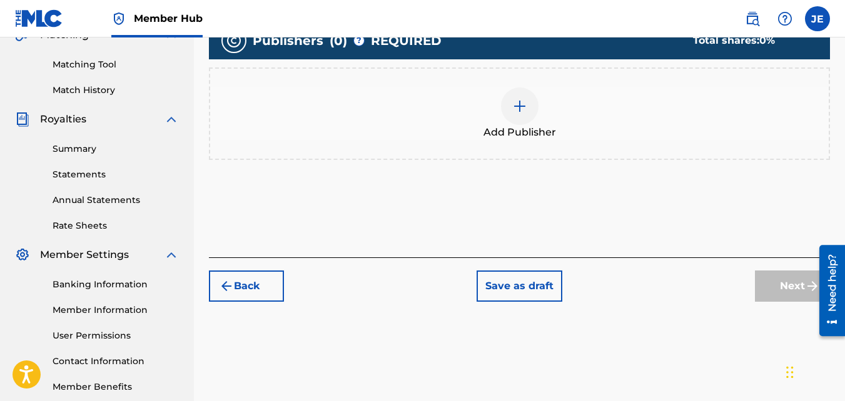
click at [520, 111] on img at bounding box center [519, 106] width 15 height 15
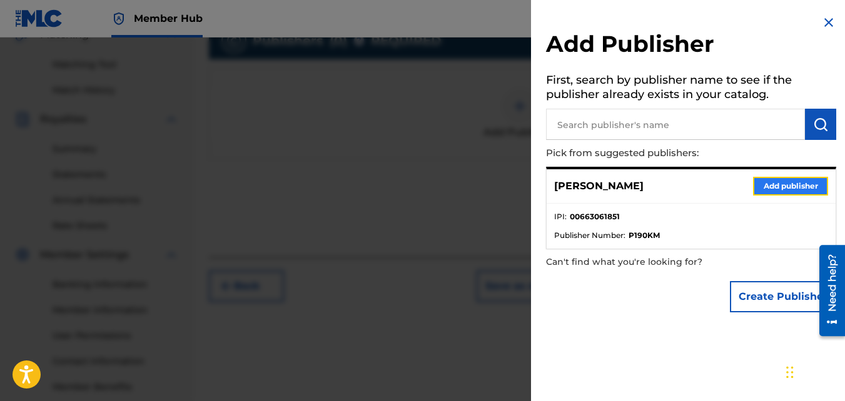
click at [782, 184] on button "Add publisher" at bounding box center [790, 186] width 75 height 19
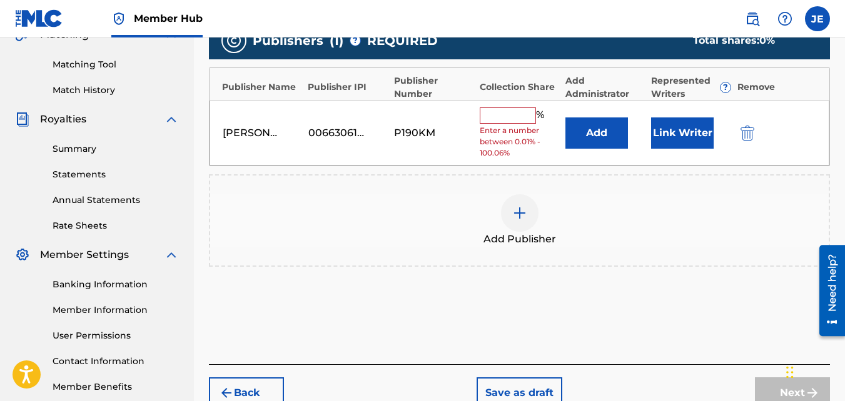
click at [519, 121] on input "text" at bounding box center [508, 116] width 56 height 16
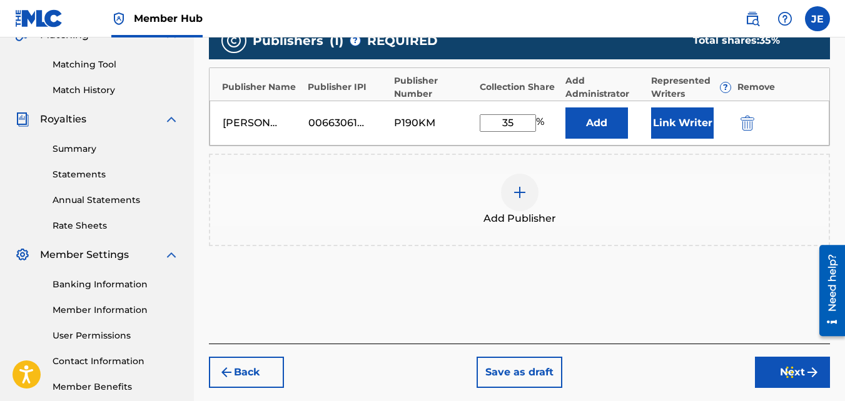
type input "35"
click at [573, 168] on div "Add Publisher" at bounding box center [519, 200] width 621 height 93
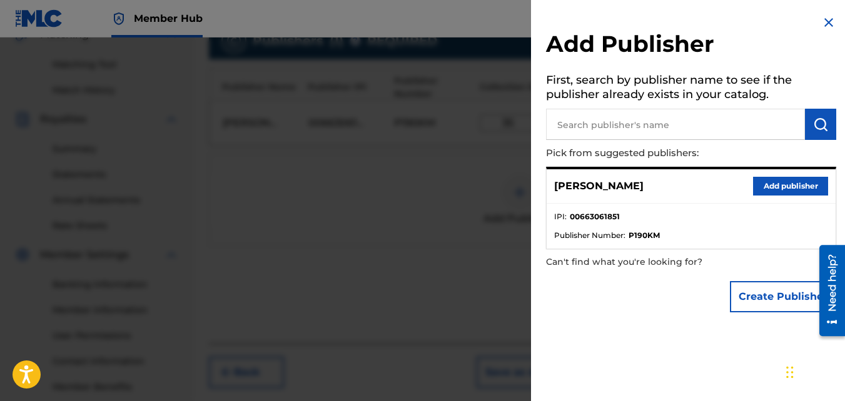
click at [821, 21] on img at bounding box center [828, 22] width 15 height 15
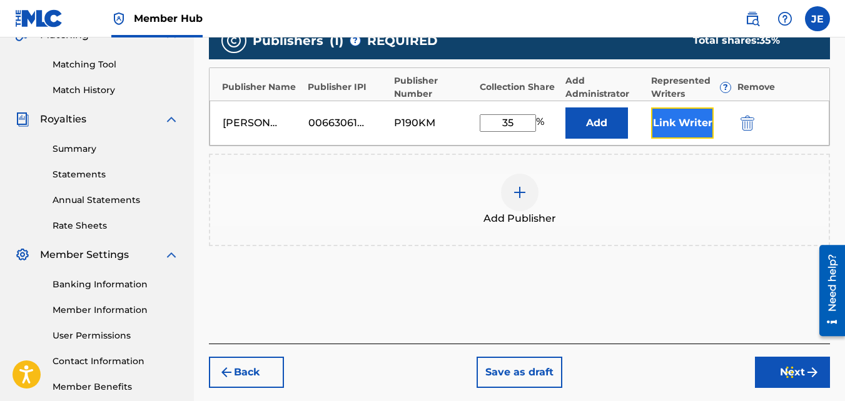
click at [673, 122] on button "Link Writer" at bounding box center [682, 123] width 63 height 31
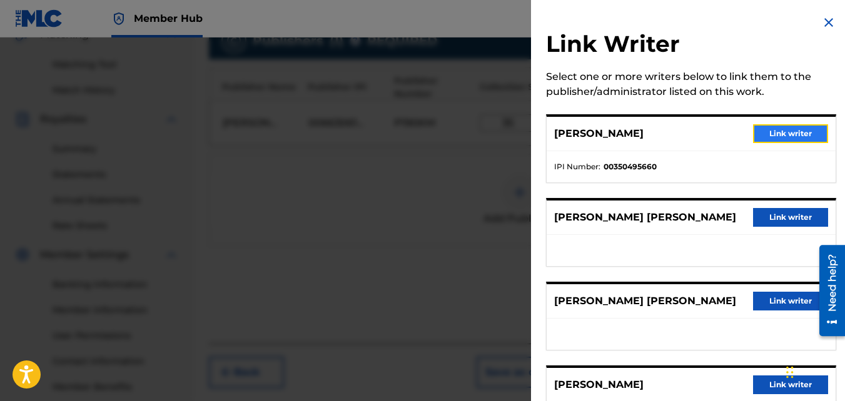
click at [783, 133] on button "Link writer" at bounding box center [790, 133] width 75 height 19
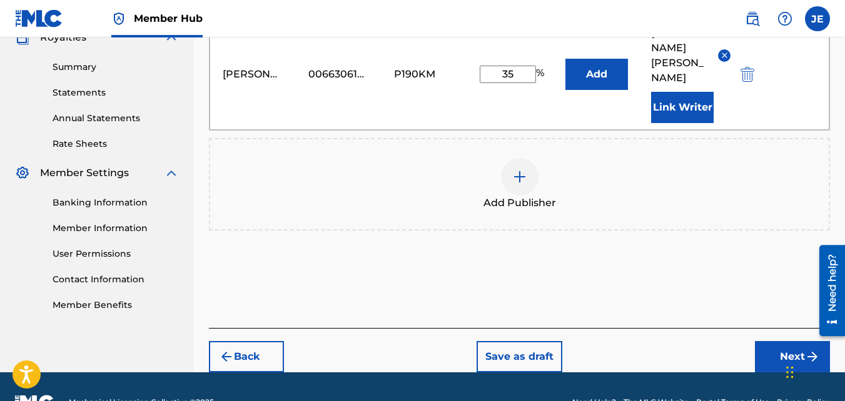
scroll to position [389, 0]
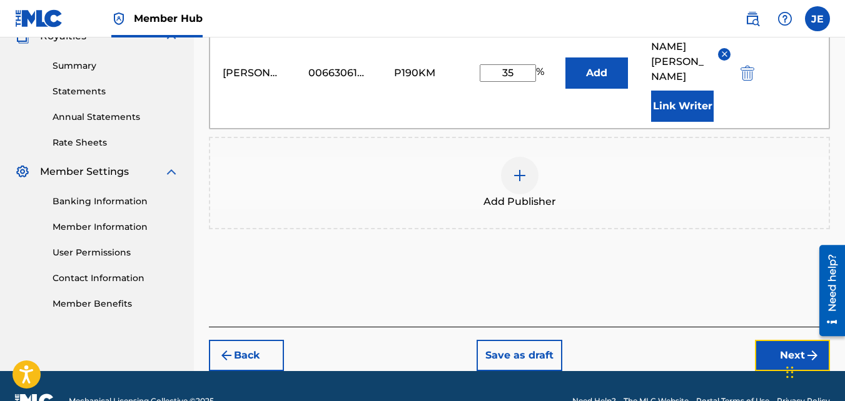
click at [789, 340] on button "Next" at bounding box center [792, 355] width 75 height 31
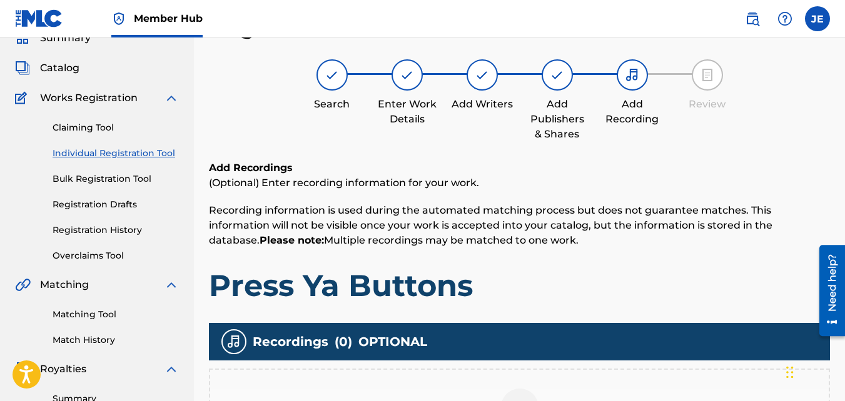
scroll to position [369, 0]
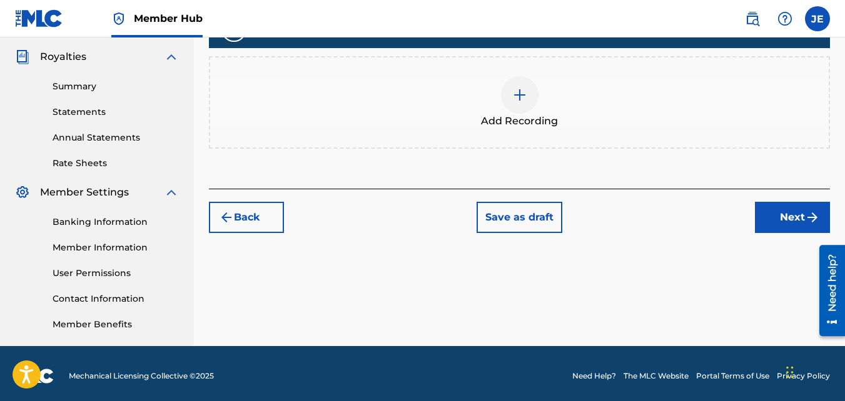
click at [518, 96] on img at bounding box center [519, 95] width 15 height 15
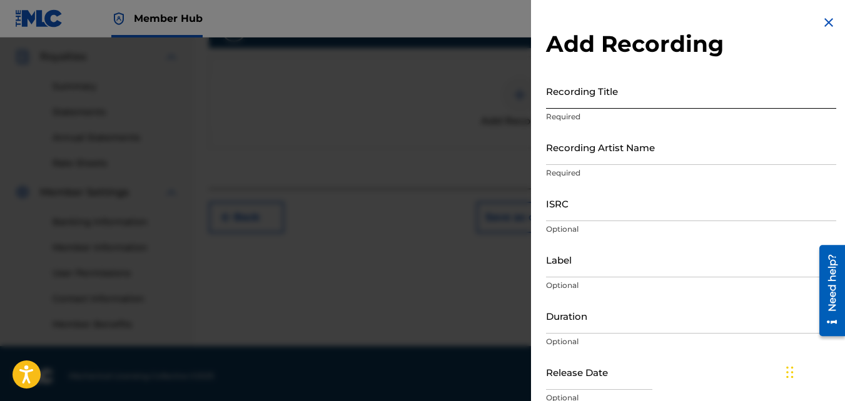
click at [573, 101] on input "Recording Title" at bounding box center [691, 91] width 290 height 36
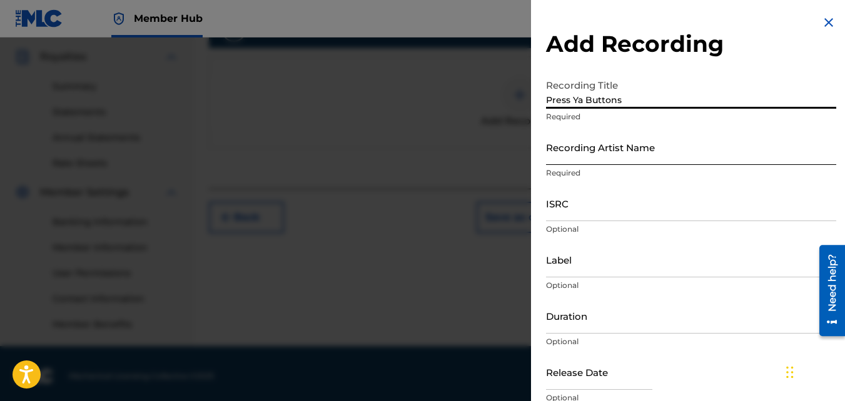
type input "Press Ya Buttons"
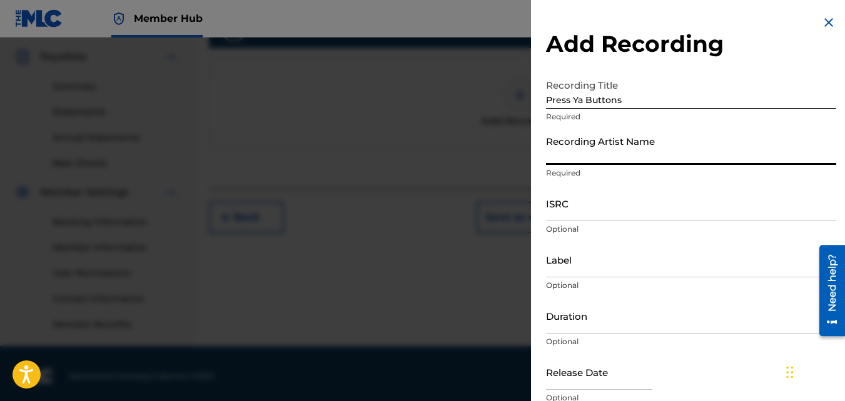
click at [581, 158] on input "Recording Artist Name" at bounding box center [691, 147] width 290 height 36
type input "[PERSON_NAME]"
type input "MH Music/ MuseArts Entertainment"
type input "03:48"
type input "August 1 2025"
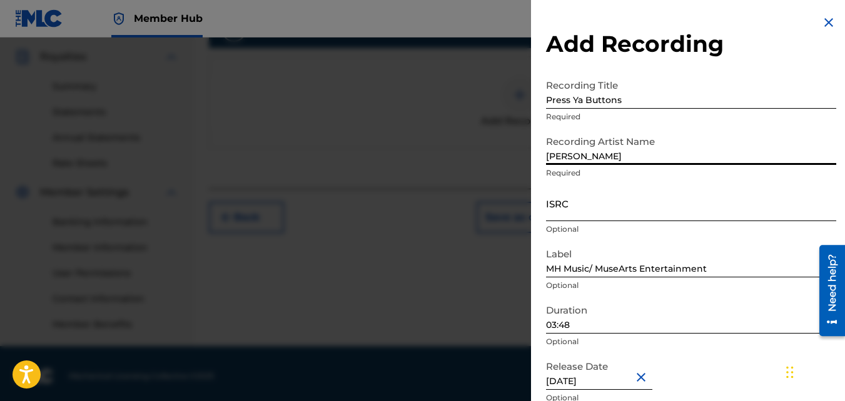
click at [607, 208] on input "ISRC" at bounding box center [691, 204] width 290 height 36
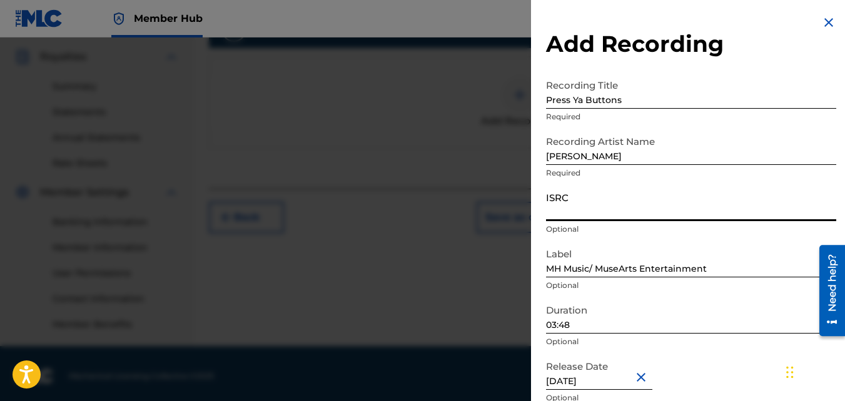
paste input "QZNMT2587796"
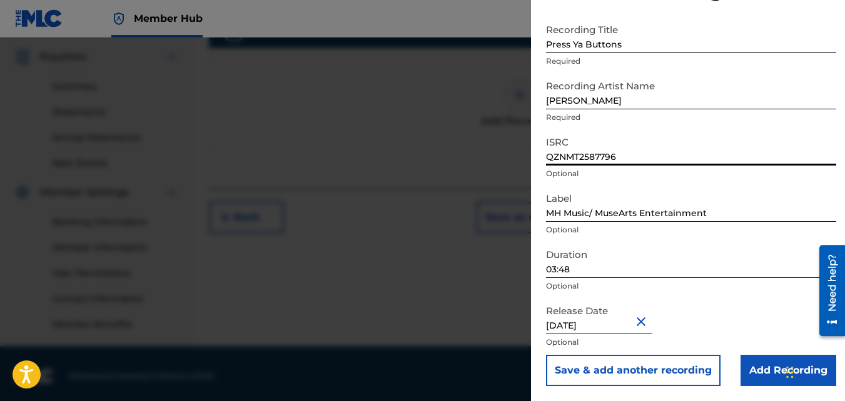
type input "QZNMT2587796"
click at [556, 266] on input "03:48" at bounding box center [691, 261] width 290 height 36
click at [568, 266] on input "02:48" at bounding box center [691, 261] width 290 height 36
type input "02:45"
click at [647, 323] on button "Close" at bounding box center [642, 322] width 19 height 38
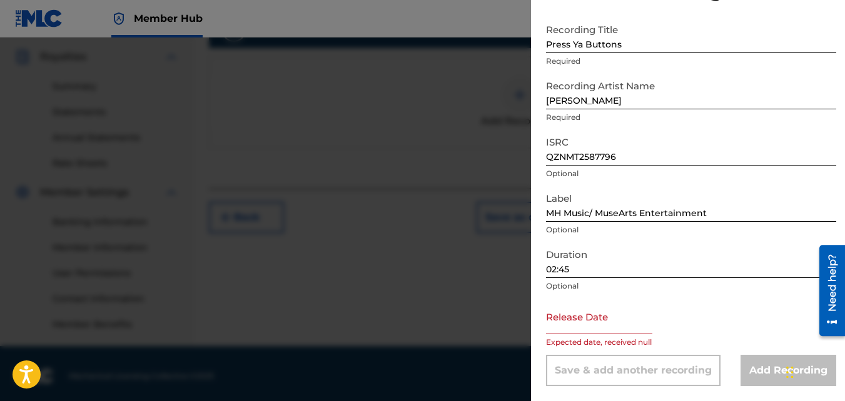
click at [617, 326] on input "text" at bounding box center [599, 317] width 106 height 36
select select "8"
select select "2025"
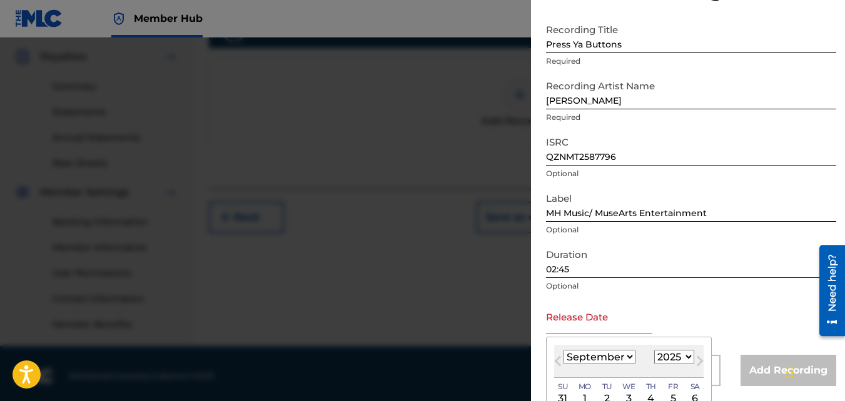
click at [626, 359] on select "January February March April May June July August September October November De…" at bounding box center [599, 357] width 72 height 14
select select "5"
click at [563, 350] on select "January February March April May June July August September October November De…" at bounding box center [599, 357] width 72 height 14
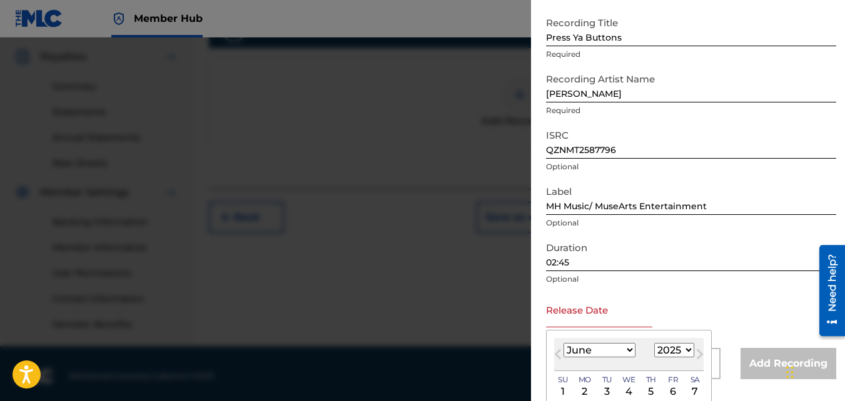
scroll to position [155, 0]
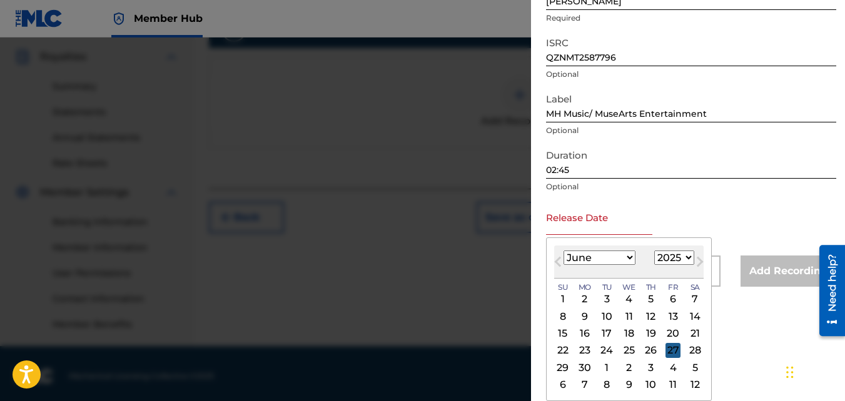
click at [670, 353] on div "27" at bounding box center [672, 350] width 15 height 15
type input "[DATE]"
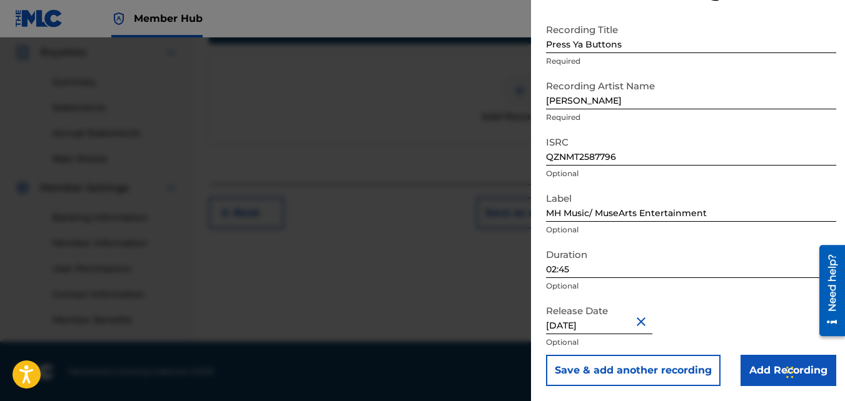
scroll to position [374, 0]
click at [772, 366] on input "Add Recording" at bounding box center [788, 370] width 96 height 31
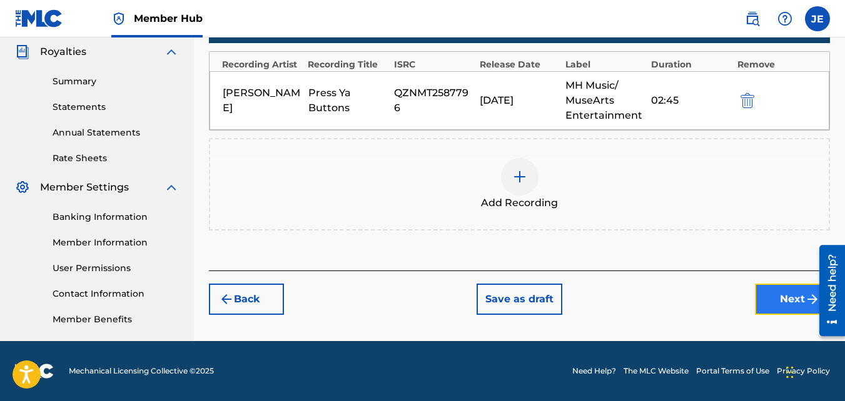
click at [785, 303] on button "Next" at bounding box center [792, 299] width 75 height 31
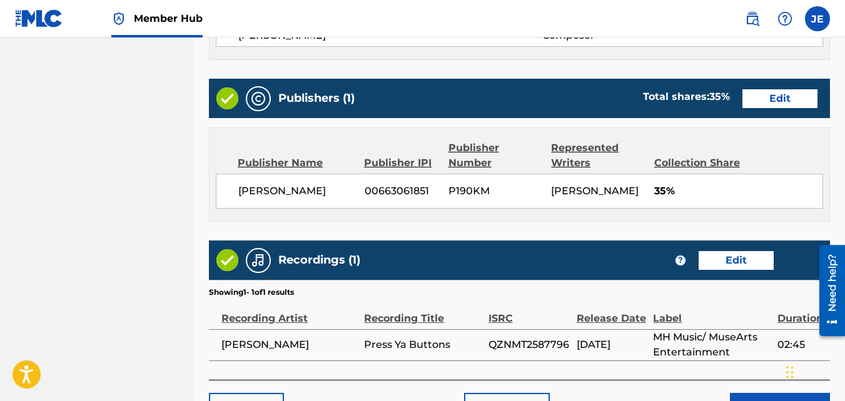
scroll to position [716, 0]
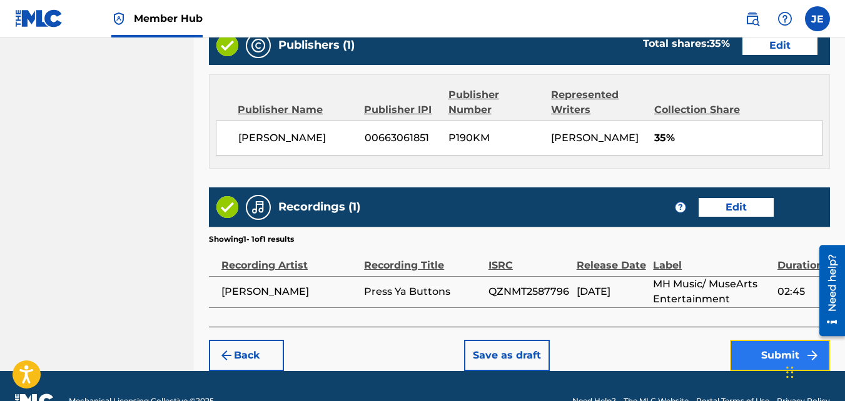
click at [779, 340] on button "Submit" at bounding box center [780, 355] width 100 height 31
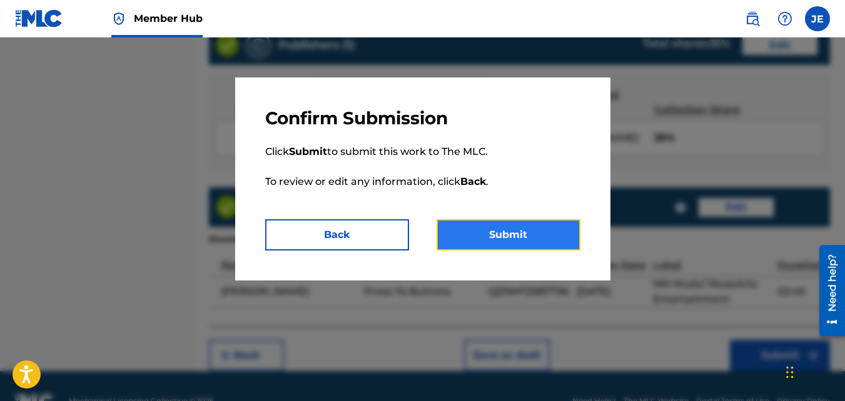
click at [523, 239] on button "Submit" at bounding box center [508, 234] width 144 height 31
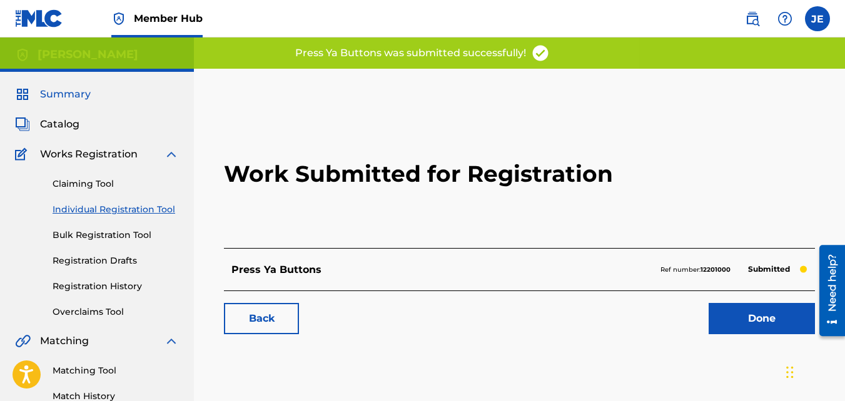
click at [78, 92] on span "Summary" at bounding box center [65, 94] width 51 height 15
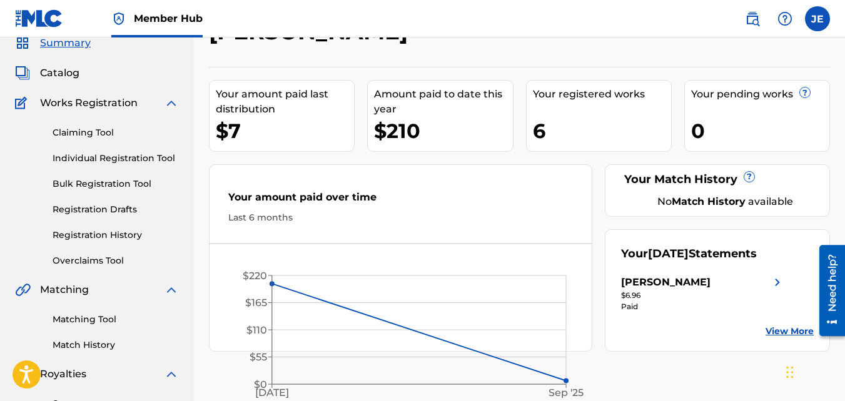
scroll to position [125, 0]
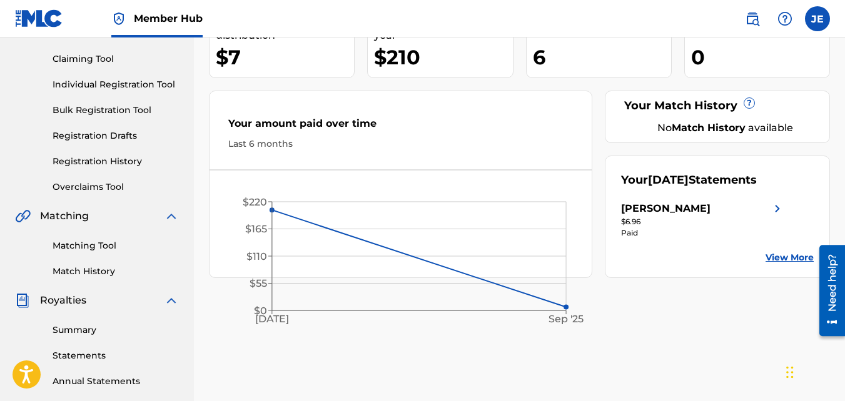
click at [771, 216] on img at bounding box center [777, 208] width 15 height 15
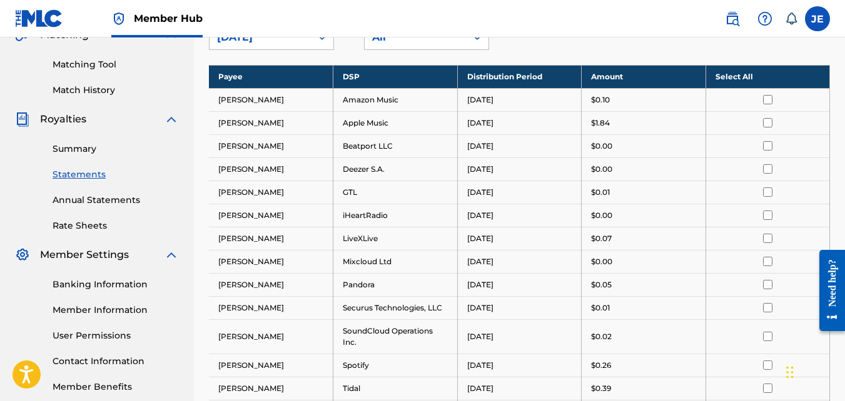
scroll to position [137, 0]
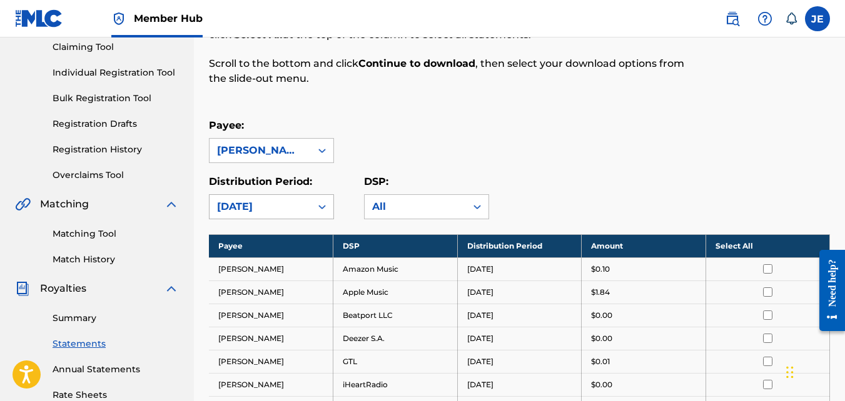
click at [323, 206] on icon at bounding box center [322, 207] width 13 height 13
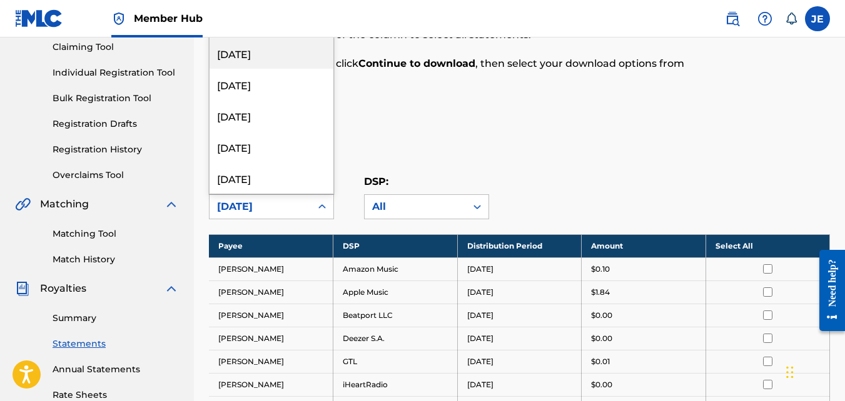
click at [276, 54] on div "[DATE]" at bounding box center [271, 53] width 124 height 31
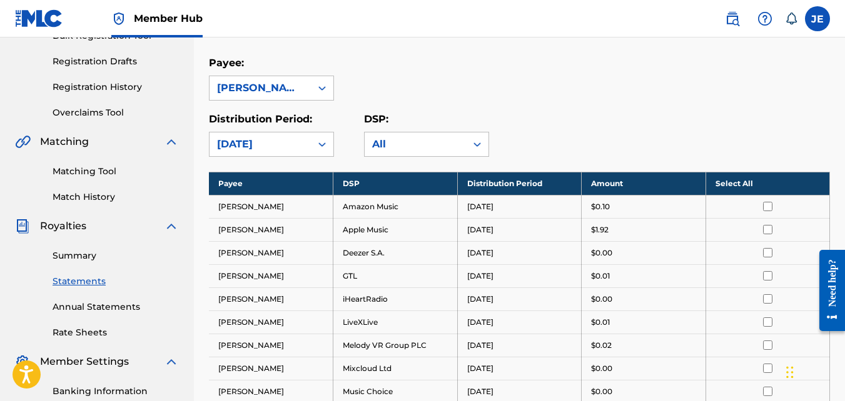
scroll to position [58, 0]
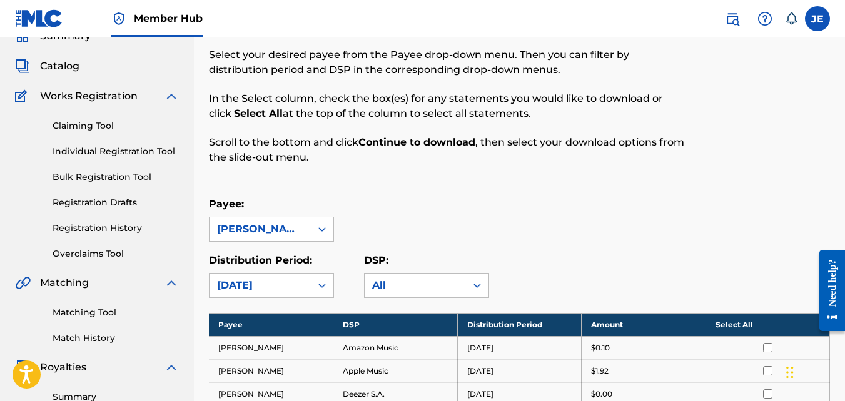
click at [324, 287] on icon at bounding box center [322, 285] width 13 height 13
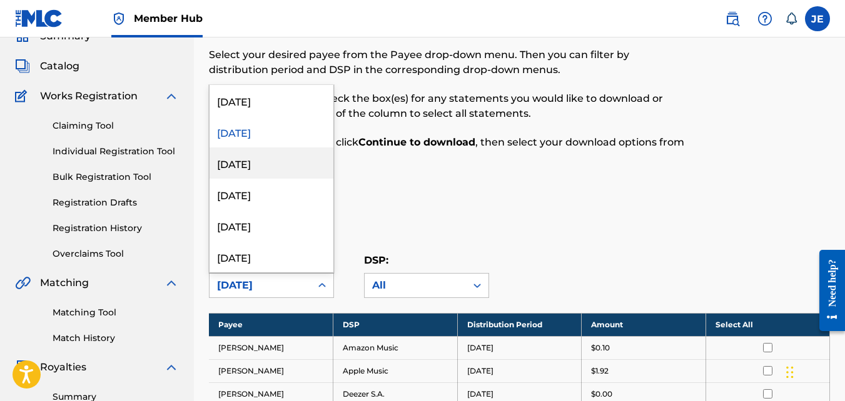
click at [257, 163] on div "[DATE]" at bounding box center [271, 163] width 124 height 31
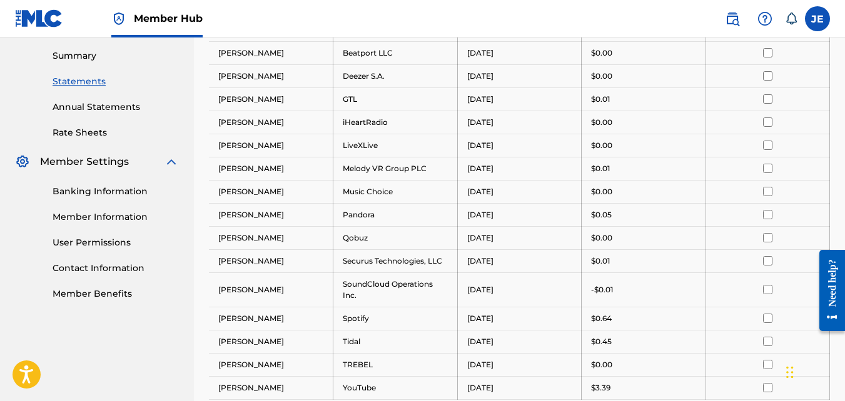
scroll to position [246, 0]
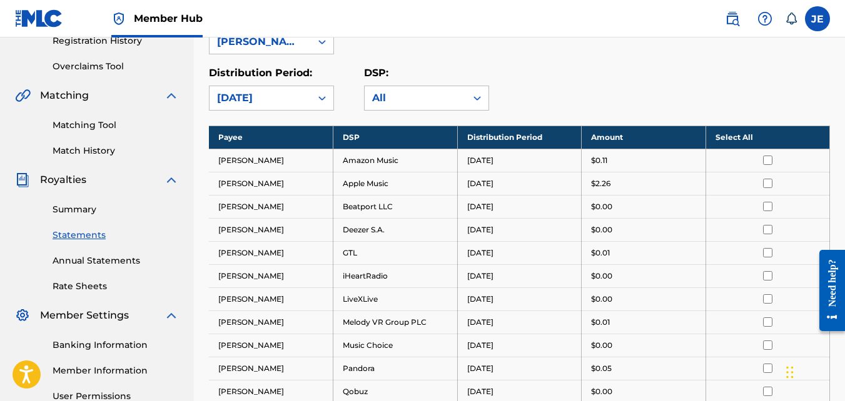
click at [322, 96] on icon at bounding box center [322, 98] width 13 height 13
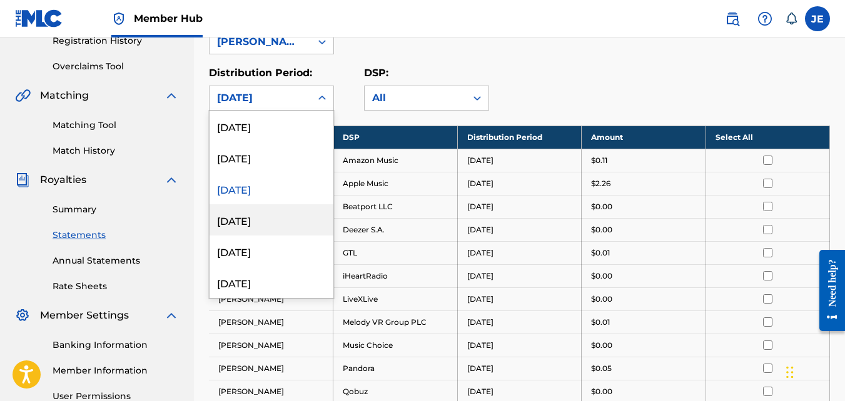
click at [258, 219] on div "[DATE]" at bounding box center [271, 219] width 124 height 31
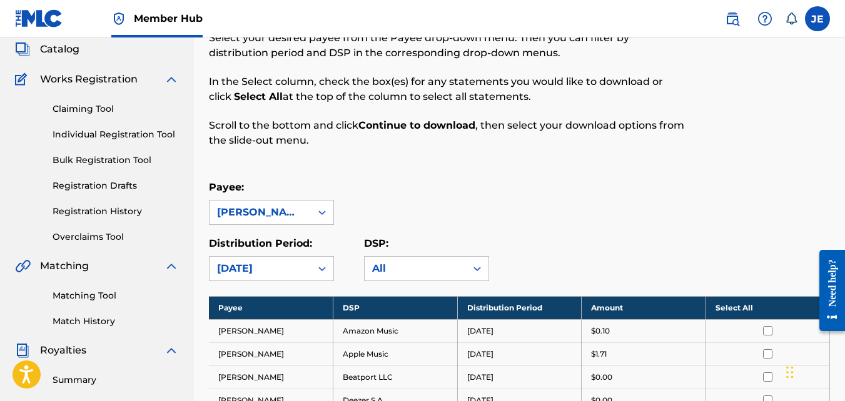
scroll to position [35, 0]
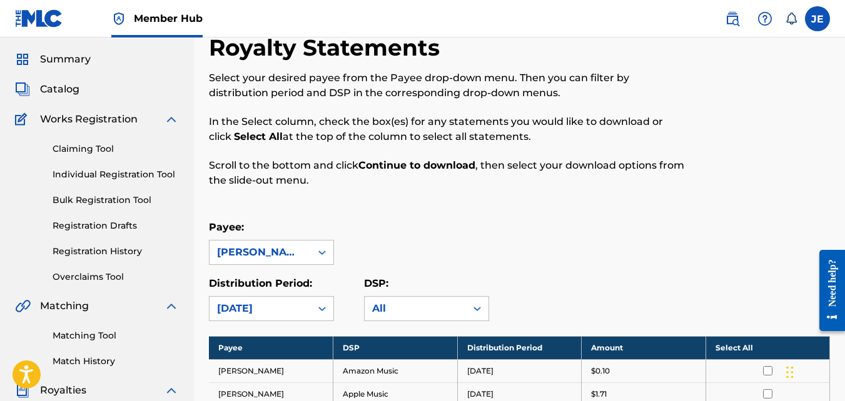
click at [320, 308] on icon at bounding box center [322, 309] width 8 height 4
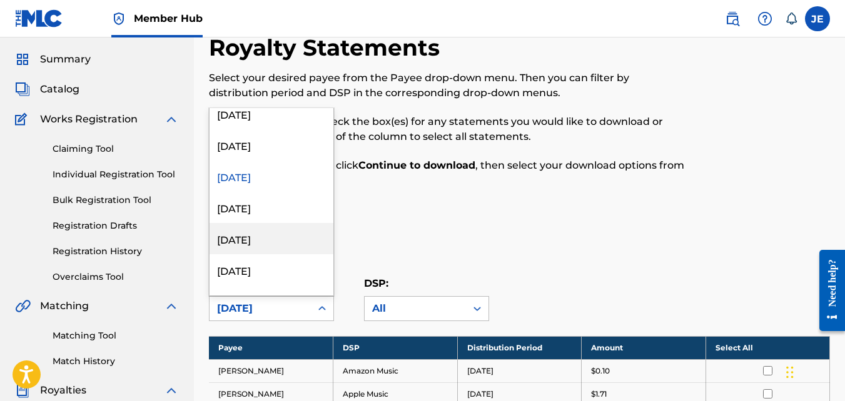
scroll to position [63, 0]
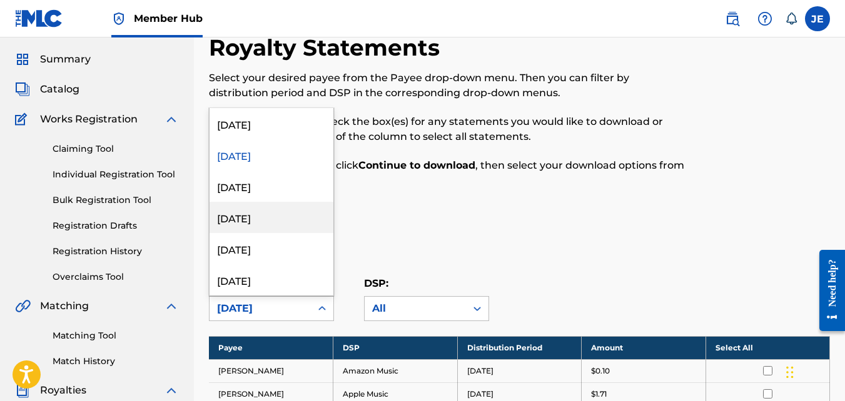
click at [273, 219] on div "[DATE]" at bounding box center [271, 217] width 124 height 31
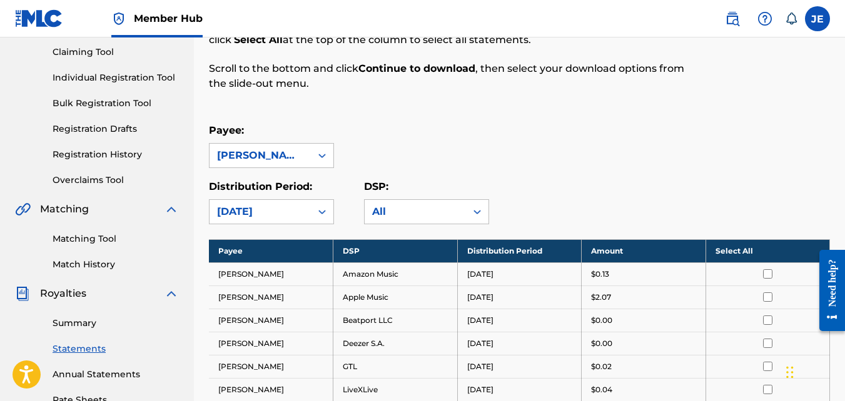
scroll to position [0, 0]
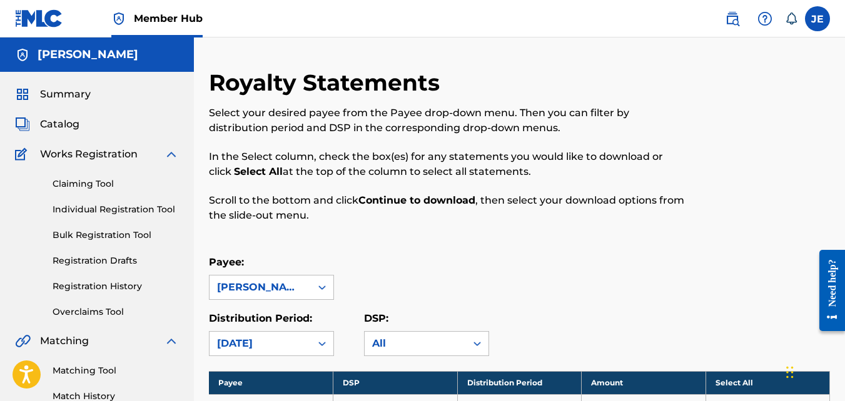
click at [320, 344] on icon at bounding box center [322, 344] width 8 height 4
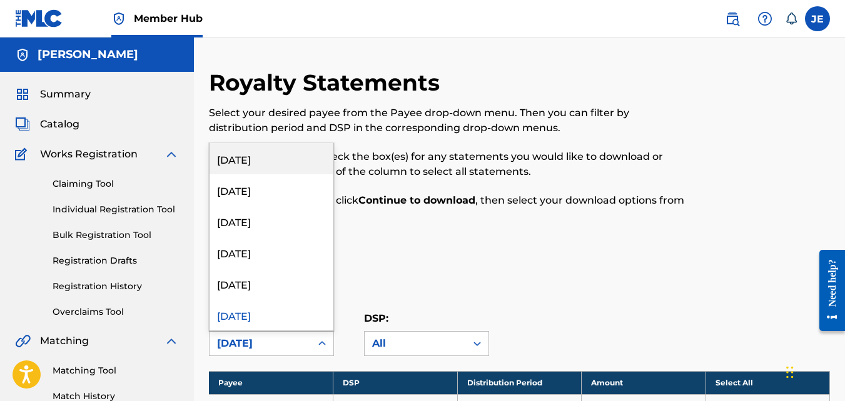
click at [279, 162] on div "[DATE]" at bounding box center [271, 158] width 124 height 31
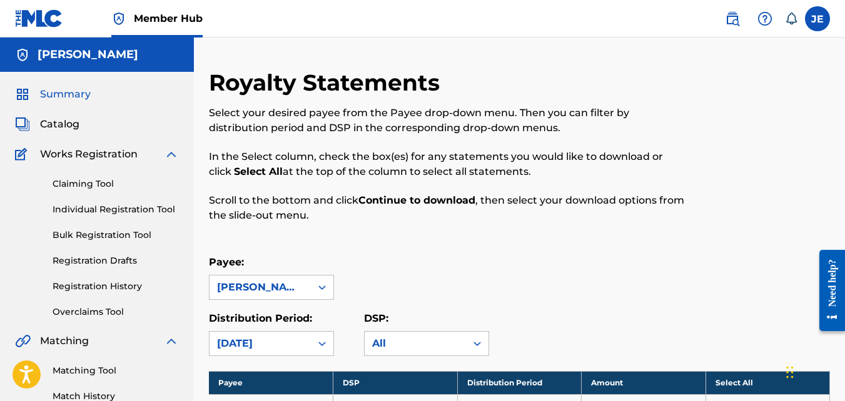
click at [72, 94] on span "Summary" at bounding box center [65, 94] width 51 height 15
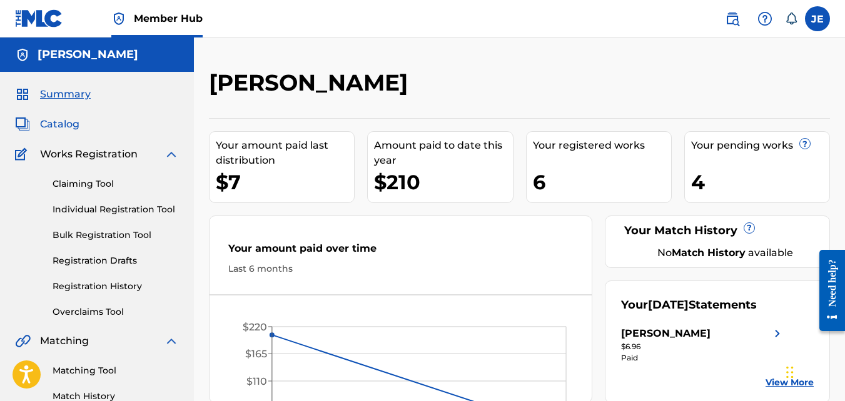
click at [71, 121] on span "Catalog" at bounding box center [59, 124] width 39 height 15
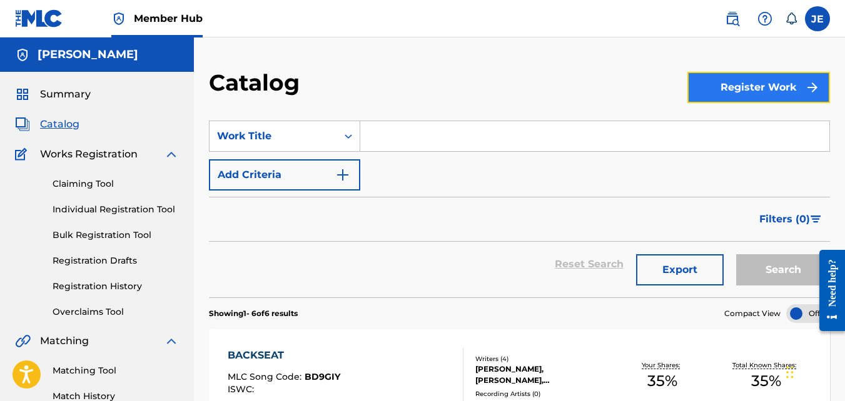
click at [759, 85] on button "Register Work" at bounding box center [758, 87] width 143 height 31
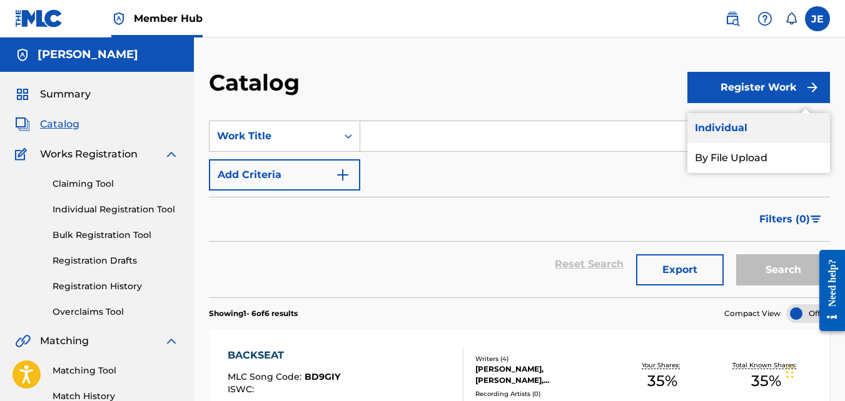
click at [723, 126] on link "Individual" at bounding box center [758, 128] width 143 height 30
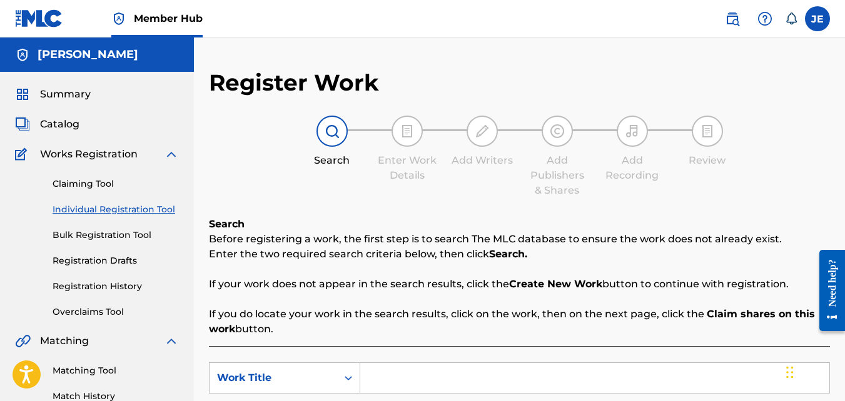
scroll to position [250, 0]
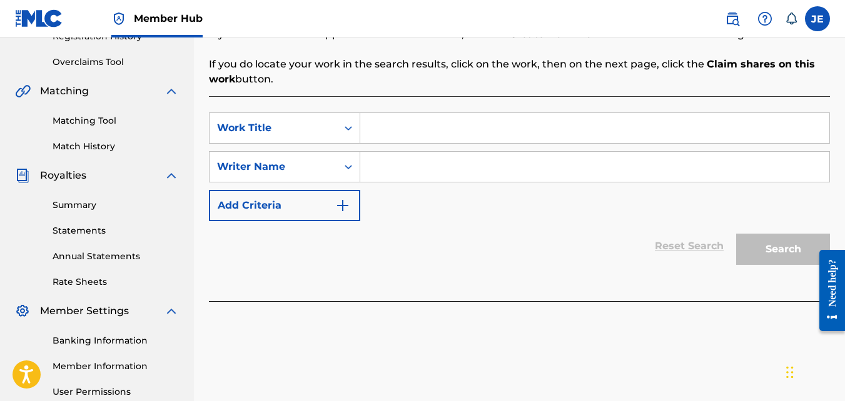
click at [441, 125] on input "Search Form" at bounding box center [594, 128] width 469 height 30
type input "See U Work"
click at [409, 167] on input "Search Form" at bounding box center [594, 167] width 469 height 30
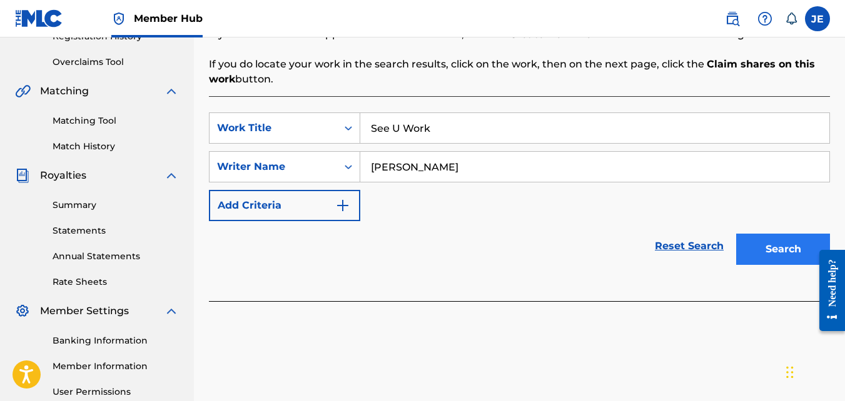
type input "[PERSON_NAME]"
click at [762, 244] on button "Search" at bounding box center [783, 249] width 94 height 31
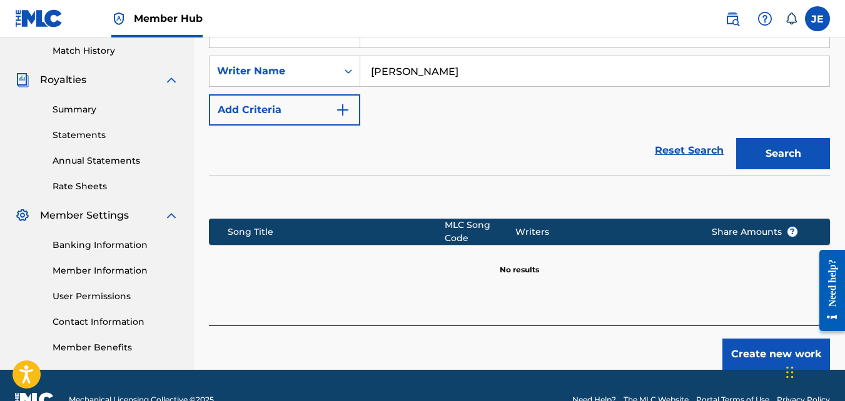
scroll to position [374, 0]
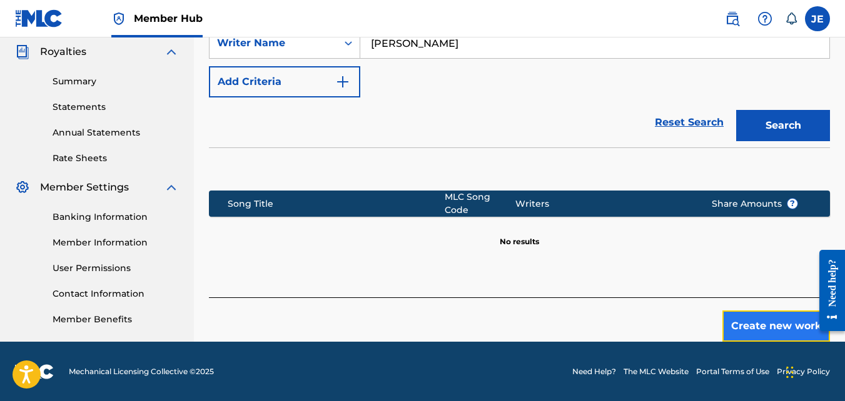
click at [754, 314] on button "Create new work" at bounding box center [776, 326] width 108 height 31
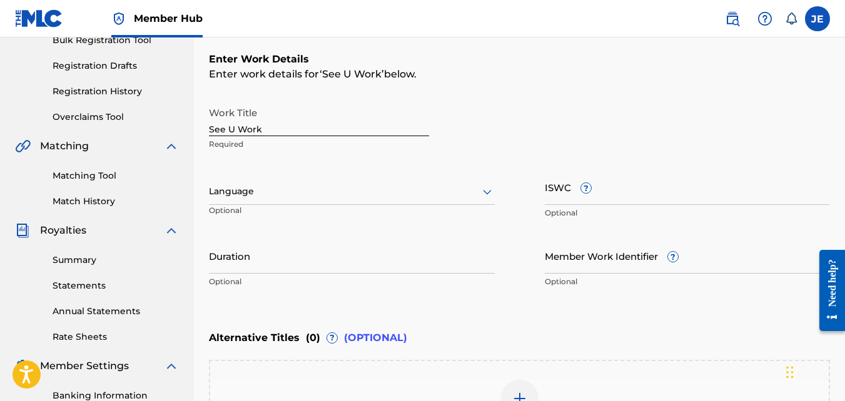
scroll to position [194, 0]
click at [331, 197] on div at bounding box center [352, 192] width 286 height 16
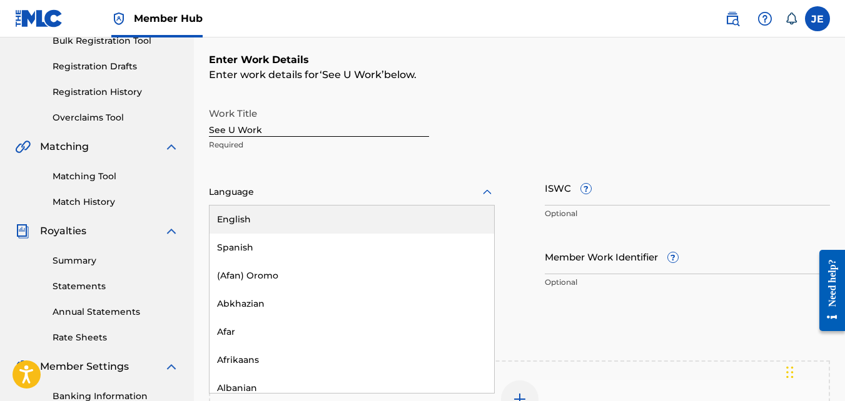
click at [332, 215] on div "English" at bounding box center [351, 220] width 284 height 28
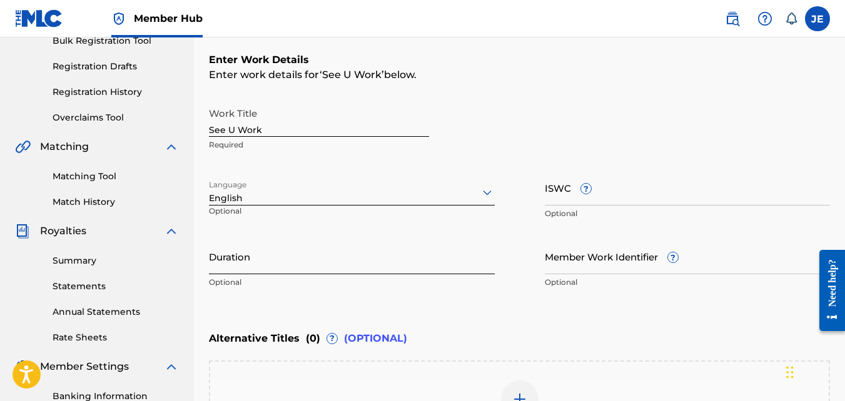
click at [376, 263] on input "Duration" at bounding box center [352, 257] width 286 height 36
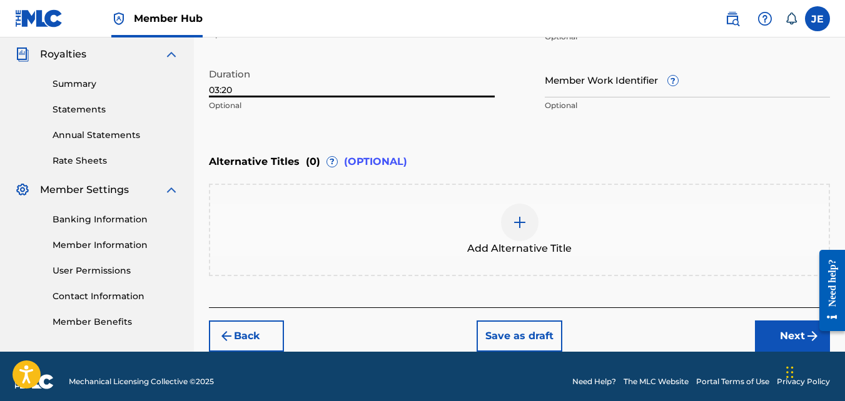
scroll to position [382, 0]
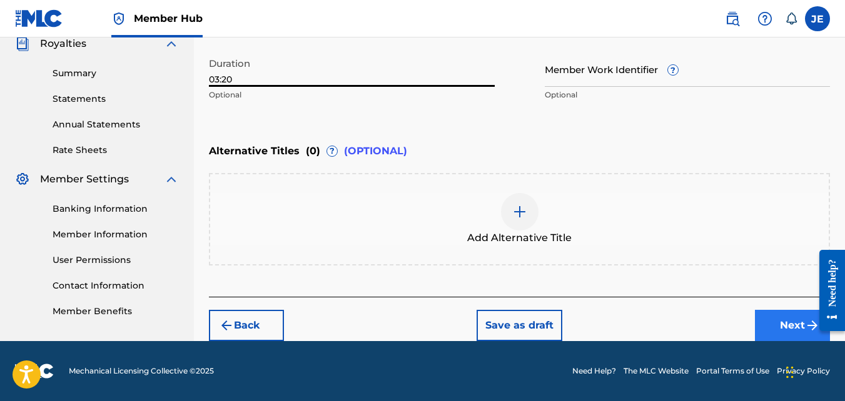
type input "03:20"
click at [777, 326] on button "Next" at bounding box center [792, 325] width 75 height 31
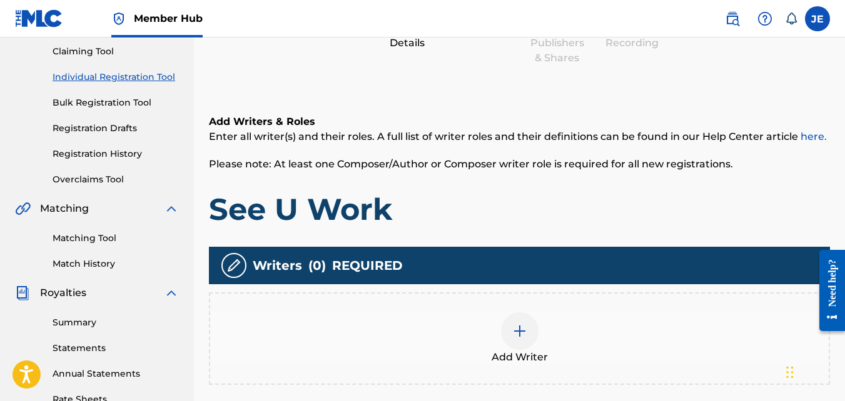
scroll to position [244, 0]
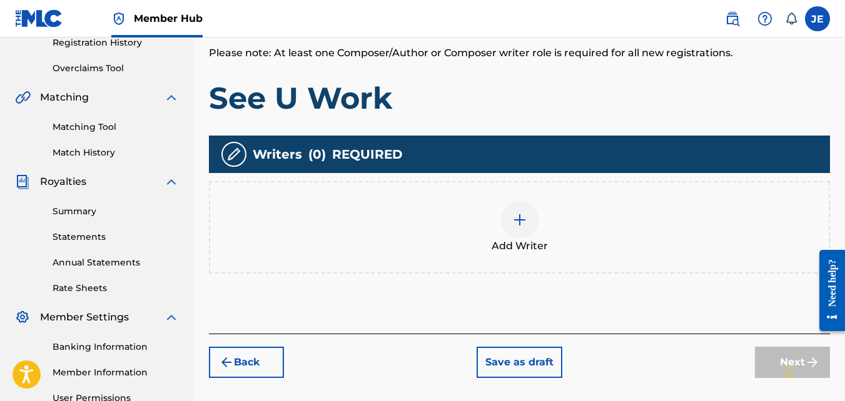
click at [516, 220] on img at bounding box center [519, 220] width 15 height 15
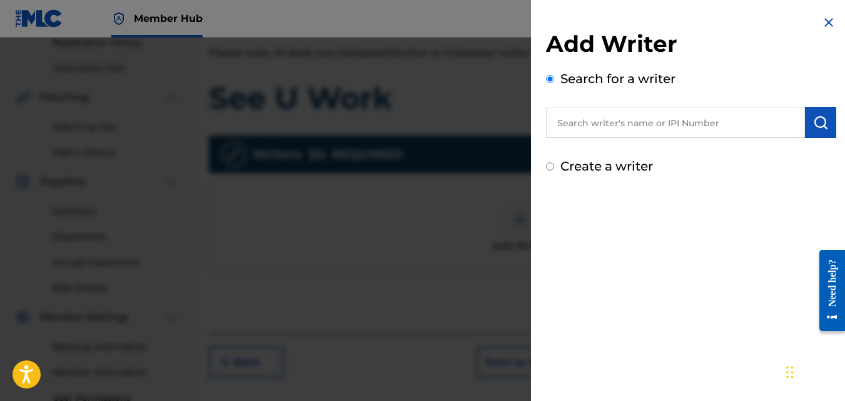
click at [645, 127] on input "text" at bounding box center [675, 122] width 259 height 31
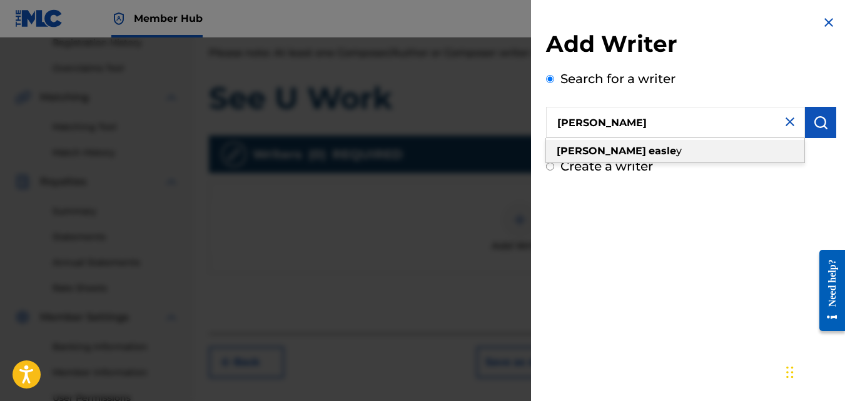
click at [648, 146] on strong "easle" at bounding box center [662, 151] width 28 height 12
type input "[PERSON_NAME]"
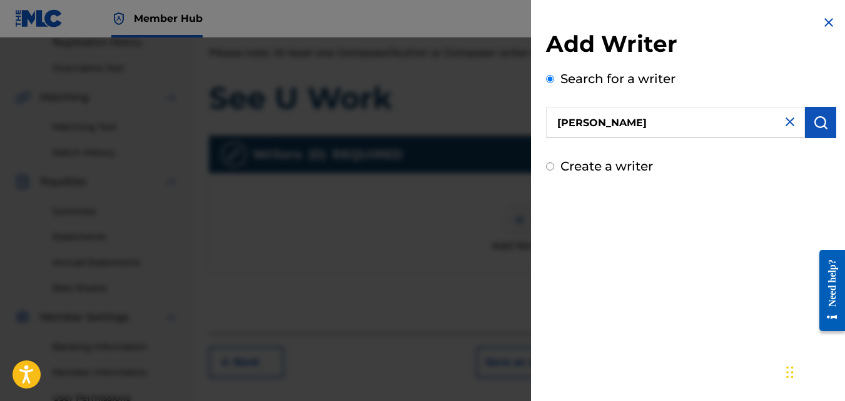
click at [655, 182] on div "Add Writer Search for a writer [PERSON_NAME] Create a writer" at bounding box center [691, 95] width 320 height 191
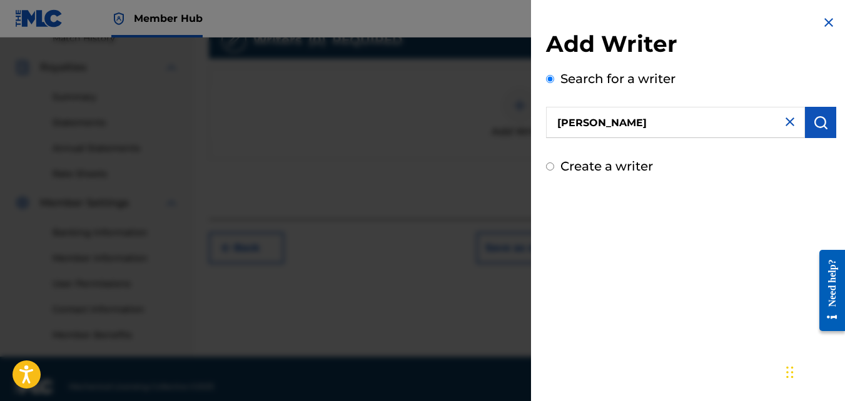
scroll to position [311, 0]
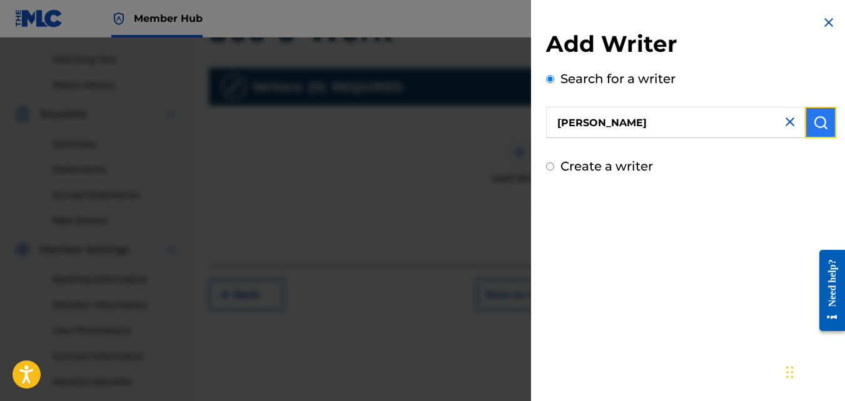
click at [820, 128] on img "submit" at bounding box center [820, 122] width 15 height 15
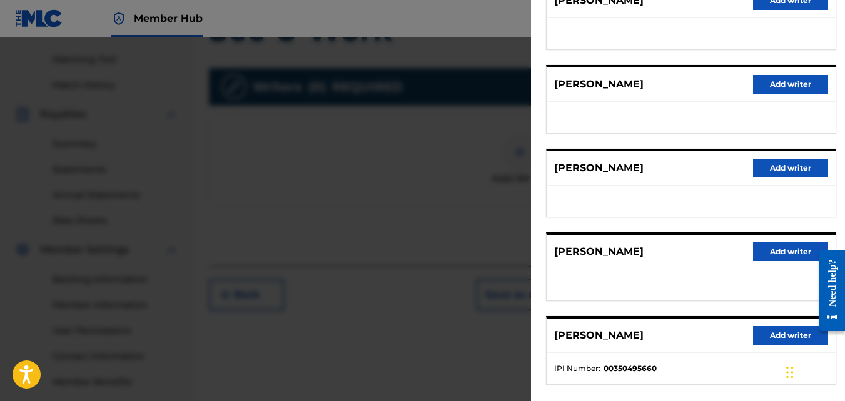
scroll to position [246, 0]
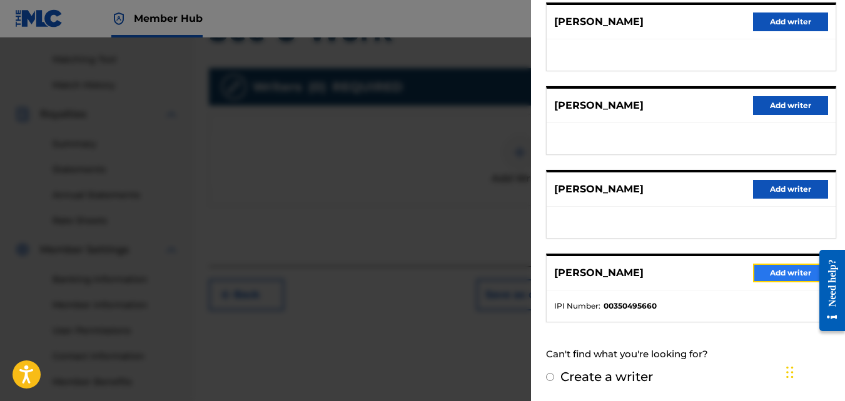
click at [781, 277] on button "Add writer" at bounding box center [790, 273] width 75 height 19
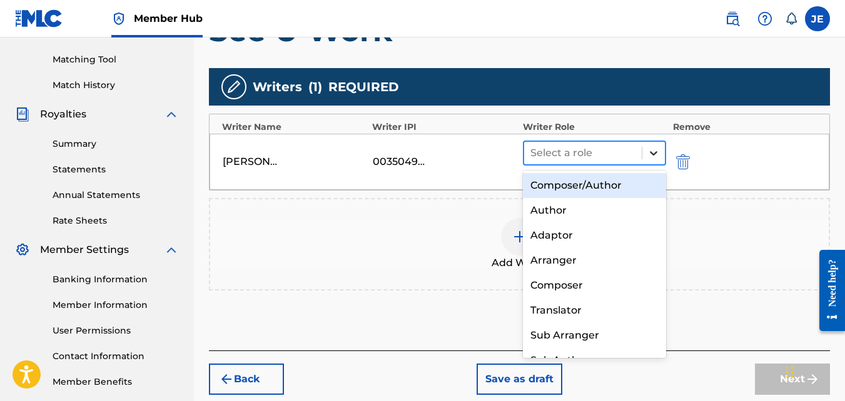
click at [649, 148] on icon at bounding box center [653, 153] width 13 height 13
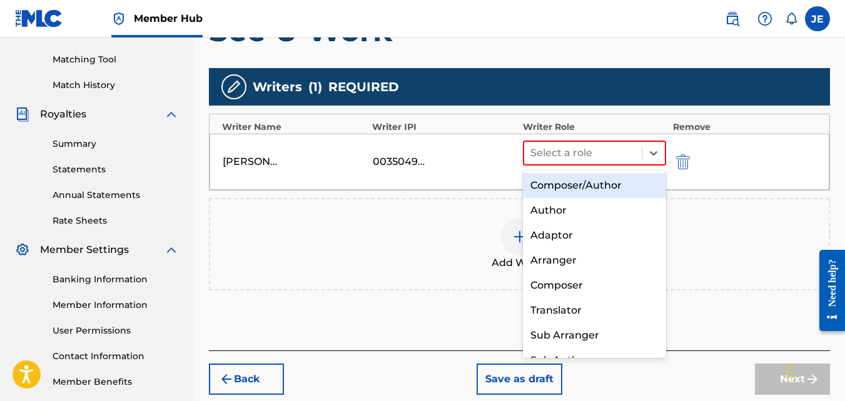
click at [595, 184] on div "Composer/Author" at bounding box center [595, 185] width 144 height 25
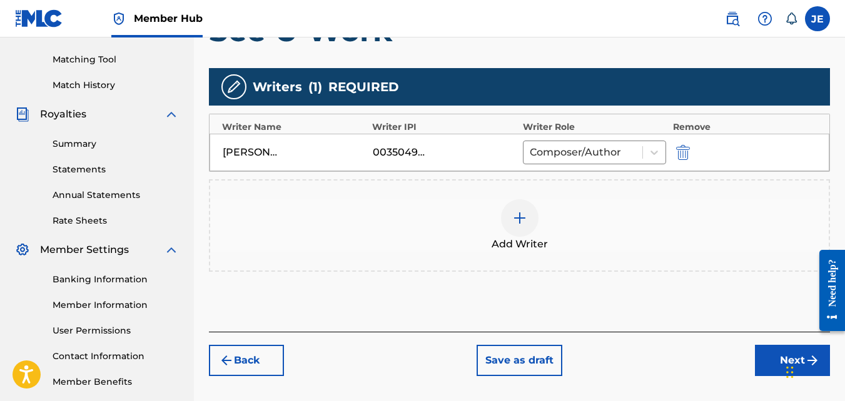
click at [521, 220] on img at bounding box center [519, 218] width 15 height 15
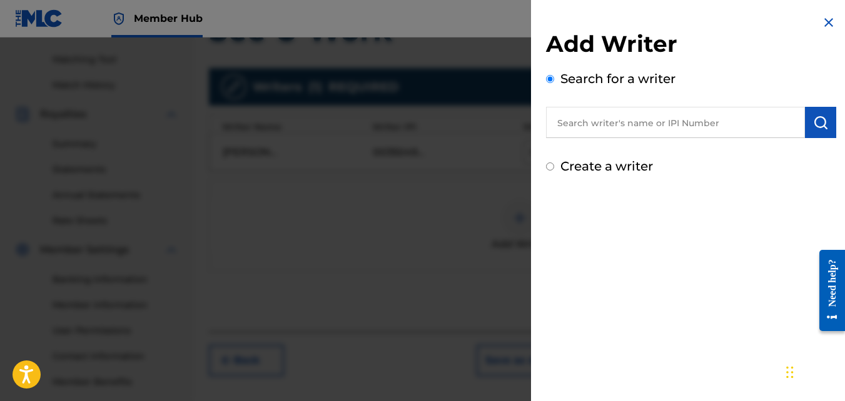
click at [635, 122] on input "text" at bounding box center [675, 122] width 259 height 31
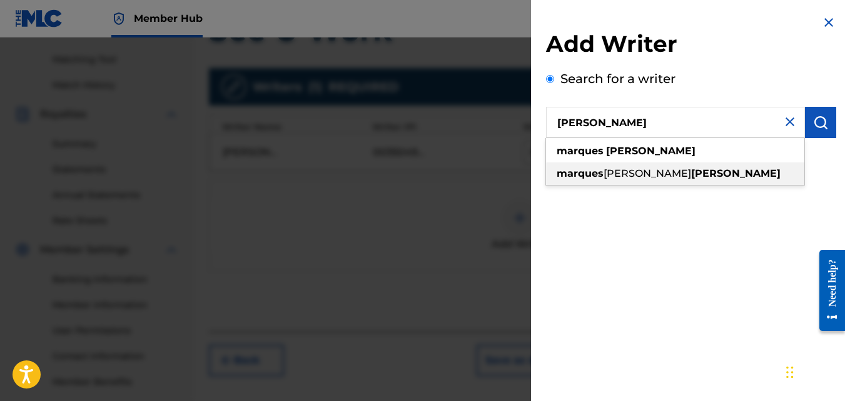
click at [641, 168] on span "[PERSON_NAME]" at bounding box center [647, 174] width 88 height 12
type input "[PERSON_NAME] [PERSON_NAME]"
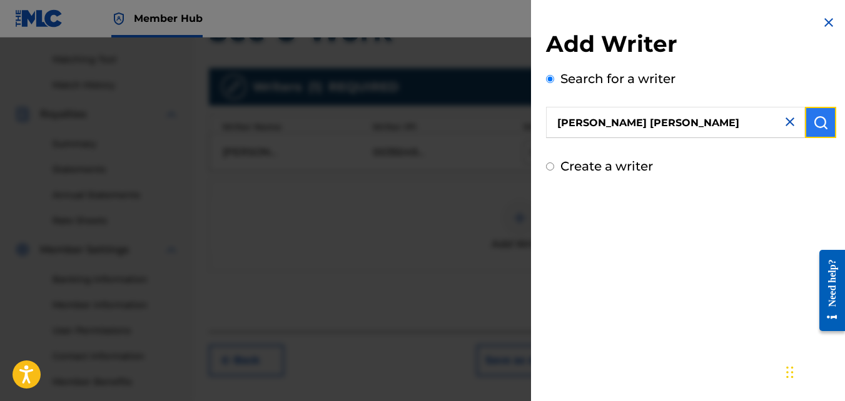
click at [813, 126] on img "submit" at bounding box center [820, 122] width 15 height 15
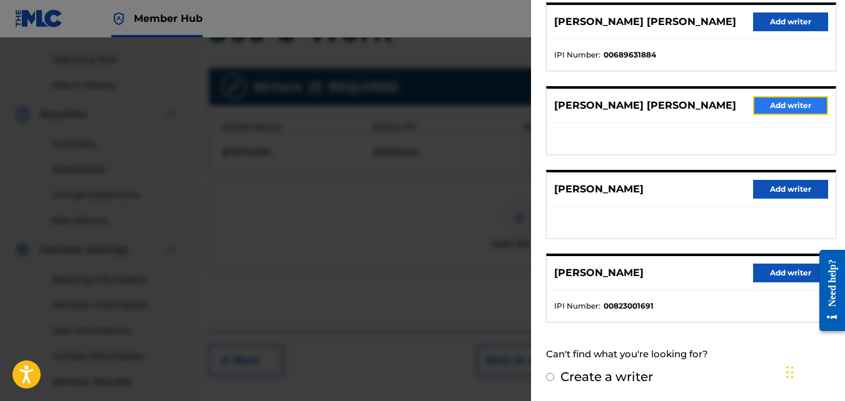
click at [800, 103] on button "Add writer" at bounding box center [790, 105] width 75 height 19
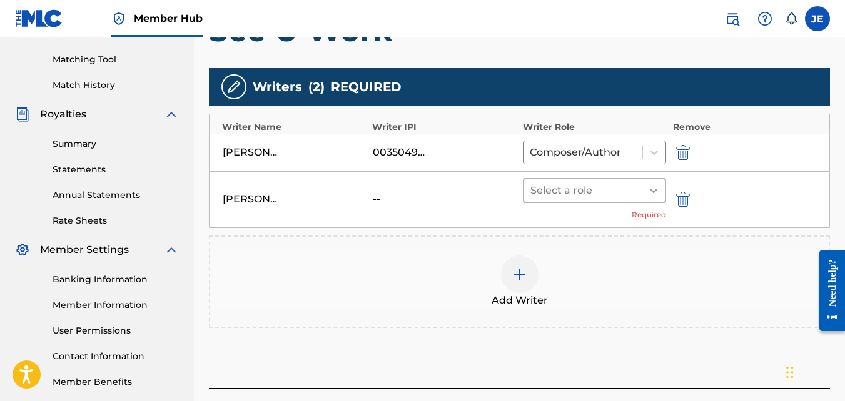
click at [648, 189] on icon at bounding box center [653, 190] width 13 height 13
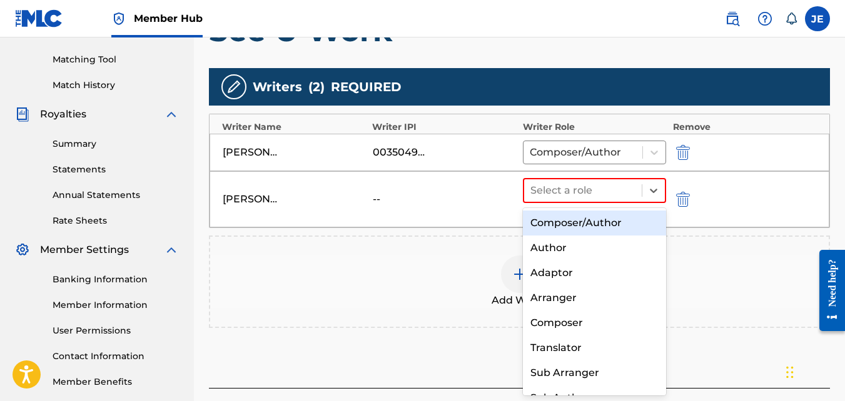
click at [608, 223] on div "Composer/Author" at bounding box center [595, 223] width 144 height 25
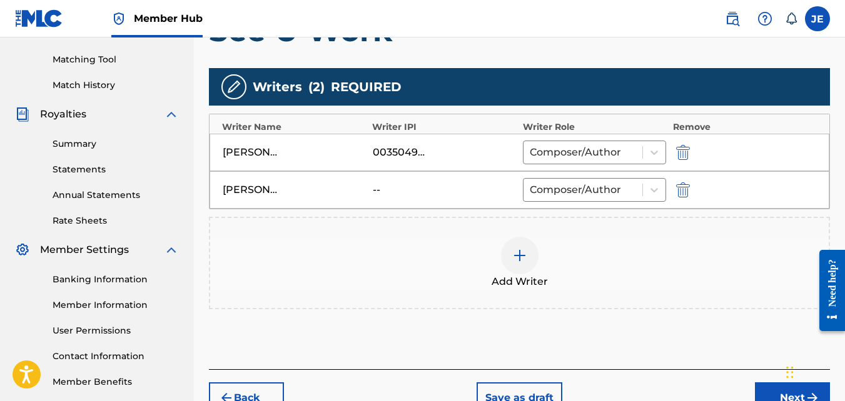
click at [523, 256] on img at bounding box center [519, 255] width 15 height 15
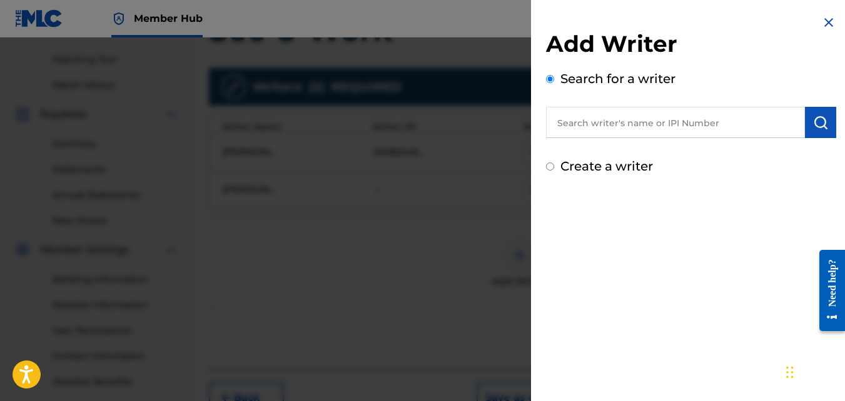
click at [643, 126] on input "text" at bounding box center [675, 122] width 259 height 31
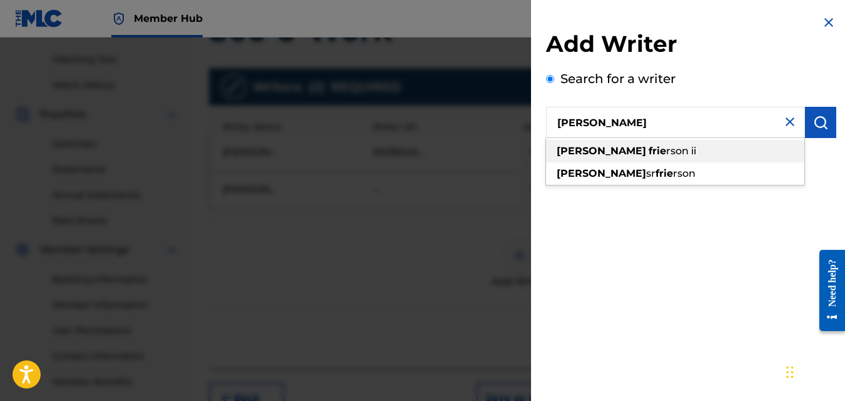
click at [666, 150] on span "rson ii" at bounding box center [681, 151] width 30 height 12
type input "[PERSON_NAME]"
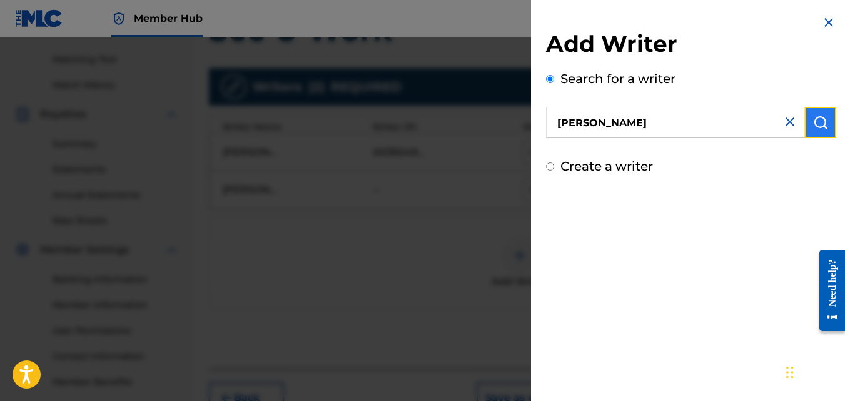
click at [813, 122] on img "submit" at bounding box center [820, 122] width 15 height 15
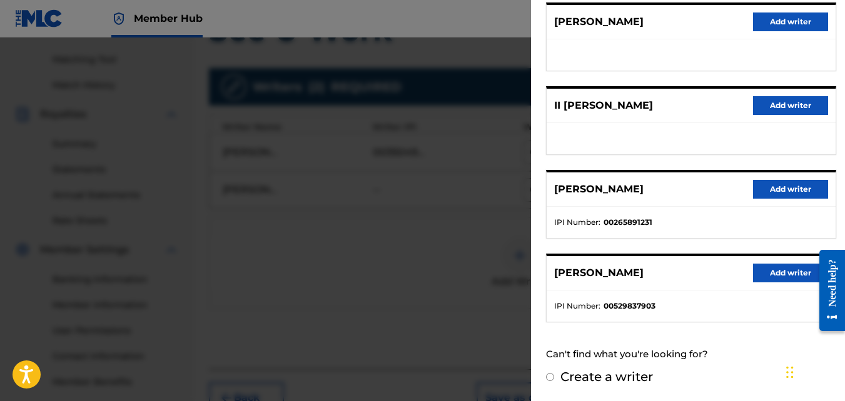
scroll to position [374, 0]
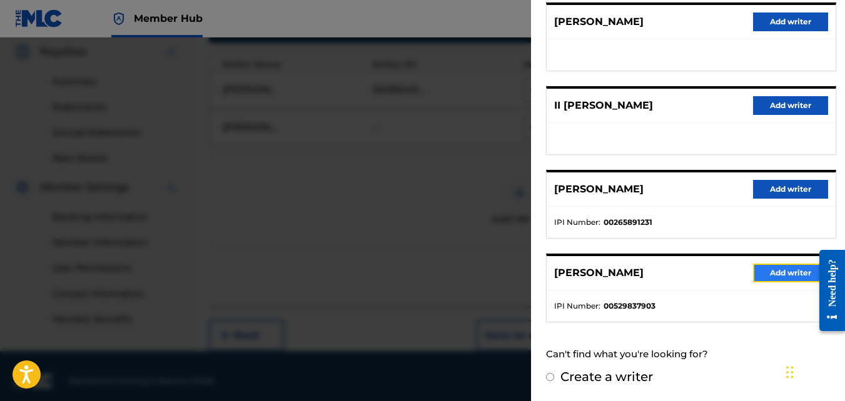
click at [780, 277] on button "Add writer" at bounding box center [790, 273] width 75 height 19
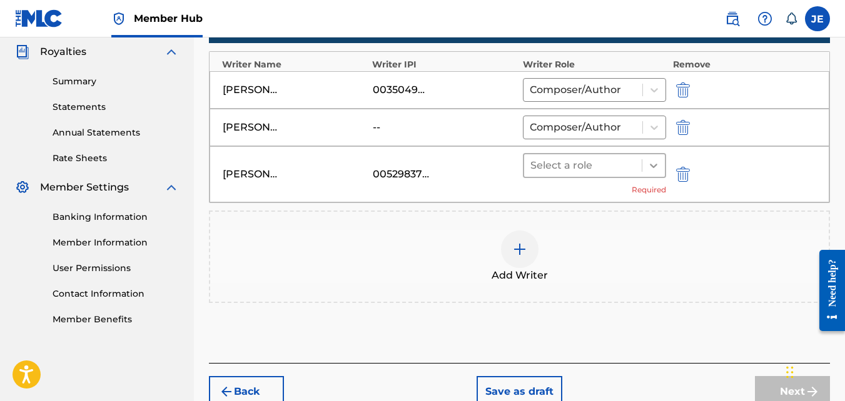
click at [656, 168] on icon at bounding box center [653, 165] width 13 height 13
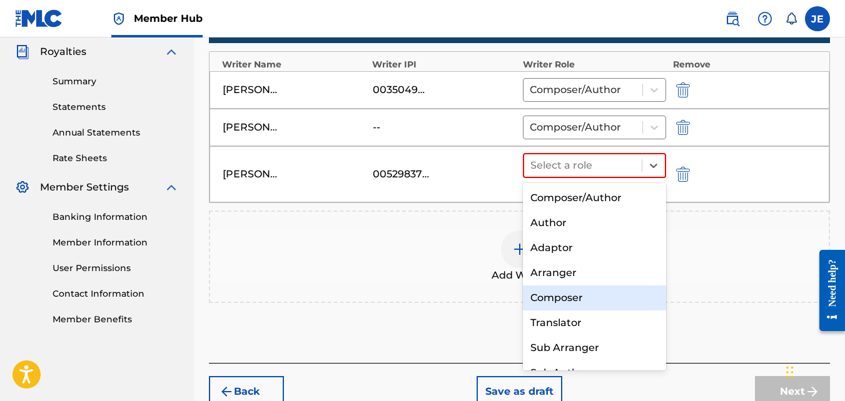
click at [571, 297] on div "Composer" at bounding box center [595, 298] width 144 height 25
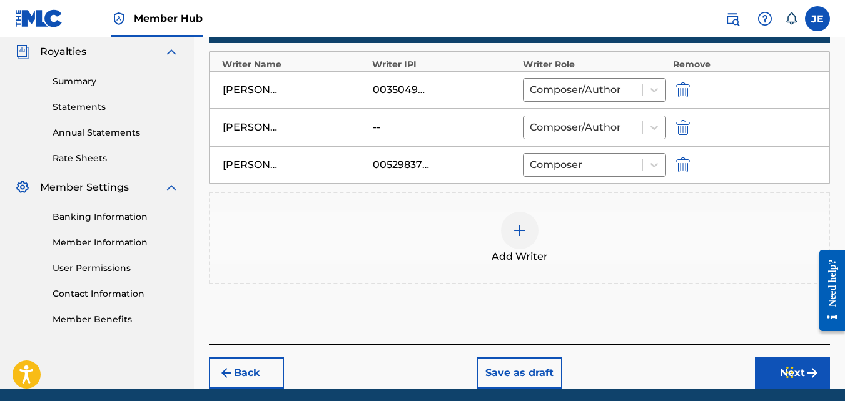
click at [521, 232] on img at bounding box center [519, 230] width 15 height 15
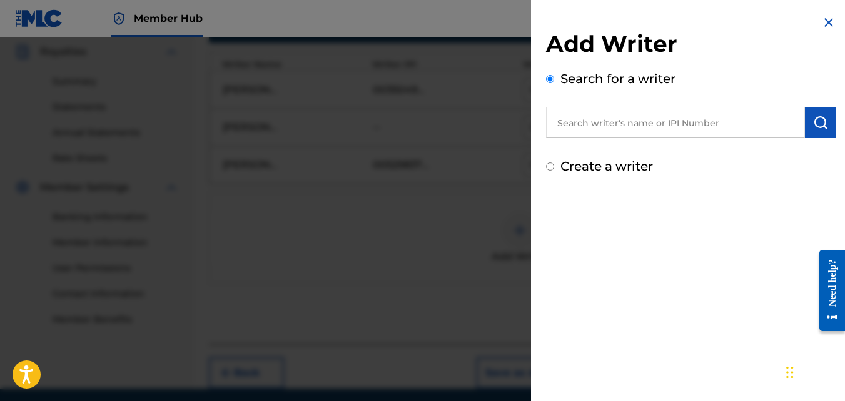
click at [666, 121] on input "text" at bounding box center [675, 122] width 259 height 31
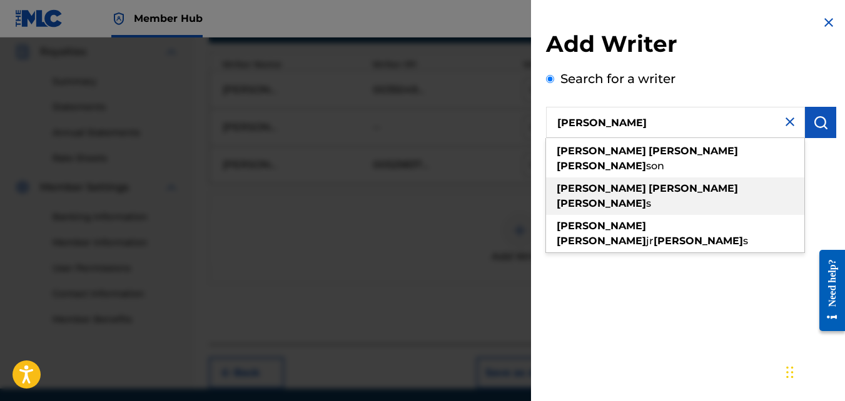
click at [646, 198] on strong "[PERSON_NAME]" at bounding box center [600, 204] width 89 height 12
type input "[PERSON_NAME] [PERSON_NAME]"
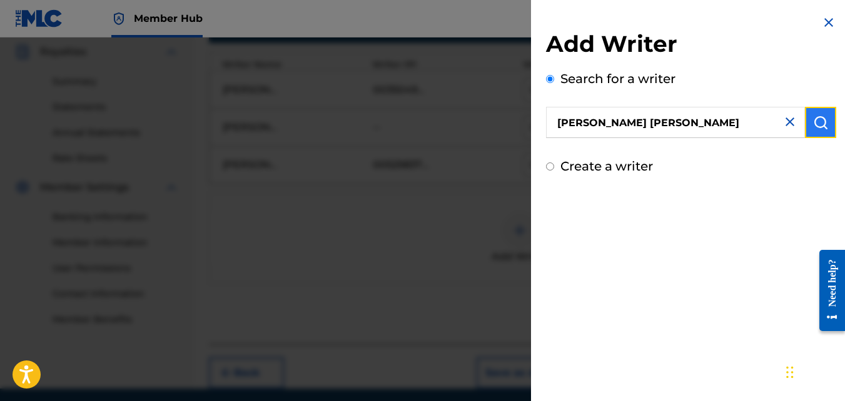
click at [820, 128] on img "submit" at bounding box center [820, 122] width 15 height 15
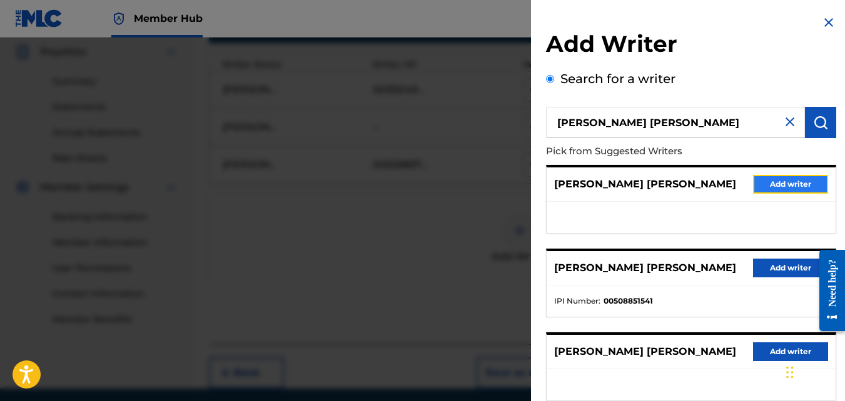
click at [778, 189] on button "Add writer" at bounding box center [790, 184] width 75 height 19
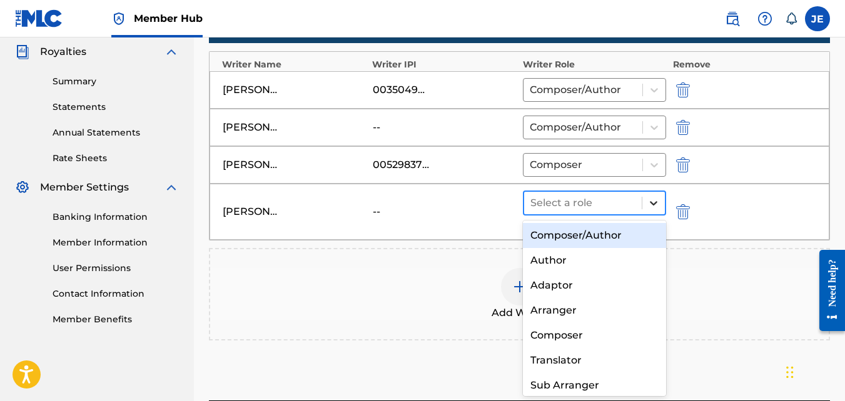
click at [653, 201] on icon at bounding box center [653, 203] width 13 height 13
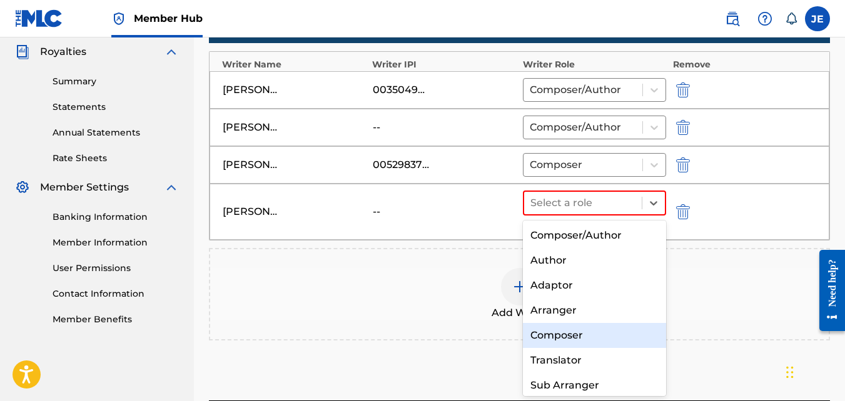
click at [572, 336] on div "Composer" at bounding box center [595, 335] width 144 height 25
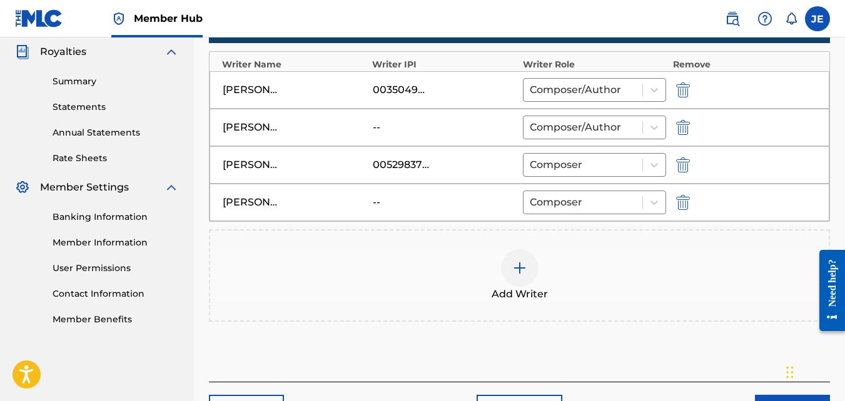
click at [518, 269] on img at bounding box center [519, 268] width 15 height 15
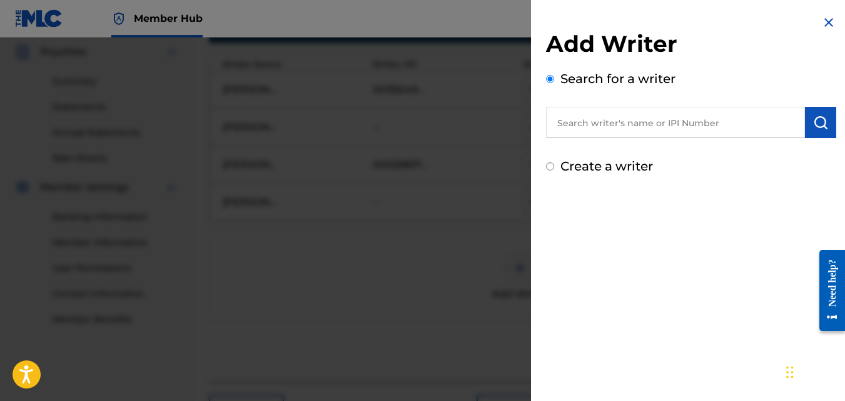
click at [650, 123] on input "text" at bounding box center [675, 122] width 259 height 31
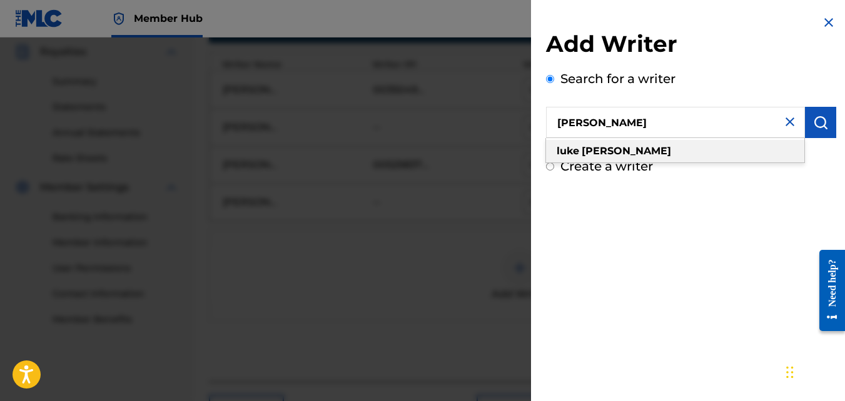
click at [613, 145] on strong "[PERSON_NAME]" at bounding box center [625, 151] width 89 height 12
type input "[PERSON_NAME]"
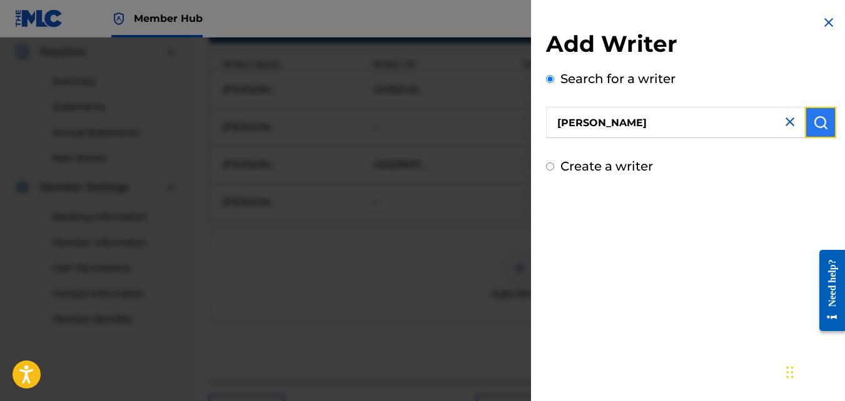
click at [820, 121] on img "submit" at bounding box center [820, 122] width 15 height 15
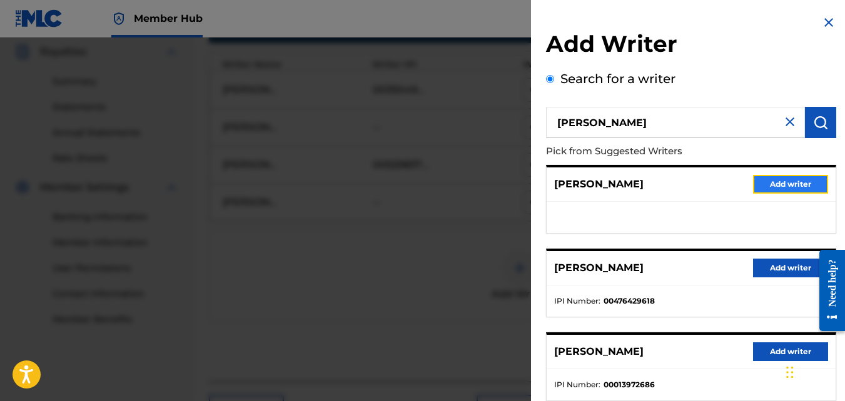
click at [788, 183] on button "Add writer" at bounding box center [790, 184] width 75 height 19
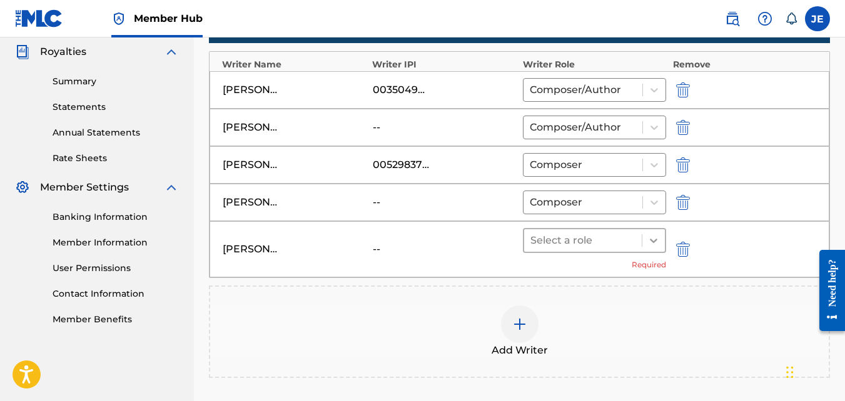
click at [650, 237] on icon at bounding box center [653, 240] width 13 height 13
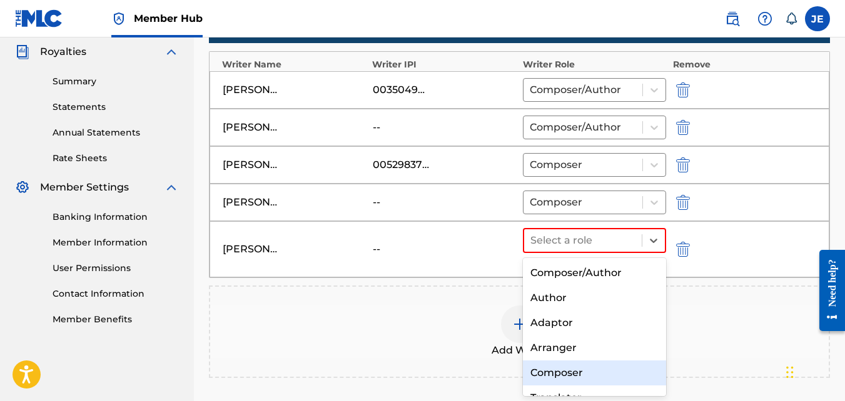
click at [586, 371] on div "Composer" at bounding box center [595, 373] width 144 height 25
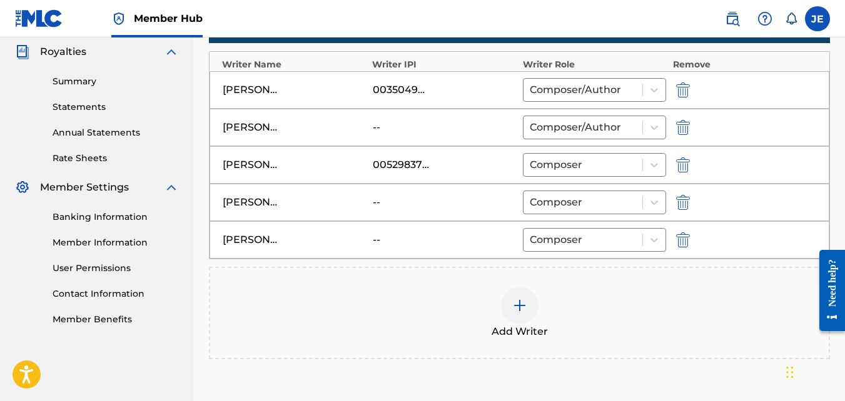
scroll to position [496, 0]
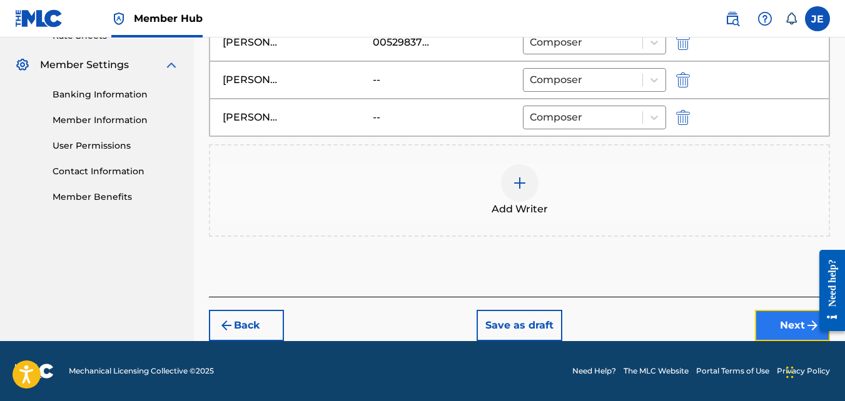
click at [797, 328] on button "Next" at bounding box center [792, 325] width 75 height 31
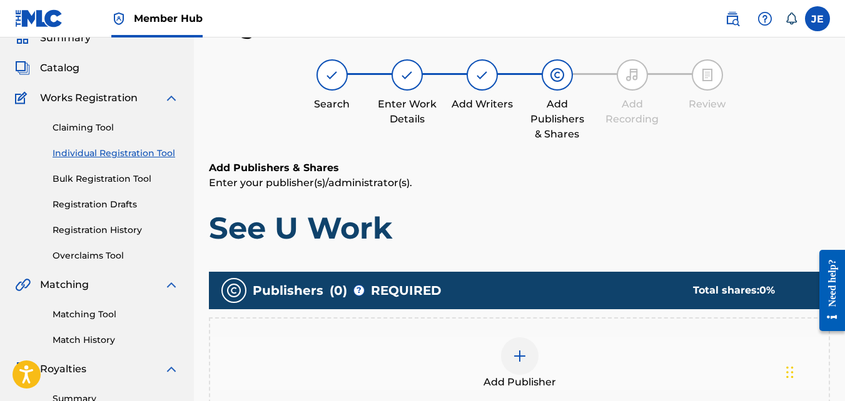
scroll to position [119, 0]
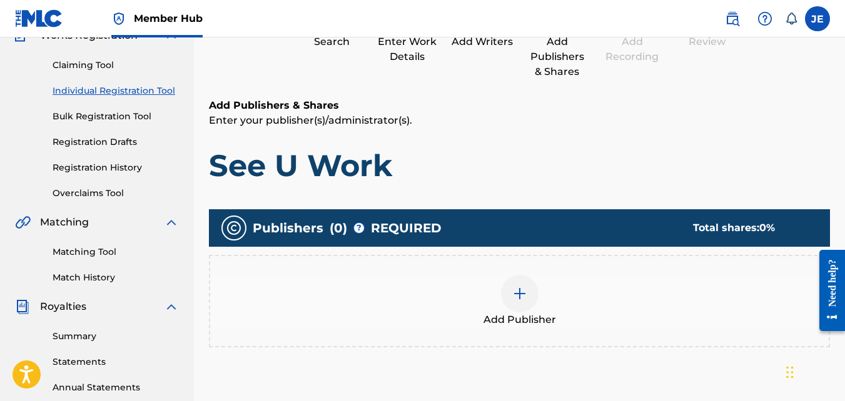
click at [520, 294] on img at bounding box center [519, 293] width 15 height 15
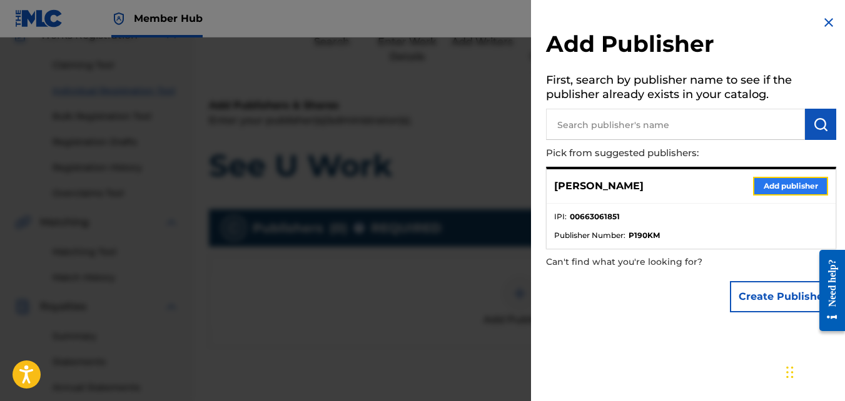
click at [789, 184] on button "Add publisher" at bounding box center [790, 186] width 75 height 19
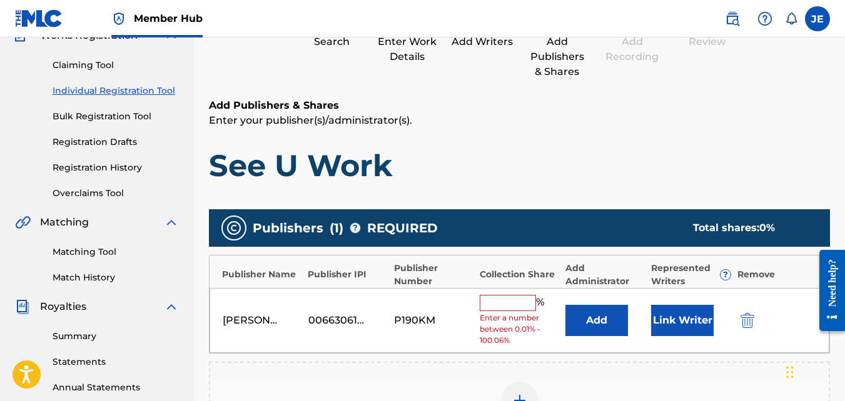
click at [506, 303] on input "text" at bounding box center [508, 303] width 56 height 16
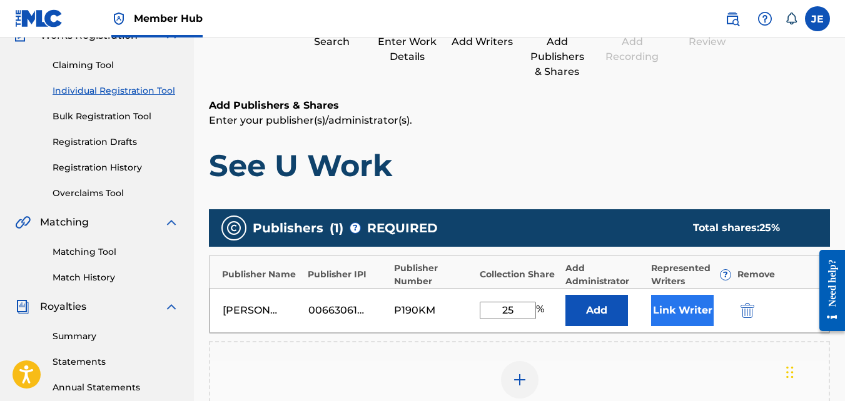
type input "25"
click at [675, 313] on button "Link Writer" at bounding box center [682, 310] width 63 height 31
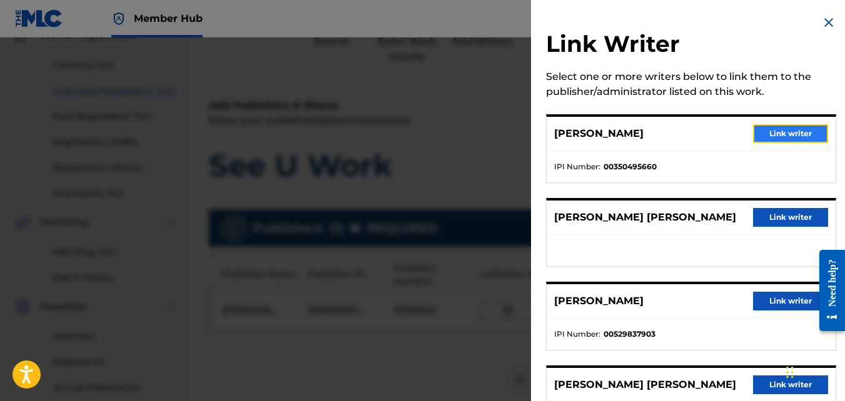
click at [785, 131] on button "Link writer" at bounding box center [790, 133] width 75 height 19
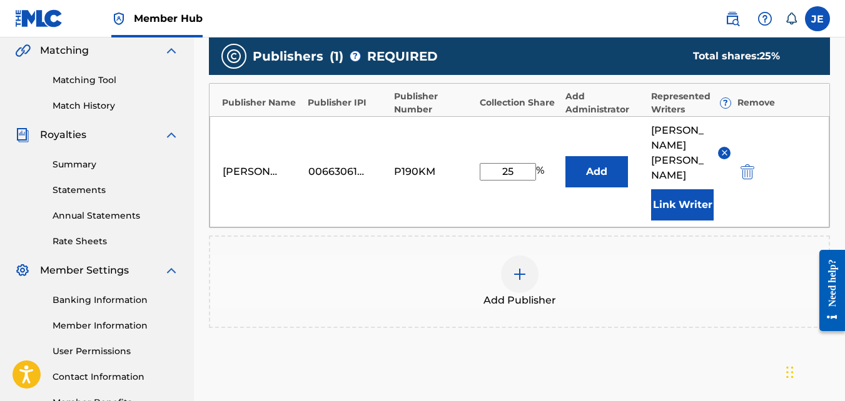
scroll to position [389, 0]
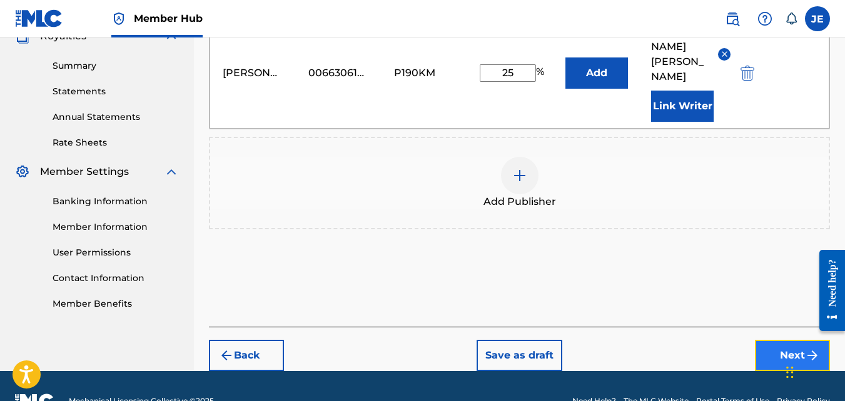
click at [779, 340] on button "Next" at bounding box center [792, 355] width 75 height 31
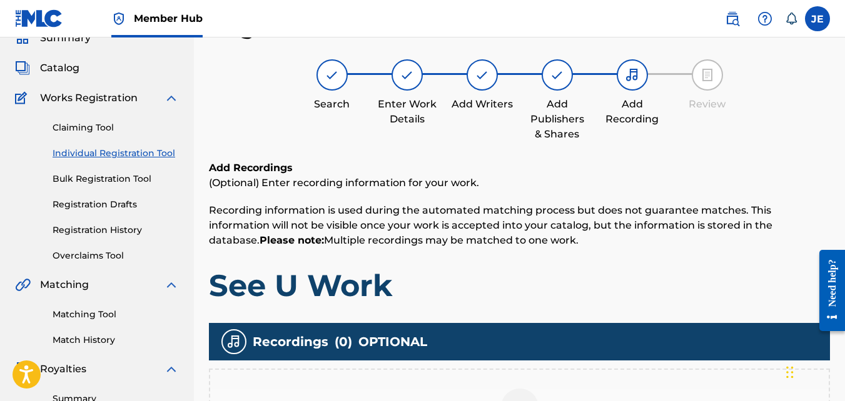
scroll to position [369, 0]
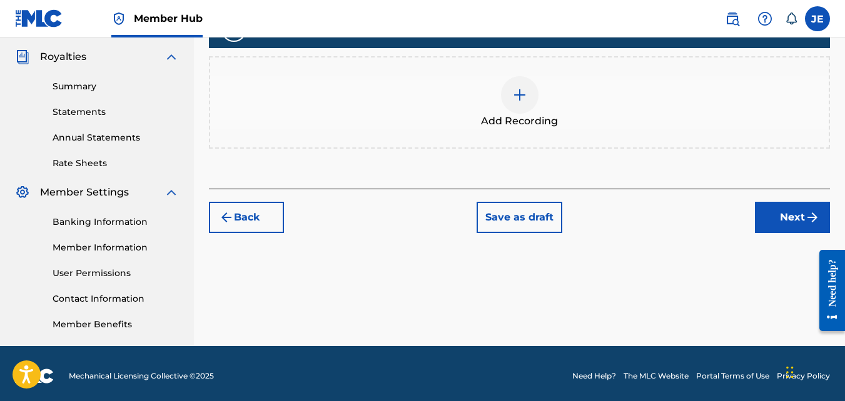
click at [516, 93] on img at bounding box center [519, 95] width 15 height 15
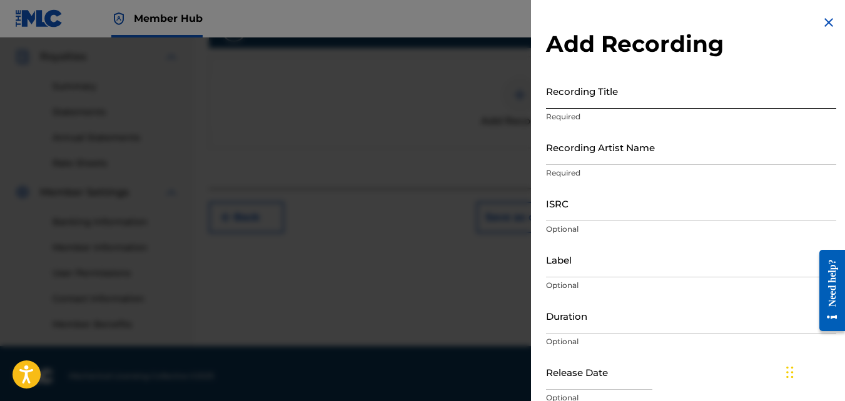
click at [624, 101] on input "Recording Title" at bounding box center [691, 91] width 290 height 36
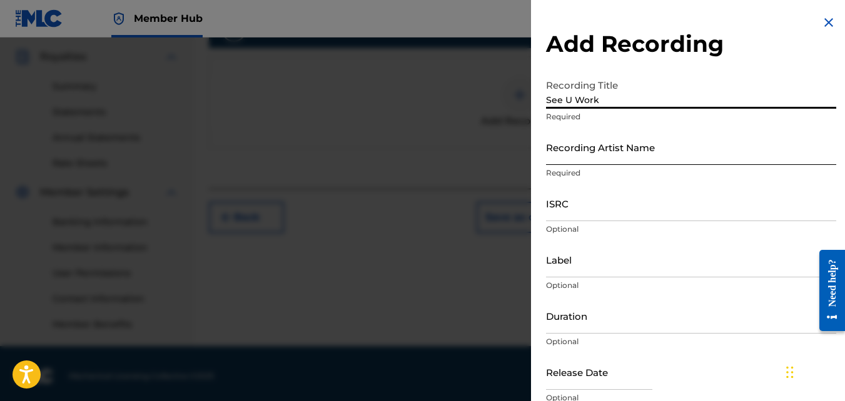
type input "See U Work"
click at [576, 160] on input "Recording Artist Name" at bounding box center [691, 147] width 290 height 36
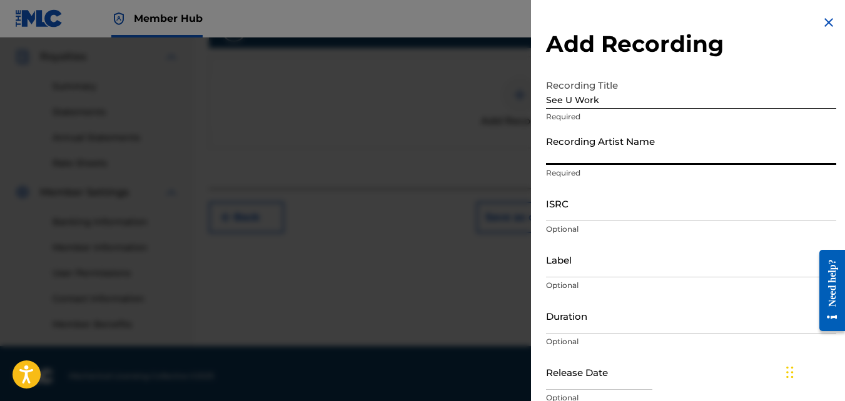
type input "[PERSON_NAME]"
type input "MH Music/ MuseArts Entertainment"
type input "02:45"
type input "[DATE]"
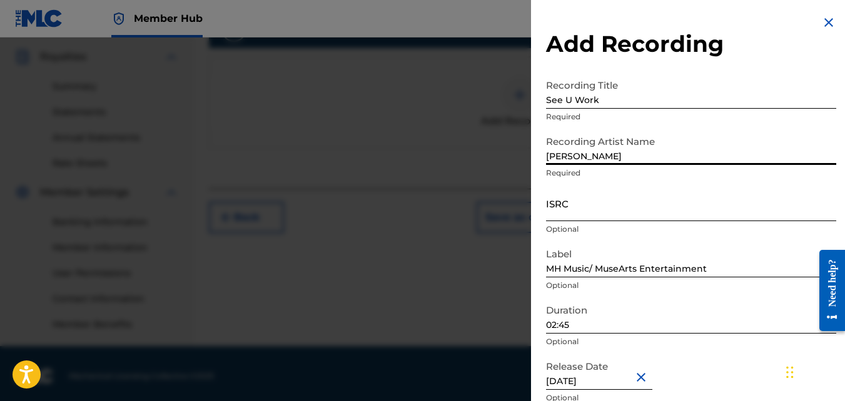
click at [603, 206] on input "ISRC" at bounding box center [691, 204] width 290 height 36
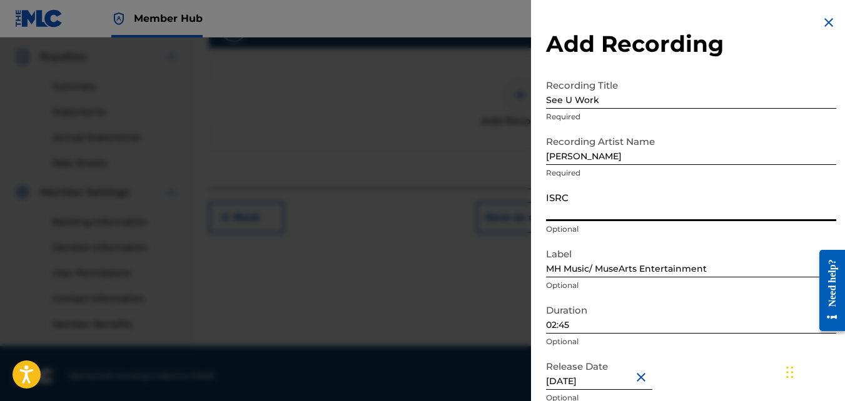
paste input "QZNMV2468445"
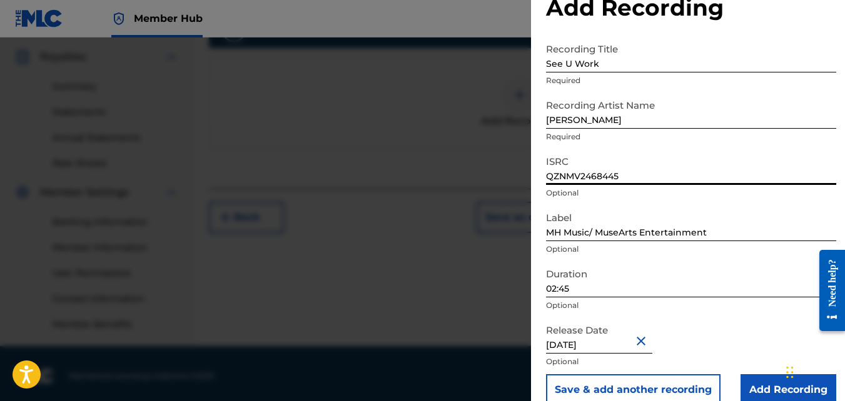
scroll to position [56, 0]
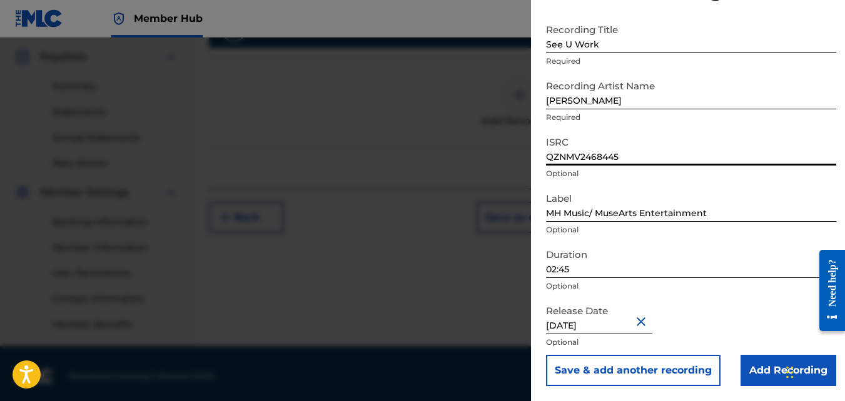
type input "QZNMV2468445"
click at [580, 273] on input "02:45" at bounding box center [691, 261] width 290 height 36
type input "03:20"
click at [644, 319] on button "Close" at bounding box center [642, 322] width 19 height 38
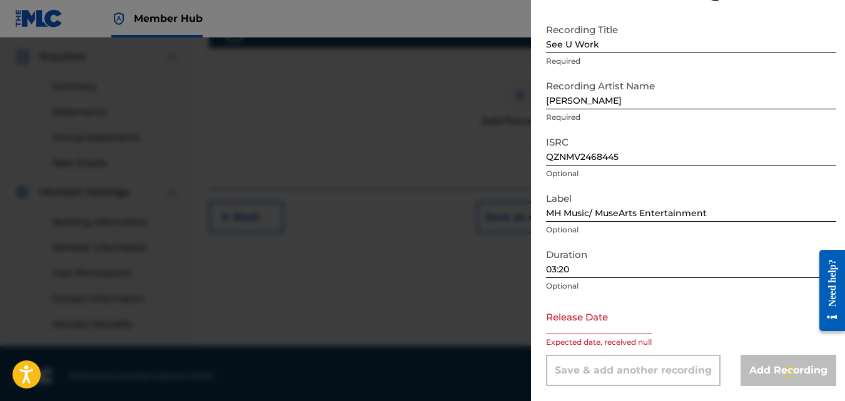
click at [629, 327] on input "text" at bounding box center [599, 317] width 106 height 36
select select "8"
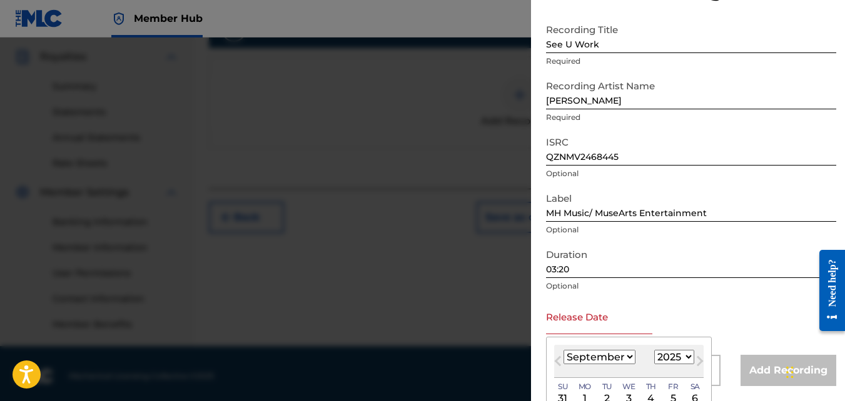
click at [687, 357] on select "1899 1900 1901 1902 1903 1904 1905 1906 1907 1908 1909 1910 1911 1912 1913 1914…" at bounding box center [674, 357] width 40 height 14
select select "2024"
click at [654, 350] on select "1899 1900 1901 1902 1903 1904 1905 1906 1907 1908 1909 1910 1911 1912 1913 1914…" at bounding box center [674, 357] width 40 height 14
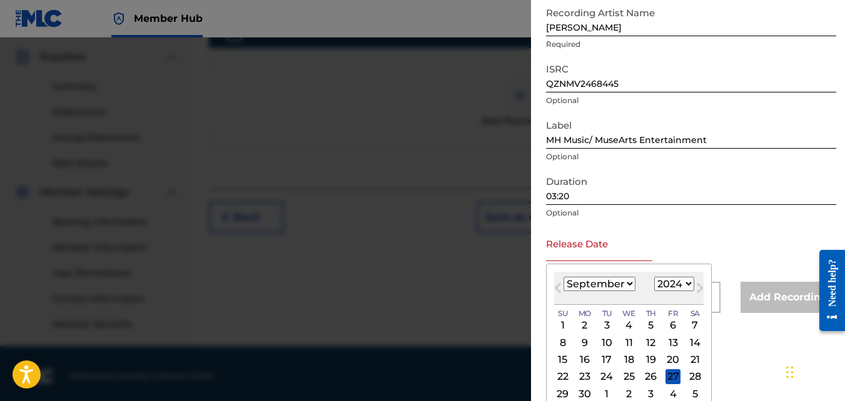
scroll to position [155, 0]
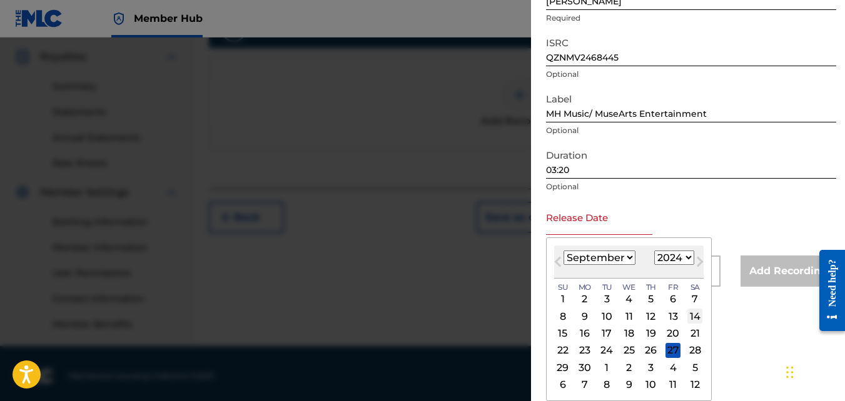
click at [696, 319] on div "14" at bounding box center [694, 316] width 15 height 15
type input "[DATE]"
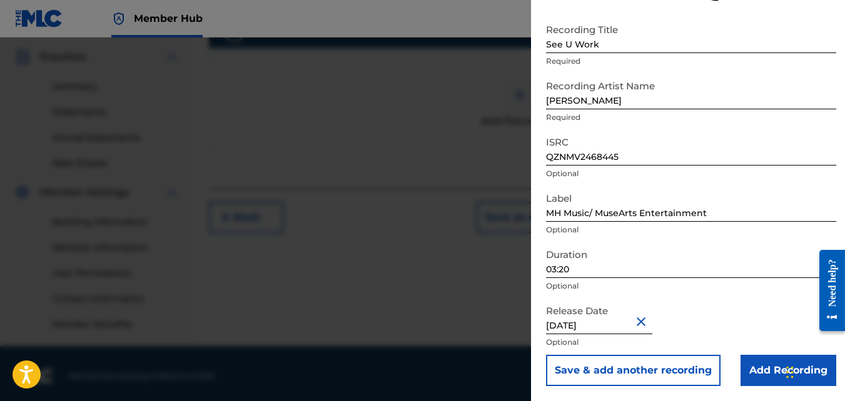
scroll to position [56, 0]
click at [770, 374] on input "Add Recording" at bounding box center [788, 370] width 96 height 31
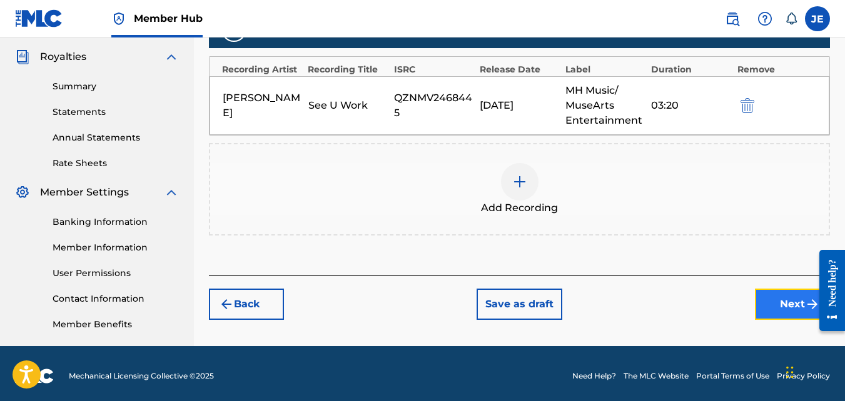
click at [785, 306] on button "Next" at bounding box center [792, 304] width 75 height 31
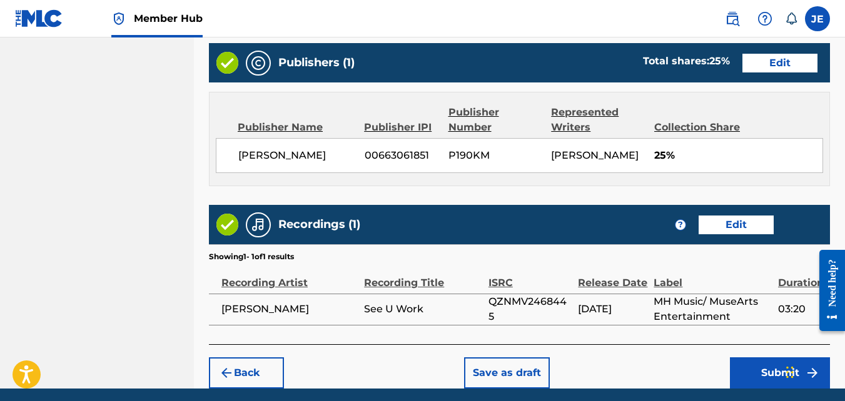
scroll to position [735, 0]
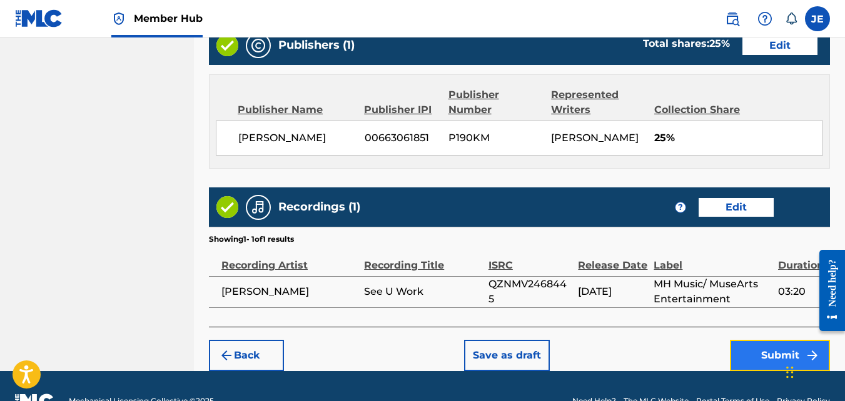
click at [768, 340] on button "Submit" at bounding box center [780, 355] width 100 height 31
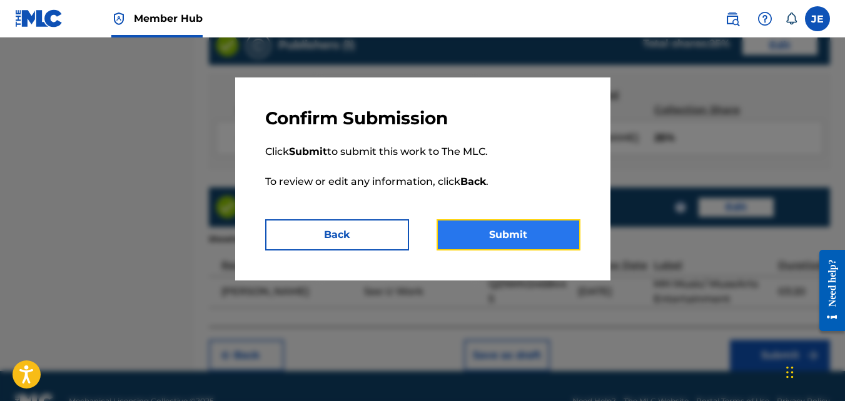
click at [505, 229] on button "Submit" at bounding box center [508, 234] width 144 height 31
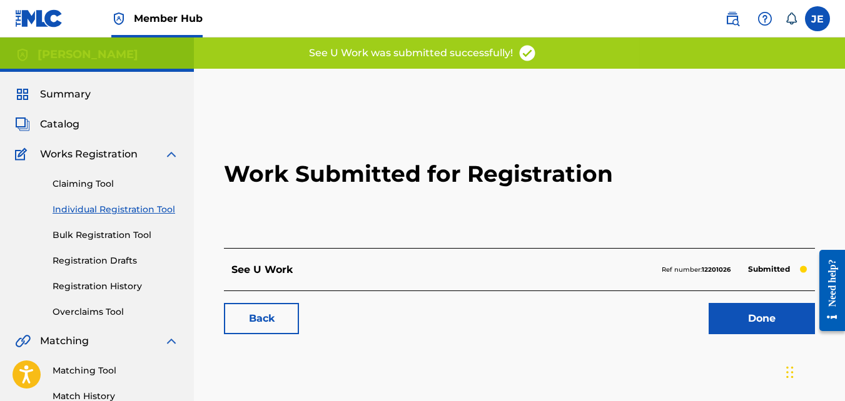
click at [503, 228] on h2 "Work Submitted for Registration" at bounding box center [519, 174] width 591 height 148
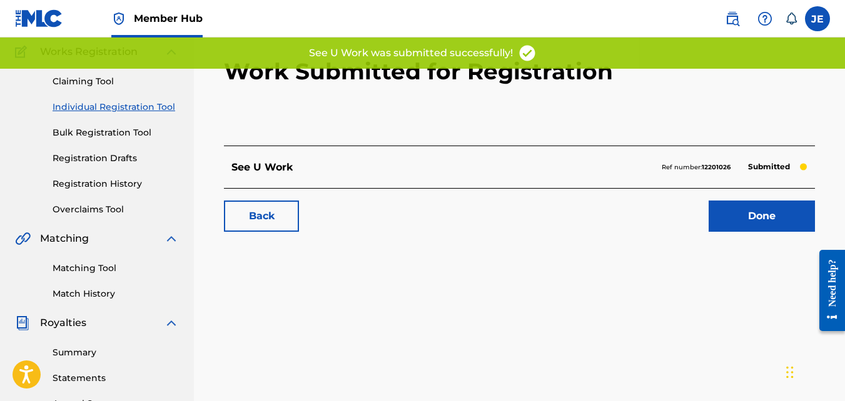
scroll to position [125, 0]
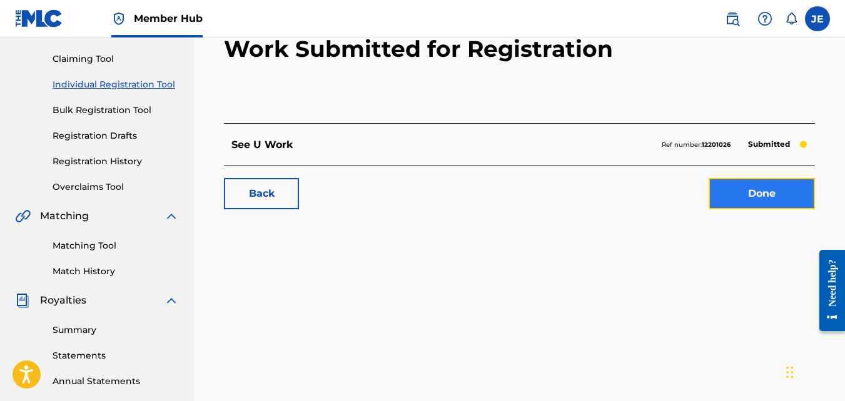
click at [765, 197] on link "Done" at bounding box center [761, 193] width 106 height 31
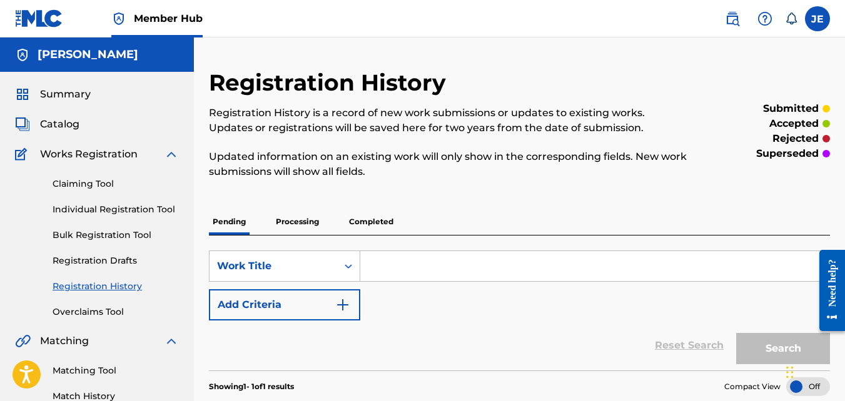
click at [104, 156] on span "Works Registration" at bounding box center [89, 154] width 98 height 15
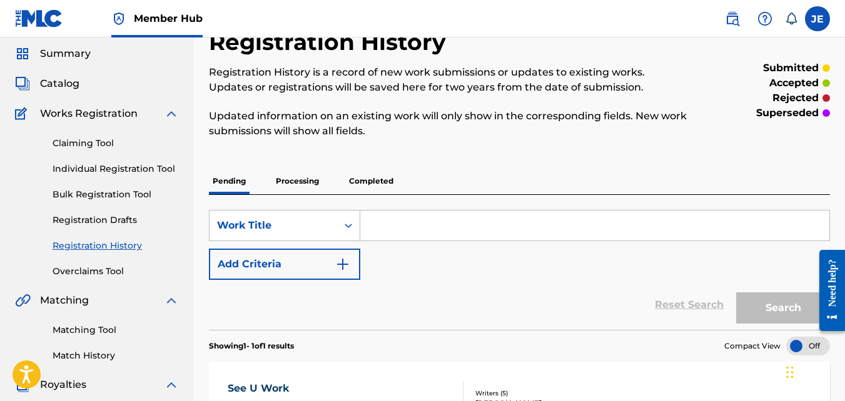
scroll to position [63, 0]
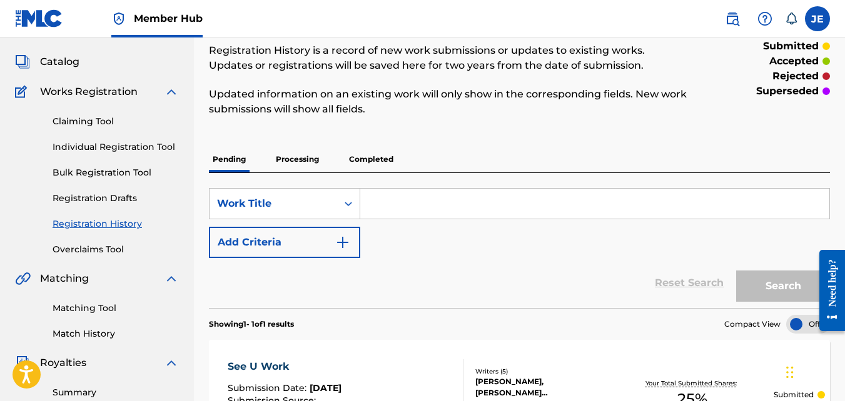
click at [459, 199] on input "Search Form" at bounding box center [594, 204] width 469 height 30
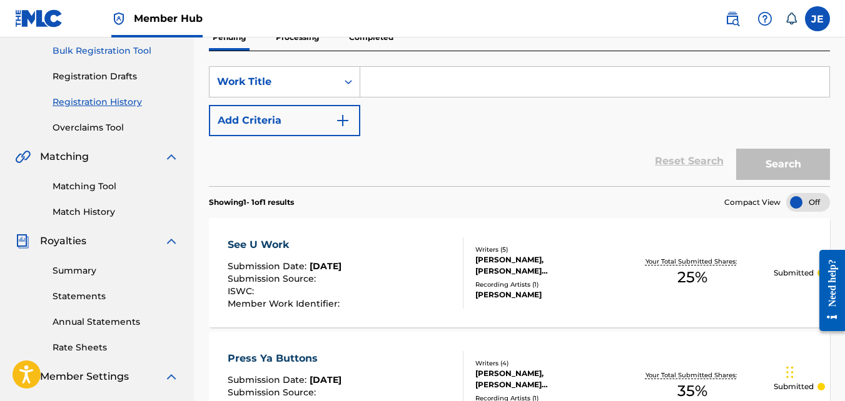
scroll to position [0, 0]
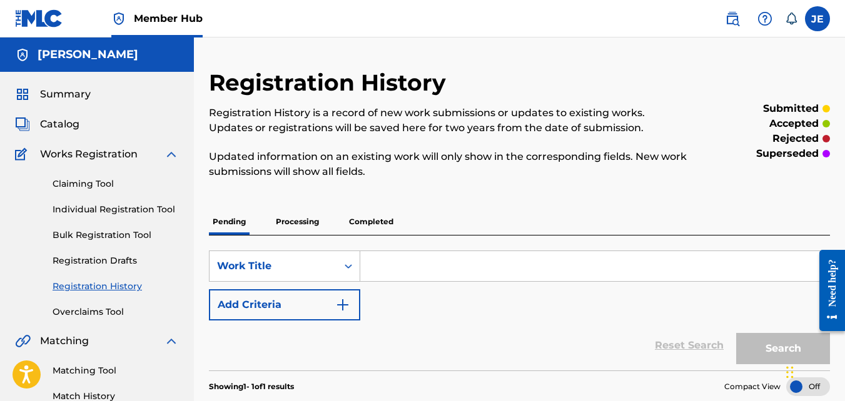
click at [87, 157] on span "Works Registration" at bounding box center [89, 154] width 98 height 15
click at [412, 283] on div "SearchWithCriteria626e44b8-dd85-4be0-b2e4-b38b5b897ccc Work Title Add Criteria" at bounding box center [519, 286] width 621 height 70
click at [426, 263] on input "Search Form" at bounding box center [594, 266] width 469 height 30
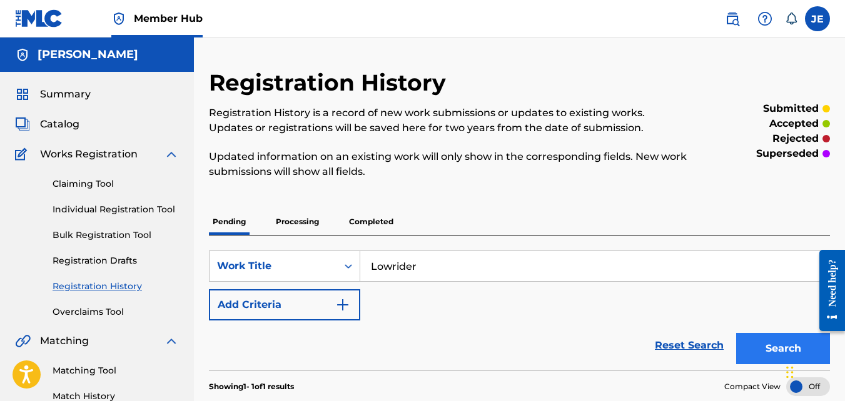
type input "Lowrider"
click at [762, 350] on button "Search" at bounding box center [783, 348] width 94 height 31
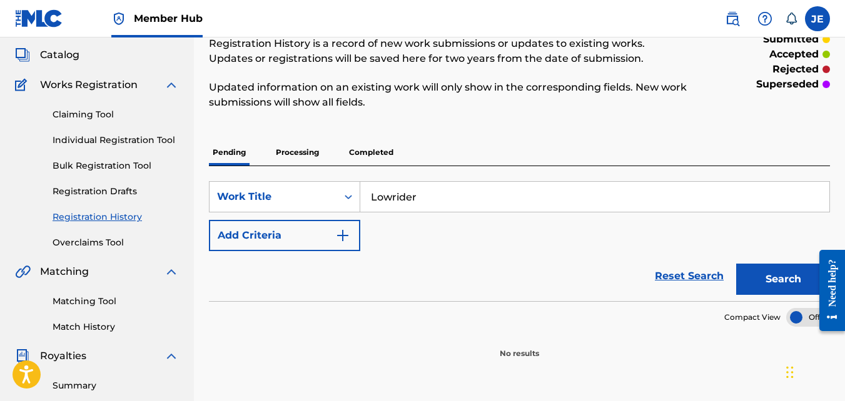
scroll to position [63, 0]
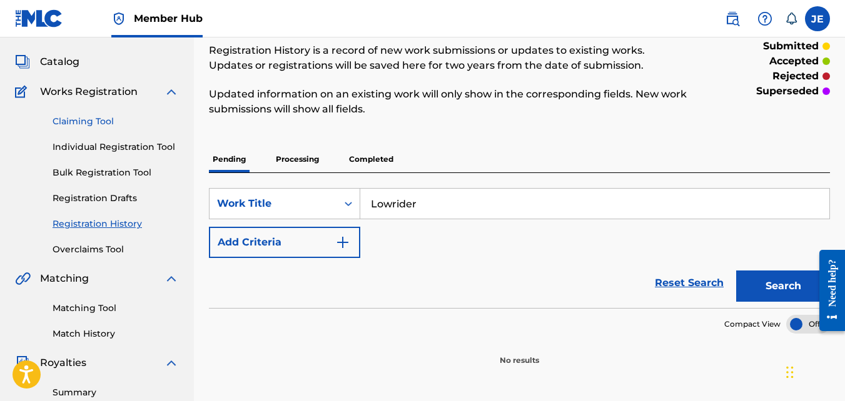
click at [96, 119] on link "Claiming Tool" at bounding box center [116, 121] width 126 height 13
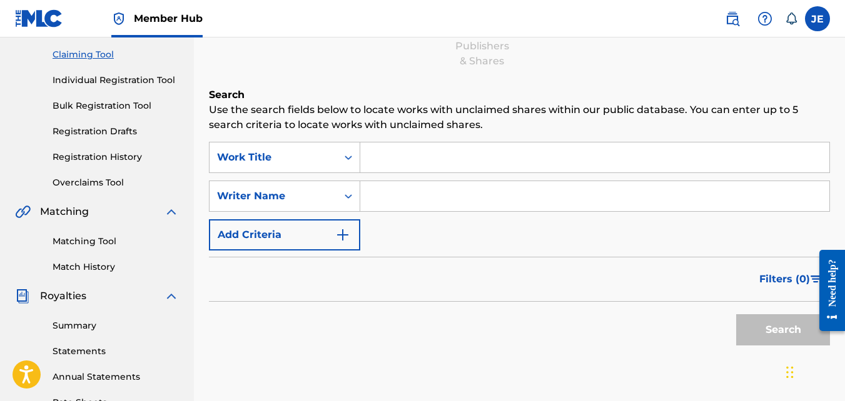
scroll to position [63, 0]
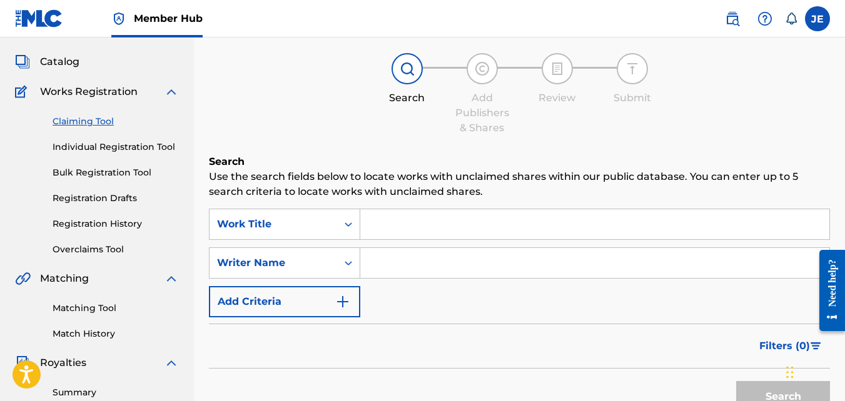
click at [97, 228] on link "Registration History" at bounding box center [116, 224] width 126 height 13
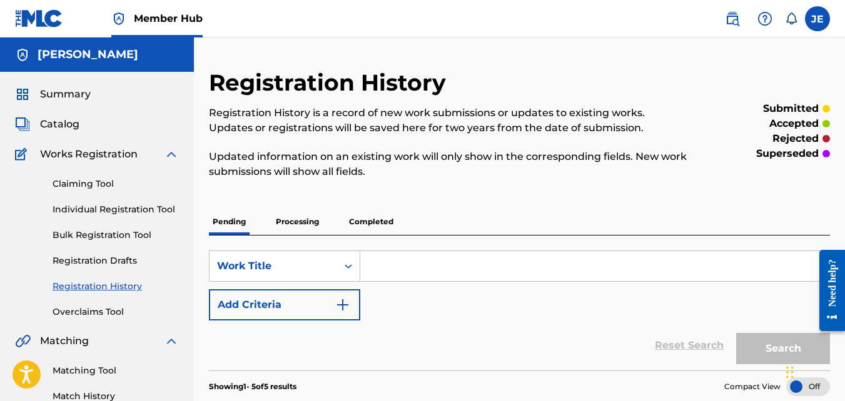
click at [99, 160] on span "Works Registration" at bounding box center [89, 154] width 98 height 15
click at [98, 182] on link "Claiming Tool" at bounding box center [116, 184] width 126 height 13
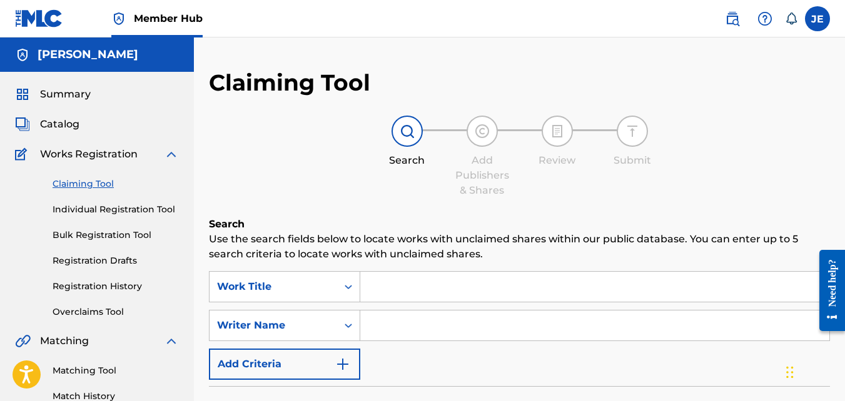
click at [446, 283] on input "Search Form" at bounding box center [594, 287] width 469 height 30
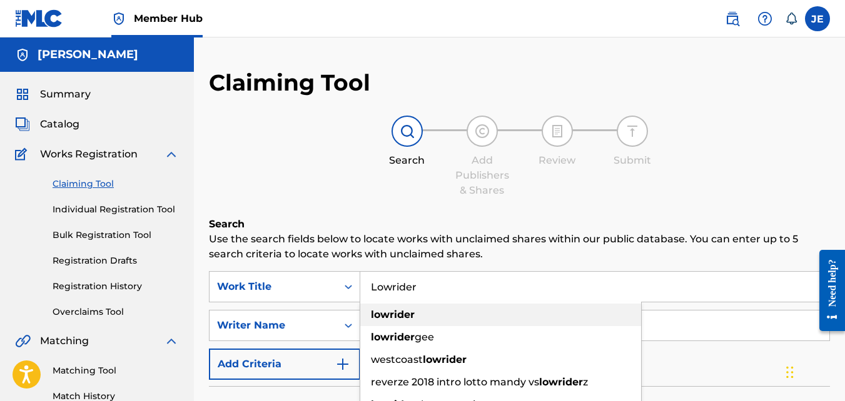
click at [468, 308] on div "lowrider" at bounding box center [500, 315] width 281 height 23
type input "lowrider"
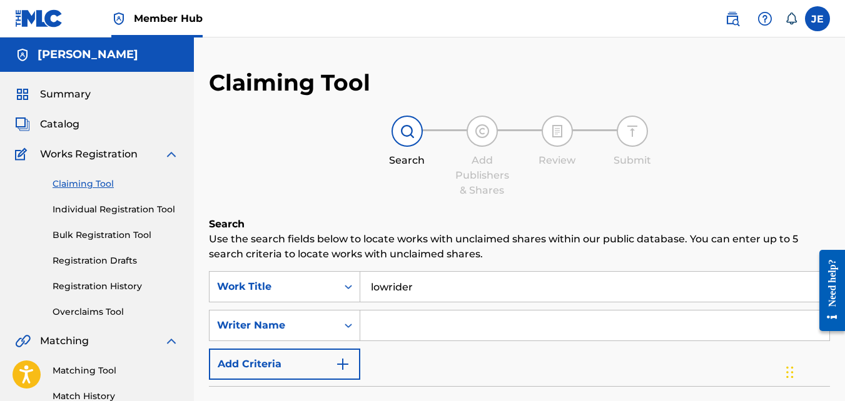
click at [441, 321] on input "Search Form" at bounding box center [594, 326] width 469 height 30
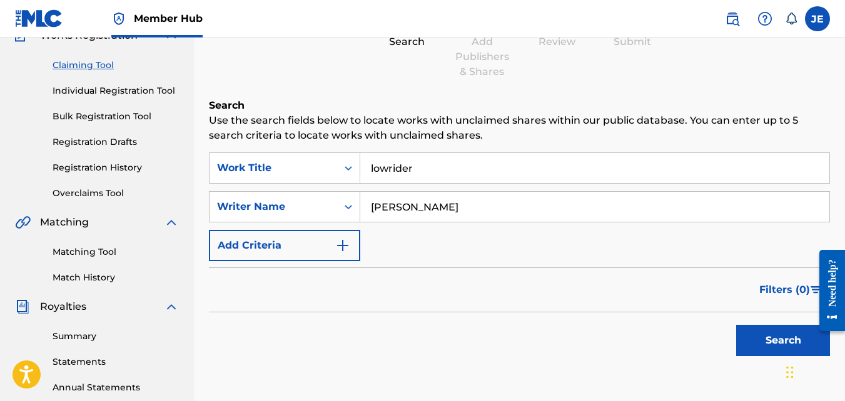
scroll to position [188, 0]
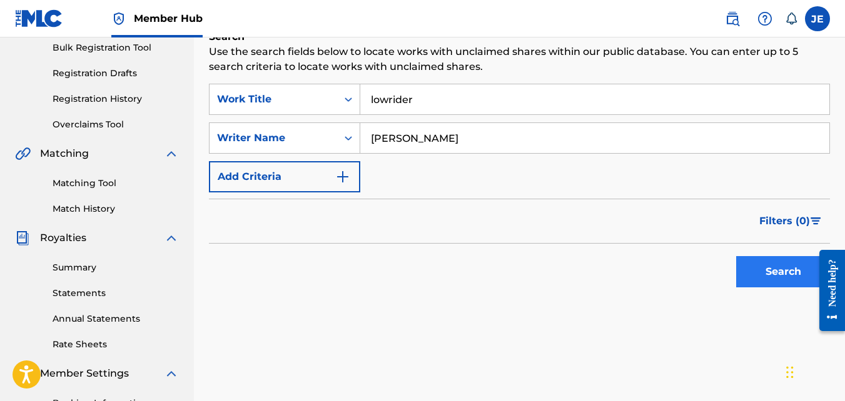
type input "[PERSON_NAME]"
click at [758, 271] on button "Search" at bounding box center [783, 271] width 94 height 31
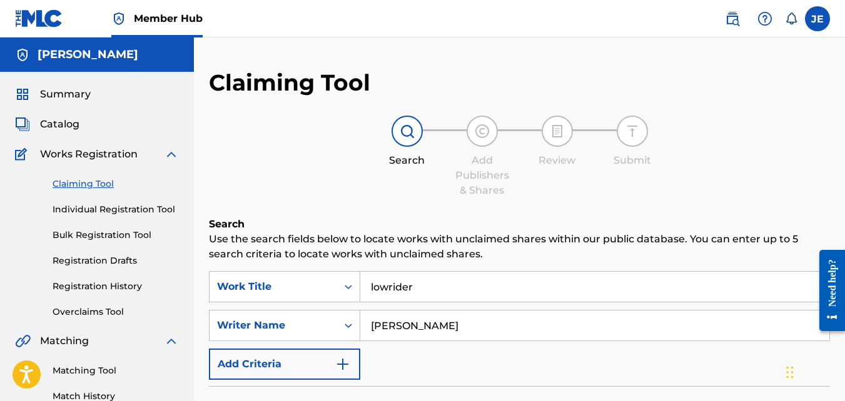
scroll to position [63, 0]
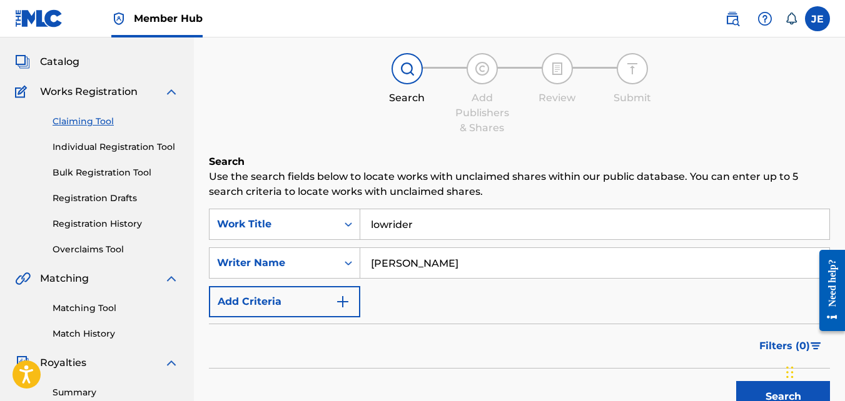
click at [103, 91] on span "Works Registration" at bounding box center [89, 91] width 98 height 15
click at [172, 93] on img at bounding box center [171, 91] width 15 height 15
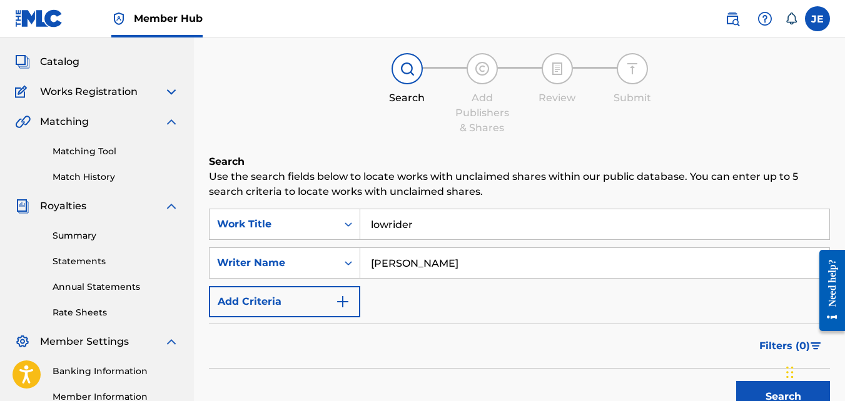
click at [171, 93] on img at bounding box center [171, 91] width 15 height 15
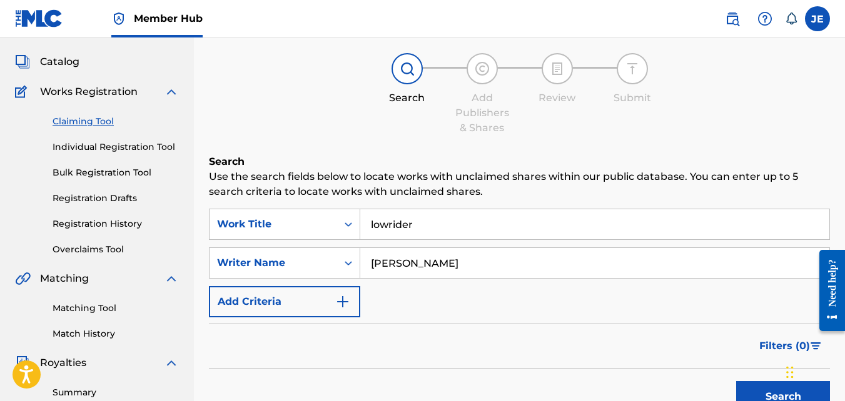
click at [131, 148] on link "Individual Registration Tool" at bounding box center [116, 147] width 126 height 13
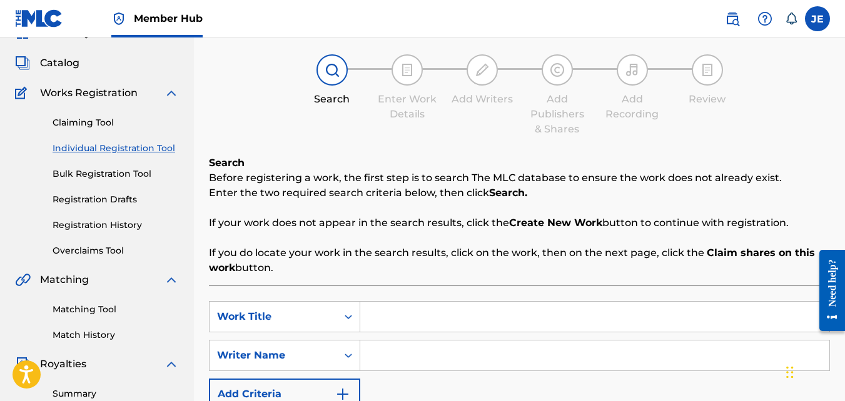
scroll to position [63, 0]
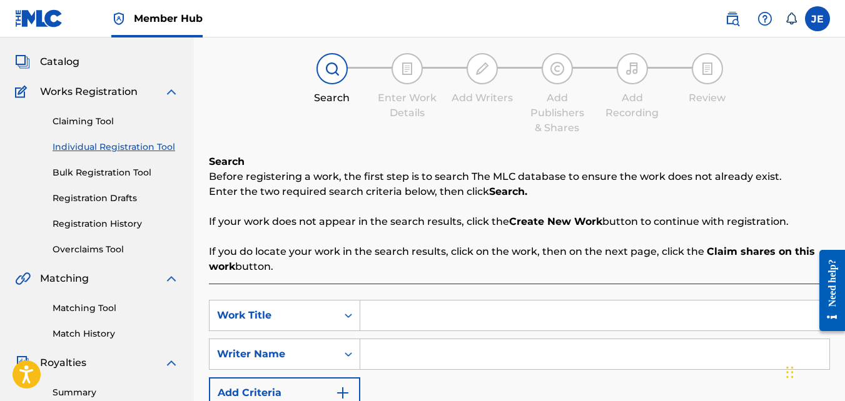
click at [447, 314] on input "Search Form" at bounding box center [594, 316] width 469 height 30
type input "Lowrider"
click at [449, 355] on input "Search Form" at bounding box center [594, 354] width 469 height 30
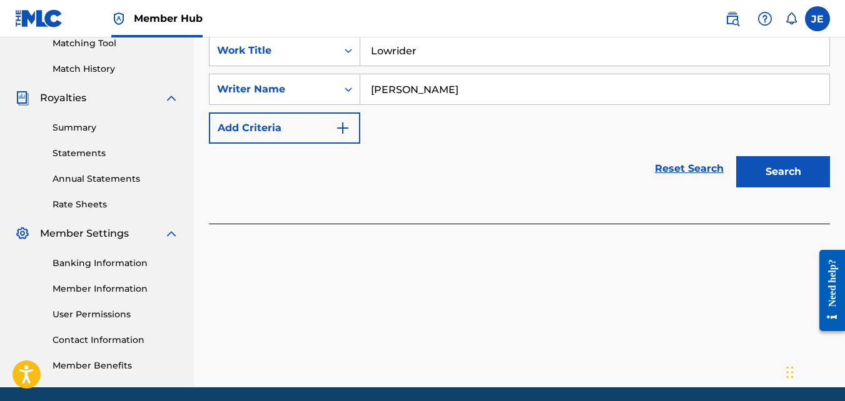
scroll to position [249, 0]
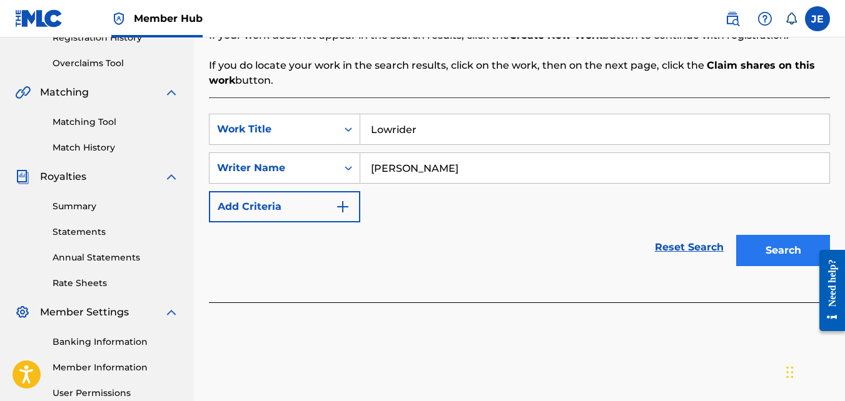
type input "[PERSON_NAME]"
click at [774, 248] on button "Search" at bounding box center [783, 250] width 94 height 31
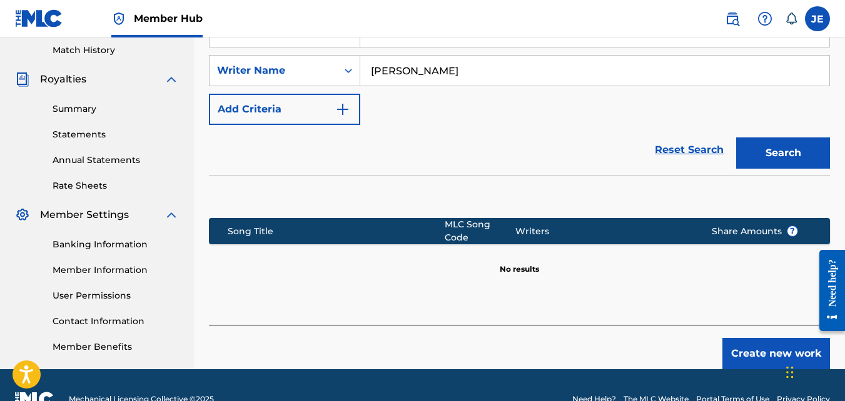
scroll to position [374, 0]
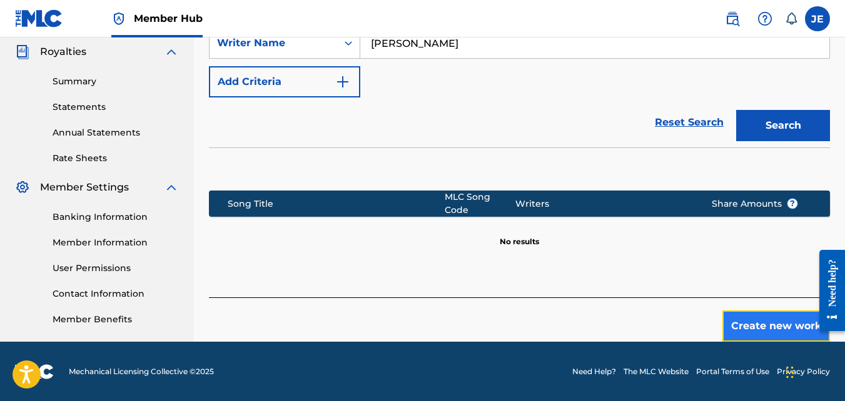
click at [746, 317] on button "Create new work" at bounding box center [776, 326] width 108 height 31
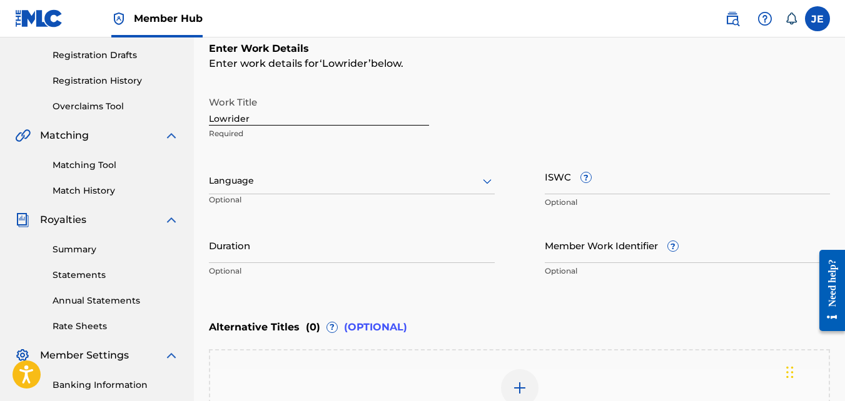
scroll to position [250, 0]
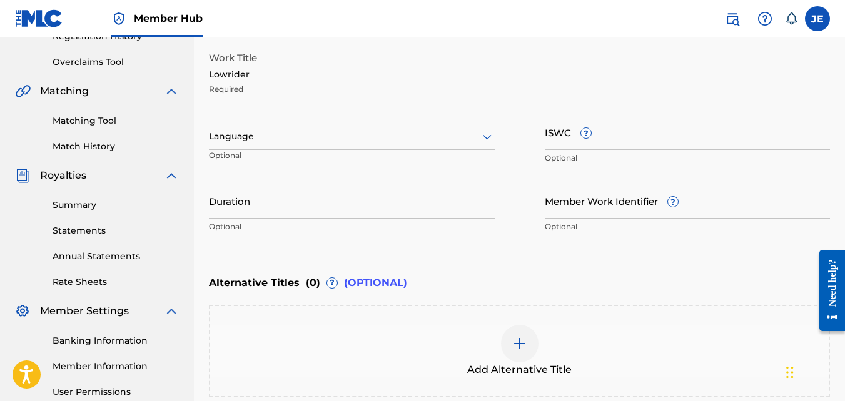
click at [83, 206] on link "Summary" at bounding box center [116, 205] width 126 height 13
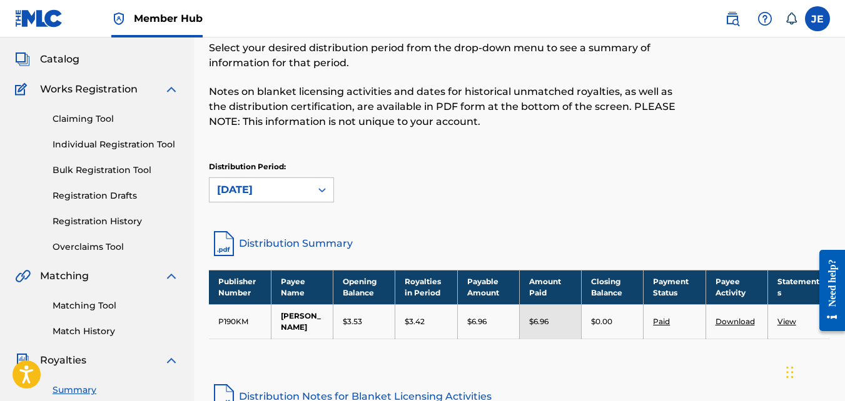
scroll to position [186, 0]
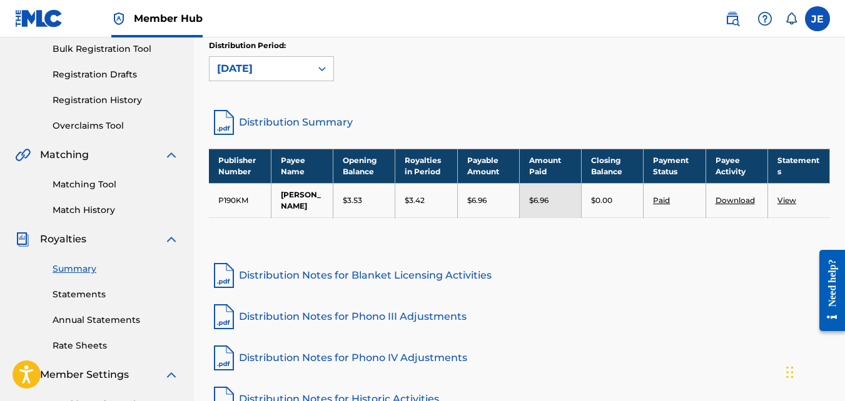
click at [784, 201] on link "View" at bounding box center [786, 200] width 19 height 9
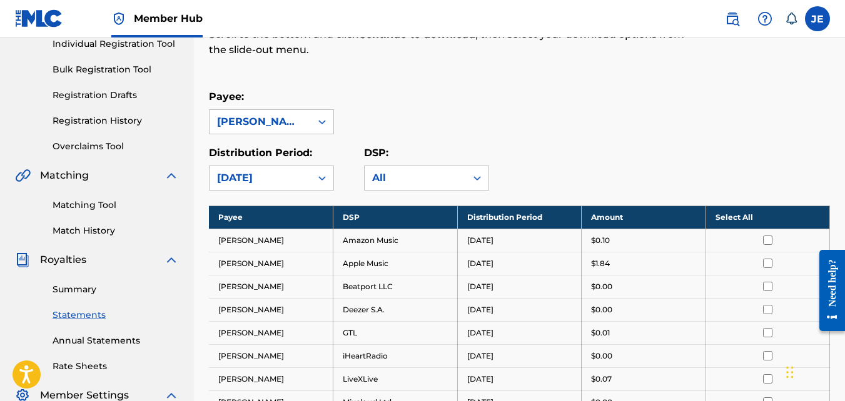
scroll to position [125, 0]
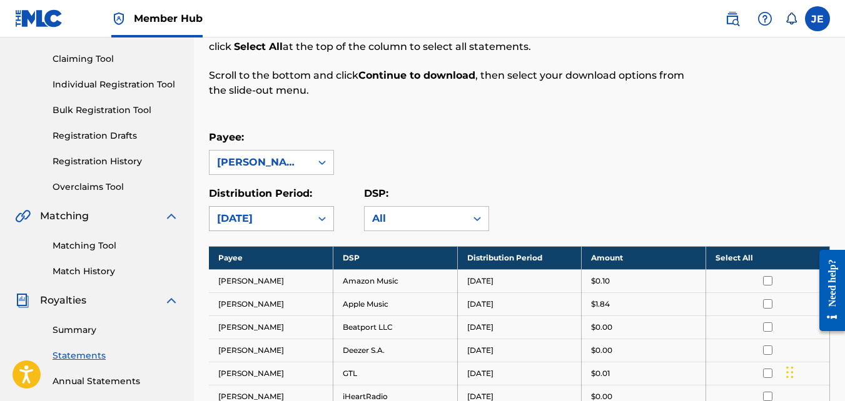
click at [314, 216] on div at bounding box center [322, 219] width 23 height 23
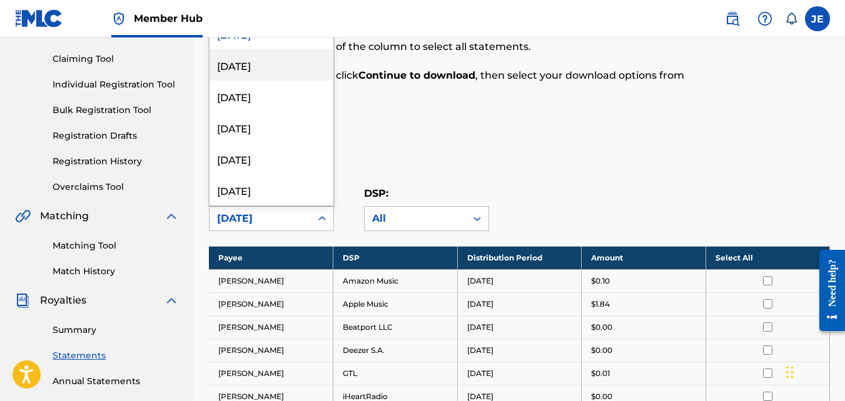
click at [292, 63] on div "[DATE]" at bounding box center [271, 64] width 124 height 31
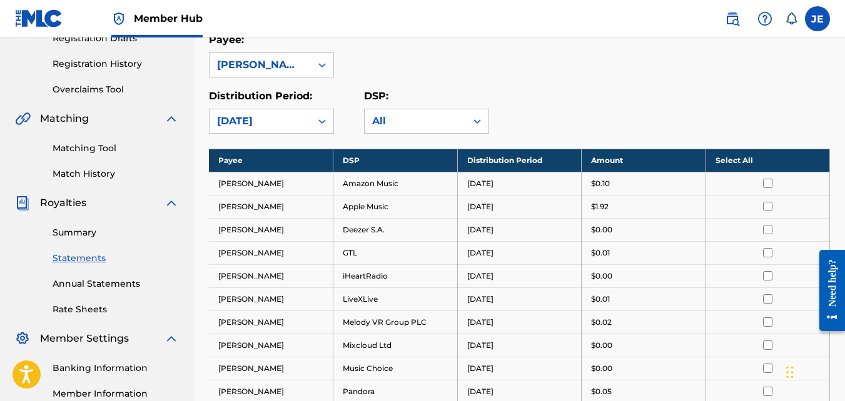
scroll to position [183, 0]
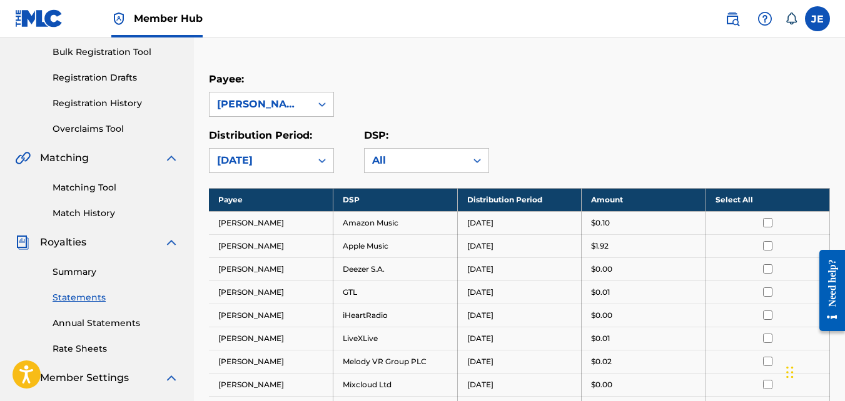
click at [316, 160] on div at bounding box center [322, 160] width 23 height 23
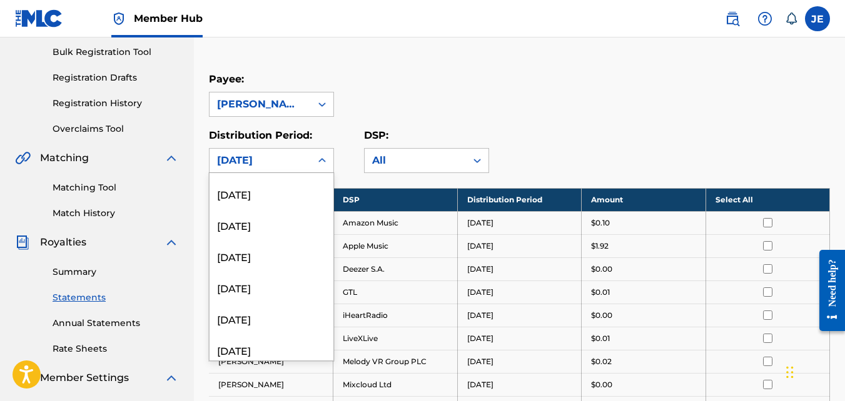
scroll to position [1438, 0]
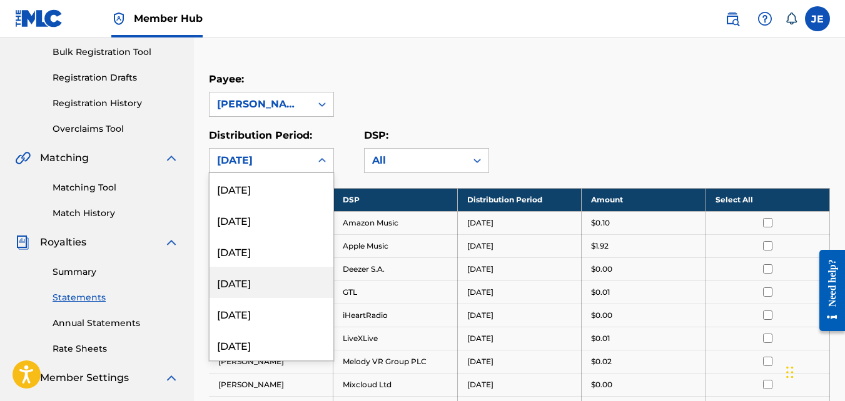
click at [268, 282] on div "[DATE]" at bounding box center [271, 282] width 124 height 31
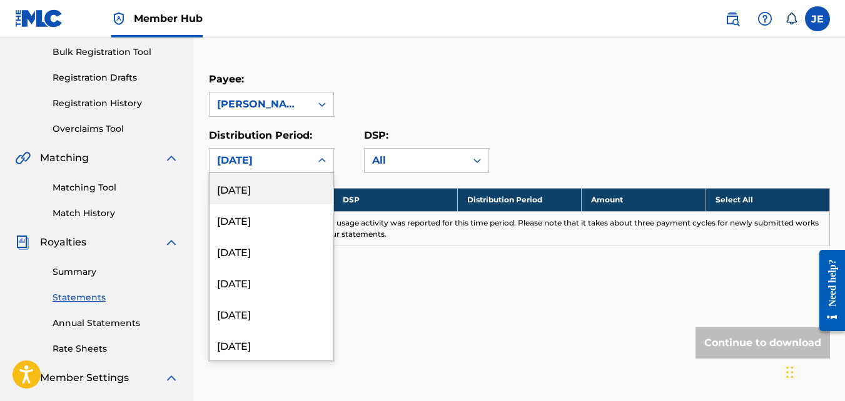
click at [306, 156] on div "[DATE]" at bounding box center [259, 161] width 101 height 24
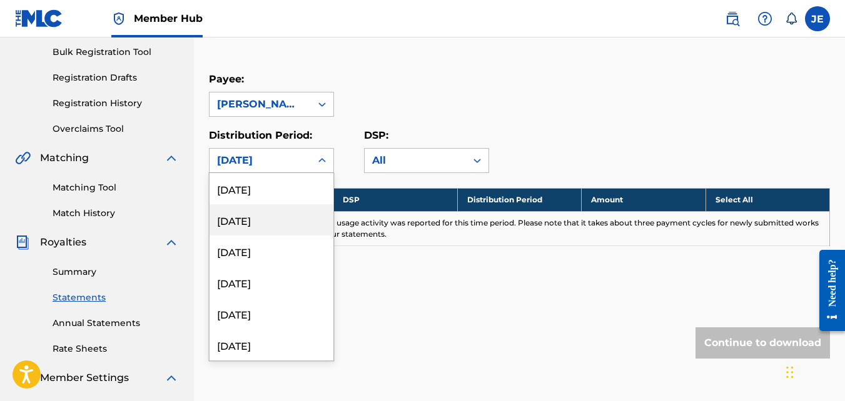
scroll to position [1000, 0]
click at [288, 217] on div "[DATE]" at bounding box center [271, 219] width 124 height 31
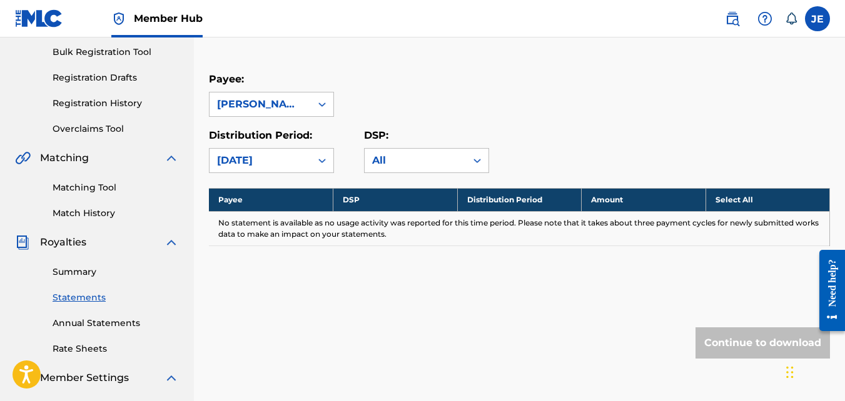
click at [325, 157] on icon at bounding box center [322, 160] width 13 height 13
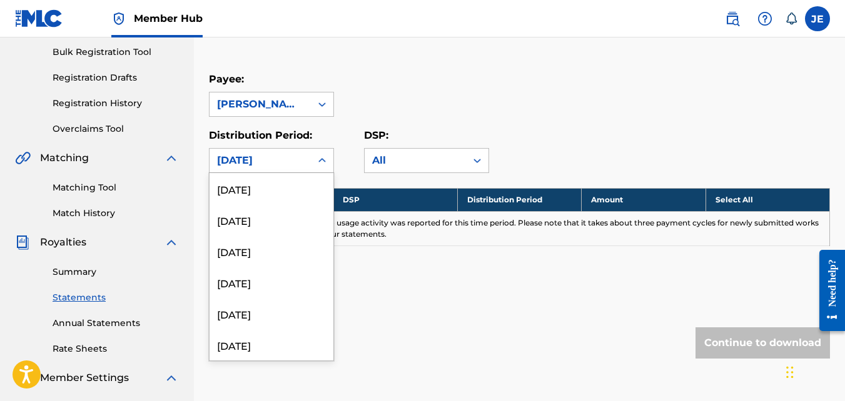
scroll to position [313, 0]
click at [259, 318] on div "[DATE]" at bounding box center [271, 313] width 124 height 31
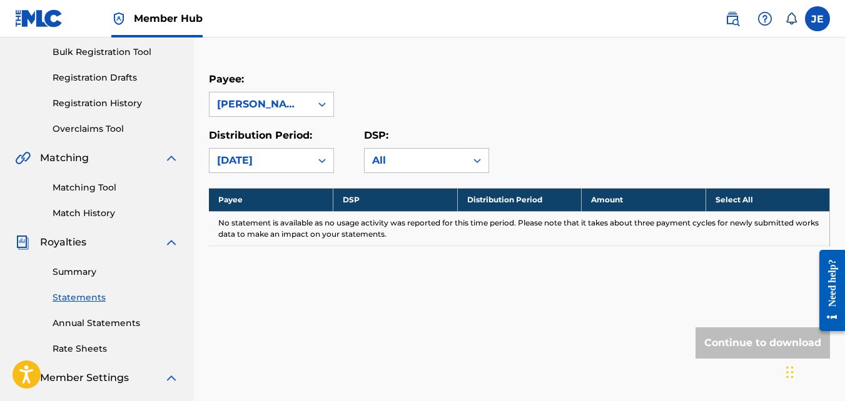
click at [324, 158] on icon at bounding box center [322, 160] width 13 height 13
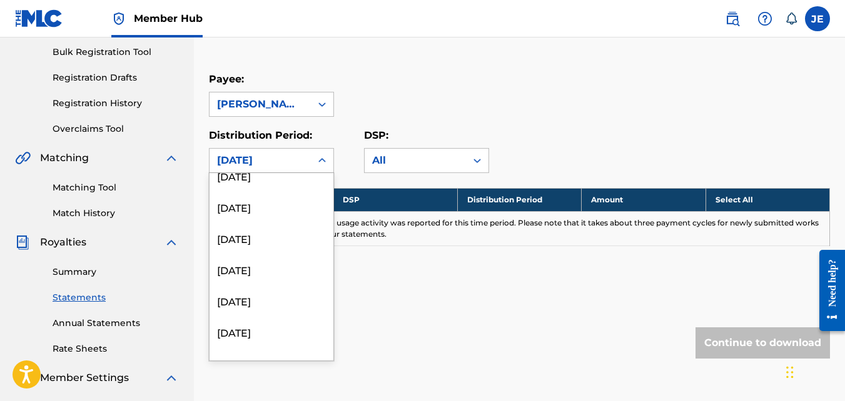
scroll to position [212, 0]
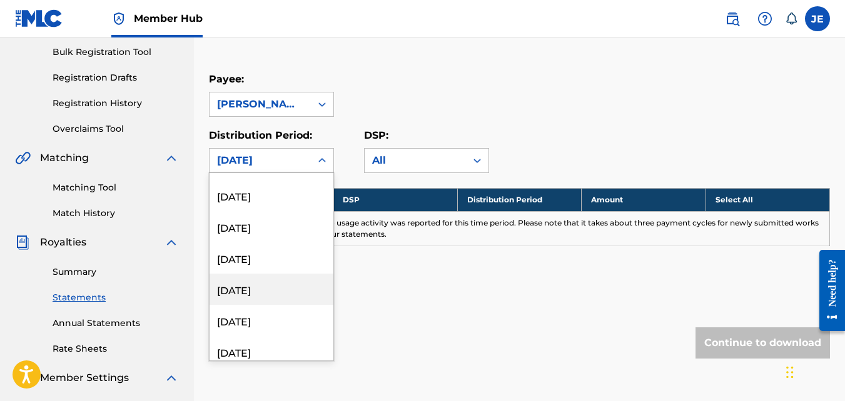
click at [272, 292] on div "[DATE]" at bounding box center [271, 289] width 124 height 31
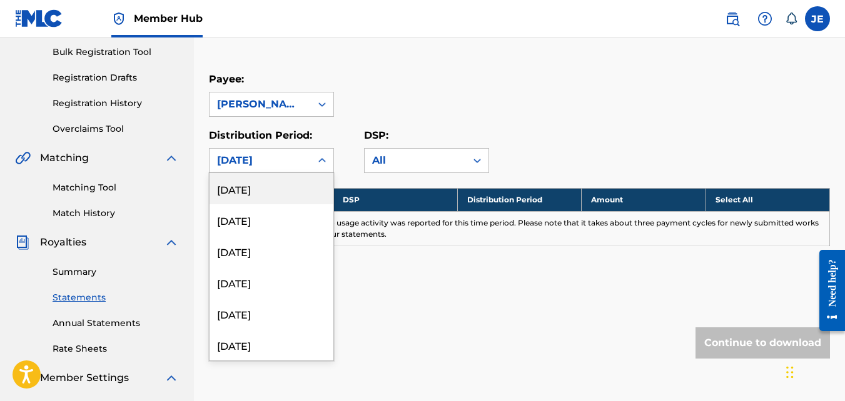
click at [316, 154] on div at bounding box center [322, 160] width 23 height 23
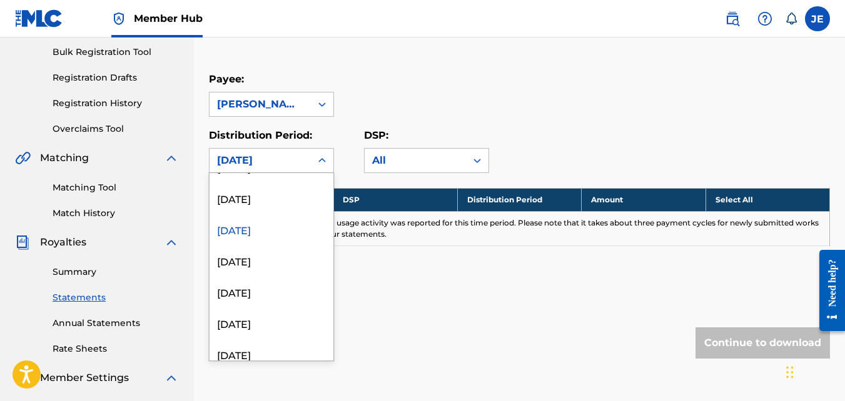
scroll to position [250, 0]
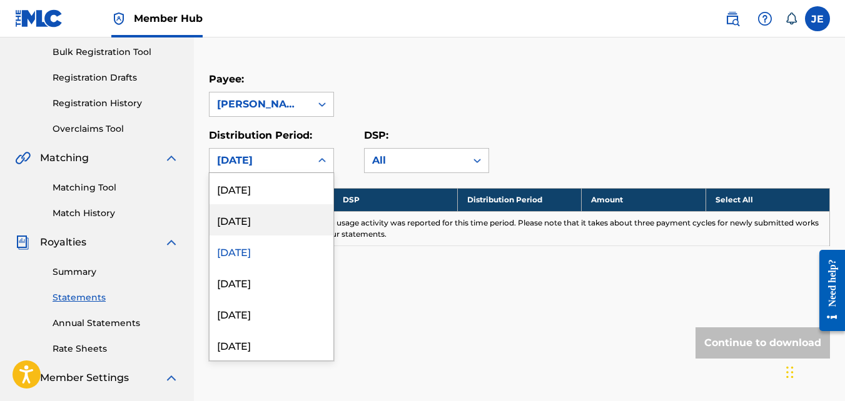
click at [286, 227] on div "[DATE]" at bounding box center [271, 219] width 124 height 31
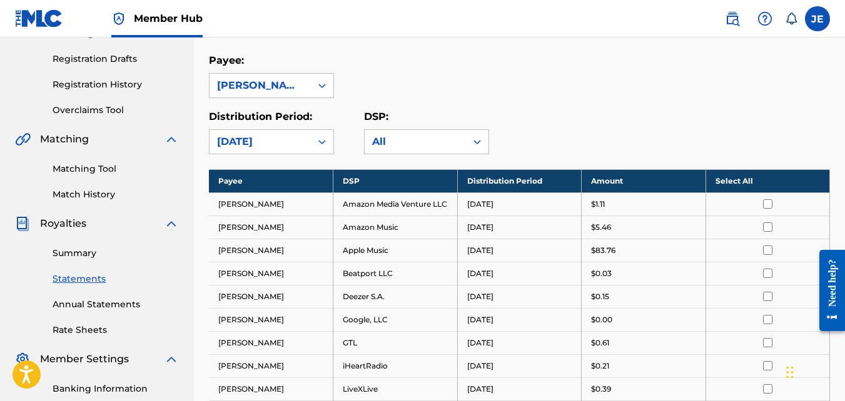
scroll to position [183, 0]
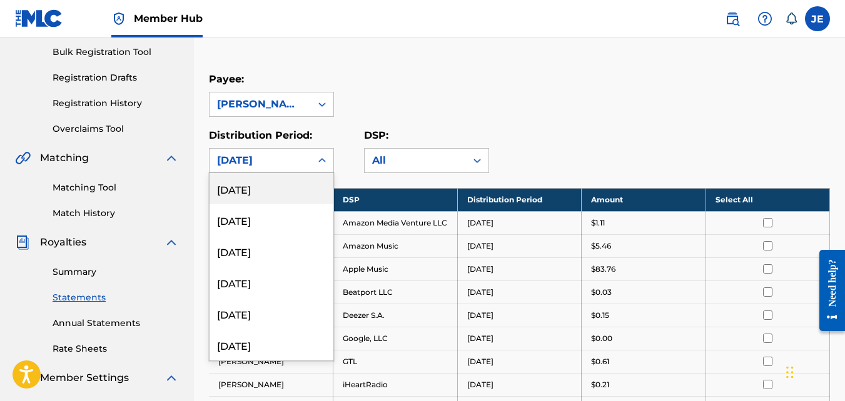
click at [321, 162] on icon at bounding box center [322, 160] width 13 height 13
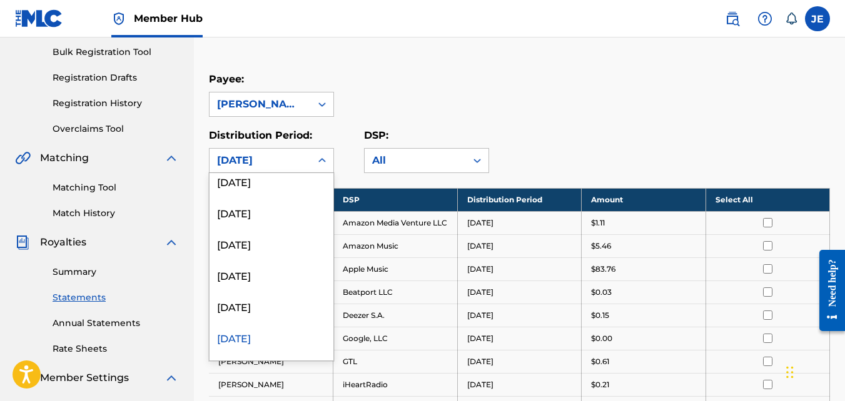
scroll to position [199, 0]
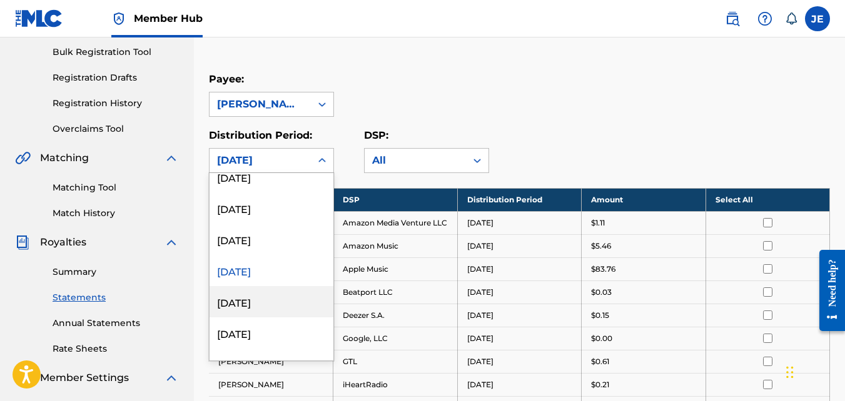
click at [283, 304] on div "[DATE]" at bounding box center [271, 301] width 124 height 31
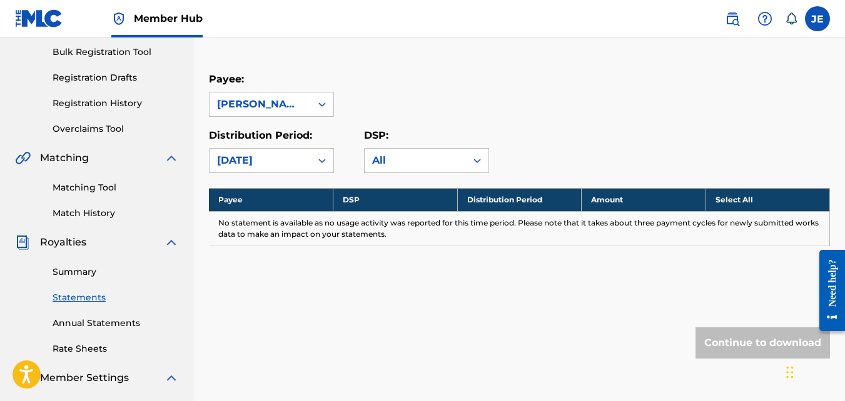
click at [322, 161] on icon at bounding box center [322, 160] width 13 height 13
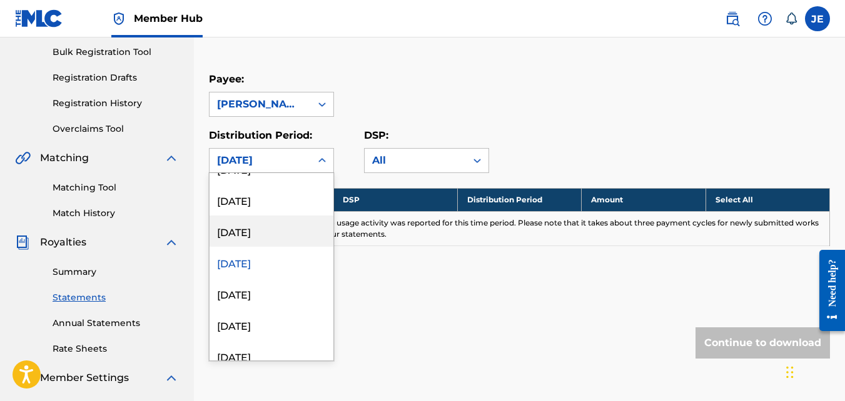
scroll to position [233, 0]
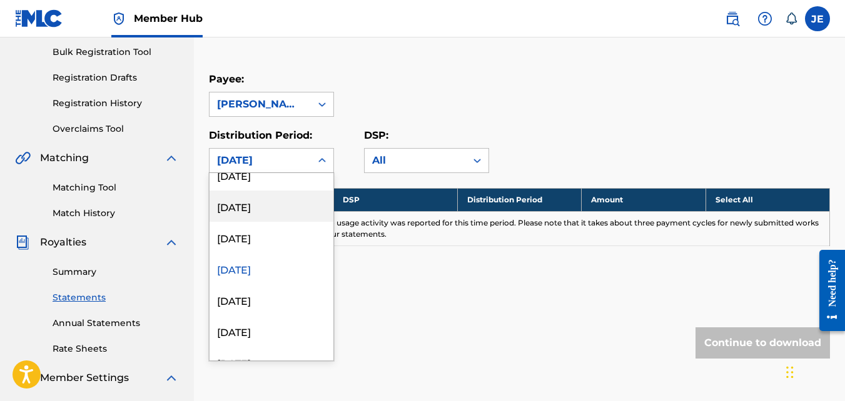
click at [274, 209] on div "[DATE]" at bounding box center [271, 206] width 124 height 31
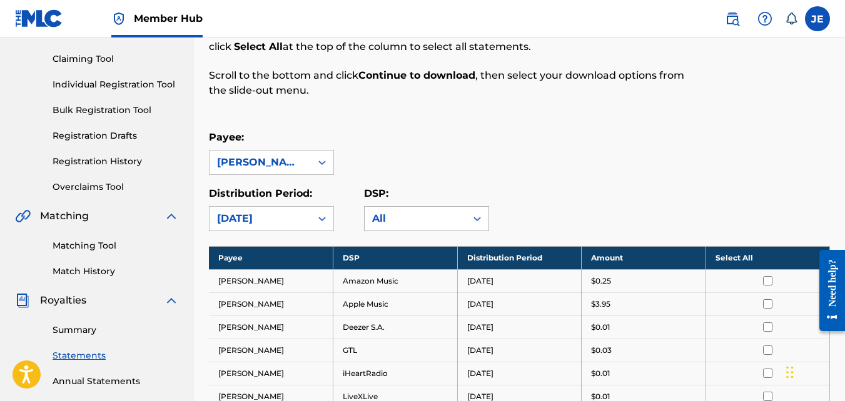
scroll to position [121, 0]
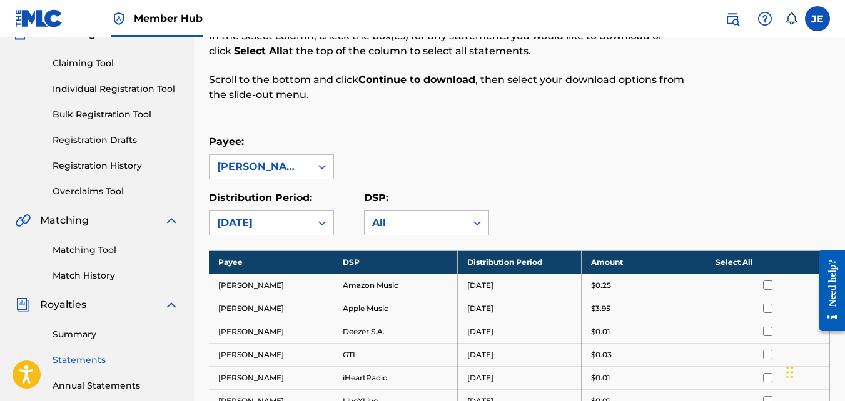
click at [324, 224] on icon at bounding box center [322, 223] width 8 height 4
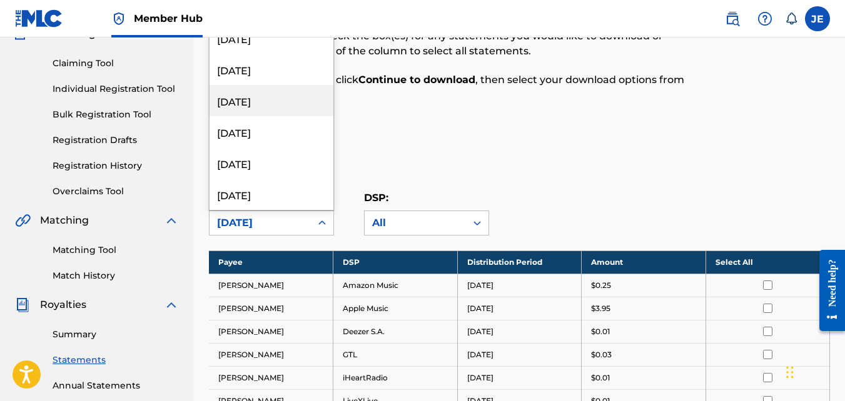
scroll to position [0, 0]
click at [584, 144] on div "Payee: [PERSON_NAME]" at bounding box center [519, 156] width 621 height 45
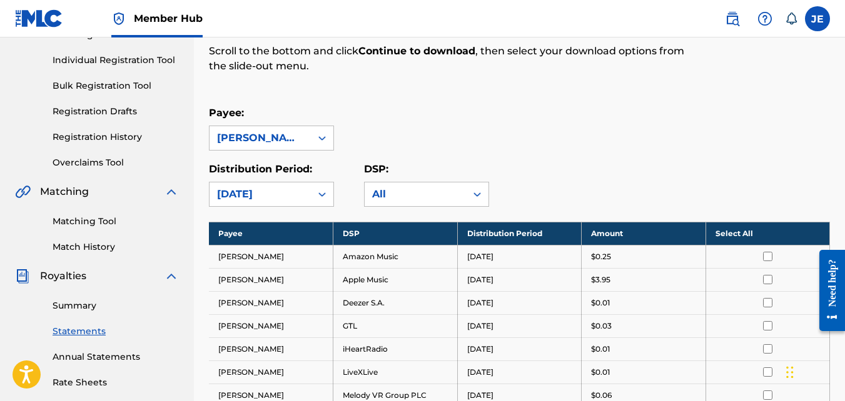
scroll to position [125, 0]
